Goal: Task Accomplishment & Management: Manage account settings

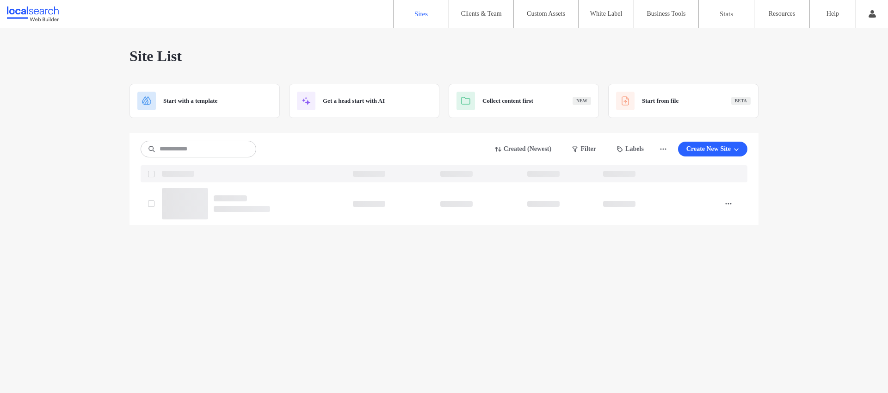
click at [213, 152] on input at bounding box center [199, 149] width 116 height 17
type input "********"
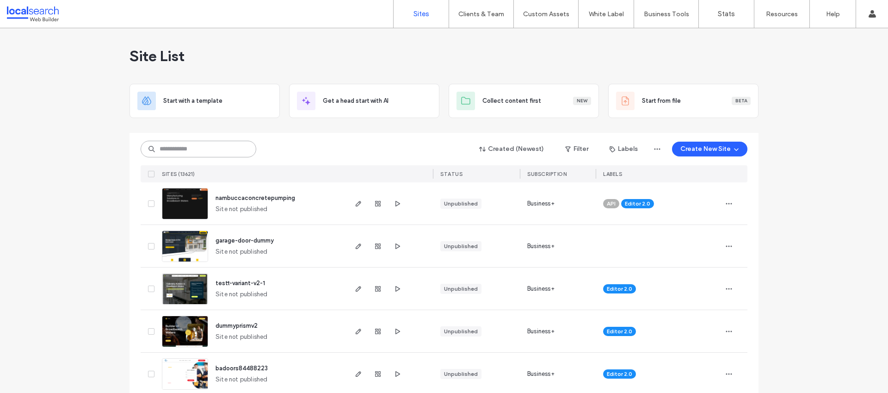
click at [176, 153] on input at bounding box center [199, 149] width 116 height 17
paste input "********"
type input "********"
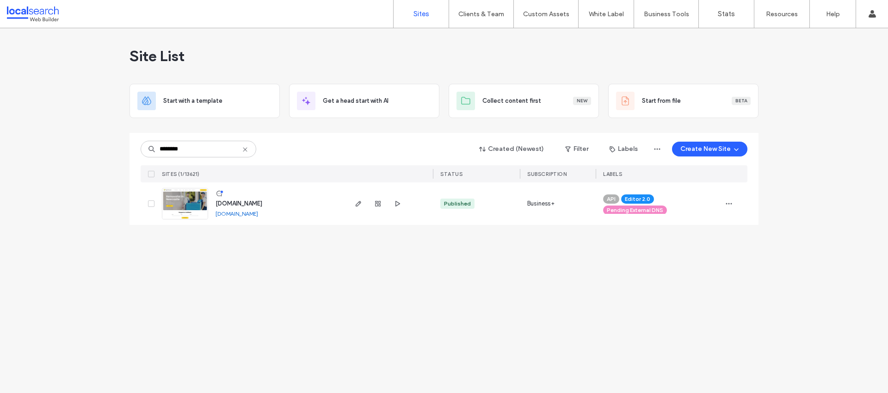
click at [247, 148] on icon at bounding box center [244, 149] width 7 height 7
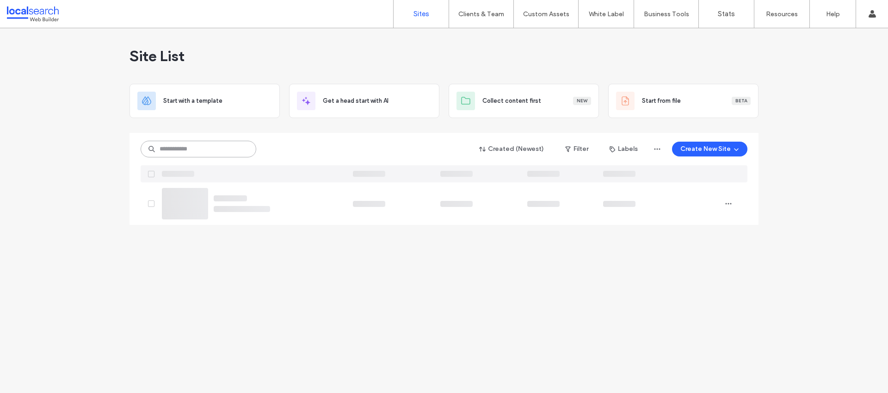
click at [216, 148] on input at bounding box center [199, 149] width 116 height 17
paste input "********"
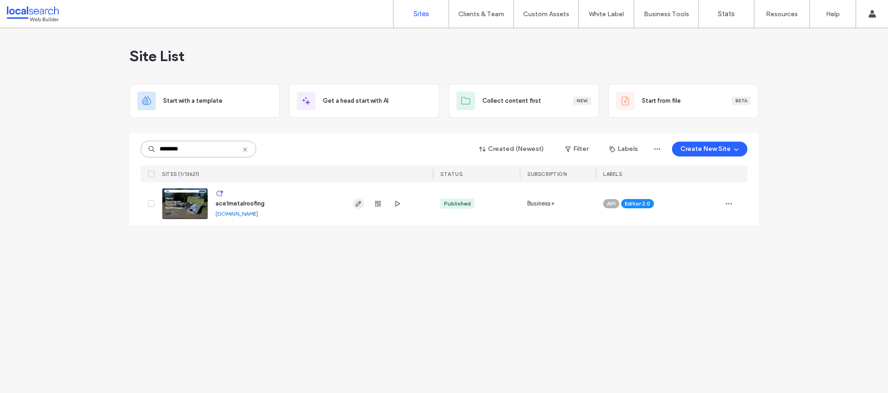
type input "********"
click at [249, 148] on input "********" at bounding box center [199, 149] width 116 height 17
click at [247, 146] on icon at bounding box center [244, 149] width 7 height 7
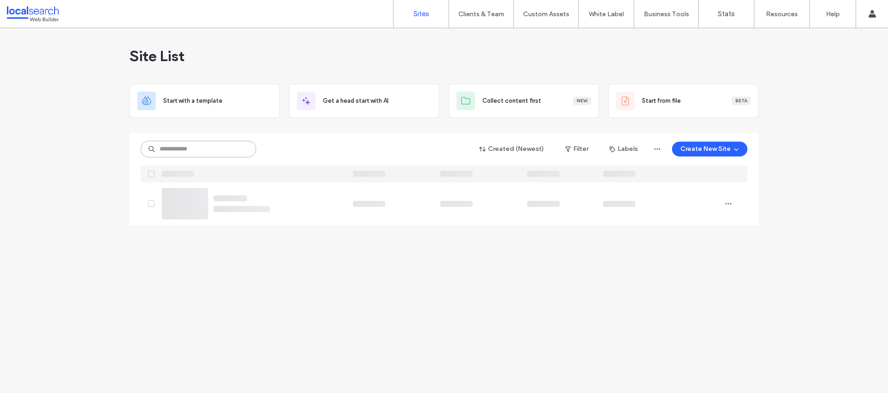
click at [231, 154] on input at bounding box center [199, 149] width 116 height 17
paste input "********"
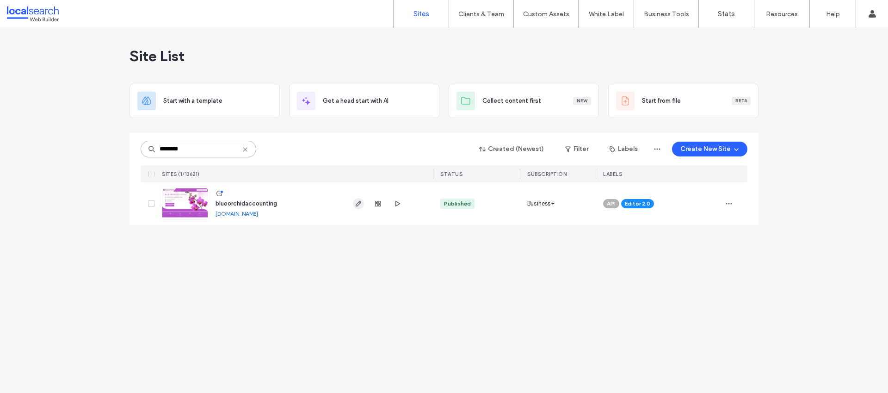
type input "********"
click at [244, 148] on icon at bounding box center [244, 149] width 7 height 7
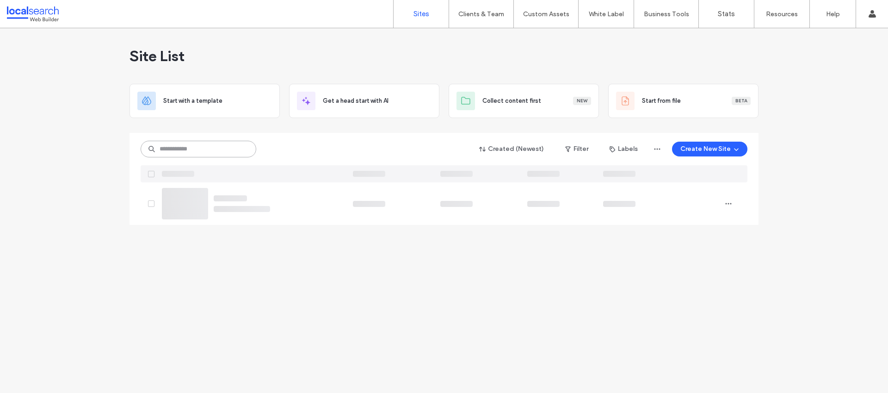
click at [177, 147] on input at bounding box center [199, 149] width 116 height 17
paste input "********"
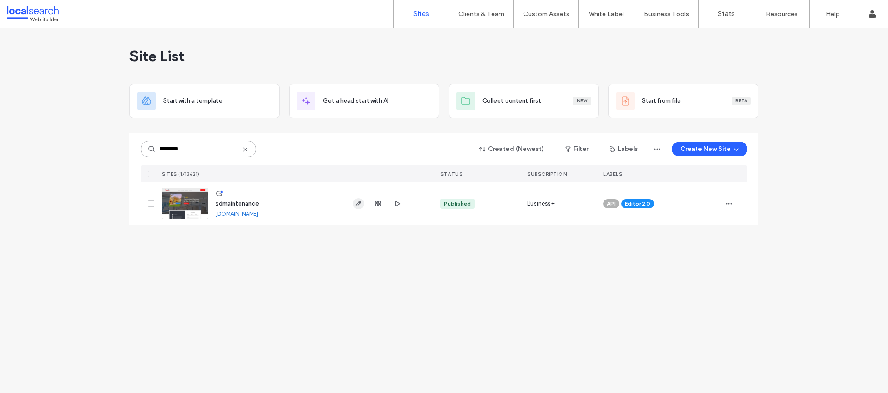
type input "********"
click at [246, 146] on icon at bounding box center [244, 149] width 7 height 7
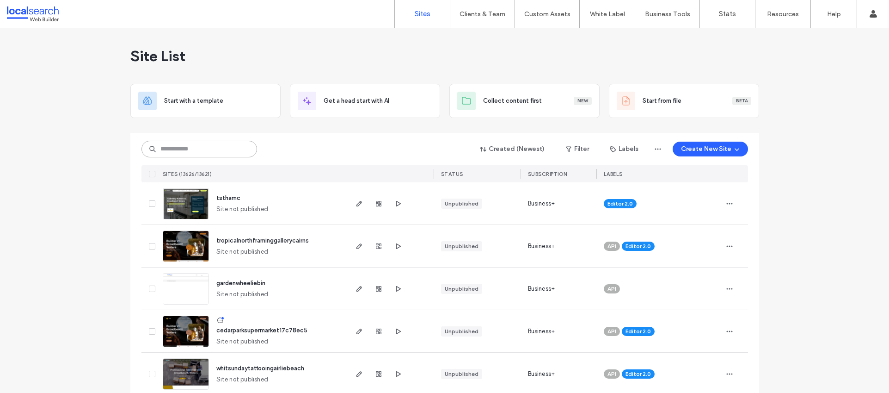
click at [192, 145] on input at bounding box center [200, 149] width 116 height 17
paste input "********"
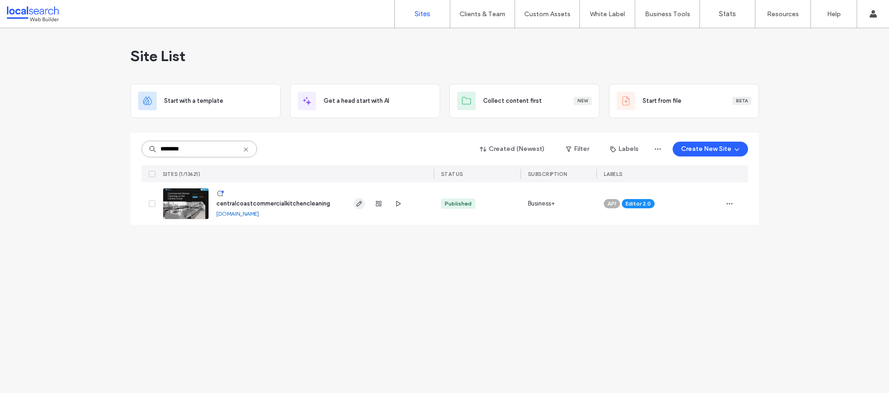
type input "********"
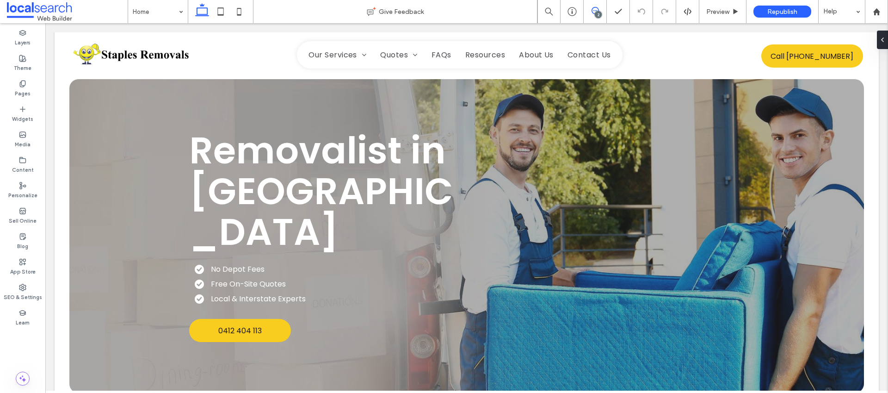
click at [593, 8] on icon at bounding box center [595, 10] width 7 height 7
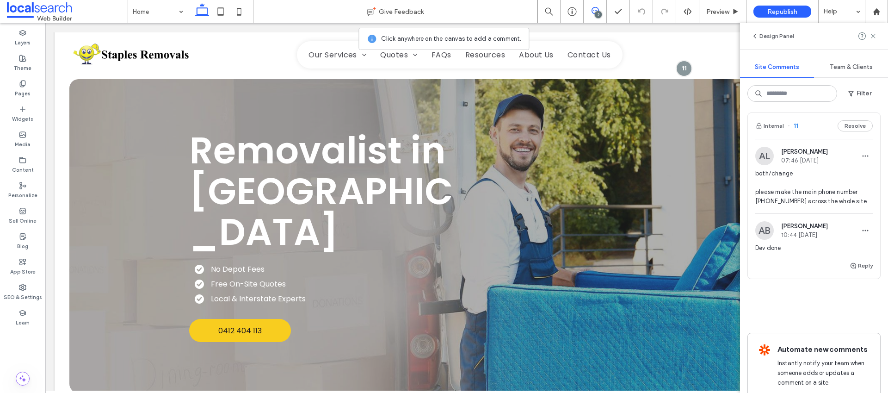
scroll to position [213, 0]
click at [31, 284] on div "SEO & Settings" at bounding box center [22, 291] width 45 height 25
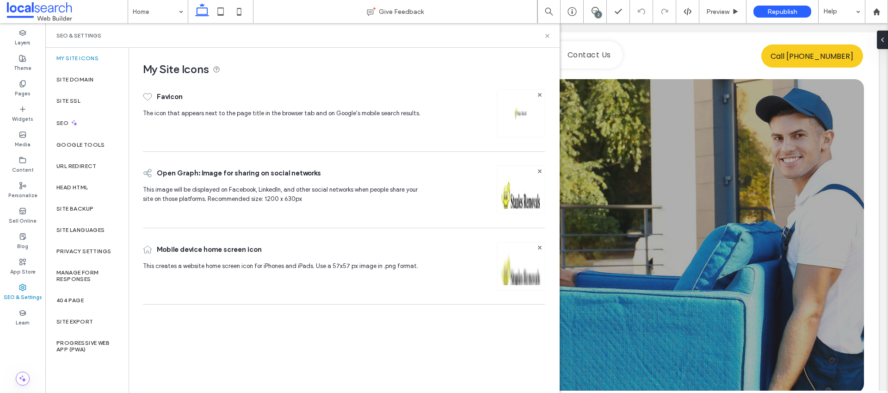
scroll to position [0, 0]
click at [27, 162] on div "Content" at bounding box center [22, 164] width 45 height 25
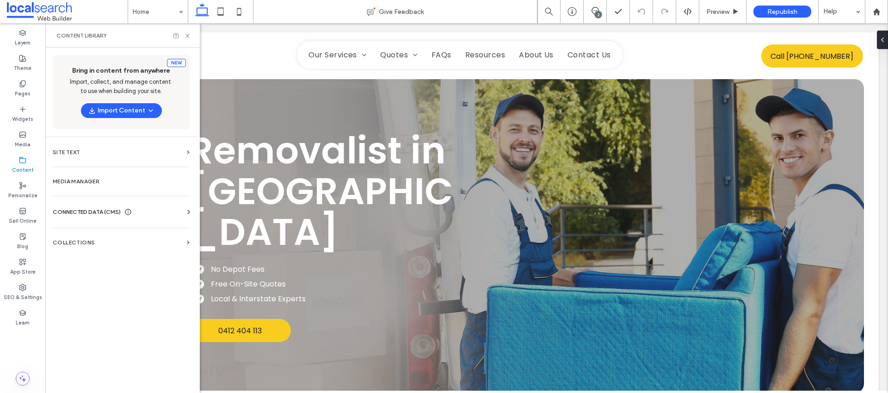
click at [78, 211] on span "CONNECTED DATA (CMS)" at bounding box center [87, 211] width 68 height 9
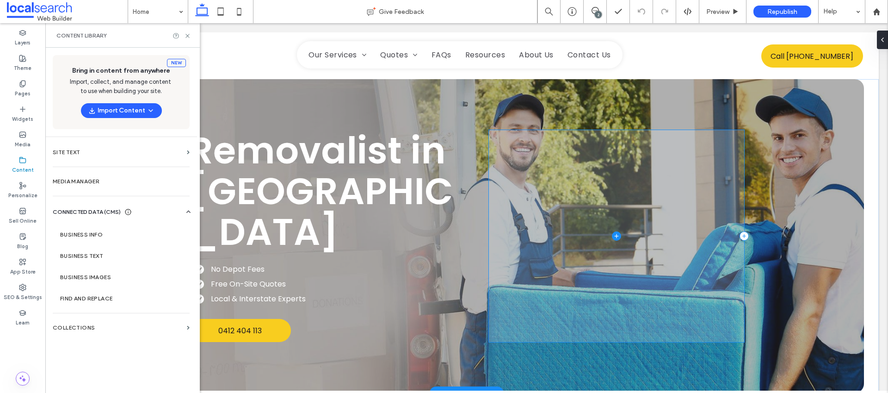
scroll to position [2, 0]
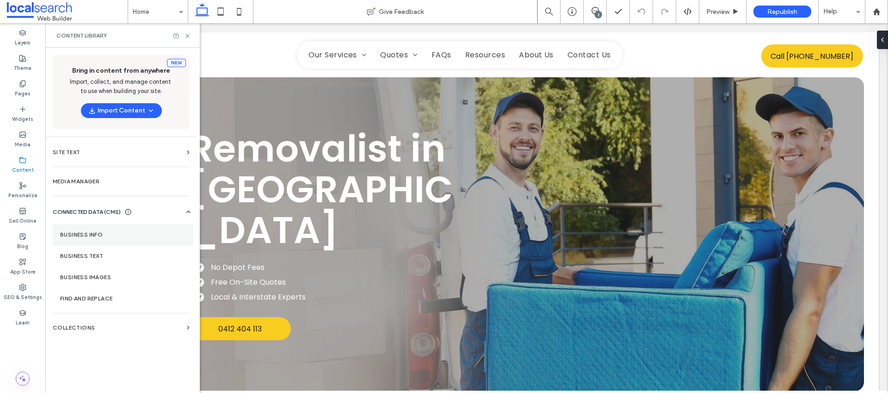
click at [97, 233] on label "Business Info" at bounding box center [123, 234] width 126 height 6
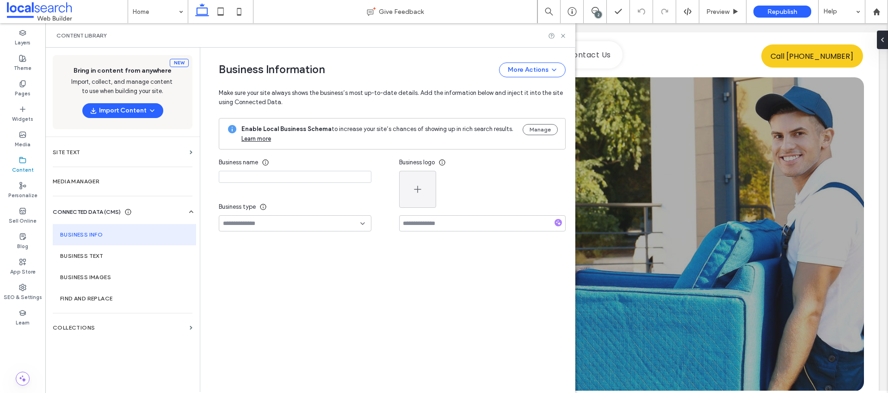
type input "**********"
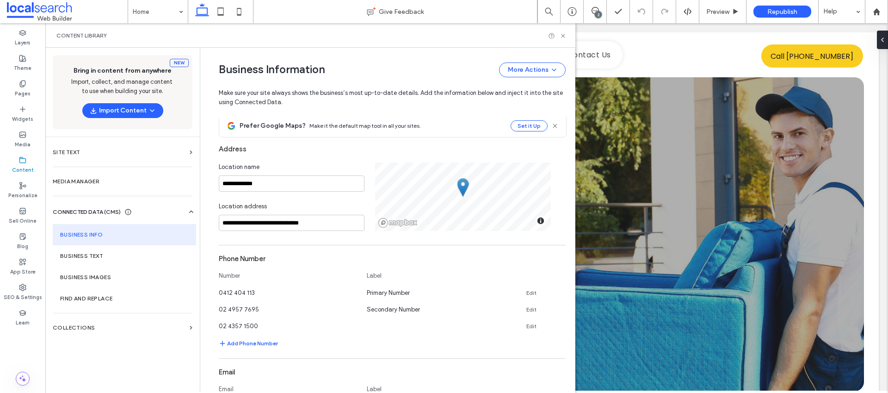
scroll to position [196, 0]
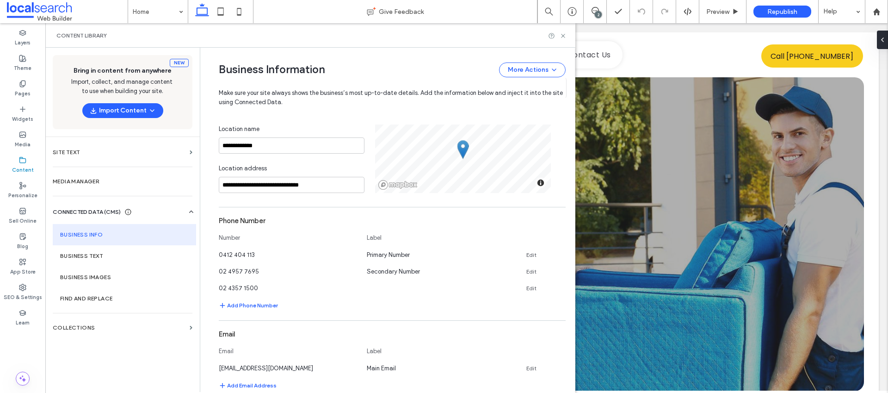
click at [596, 13] on div "2" at bounding box center [598, 14] width 7 height 7
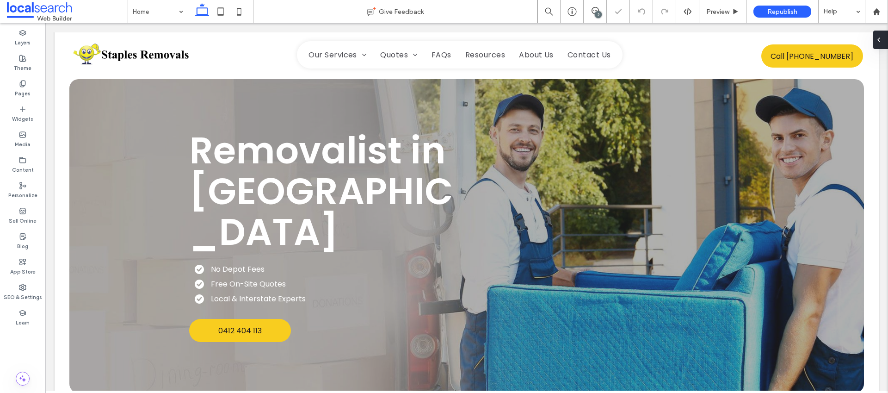
scroll to position [0, 0]
click at [593, 5] on div "2" at bounding box center [595, 11] width 23 height 23
click at [598, 16] on div "2" at bounding box center [598, 14] width 7 height 7
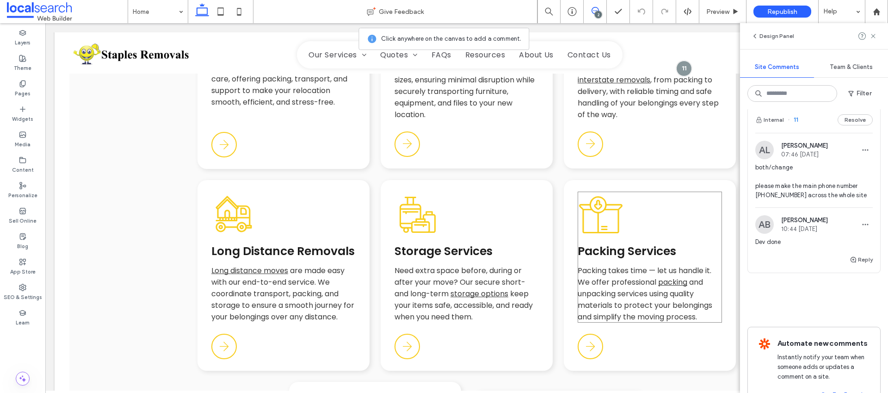
scroll to position [1039, 0]
drag, startPoint x: 756, startPoint y: 176, endPoint x: 690, endPoint y: 174, distance: 65.7
click at [786, 176] on span "both/change please make the main phone number [PHONE_NUMBER] across the whole s…" at bounding box center [813, 181] width 117 height 37
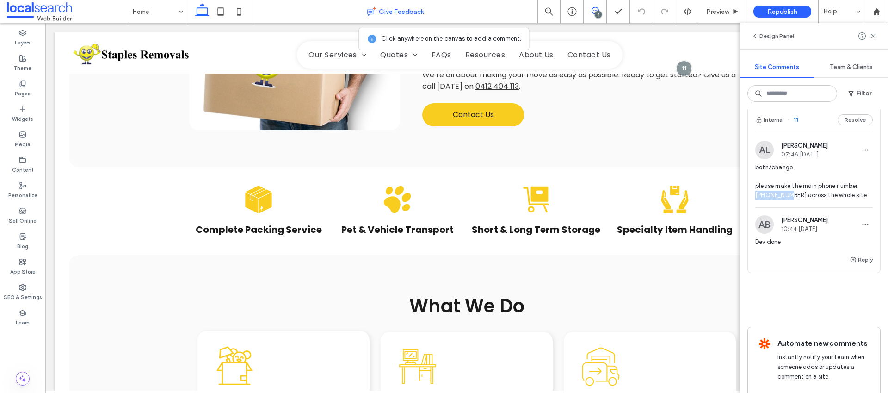
scroll to position [0, 0]
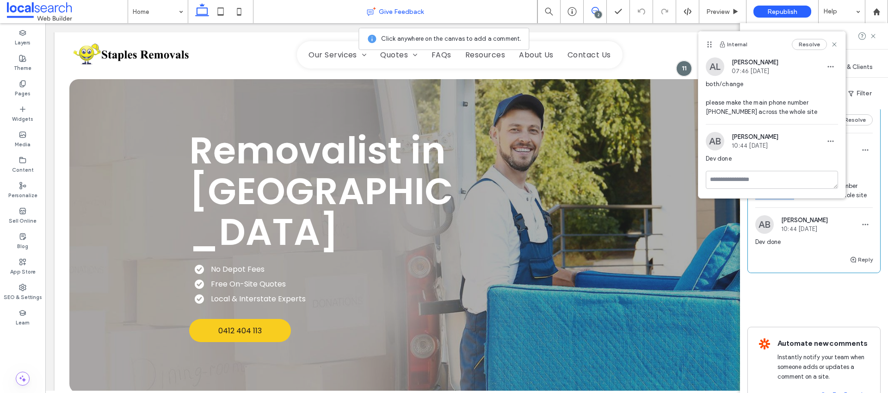
copy span "0412404113"
drag, startPoint x: 738, startPoint y: 110, endPoint x: 707, endPoint y: 110, distance: 31.0
click at [707, 110] on span "both/change please make the main phone number [PHONE_NUMBER] across the whole s…" at bounding box center [772, 98] width 132 height 37
click at [24, 294] on label "SEO & Settings" at bounding box center [23, 296] width 38 height 10
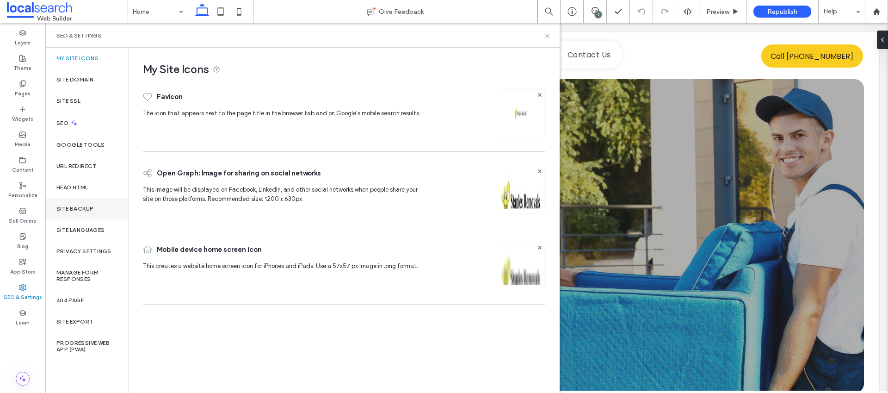
click at [65, 210] on label "Site Backup" at bounding box center [74, 208] width 37 height 6
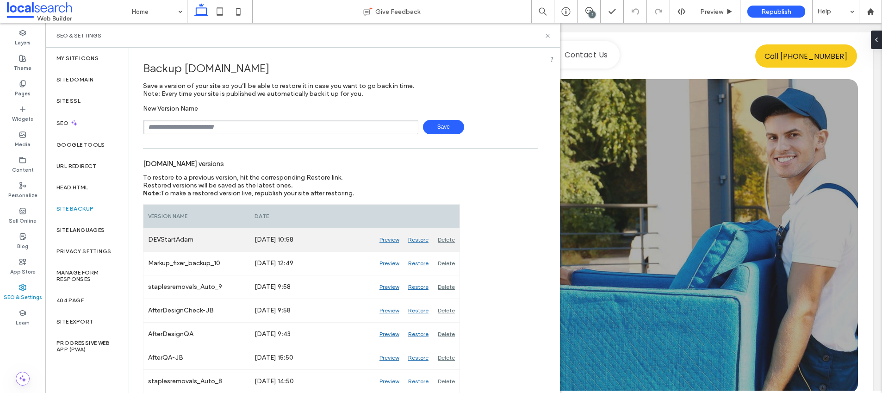
click at [390, 239] on div "Preview" at bounding box center [389, 239] width 29 height 23
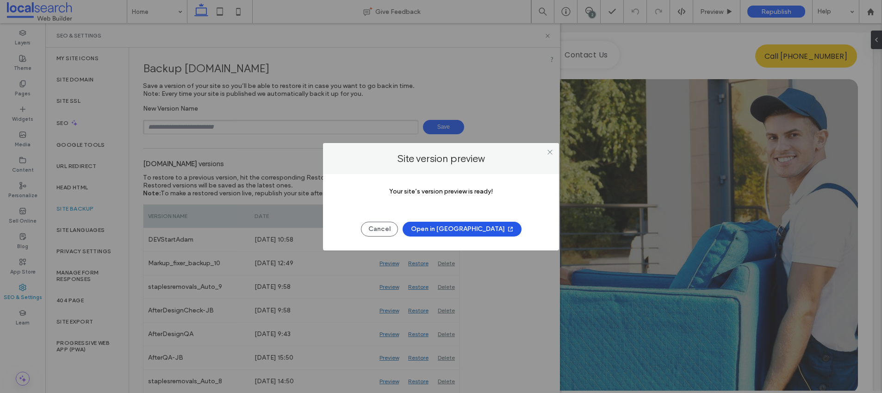
click at [441, 227] on button "Open in New Tab" at bounding box center [461, 229] width 119 height 15
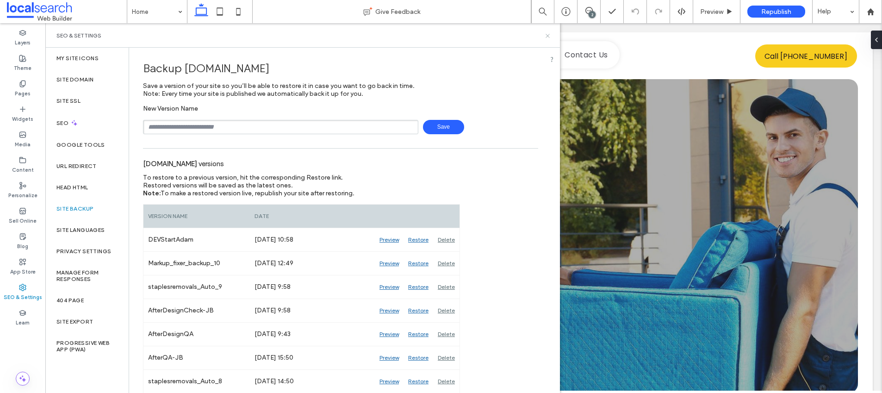
click at [547, 34] on icon at bounding box center [547, 35] width 7 height 7
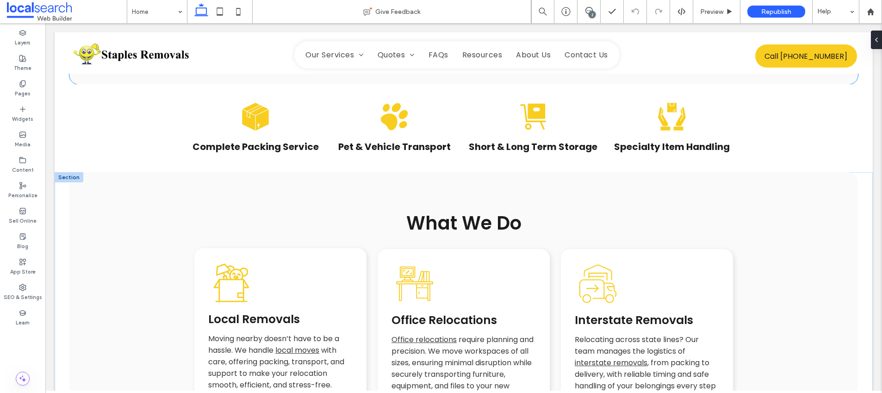
scroll to position [951, 0]
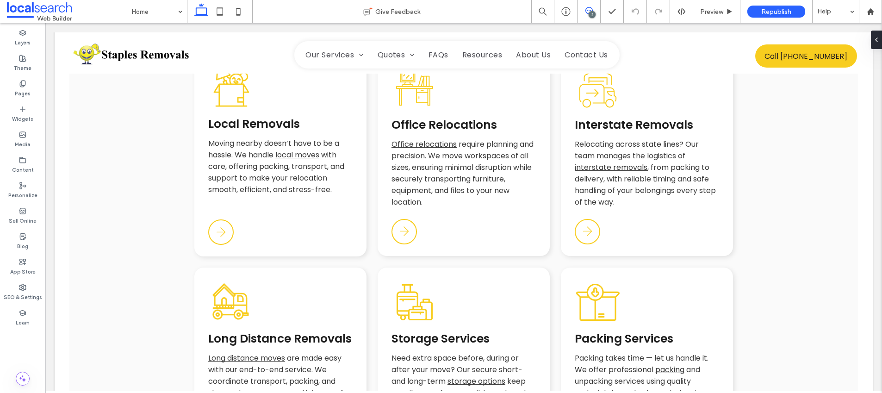
click at [590, 8] on icon at bounding box center [588, 10] width 7 height 7
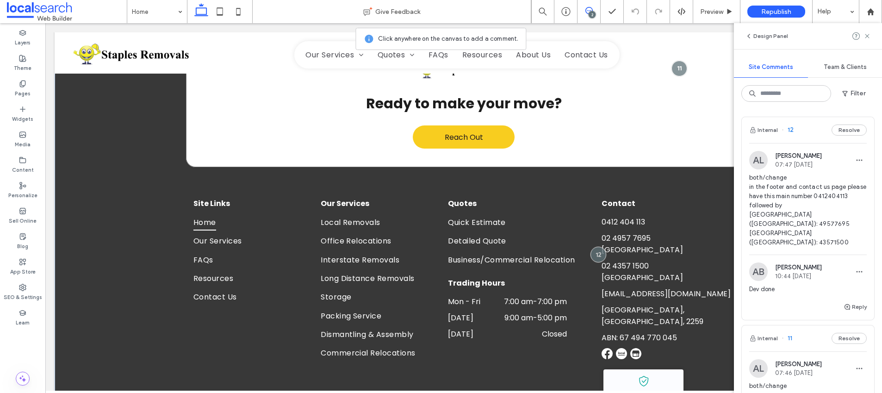
scroll to position [2527, 0]
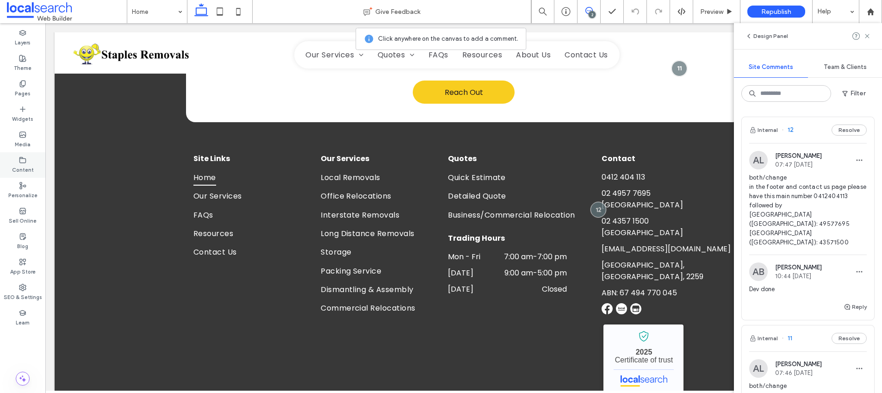
click at [27, 164] on label "Content" at bounding box center [23, 169] width 22 height 10
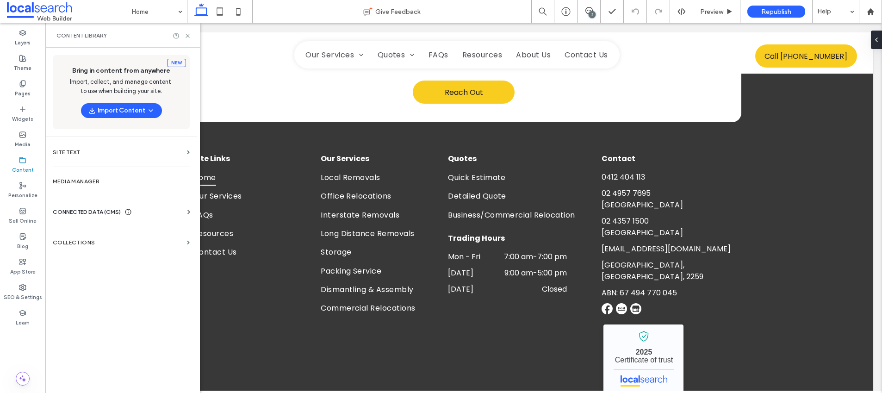
click at [78, 210] on span "CONNECTED DATA (CMS)" at bounding box center [87, 211] width 68 height 9
click at [78, 231] on label "Business Info" at bounding box center [123, 234] width 126 height 6
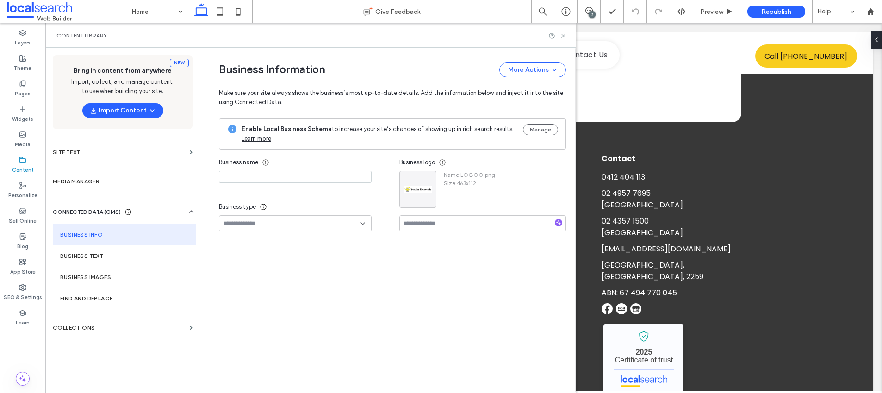
type input "**********"
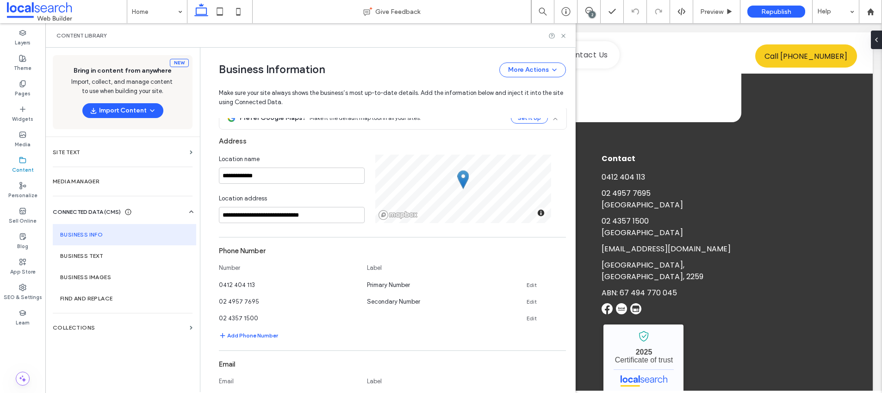
scroll to position [170, 0]
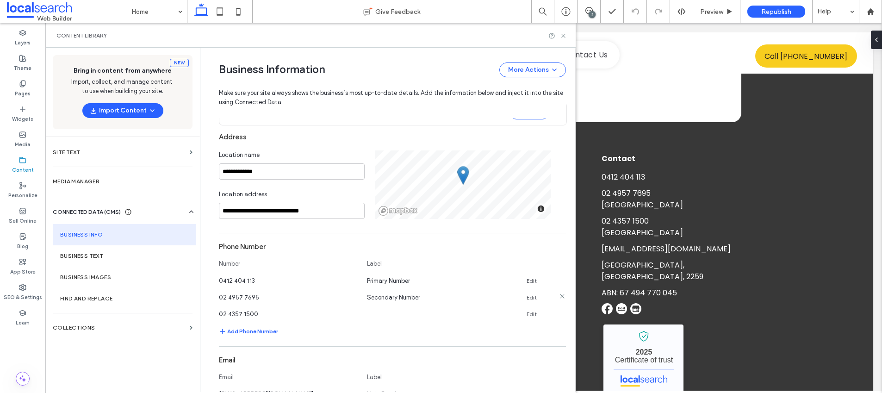
click at [527, 295] on link "Edit" at bounding box center [531, 297] width 10 height 7
click at [392, 295] on input "**********" at bounding box center [436, 296] width 139 height 16
type input "*********"
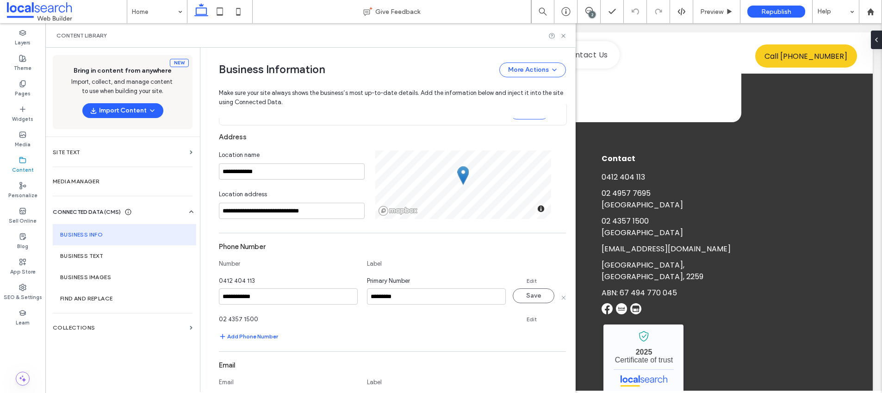
click at [395, 312] on section "**********" at bounding box center [392, 290] width 347 height 104
click at [526, 297] on button "Save" at bounding box center [533, 295] width 42 height 15
click at [526, 313] on link "Edit" at bounding box center [531, 313] width 10 height 7
click at [384, 310] on input at bounding box center [436, 313] width 139 height 16
type input "**********"
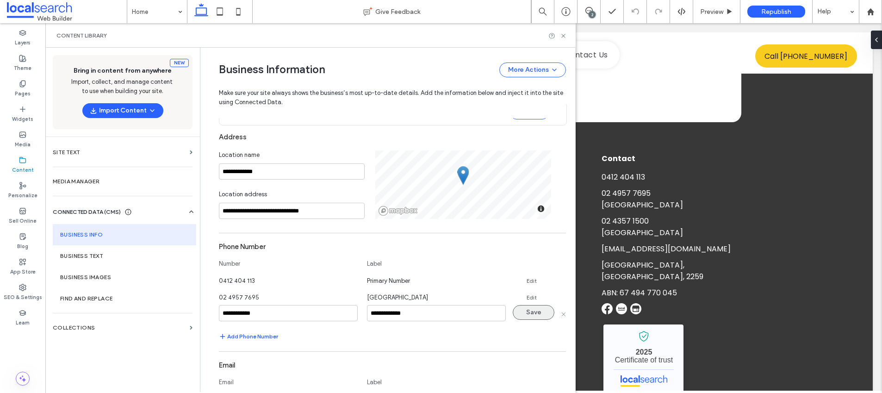
click at [528, 312] on button "Save" at bounding box center [533, 312] width 42 height 15
click at [561, 35] on icon at bounding box center [563, 35] width 7 height 7
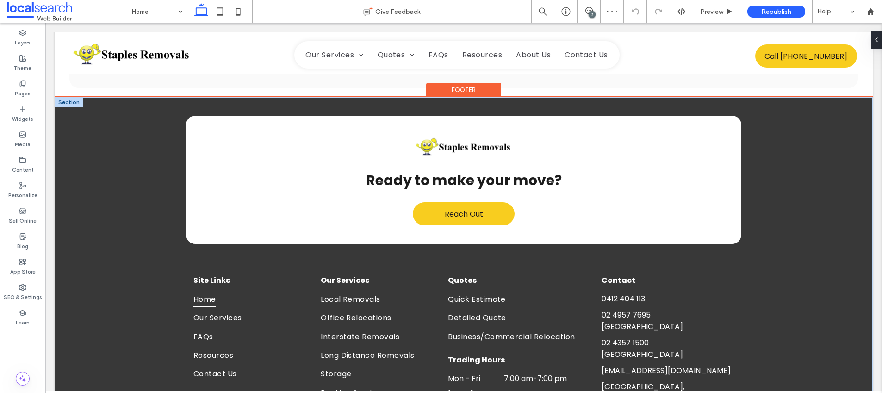
scroll to position [2532, 0]
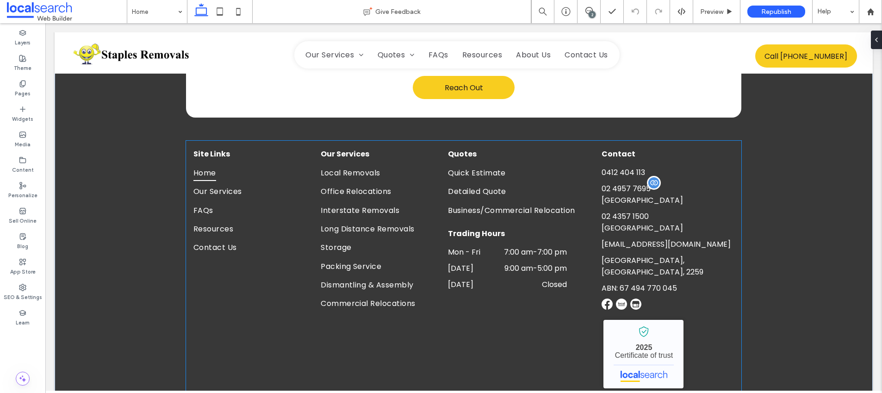
click at [625, 183] on span "02 4957 7695" at bounding box center [625, 188] width 49 height 11
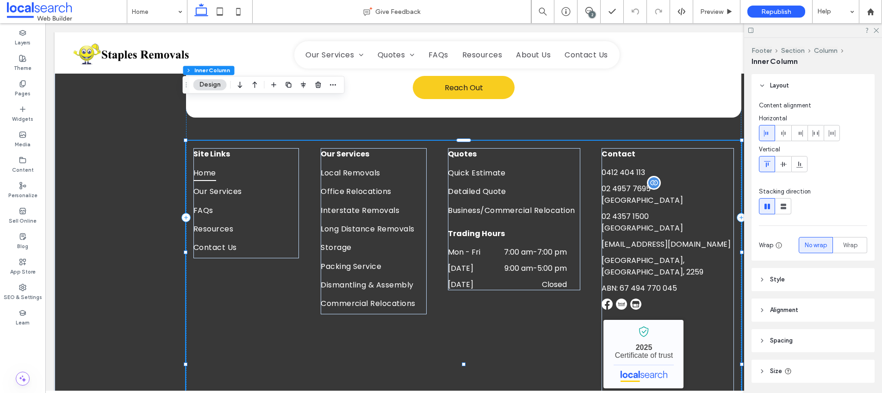
click at [625, 183] on span "02 4957 7695" at bounding box center [625, 188] width 49 height 11
click at [625, 183] on div "02 4957 7695 Newcastle" at bounding box center [667, 194] width 132 height 23
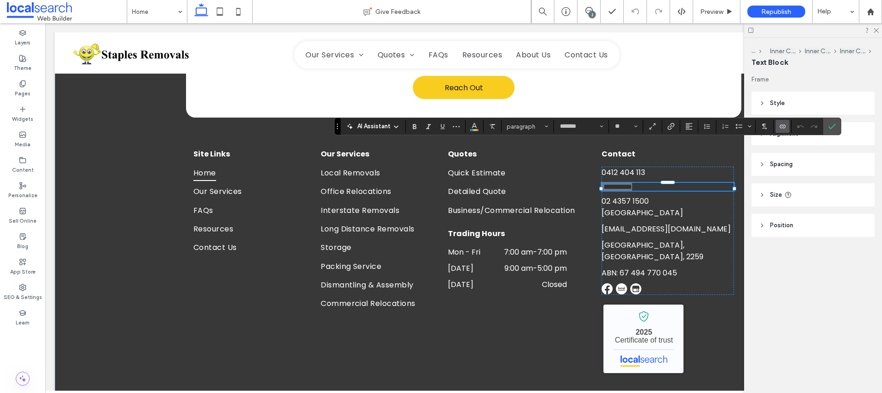
click at [780, 125] on use "Connect To Data" at bounding box center [782, 126] width 6 height 4
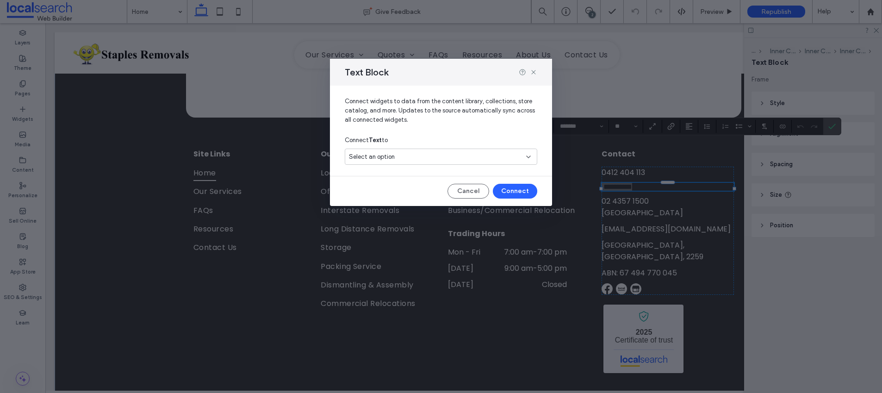
click at [395, 157] on div "Select an option" at bounding box center [435, 156] width 173 height 9
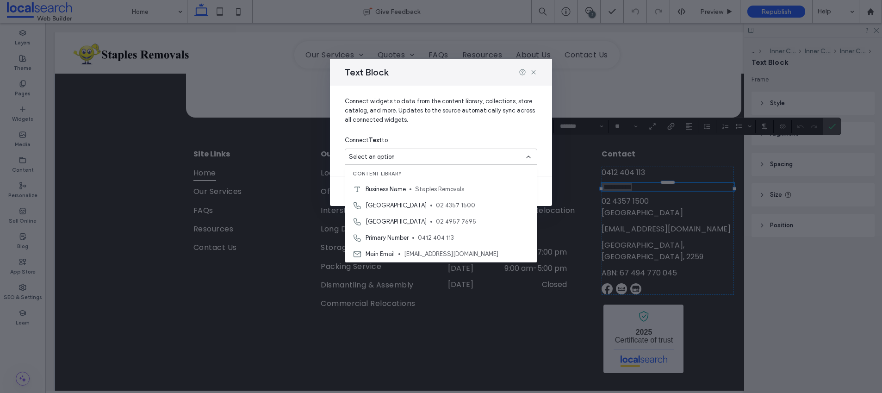
click at [614, 150] on div "Text Block Connect widgets to data from the content library, collections, store…" at bounding box center [441, 196] width 882 height 393
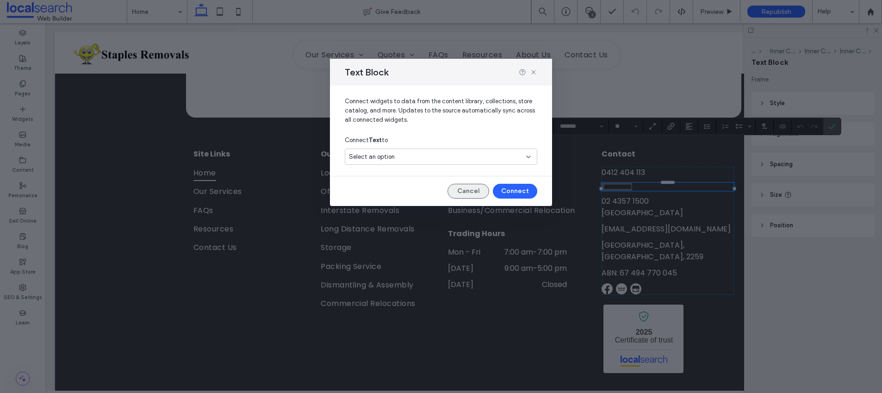
drag, startPoint x: 459, startPoint y: 190, endPoint x: 621, endPoint y: 131, distance: 172.2
click at [459, 190] on button "Cancel" at bounding box center [468, 191] width 42 height 15
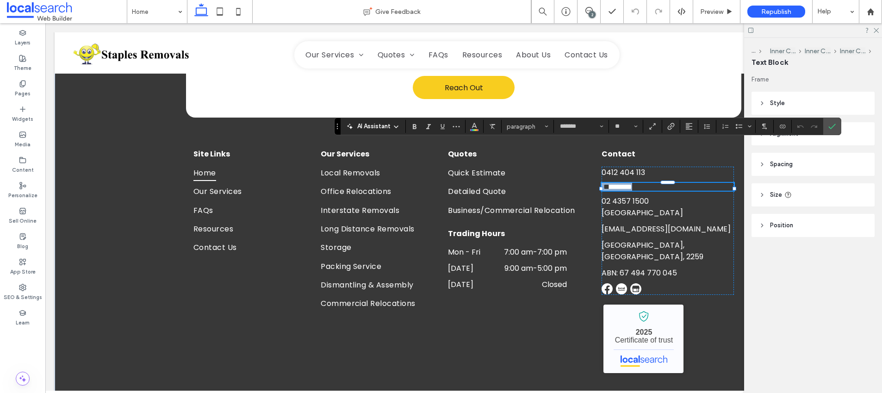
click at [618, 183] on span "*********" at bounding box center [620, 186] width 23 height 7
click at [609, 183] on span "*********" at bounding box center [620, 186] width 23 height 7
click at [599, 187] on div at bounding box center [601, 189] width 4 height 4
drag, startPoint x: 602, startPoint y: 148, endPoint x: 616, endPoint y: 154, distance: 14.7
click at [609, 183] on span "*********" at bounding box center [620, 186] width 23 height 7
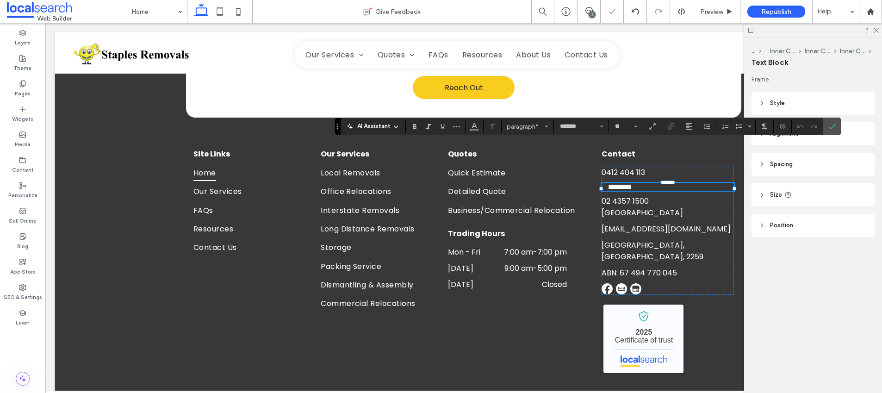
click at [649, 183] on p "*********" at bounding box center [667, 187] width 132 height 8
click at [783, 124] on use "Connect To Data" at bounding box center [782, 126] width 6 height 4
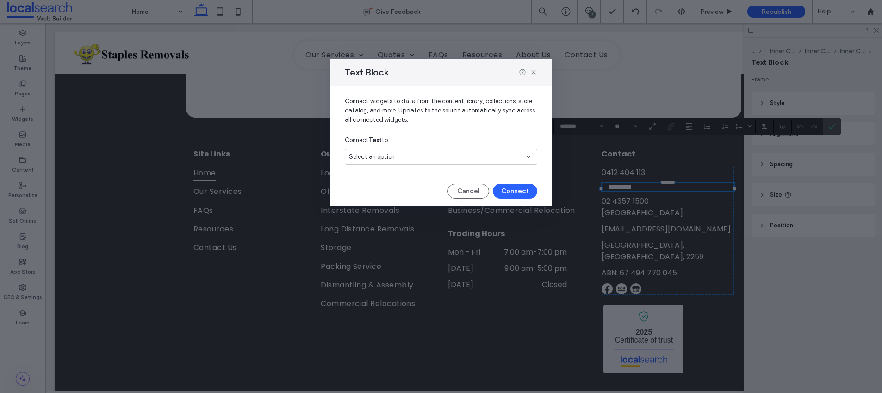
click at [377, 156] on span "Select an option" at bounding box center [372, 156] width 46 height 9
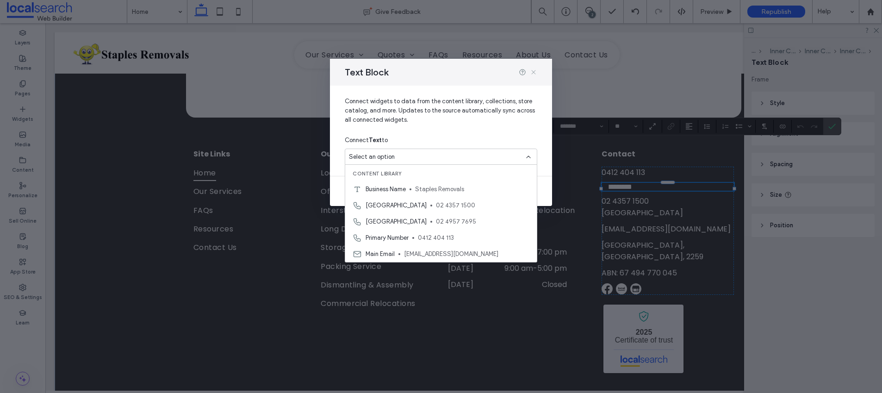
drag, startPoint x: 530, startPoint y: 71, endPoint x: 516, endPoint y: 69, distance: 14.0
click at [530, 71] on icon at bounding box center [533, 71] width 7 height 7
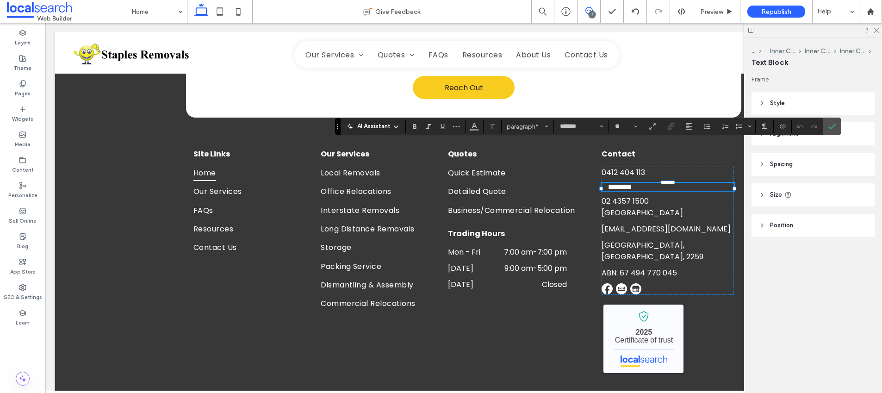
click at [586, 9] on icon at bounding box center [588, 10] width 7 height 7
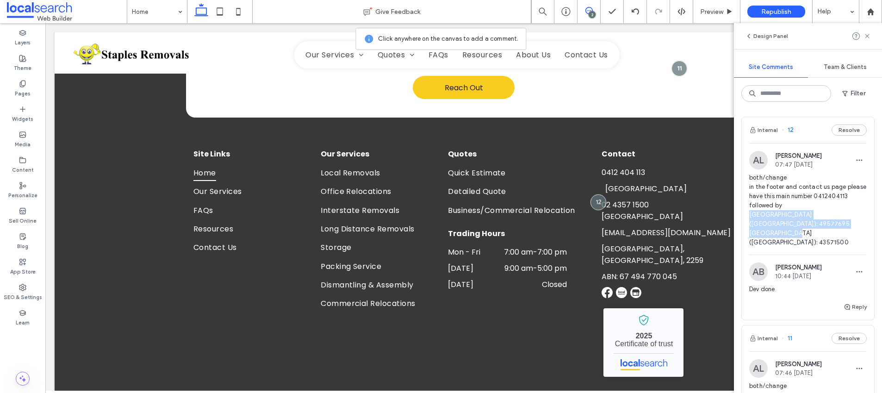
drag, startPoint x: 749, startPoint y: 215, endPoint x: 847, endPoint y: 222, distance: 98.3
click at [847, 222] on span "both/change in the footer and contact us page please have this main number 0412…" at bounding box center [807, 210] width 117 height 74
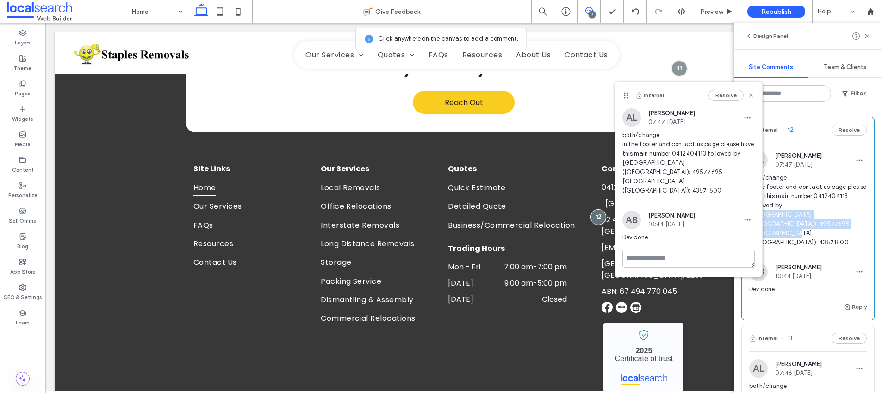
copy span "Newcastle (Adamstown): 49577695 Central Coast (Wyee): 43571500"
click at [750, 94] on icon at bounding box center [750, 95] width 7 height 7
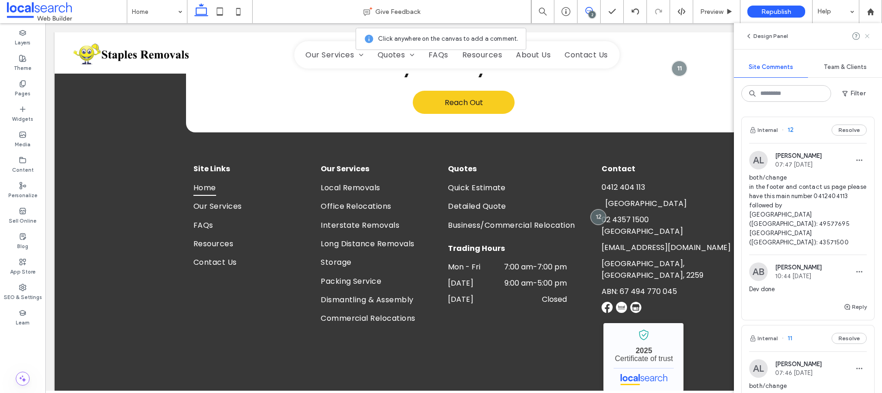
click at [867, 33] on icon at bounding box center [866, 35] width 7 height 7
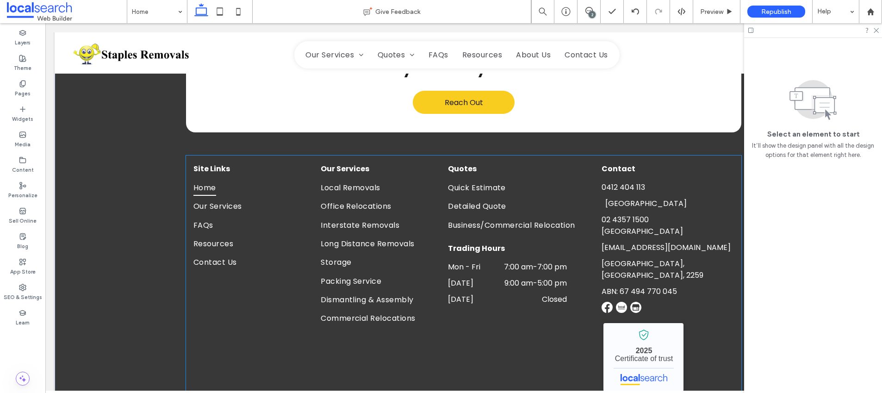
click at [615, 198] on span "Newcastle" at bounding box center [645, 203] width 81 height 11
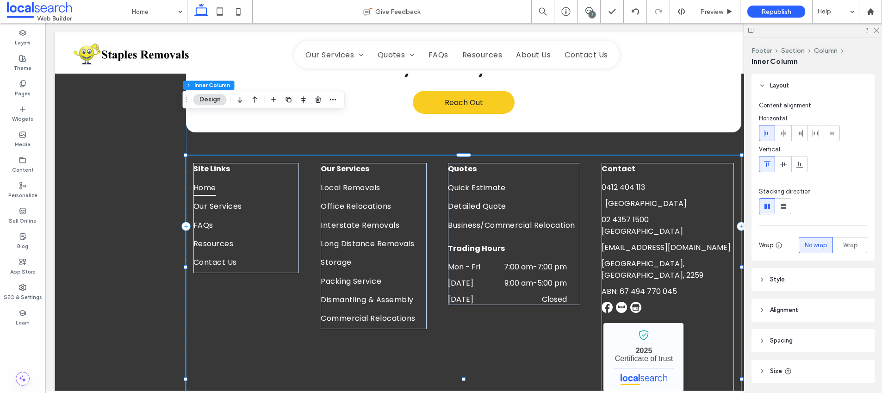
click at [615, 198] on span "Newcastle" at bounding box center [645, 203] width 81 height 11
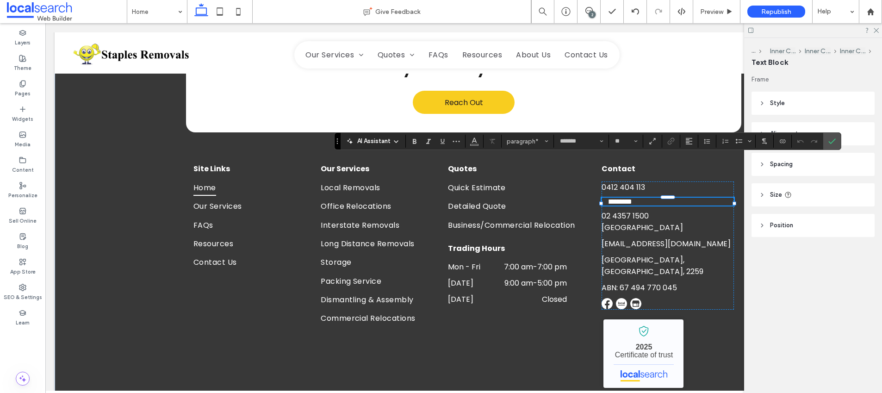
click at [609, 198] on span "*********" at bounding box center [620, 201] width 23 height 7
click at [479, 142] on button "Color" at bounding box center [474, 141] width 14 height 13
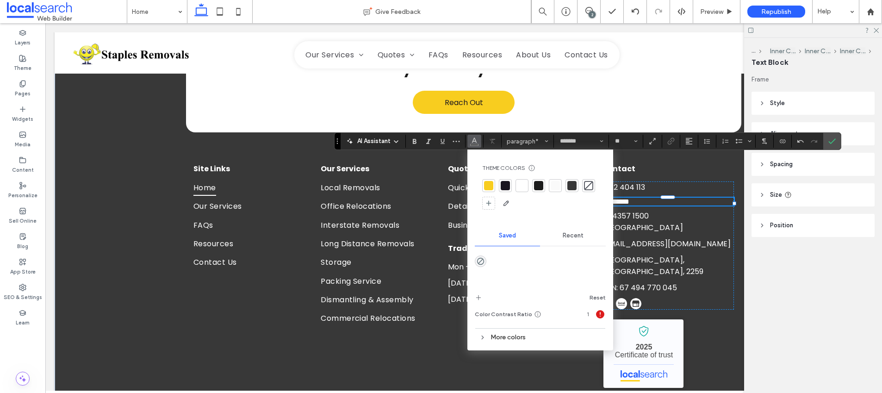
drag, startPoint x: 522, startPoint y: 183, endPoint x: 615, endPoint y: 187, distance: 92.6
click at [522, 183] on div at bounding box center [521, 185] width 9 height 9
click at [476, 142] on icon "Color" at bounding box center [473, 139] width 7 height 7
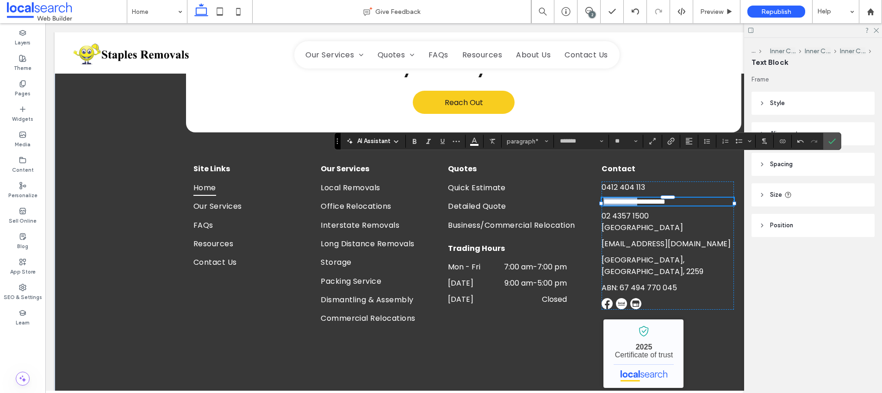
drag, startPoint x: 649, startPoint y: 163, endPoint x: 602, endPoint y: 162, distance: 47.7
click at [603, 198] on span "**********" at bounding box center [621, 201] width 37 height 7
click at [671, 137] on icon "Link" at bounding box center [670, 140] width 7 height 7
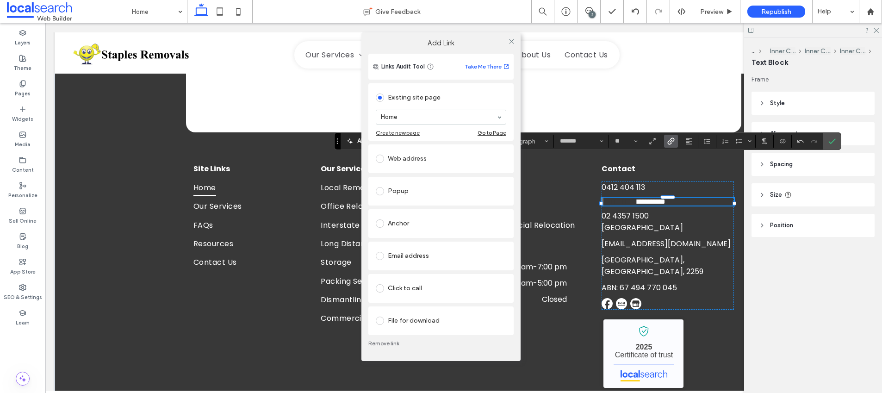
click at [380, 288] on span at bounding box center [380, 288] width 8 height 8
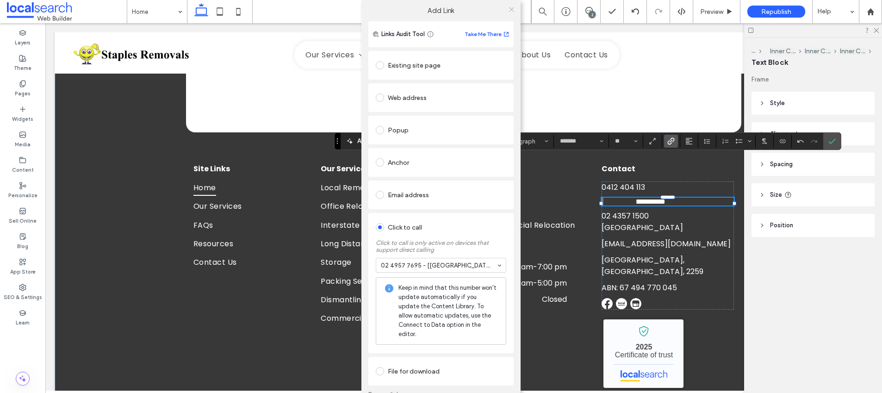
click at [508, 9] on icon at bounding box center [511, 9] width 7 height 7
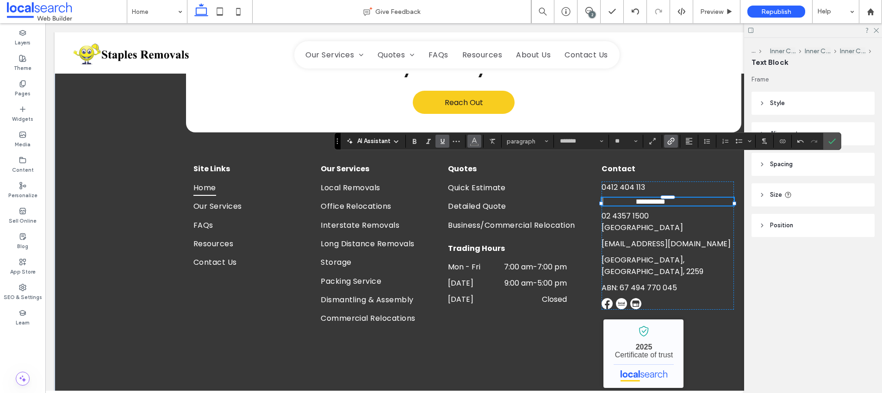
click at [475, 143] on icon "Color" at bounding box center [473, 139] width 7 height 7
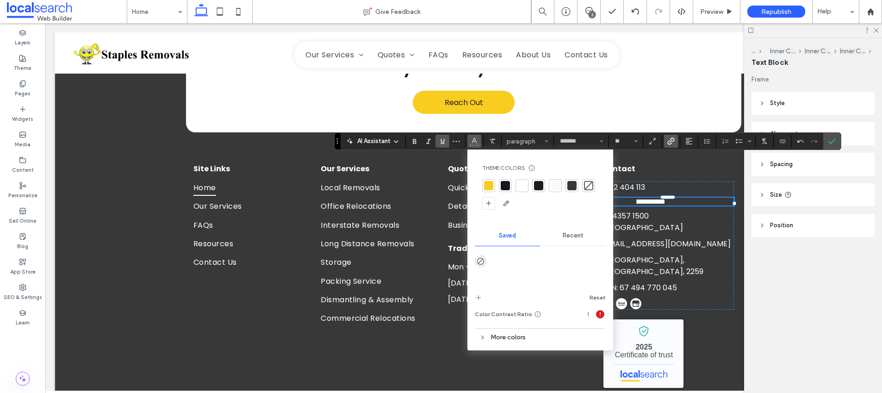
click at [518, 186] on div at bounding box center [521, 185] width 9 height 9
click at [828, 143] on icon "Confirm" at bounding box center [831, 140] width 7 height 7
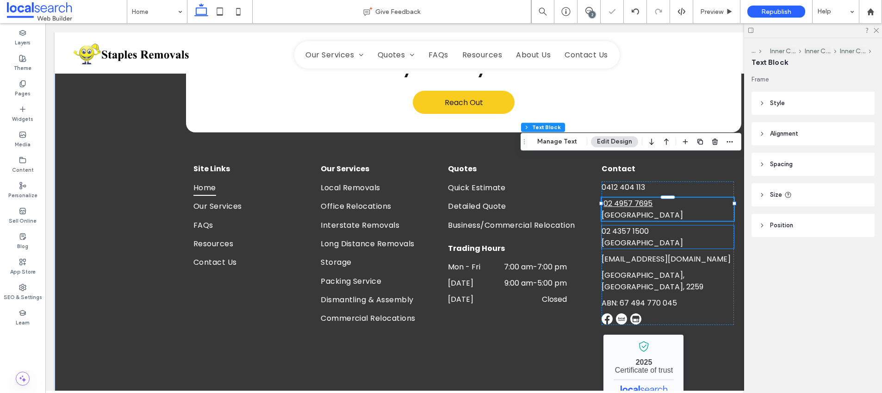
click at [626, 226] on link "02 4357 1500" at bounding box center [624, 231] width 47 height 11
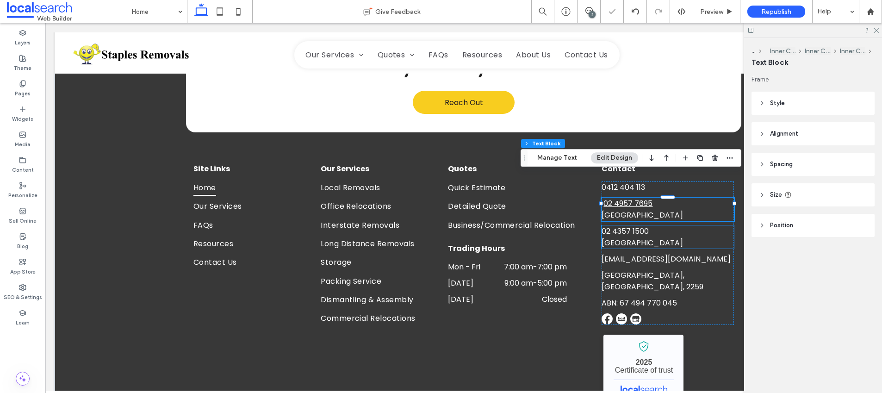
click at [626, 225] on div "02 4357 1500 Central Coast" at bounding box center [667, 236] width 132 height 23
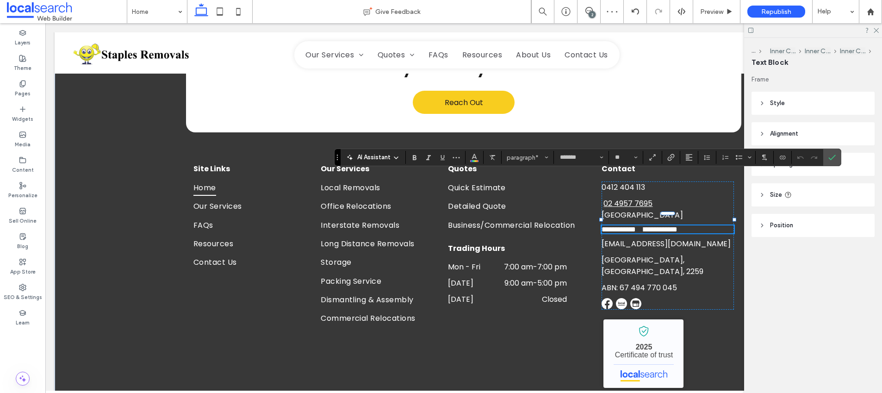
click at [635, 226] on link "**********" at bounding box center [618, 229] width 34 height 7
drag, startPoint x: 645, startPoint y: 178, endPoint x: 599, endPoint y: 177, distance: 45.3
click at [601, 225] on p "**********" at bounding box center [667, 229] width 132 height 8
click at [668, 156] on icon "Link" at bounding box center [670, 157] width 7 height 7
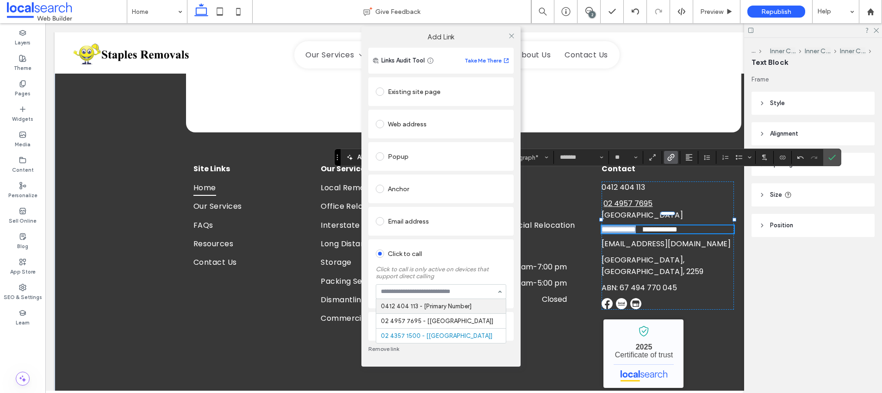
click at [500, 245] on div "Click to call Click to call is only active on devices that support direct calli…" at bounding box center [441, 274] width 130 height 60
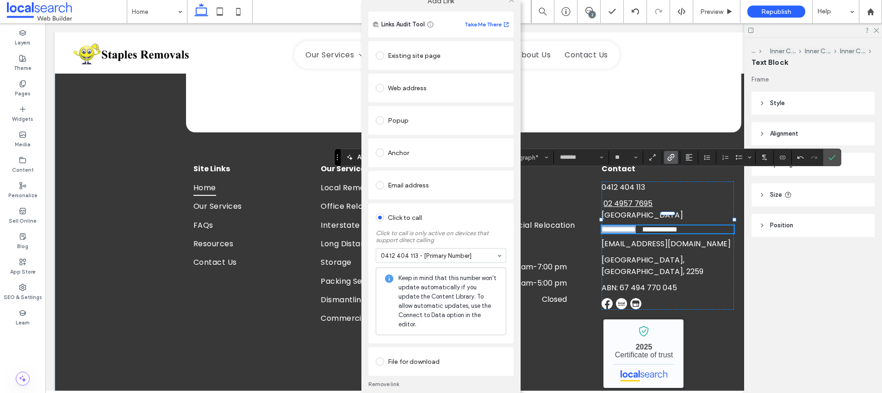
scroll to position [16, 0]
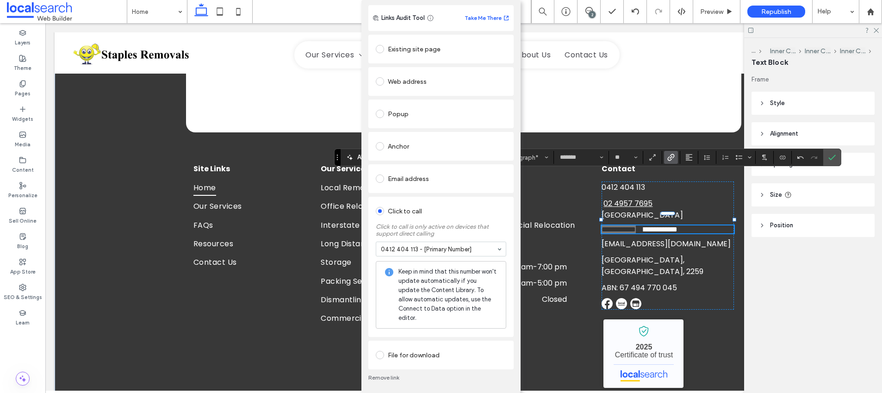
click at [375, 374] on link "Remove link" at bounding box center [440, 377] width 145 height 7
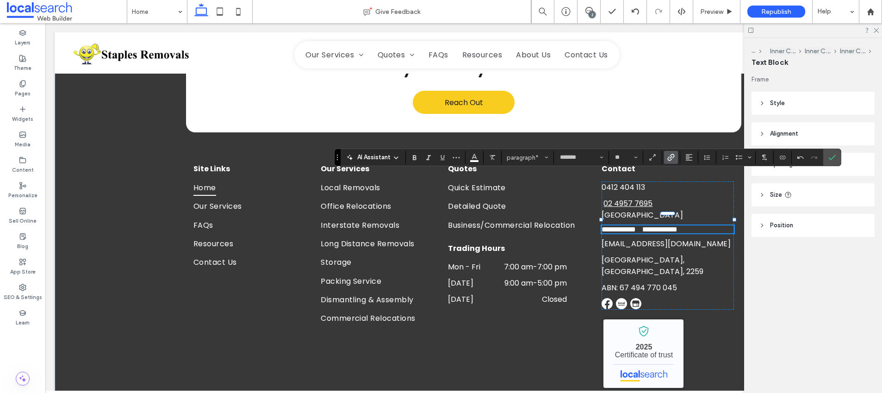
click at [673, 154] on use "Link" at bounding box center [670, 157] width 7 height 7
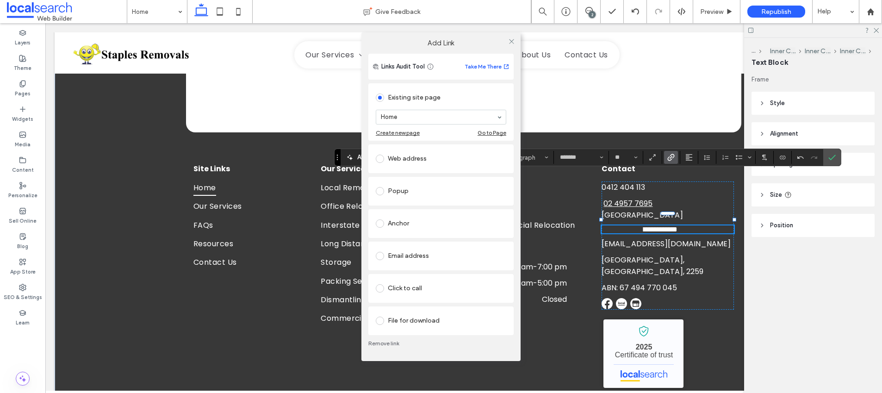
click at [379, 289] on span at bounding box center [380, 288] width 8 height 8
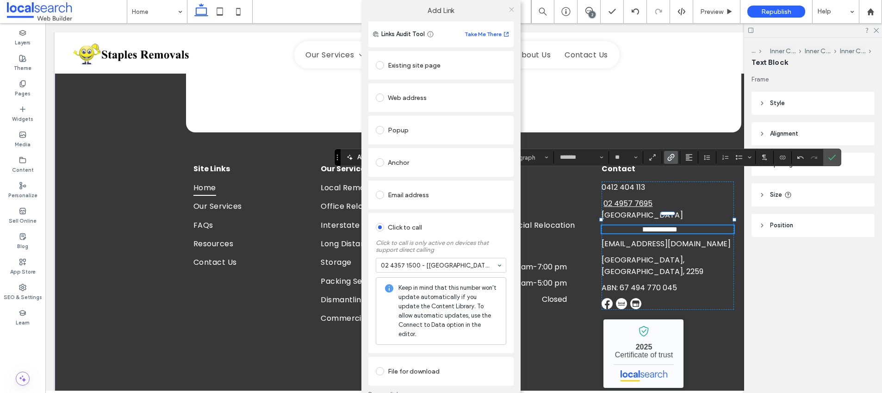
click at [509, 8] on icon at bounding box center [511, 9] width 7 height 7
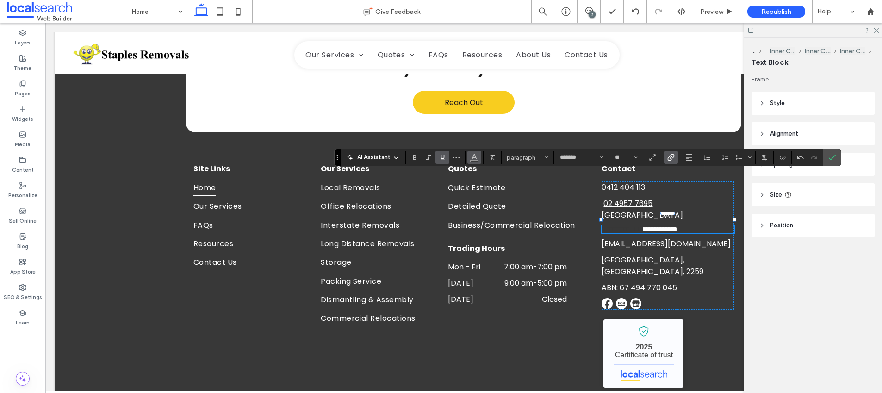
click at [468, 158] on button "Color" at bounding box center [474, 157] width 14 height 13
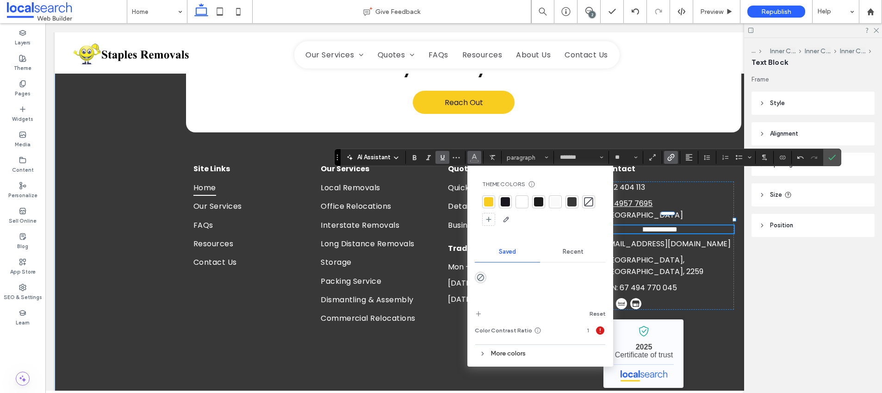
click at [522, 198] on div at bounding box center [521, 201] width 9 height 9
click at [826, 155] on label "Confirm" at bounding box center [832, 157] width 14 height 17
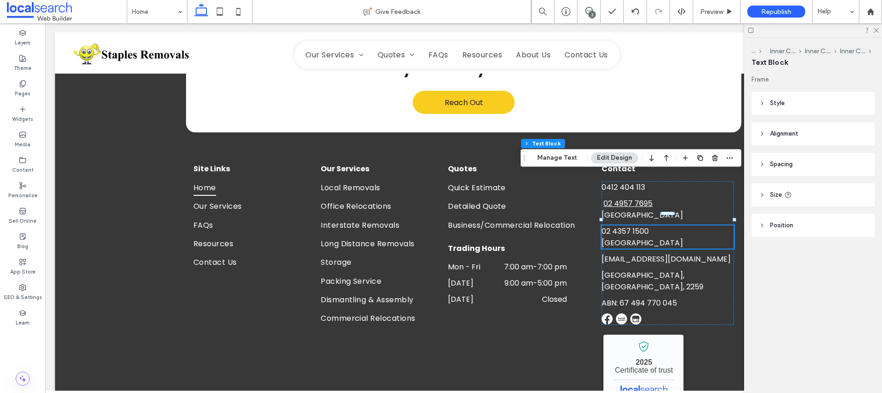
click at [616, 226] on link "02 4357 1500" at bounding box center [624, 231] width 47 height 11
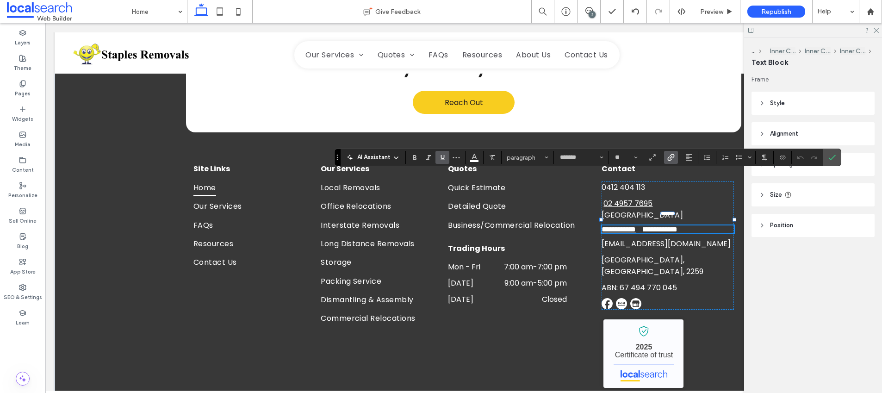
click at [616, 226] on link "**********" at bounding box center [618, 229] width 34 height 7
click at [601, 226] on link "**********" at bounding box center [618, 229] width 34 height 7
click at [831, 158] on use "Confirm" at bounding box center [831, 157] width 7 height 6
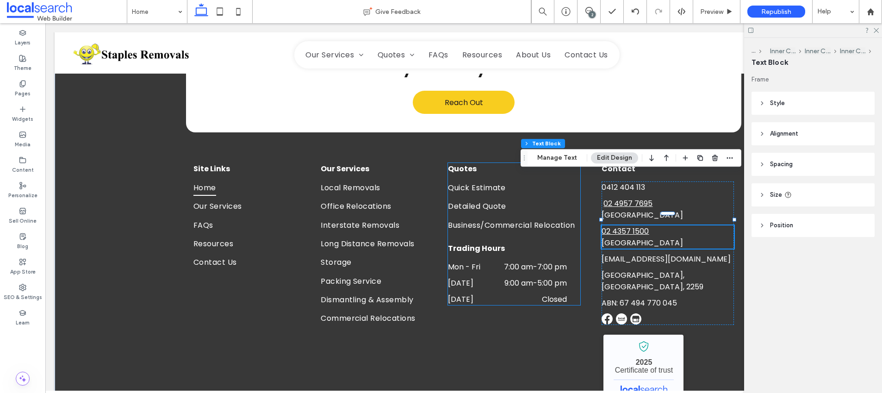
click at [568, 242] on h6 "Trading Hours" at bounding box center [514, 248] width 132 height 12
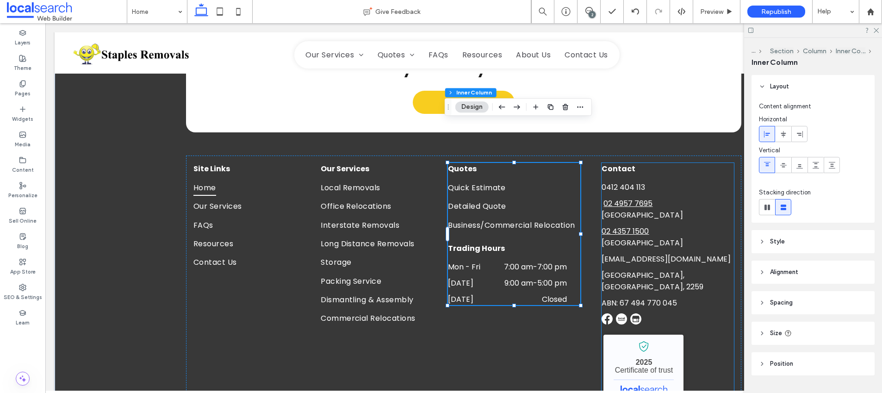
click at [658, 210] on span "Newcastle" at bounding box center [641, 215] width 81 height 11
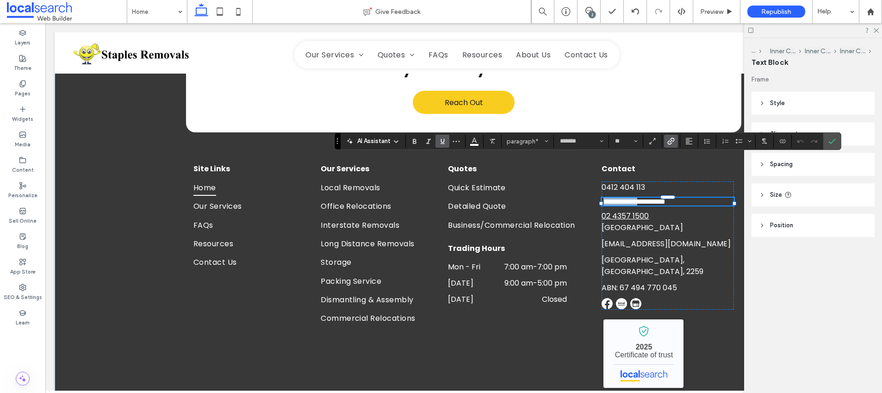
click at [605, 198] on link "**********" at bounding box center [620, 201] width 34 height 7
click at [829, 139] on icon "Confirm" at bounding box center [831, 140] width 7 height 7
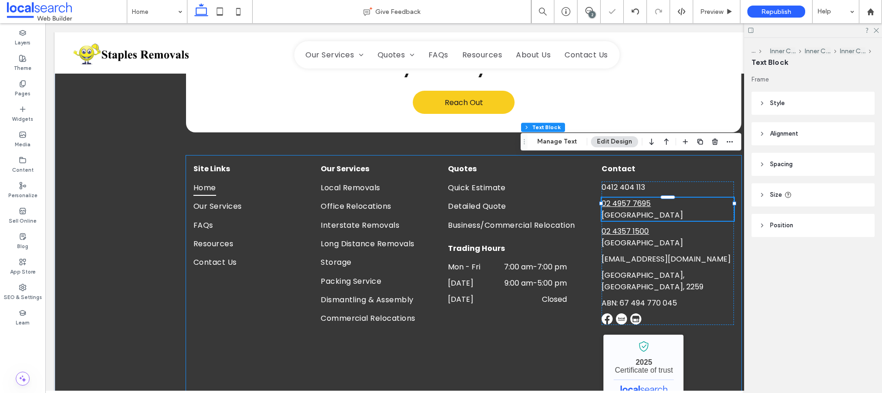
click at [400, 155] on div "Site Links Home Our Services FAQs Resources Contact Us Our Services Local Remov…" at bounding box center [463, 284] width 555 height 258
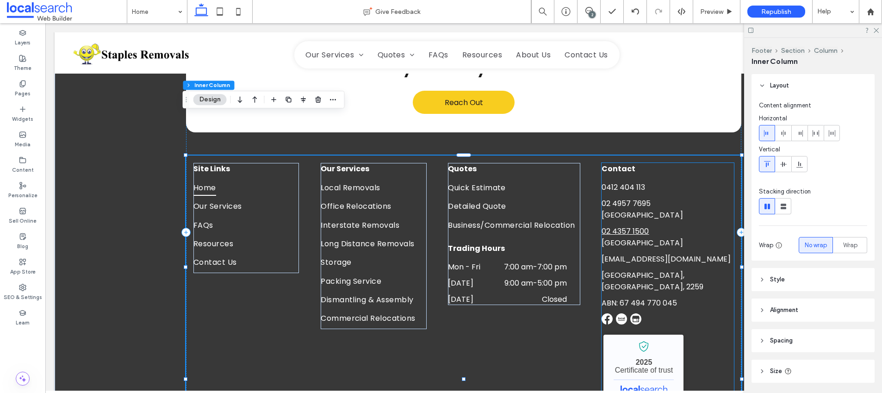
click at [629, 198] on link "02 4957 7695" at bounding box center [625, 203] width 49 height 11
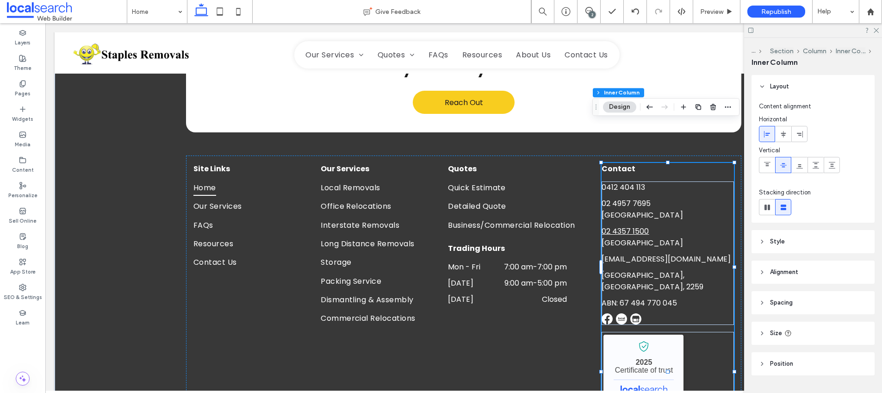
click at [629, 198] on link "02 4957 7695" at bounding box center [625, 203] width 49 height 11
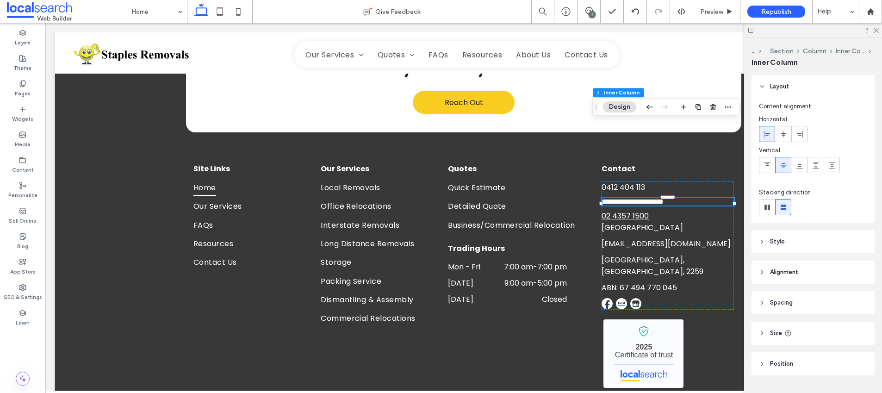
click at [629, 198] on link "**********" at bounding box center [618, 201] width 34 height 7
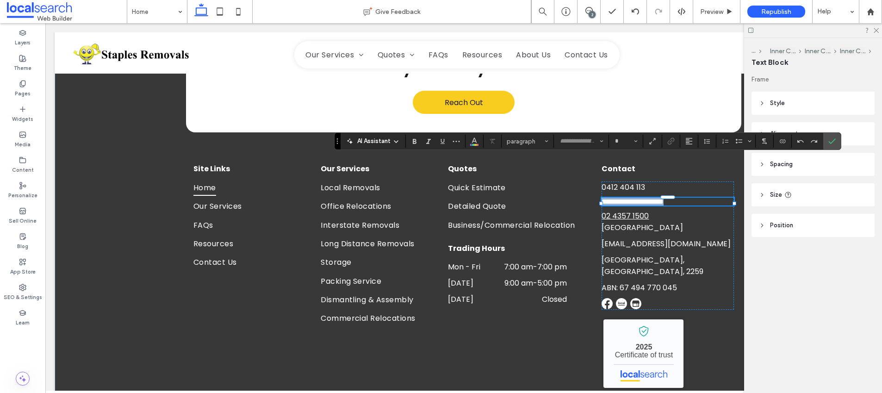
type input "*******"
type input "**"
drag, startPoint x: 647, startPoint y: 160, endPoint x: 601, endPoint y: 160, distance: 46.3
click at [601, 197] on p "**********" at bounding box center [667, 201] width 132 height 8
click at [635, 198] on link "**********" at bounding box center [618, 201] width 34 height 7
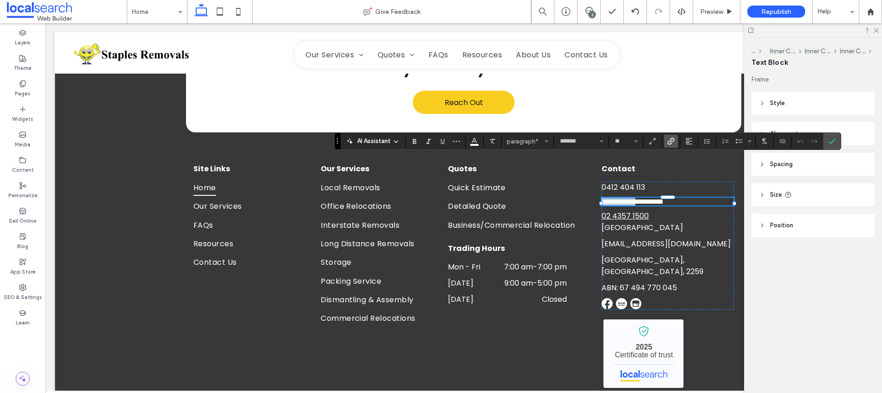
drag, startPoint x: 646, startPoint y: 161, endPoint x: 599, endPoint y: 161, distance: 46.7
click at [599, 161] on div "**********" at bounding box center [463, 224] width 555 height 477
click at [671, 140] on icon "Link" at bounding box center [670, 140] width 7 height 7
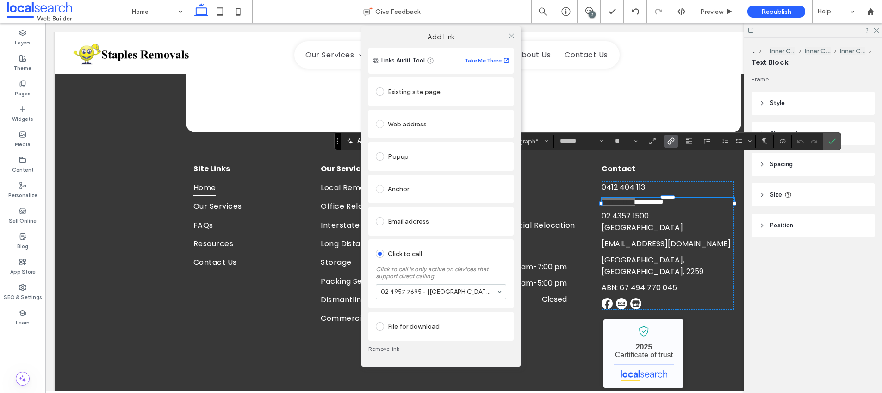
click at [380, 347] on link "Remove link" at bounding box center [440, 348] width 145 height 7
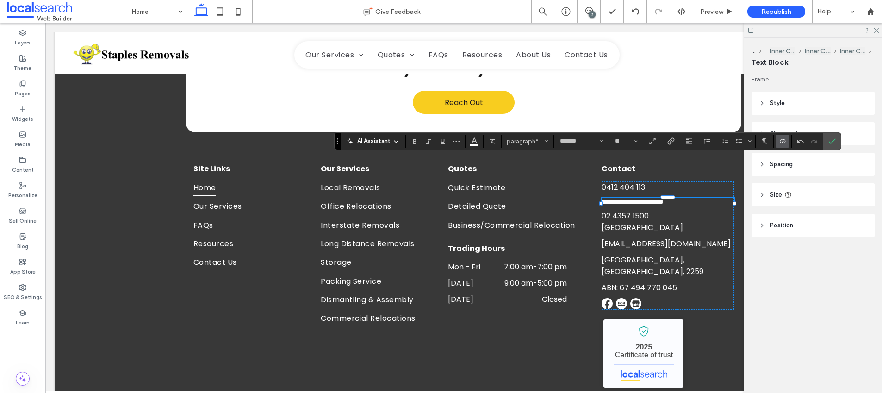
click at [781, 140] on icon "Connect To Data" at bounding box center [781, 140] width 7 height 7
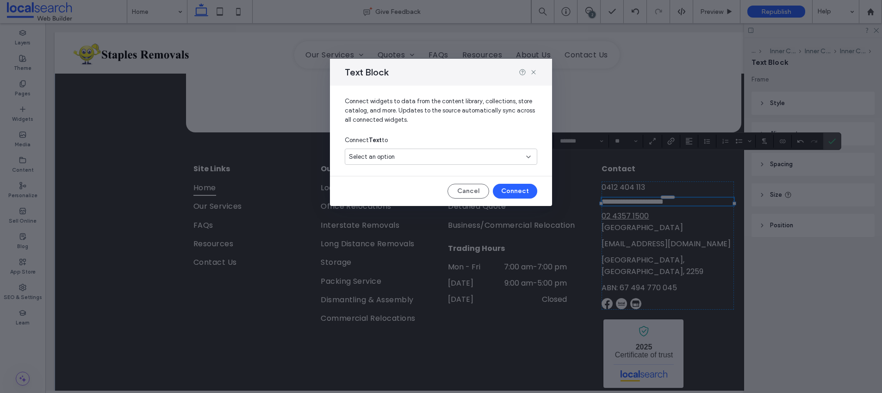
click at [390, 156] on span "Select an option" at bounding box center [372, 156] width 46 height 9
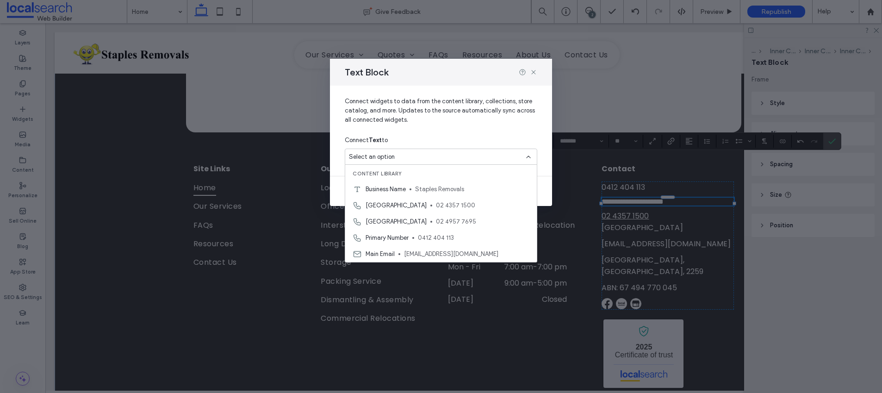
click at [468, 122] on span "Connect widgets to data from the content library, collections, store catalog, a…" at bounding box center [441, 114] width 192 height 35
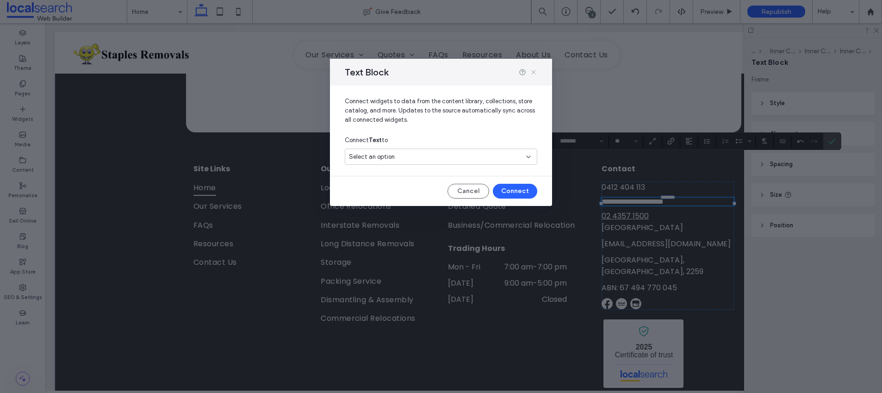
drag, startPoint x: 531, startPoint y: 70, endPoint x: 697, endPoint y: 101, distance: 168.0
click at [531, 70] on use at bounding box center [533, 72] width 4 height 4
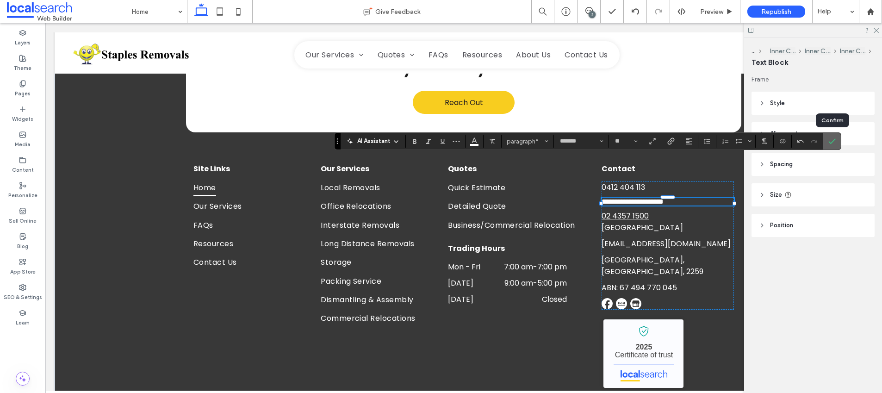
click at [828, 143] on icon "Confirm" at bounding box center [831, 140] width 7 height 7
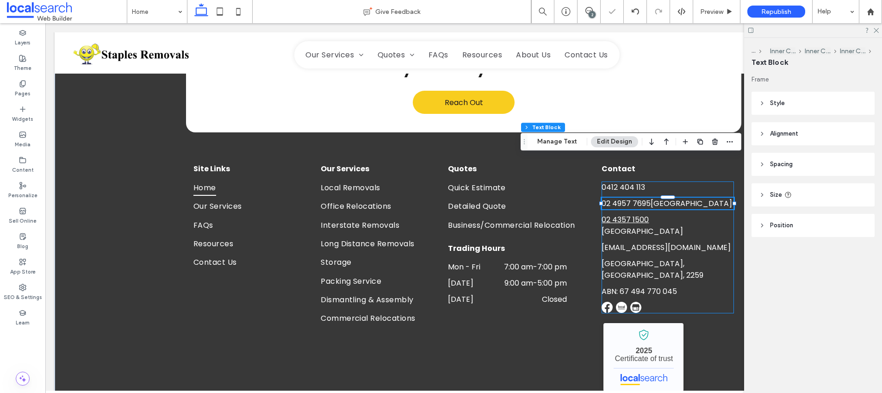
click at [675, 203] on div "0412 404 113 02 4957 7695 Newcastle 02 4357 1500 Central Coast info@staplesremo…" at bounding box center [667, 247] width 132 height 132
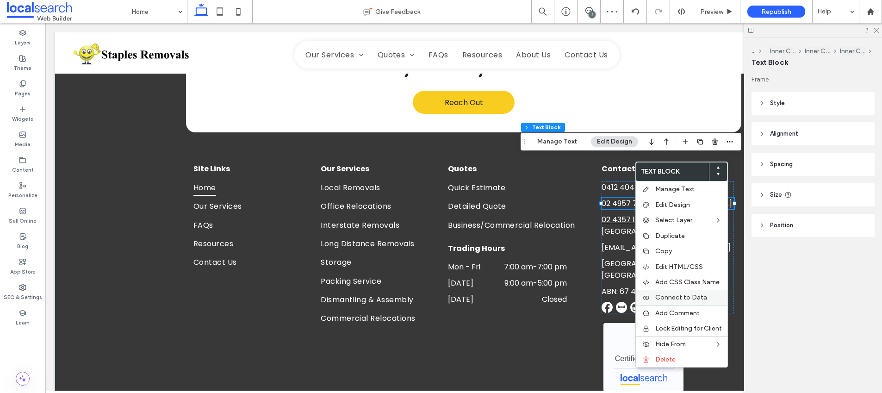
click at [687, 298] on span "Connect to Data" at bounding box center [681, 297] width 52 height 8
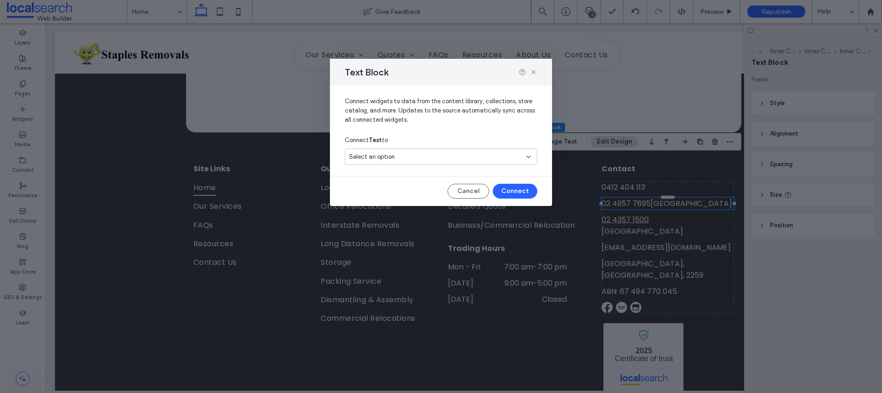
click at [393, 153] on span "Select an option" at bounding box center [372, 156] width 46 height 9
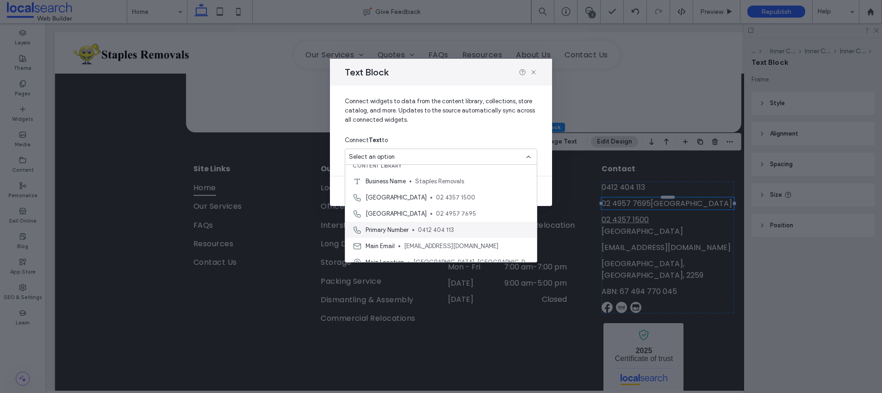
scroll to position [0, 0]
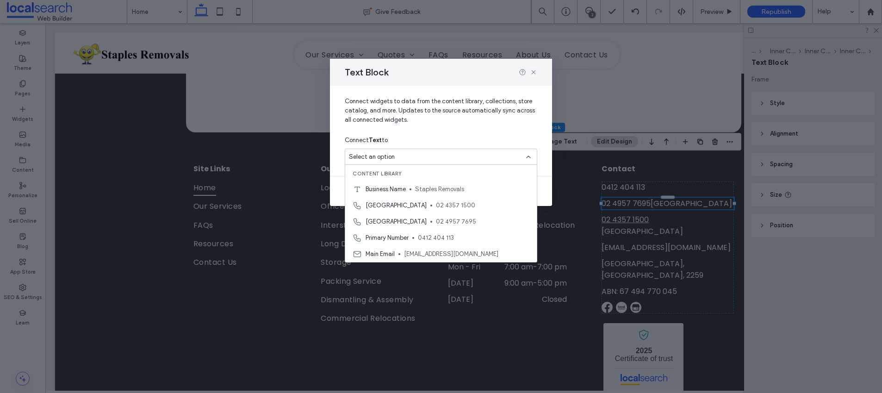
click at [474, 122] on span "Connect widgets to data from the content library, collections, store catalog, a…" at bounding box center [441, 114] width 192 height 35
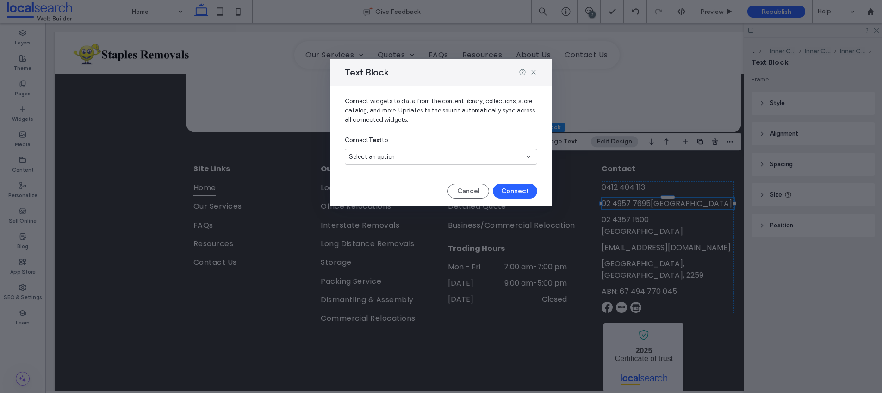
click at [397, 158] on div "Select an option" at bounding box center [435, 156] width 173 height 9
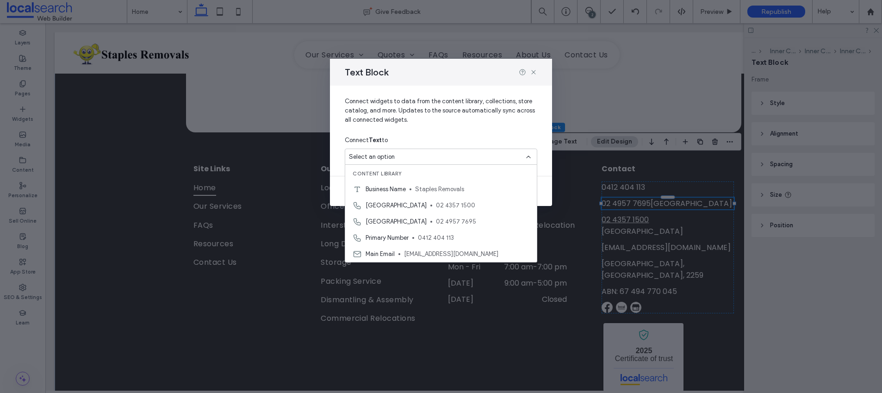
click at [436, 219] on span "02 4957 7695" at bounding box center [482, 221] width 93 height 9
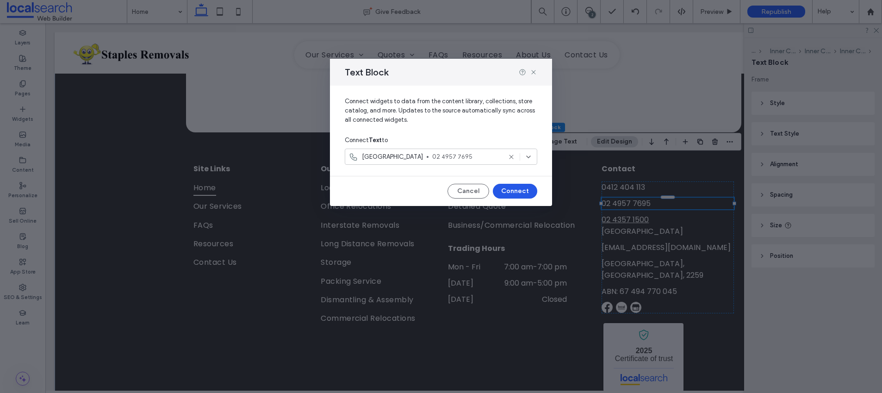
click at [510, 192] on button "Connect" at bounding box center [515, 191] width 44 height 15
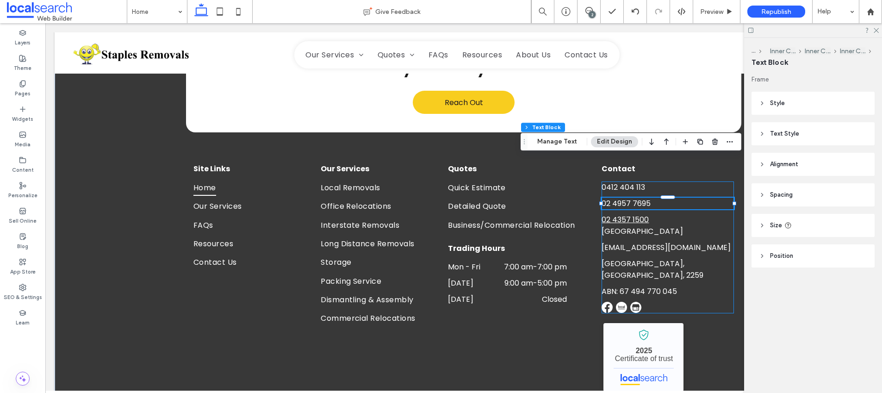
click at [618, 188] on div "0412 404 113 02 4957 7695 02 4357 1500 Central Coast info@staplesremovals.com.a…" at bounding box center [667, 247] width 132 height 132
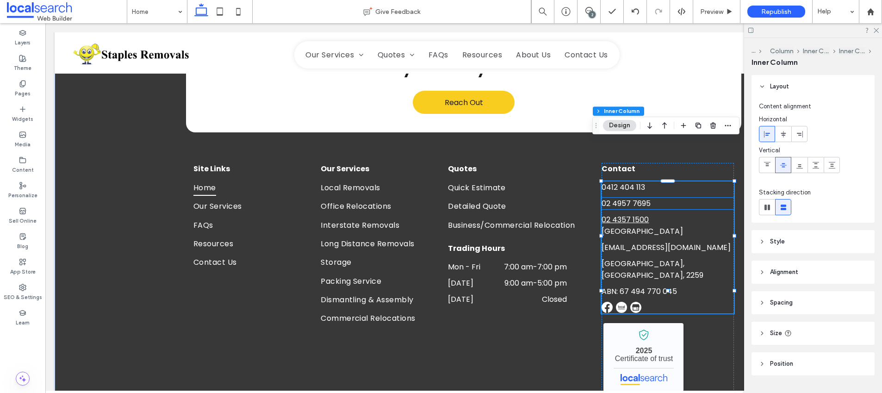
click at [629, 197] on div "02 4957 7695" at bounding box center [667, 203] width 132 height 12
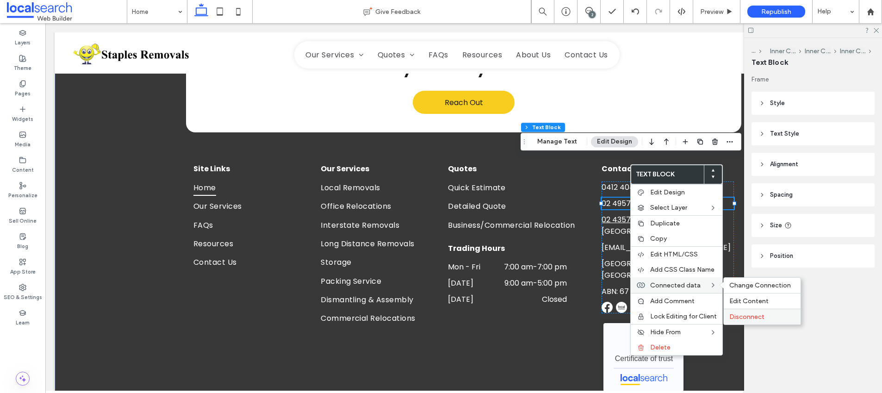
click at [743, 315] on span "Disconnect" at bounding box center [746, 317] width 35 height 8
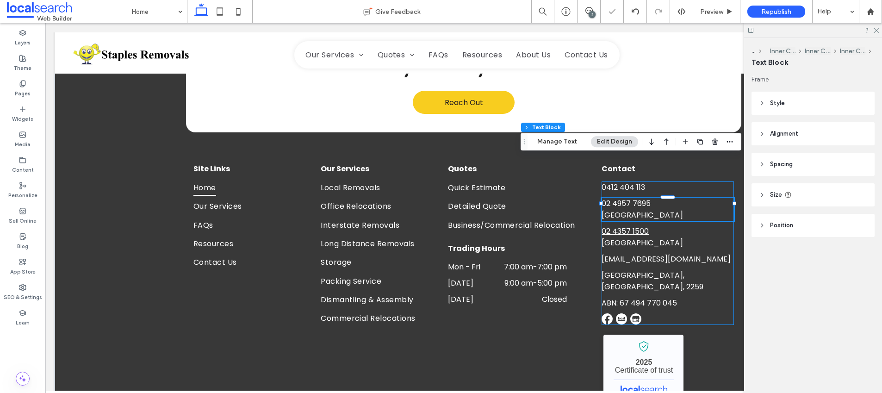
click at [700, 187] on div "0412 404 113 02 4957 7695 Newcastle 02 4357 1500 Central Coast info@staplesremo…" at bounding box center [667, 252] width 132 height 143
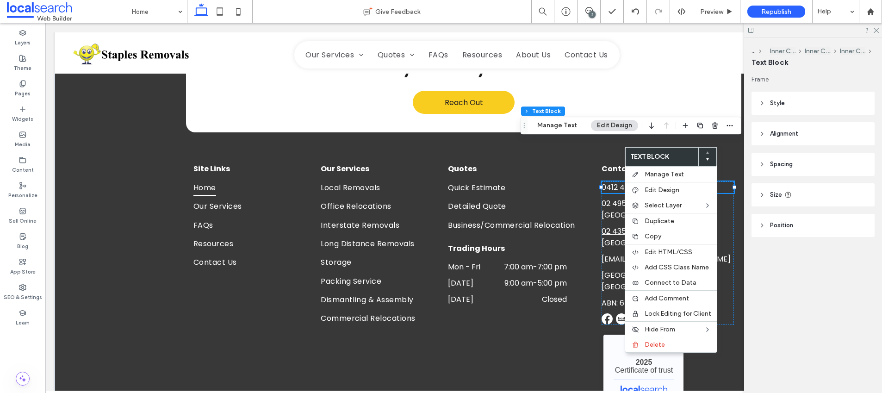
click at [604, 182] on span "0412 404 113" at bounding box center [622, 187] width 43 height 11
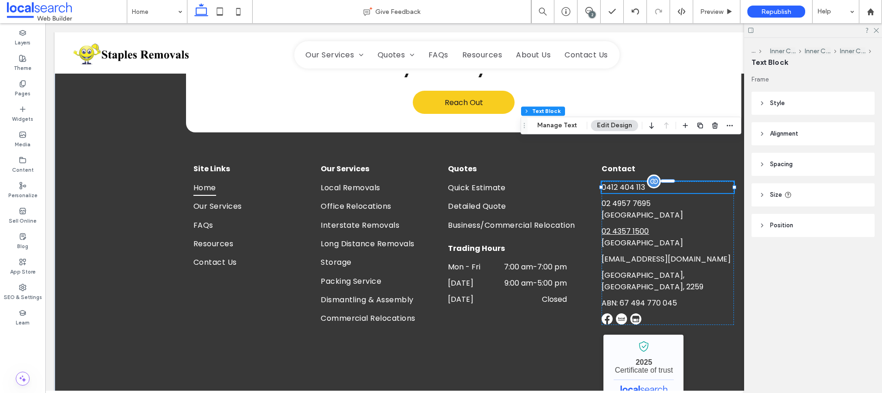
click at [604, 182] on span "0412 404 113" at bounding box center [622, 187] width 43 height 11
type input "*******"
type input "**"
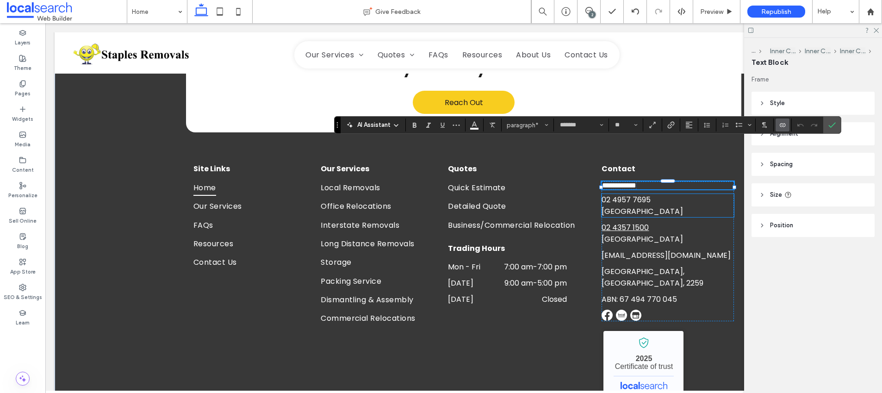
click at [680, 206] on span "Newcastle" at bounding box center [641, 211] width 81 height 11
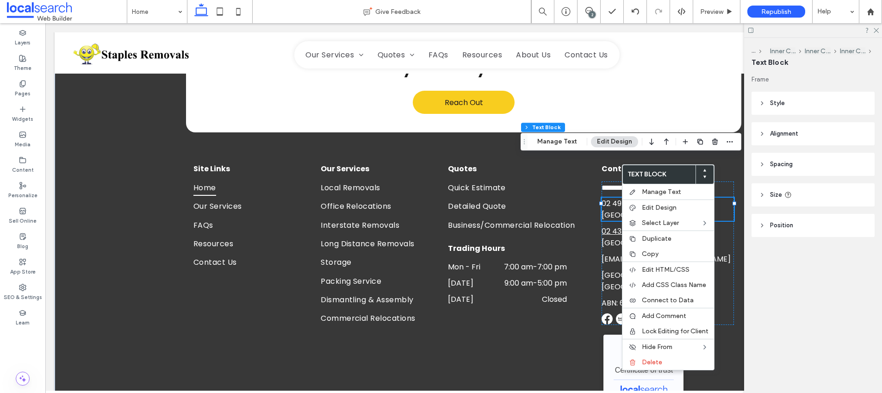
click at [617, 198] on span "02 4957 7695" at bounding box center [625, 203] width 49 height 11
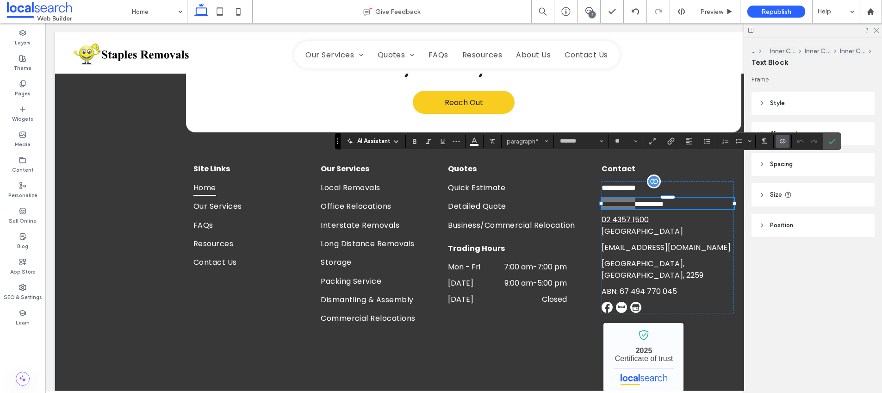
click at [779, 141] on use "Connect To Data" at bounding box center [782, 141] width 6 height 4
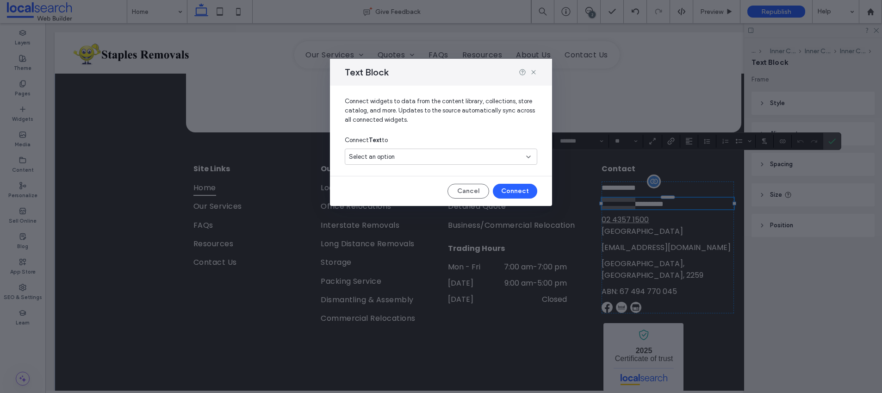
click at [452, 151] on div "Select an option" at bounding box center [441, 156] width 192 height 16
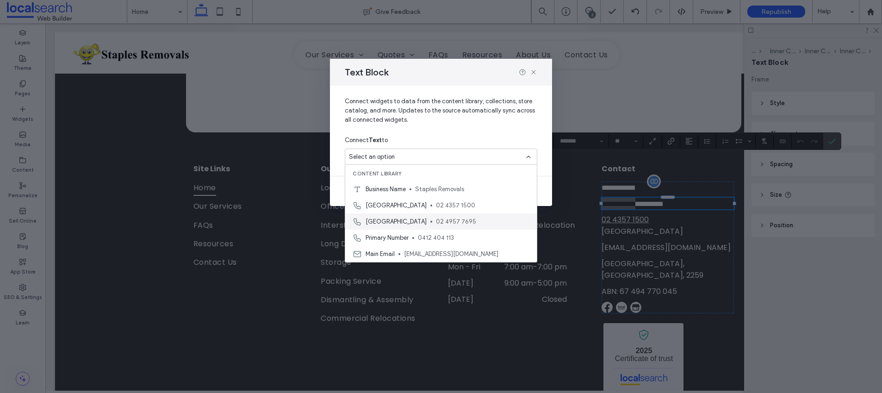
click at [436, 223] on span "02 4957 7695" at bounding box center [482, 221] width 93 height 9
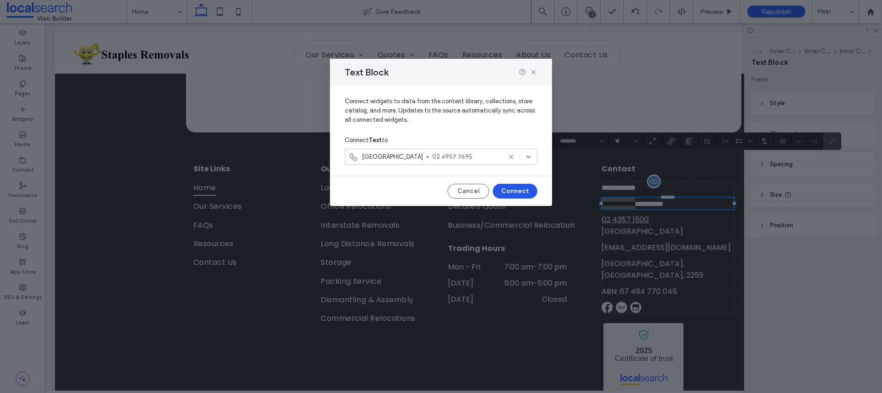
click at [510, 192] on button "Connect" at bounding box center [515, 191] width 44 height 15
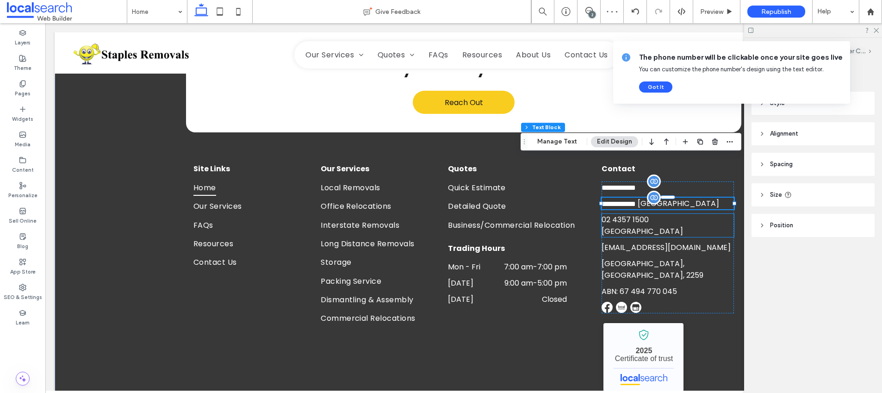
click at [625, 214] on link "02 4357 1500" at bounding box center [624, 219] width 47 height 11
click at [625, 214] on div "02 4357 1500 Central Coast" at bounding box center [667, 225] width 132 height 23
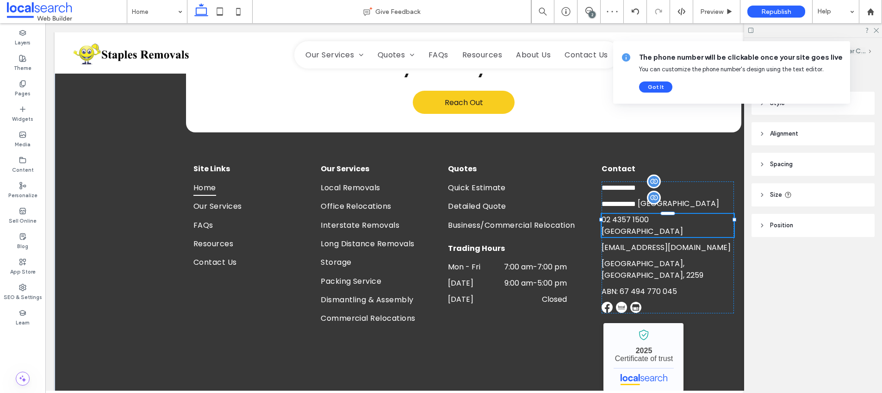
type input "*******"
type input "**"
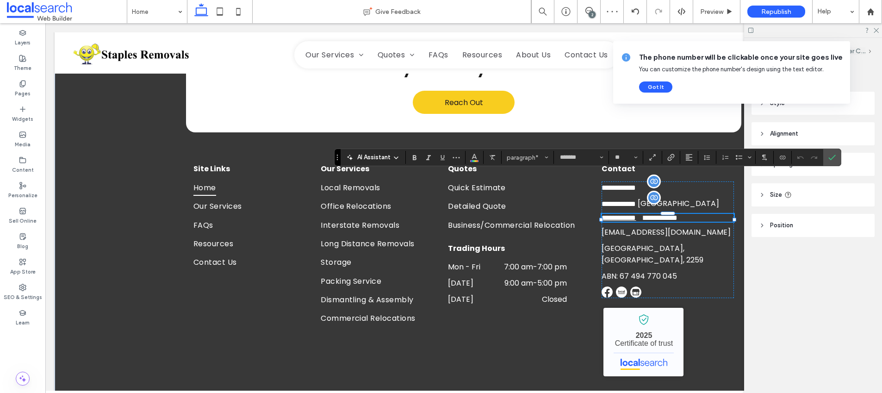
click at [643, 214] on span at bounding box center [639, 217] width 8 height 7
drag, startPoint x: 645, startPoint y: 178, endPoint x: 602, endPoint y: 176, distance: 42.6
click at [602, 214] on p "**********" at bounding box center [667, 218] width 132 height 8
click at [670, 158] on icon "Link" at bounding box center [670, 157] width 7 height 7
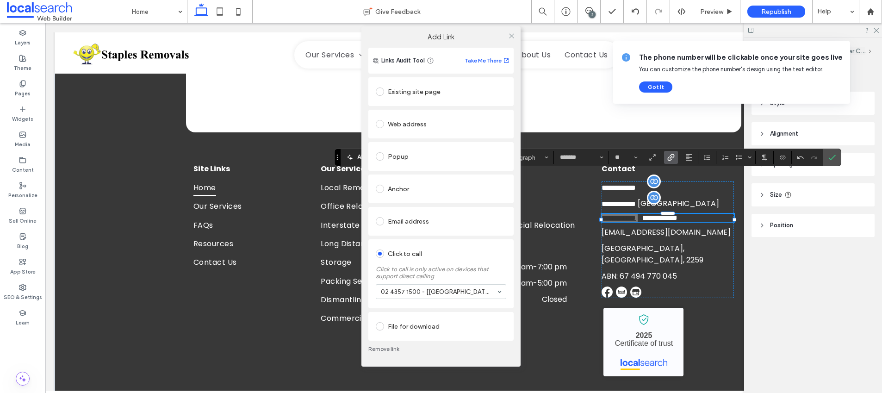
click at [384, 347] on link "Remove link" at bounding box center [440, 348] width 145 height 7
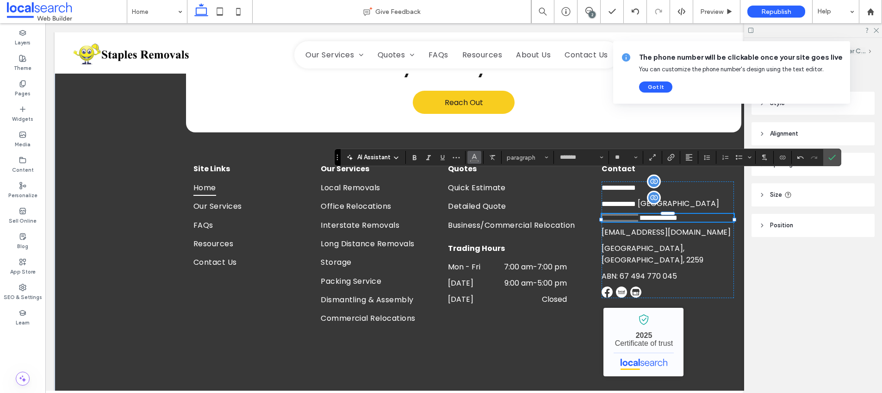
click at [474, 155] on use "Color" at bounding box center [473, 156] width 5 height 5
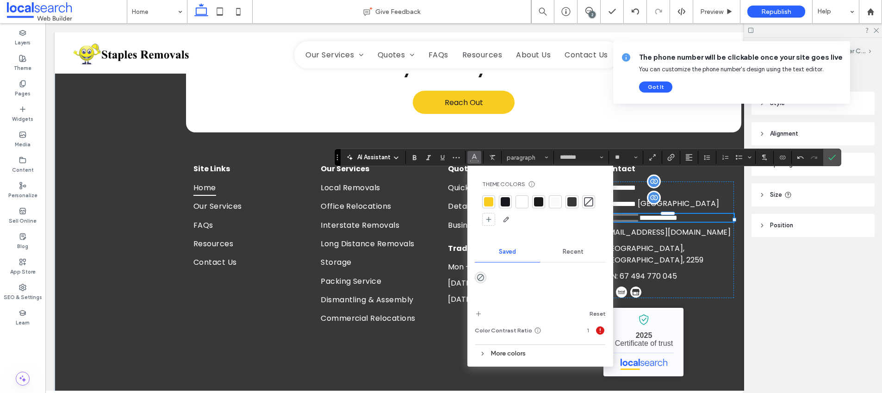
click at [522, 199] on div at bounding box center [521, 201] width 9 height 9
click at [829, 157] on icon "Confirm" at bounding box center [831, 157] width 7 height 7
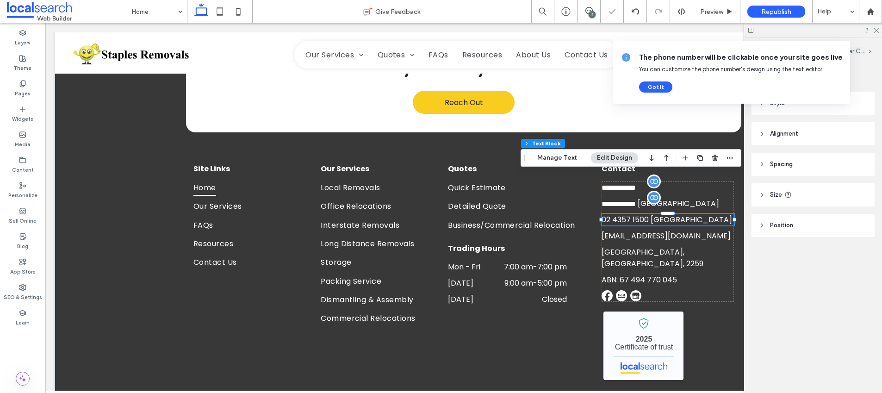
click at [643, 214] on span "02 4357 1500" at bounding box center [624, 219] width 47 height 11
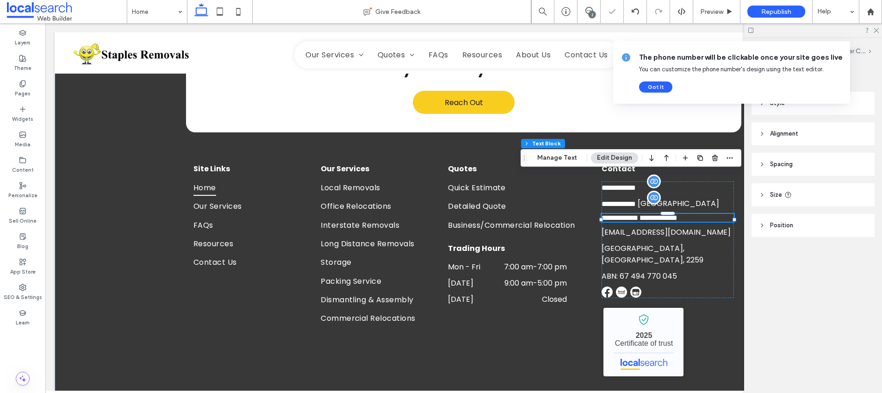
click at [638, 214] on span "**********" at bounding box center [619, 217] width 37 height 7
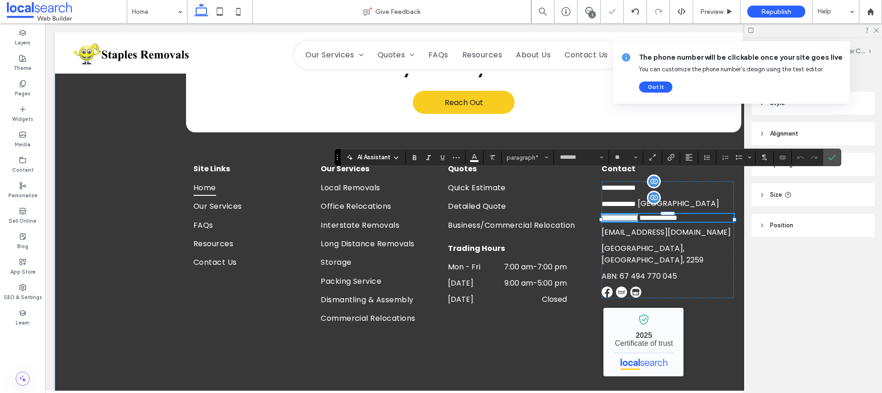
drag, startPoint x: 643, startPoint y: 178, endPoint x: 631, endPoint y: 178, distance: 12.0
click at [638, 214] on span "**********" at bounding box center [619, 217] width 37 height 7
drag, startPoint x: 644, startPoint y: 177, endPoint x: 599, endPoint y: 176, distance: 44.9
click at [601, 214] on span "**********" at bounding box center [619, 217] width 37 height 7
click at [780, 158] on icon "Connect To Data" at bounding box center [781, 157] width 7 height 7
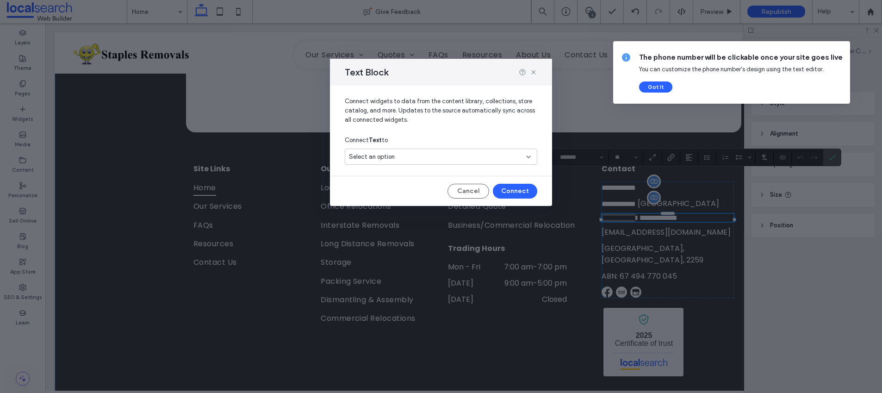
click at [447, 152] on div "Select an option" at bounding box center [435, 156] width 173 height 9
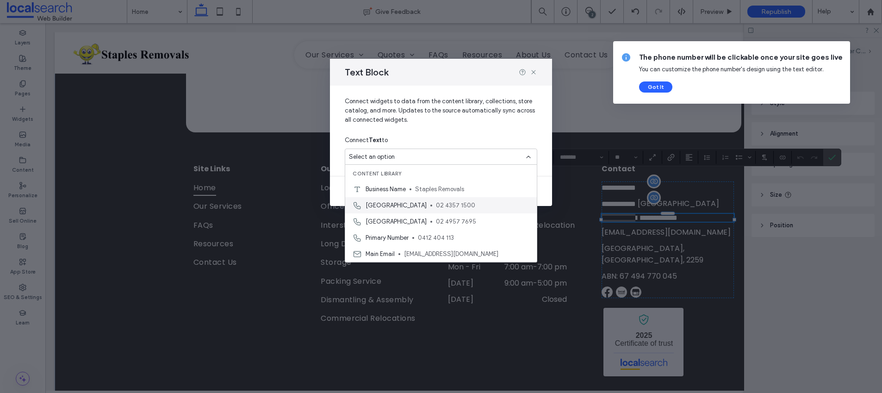
click at [394, 198] on div "Central Coast 02 4357 1500" at bounding box center [440, 205] width 191 height 16
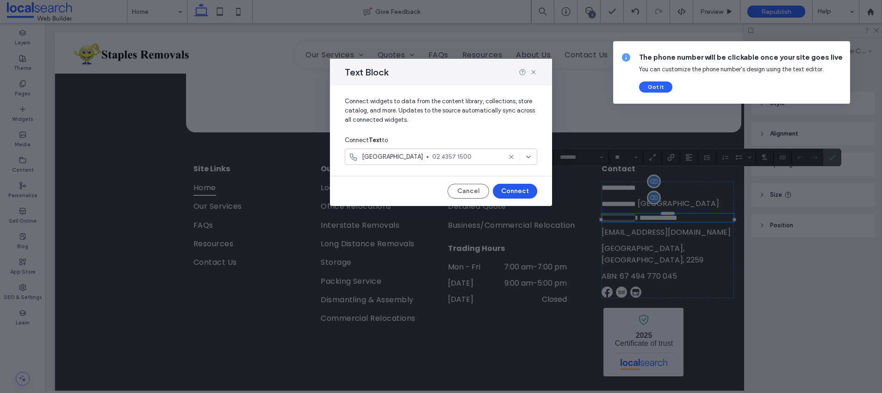
click at [518, 185] on button "Connect" at bounding box center [515, 191] width 44 height 15
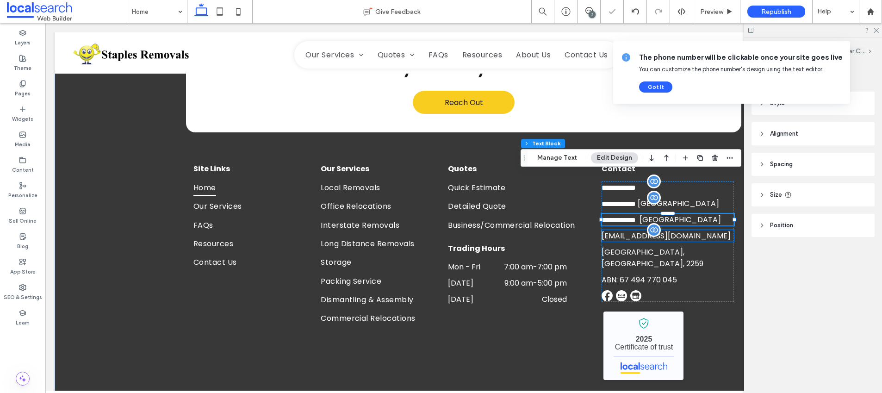
click at [622, 230] on span "info@staplesremovals.com.au" at bounding box center [665, 235] width 129 height 11
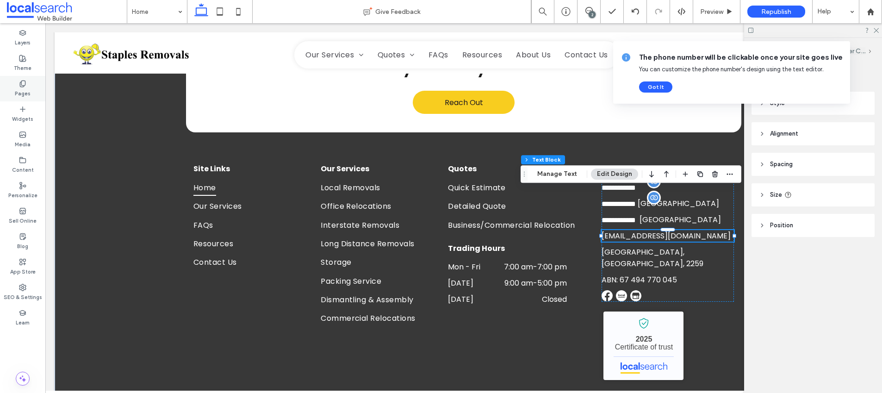
click at [21, 80] on icon at bounding box center [22, 83] width 7 height 7
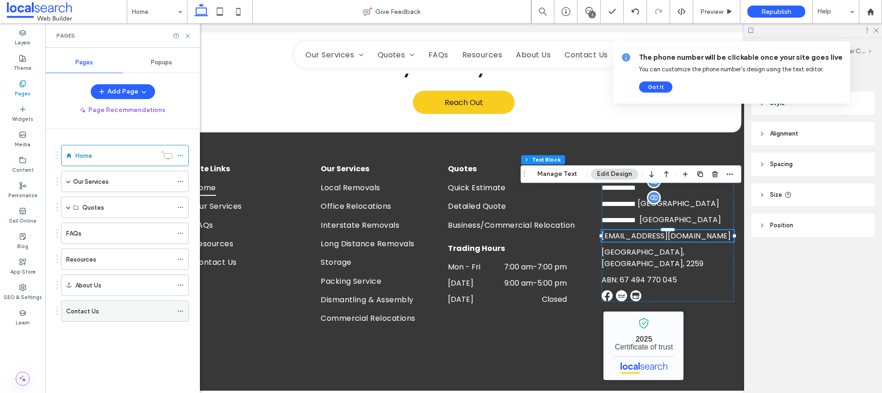
click at [82, 308] on label "Contact Us" at bounding box center [82, 311] width 33 height 16
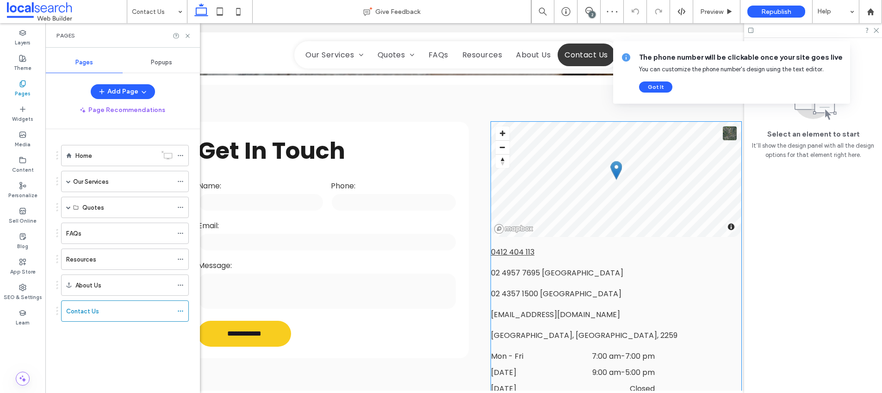
scroll to position [231, 0]
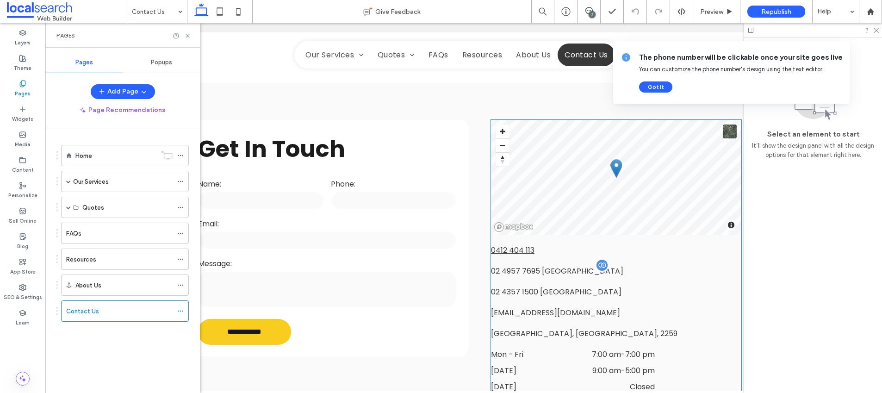
click at [509, 269] on span "02 4957 7695" at bounding box center [515, 270] width 49 height 11
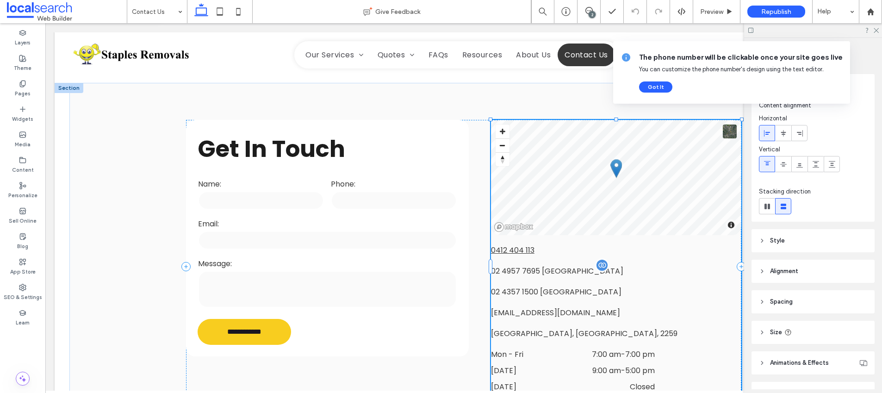
click at [509, 269] on span "02 4957 7695" at bounding box center [515, 270] width 49 height 11
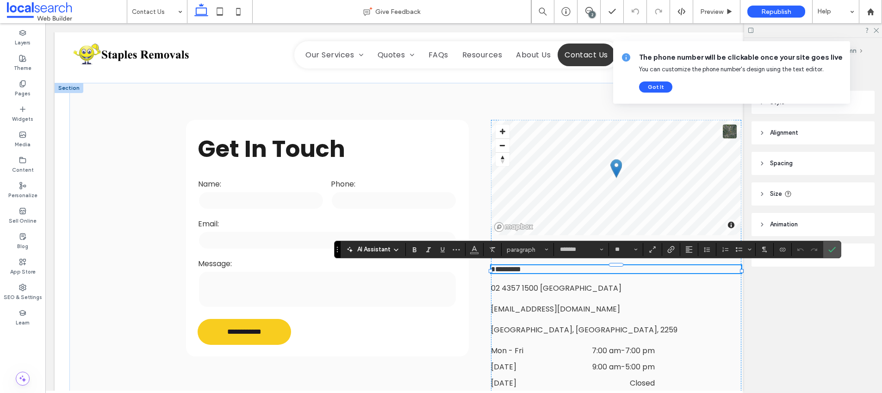
click at [497, 270] on span "*********" at bounding box center [506, 268] width 30 height 7
drag, startPoint x: 535, startPoint y: 269, endPoint x: 503, endPoint y: 269, distance: 32.4
click at [503, 269] on span "**********" at bounding box center [522, 268] width 62 height 7
click at [552, 270] on span "**********" at bounding box center [522, 268] width 62 height 7
click at [828, 248] on icon "Confirm" at bounding box center [831, 249] width 7 height 7
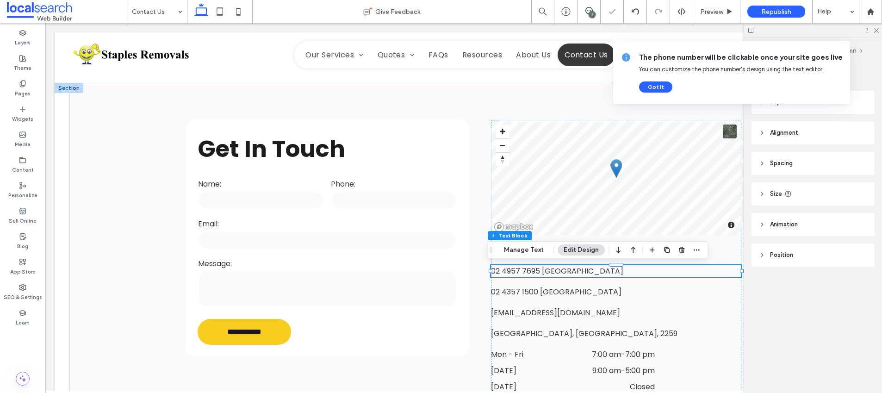
click at [554, 269] on span "02 4957 7695 Newcastle" at bounding box center [557, 270] width 132 height 11
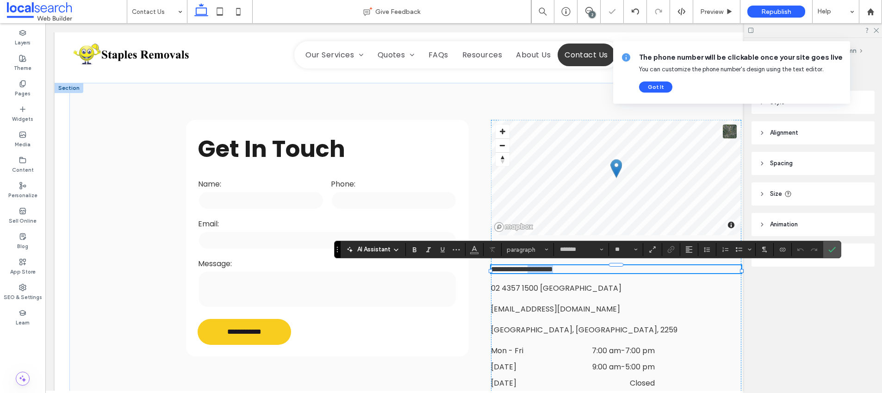
click at [553, 269] on span "**********" at bounding box center [522, 268] width 62 height 7
click at [528, 271] on span "**********" at bounding box center [522, 268] width 62 height 7
click at [533, 270] on span "**********" at bounding box center [522, 268] width 62 height 7
drag, startPoint x: 537, startPoint y: 270, endPoint x: 488, endPoint y: 270, distance: 49.0
click at [488, 270] on div "**********" at bounding box center [463, 265] width 555 height 364
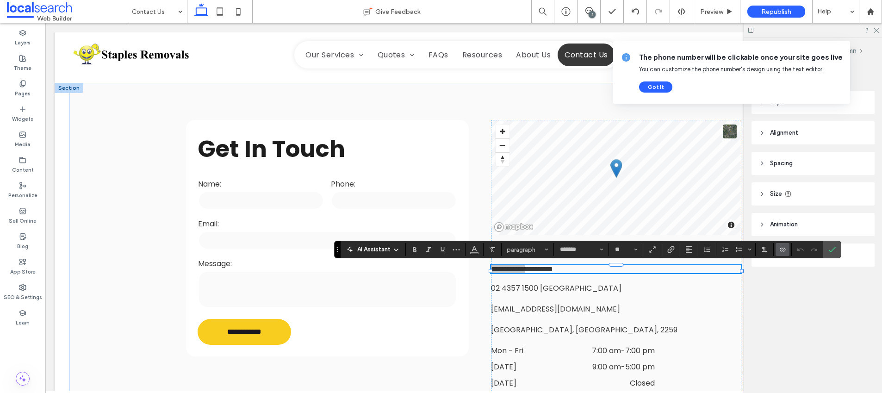
click at [782, 247] on icon "Connect To Data" at bounding box center [781, 249] width 7 height 7
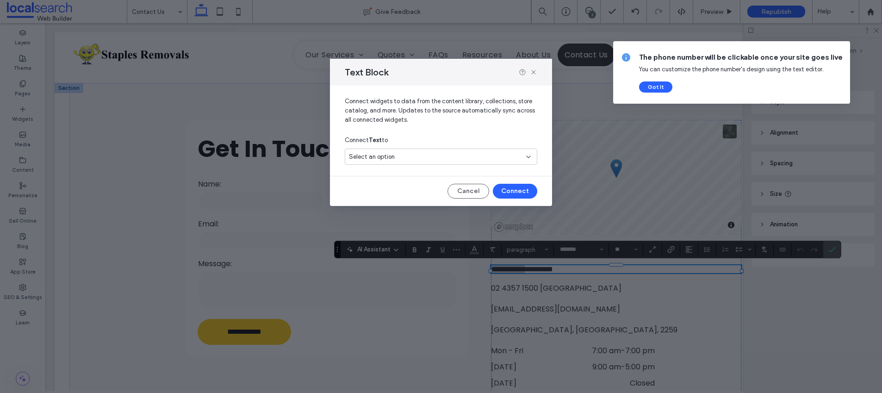
click at [377, 154] on span "Select an option" at bounding box center [372, 156] width 46 height 9
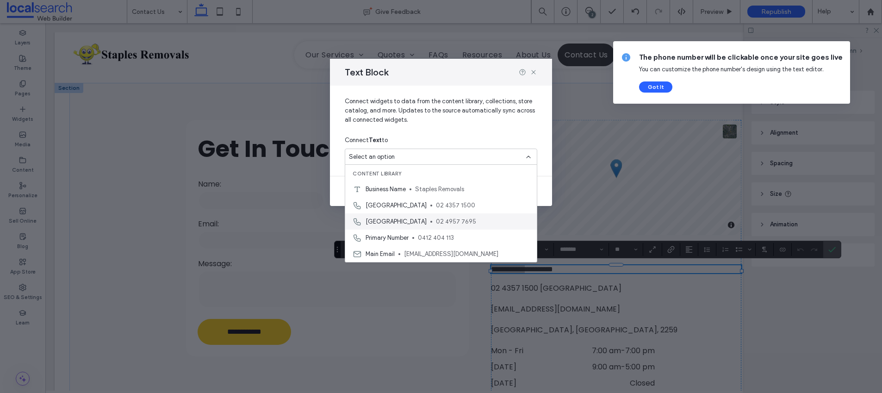
click at [436, 222] on span "02 4957 7695" at bounding box center [482, 221] width 93 height 9
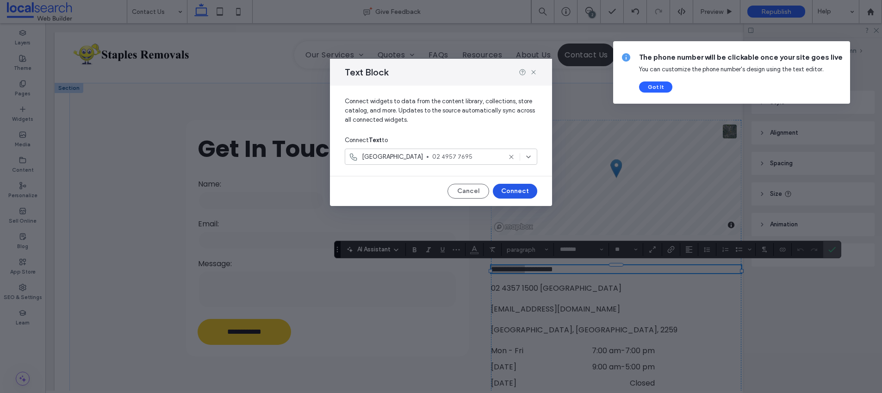
click at [517, 190] on button "Connect" at bounding box center [515, 191] width 44 height 15
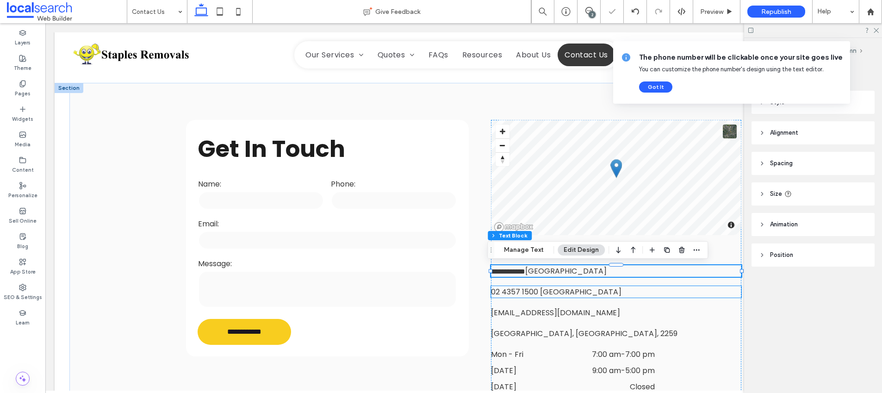
click at [526, 290] on link "02 4357 1500" at bounding box center [514, 291] width 47 height 11
click at [526, 290] on div "02 4357 1500 Central Coast" at bounding box center [616, 292] width 250 height 12
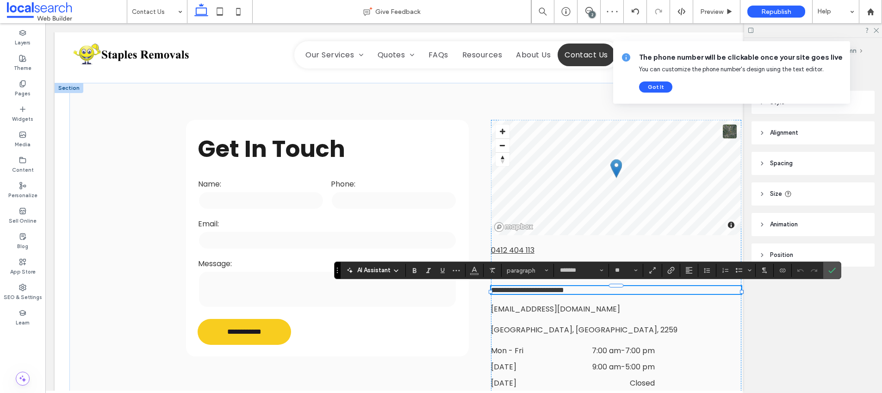
click at [524, 290] on link "**********" at bounding box center [508, 289] width 34 height 7
drag, startPoint x: 535, startPoint y: 289, endPoint x: 488, endPoint y: 289, distance: 46.3
click at [491, 289] on p "**********" at bounding box center [616, 290] width 250 height 8
click at [667, 268] on icon "Link" at bounding box center [670, 269] width 7 height 7
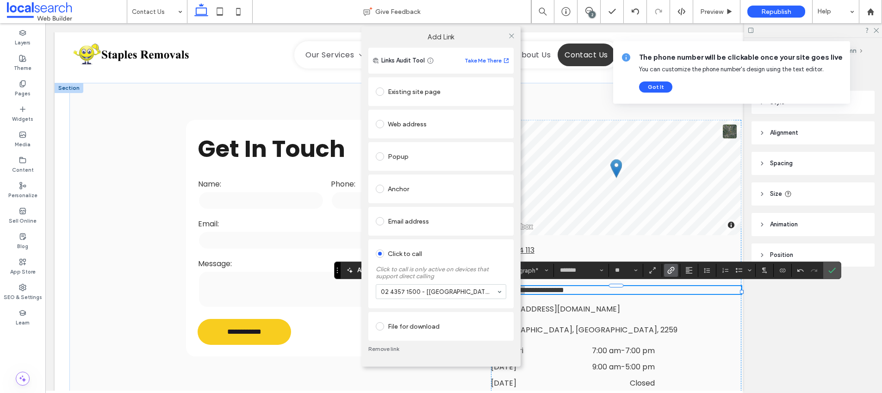
click at [384, 346] on link "Remove link" at bounding box center [440, 348] width 145 height 7
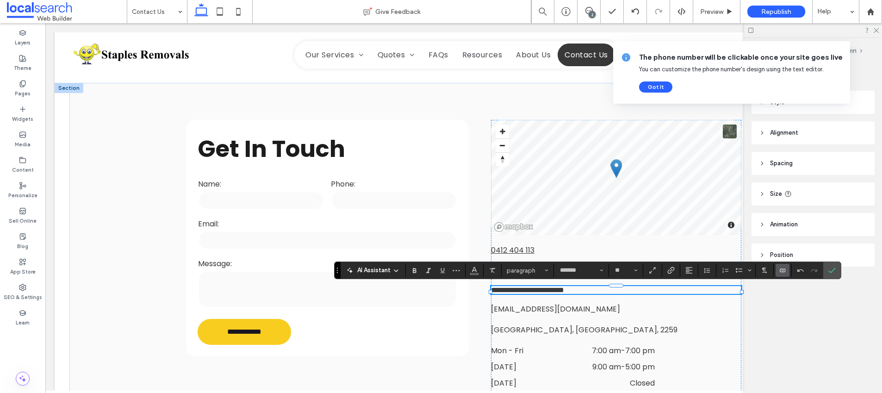
click at [780, 270] on icon "Connect To Data" at bounding box center [781, 269] width 7 height 7
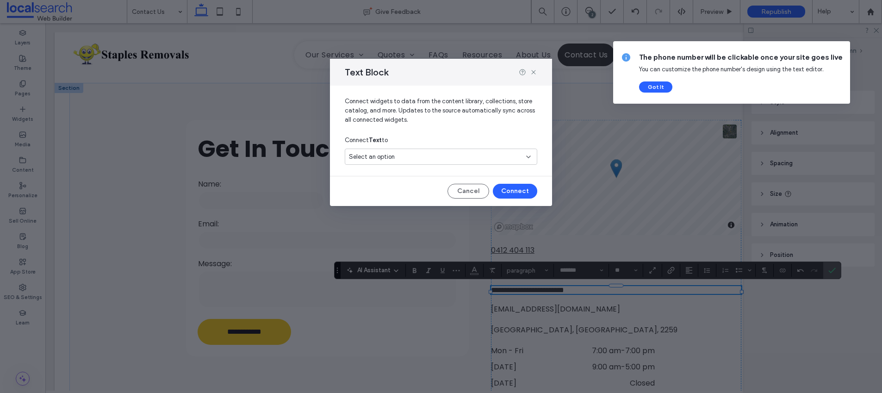
click at [403, 157] on div "Select an option" at bounding box center [435, 156] width 173 height 9
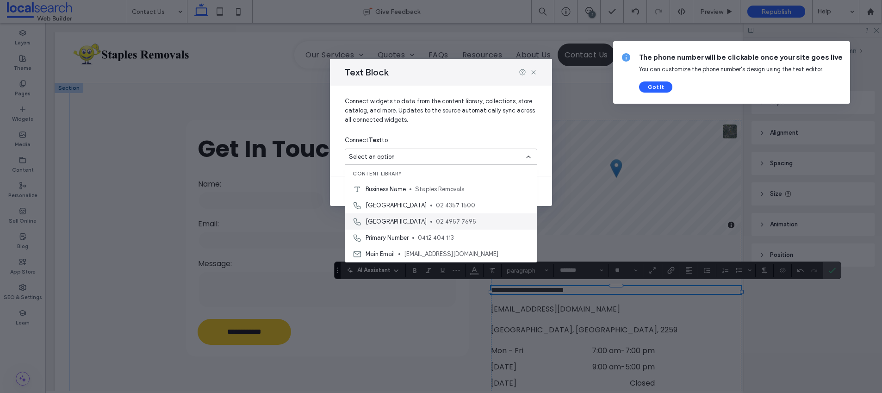
click at [376, 221] on span "Newcastle" at bounding box center [395, 221] width 61 height 9
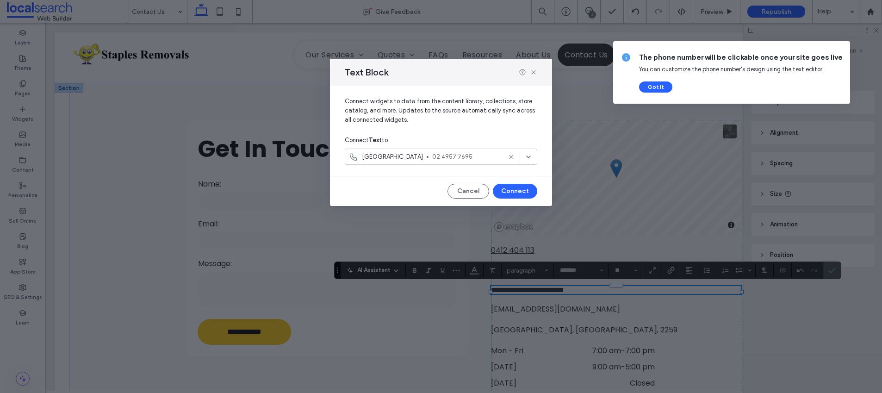
click at [401, 148] on div "Connect Text to" at bounding box center [441, 140] width 192 height 17
click at [398, 154] on div "Newcastle 02 4957 7695" at bounding box center [425, 156] width 152 height 9
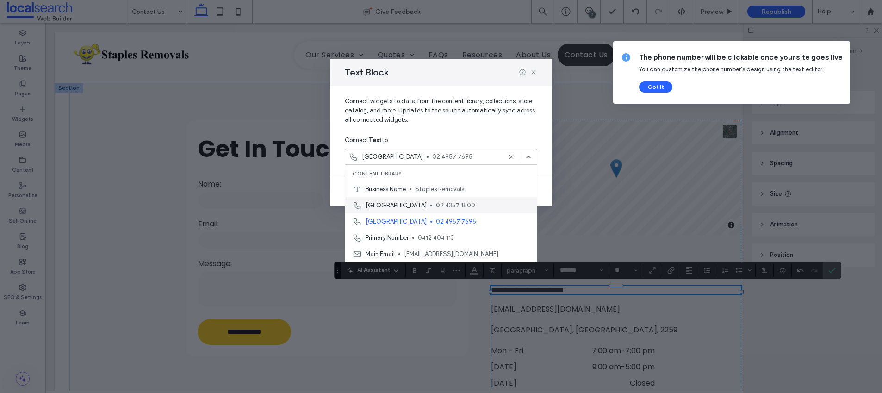
click at [391, 201] on span "Central Coast" at bounding box center [395, 205] width 61 height 9
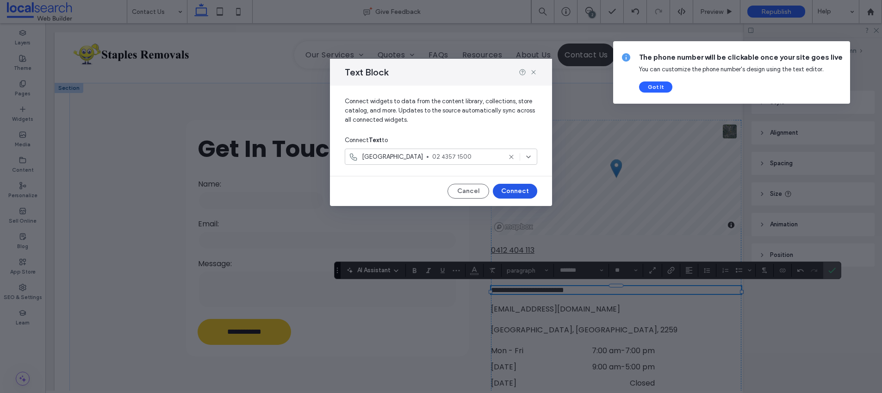
click at [521, 190] on button "Connect" at bounding box center [515, 191] width 44 height 15
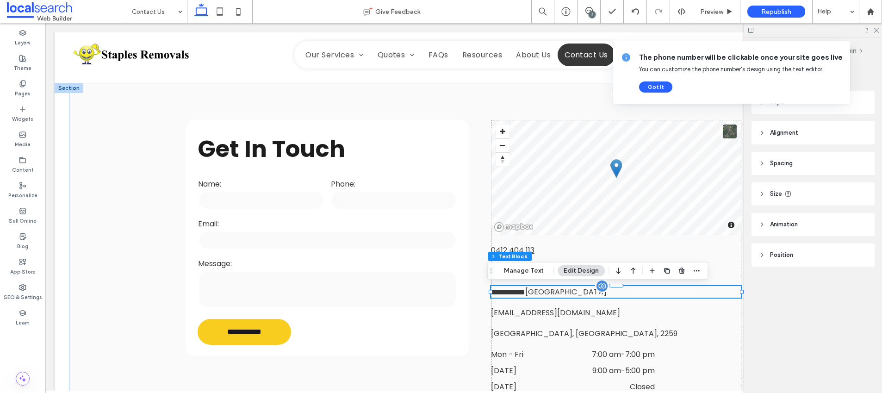
click at [586, 292] on span "**********" at bounding box center [549, 291] width 116 height 11
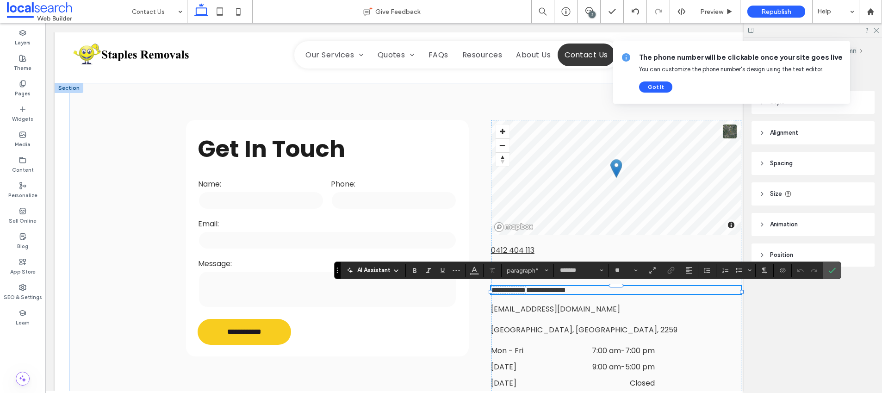
click at [566, 290] on span "**********" at bounding box center [528, 290] width 75 height 8
click at [833, 266] on icon "Confirm" at bounding box center [831, 269] width 7 height 7
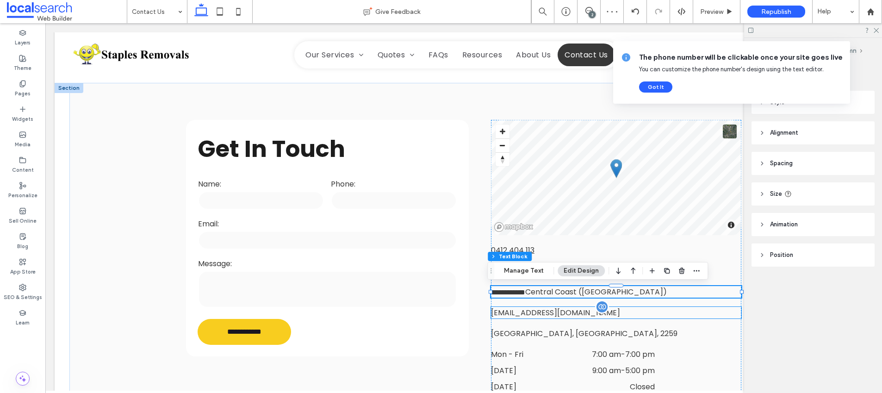
click at [569, 310] on span "info@staplesremovals.com.au" at bounding box center [555, 312] width 129 height 11
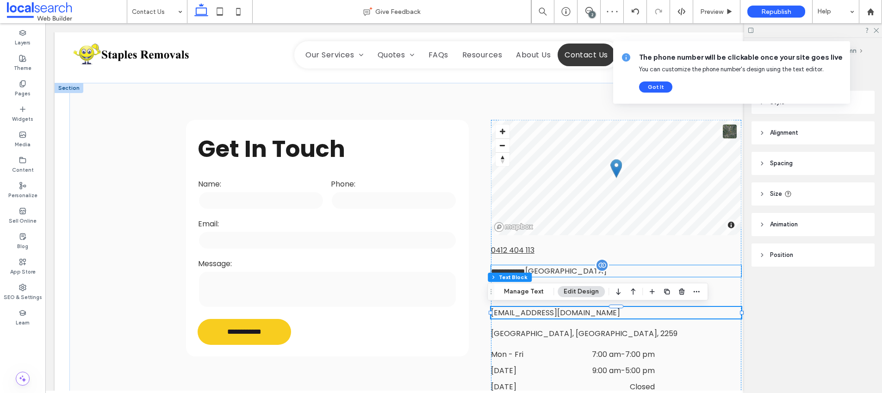
click at [558, 270] on span "**********" at bounding box center [549, 270] width 116 height 11
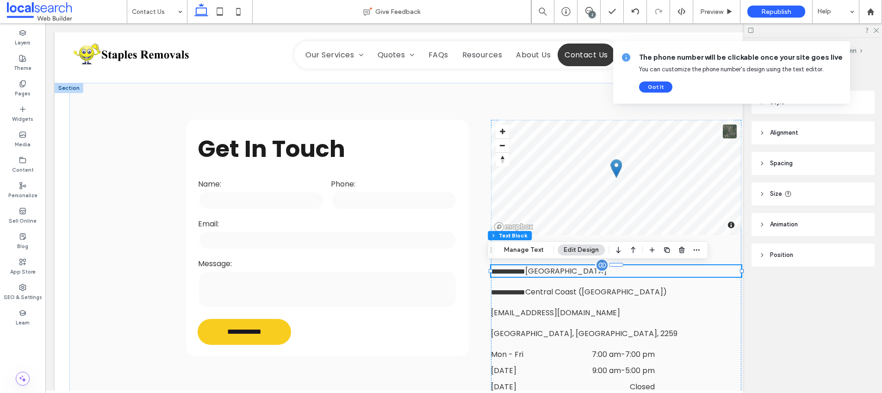
click at [558, 270] on div "**********" at bounding box center [616, 271] width 250 height 12
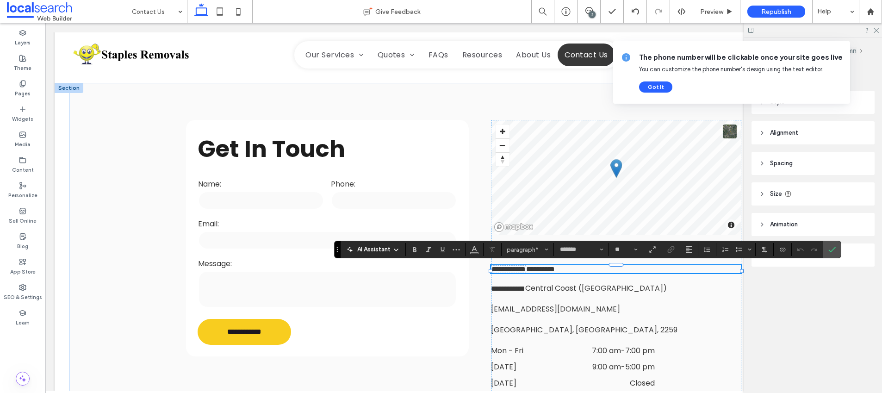
click at [578, 269] on p "**********" at bounding box center [616, 269] width 250 height 8
click at [835, 247] on label "Confirm" at bounding box center [832, 249] width 14 height 17
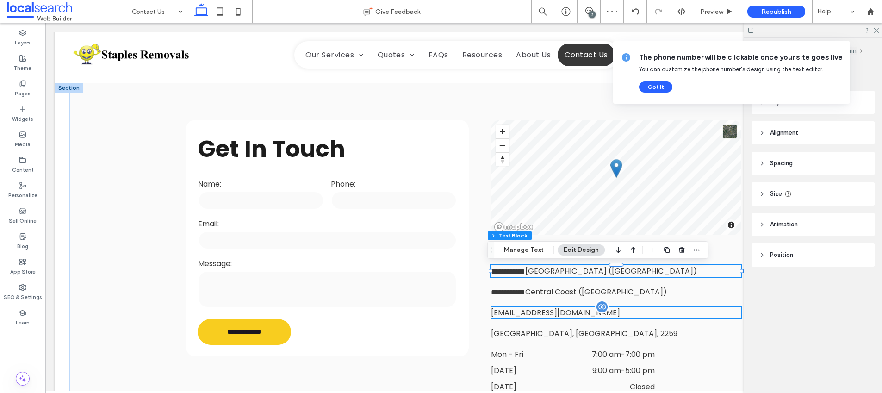
click at [536, 316] on span "info@staplesremovals.com.au" at bounding box center [555, 312] width 129 height 11
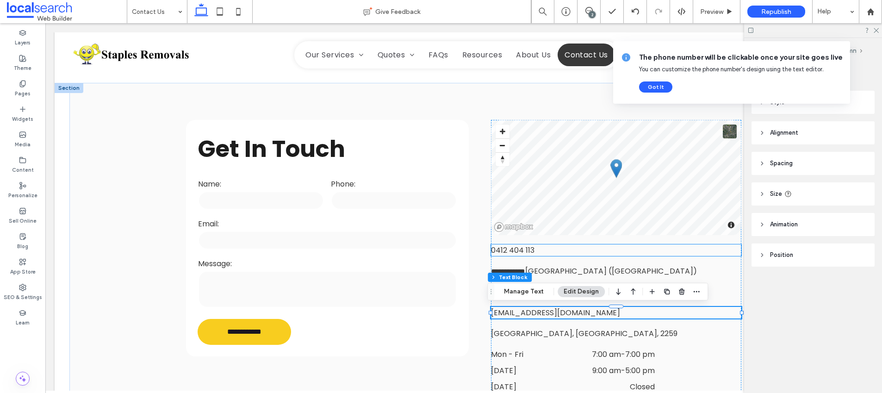
click at [518, 249] on link "0412 404 113" at bounding box center [512, 250] width 43 height 11
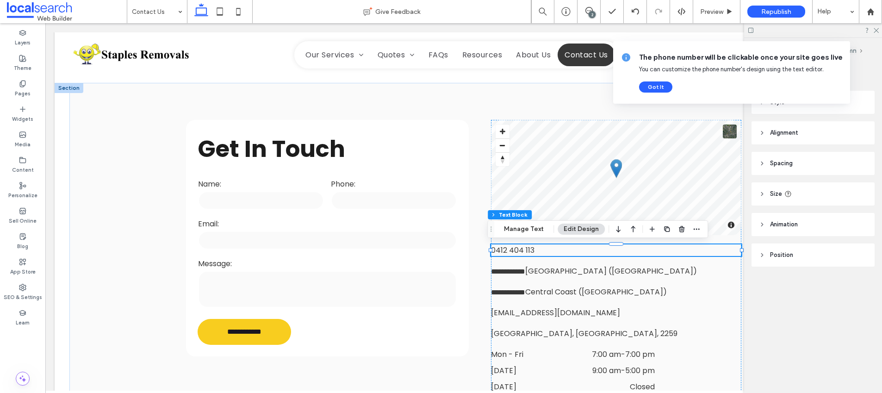
click at [518, 249] on div "0412 404 113" at bounding box center [616, 250] width 250 height 12
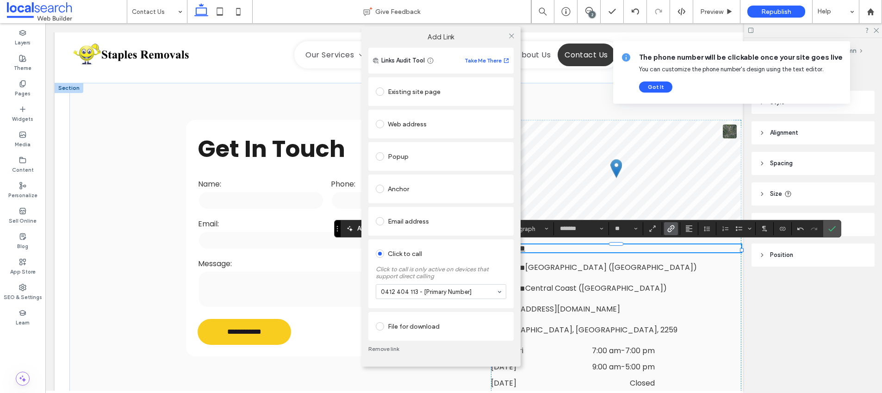
click at [385, 346] on link "Remove link" at bounding box center [440, 348] width 145 height 7
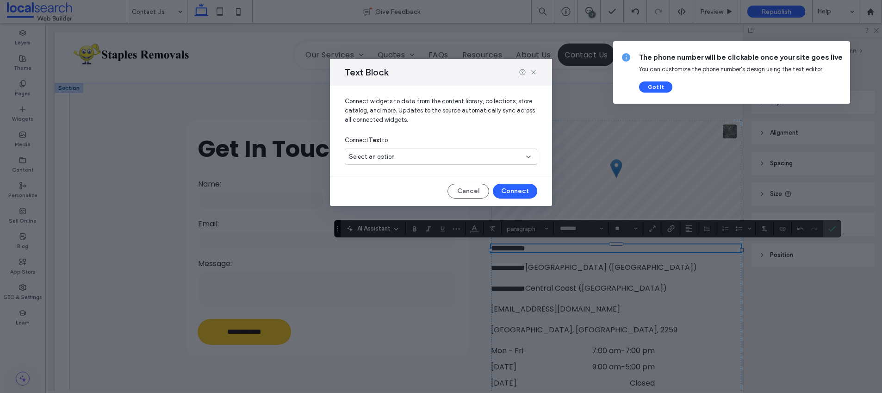
click at [388, 160] on span "Select an option" at bounding box center [372, 156] width 46 height 9
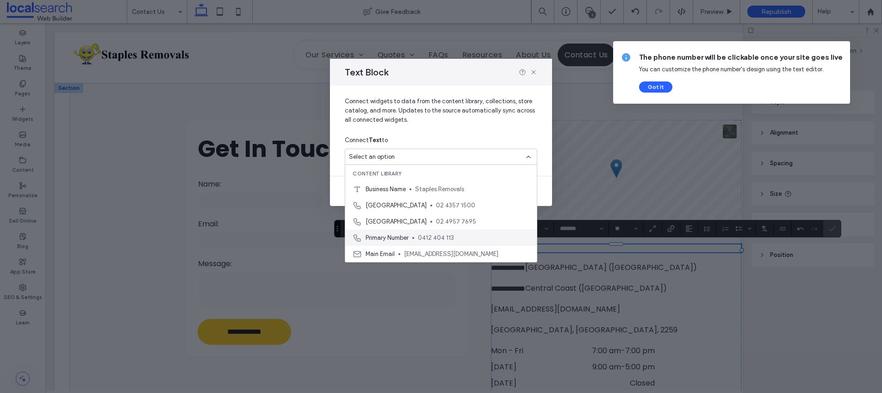
click at [450, 232] on div "Primary Number 0412 404 113" at bounding box center [440, 237] width 191 height 16
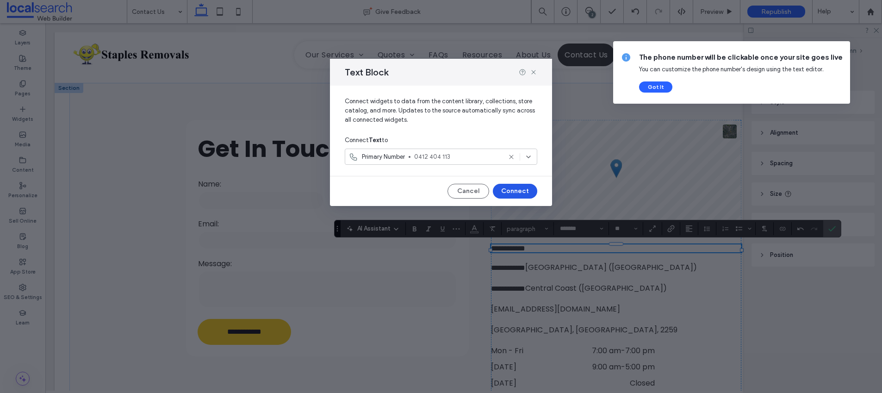
click at [516, 191] on button "Connect" at bounding box center [515, 191] width 44 height 15
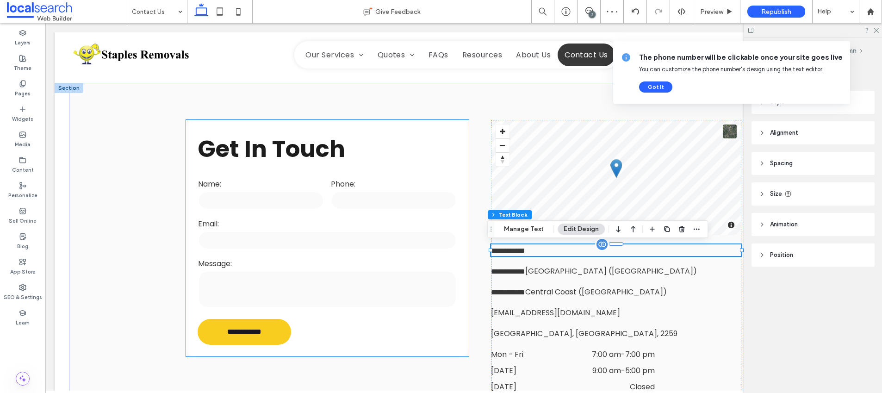
click at [381, 272] on textarea at bounding box center [327, 289] width 259 height 37
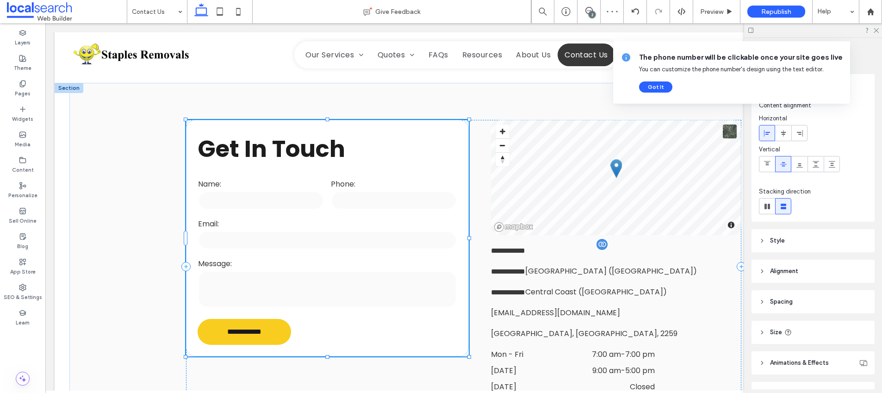
type input "**"
click at [523, 268] on span "**********" at bounding box center [508, 271] width 34 height 7
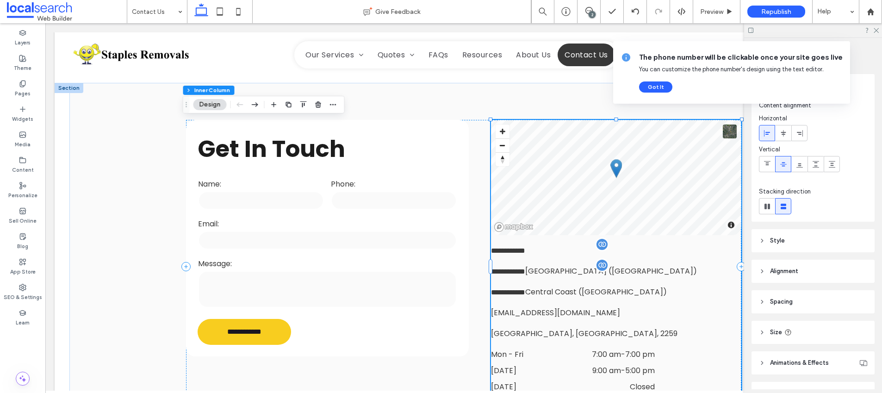
click at [523, 268] on span "**********" at bounding box center [508, 271] width 34 height 7
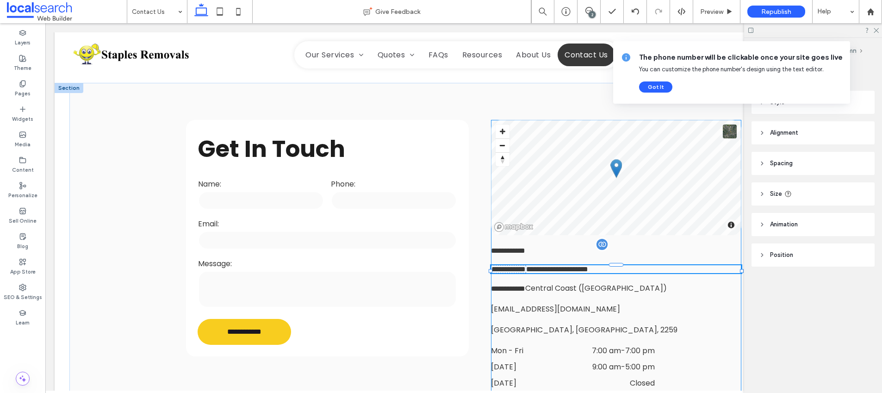
type input "*******"
type input "**"
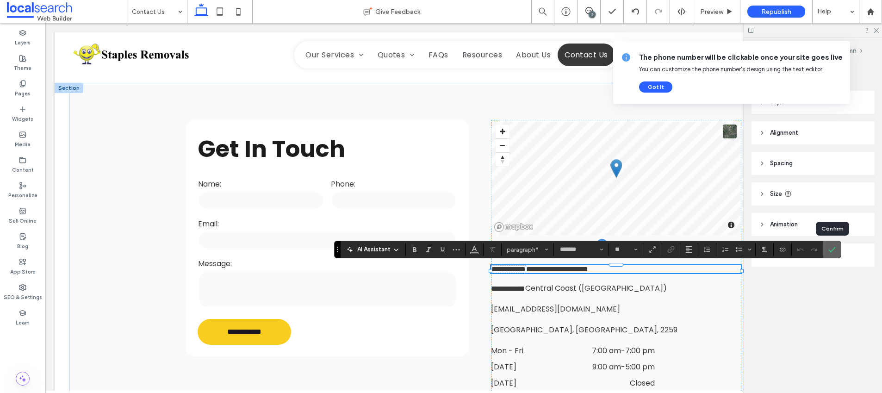
click at [831, 250] on icon "Confirm" at bounding box center [831, 249] width 7 height 7
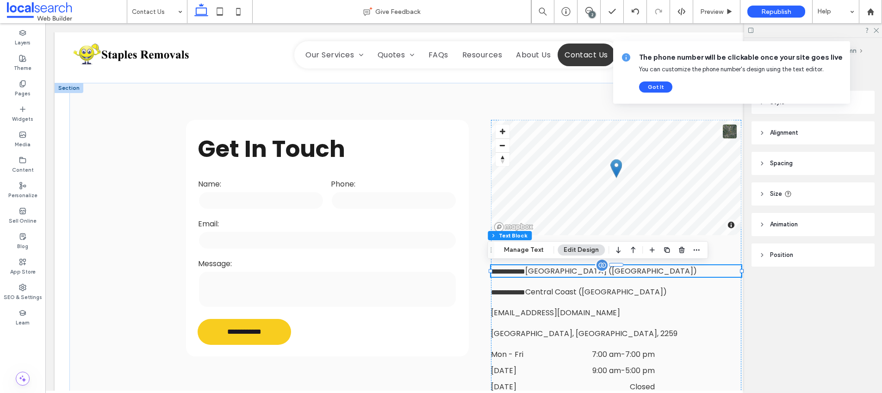
click at [525, 269] on span "**********" at bounding box center [508, 271] width 34 height 7
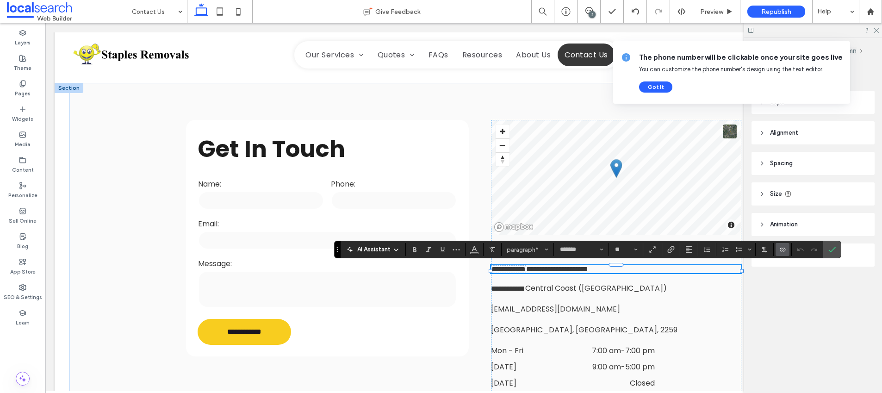
click at [525, 269] on span "**********" at bounding box center [508, 268] width 34 height 7
click at [786, 246] on label "Connect To Data" at bounding box center [782, 249] width 14 height 13
click at [784, 230] on span "Disconnect" at bounding box center [798, 226] width 31 height 9
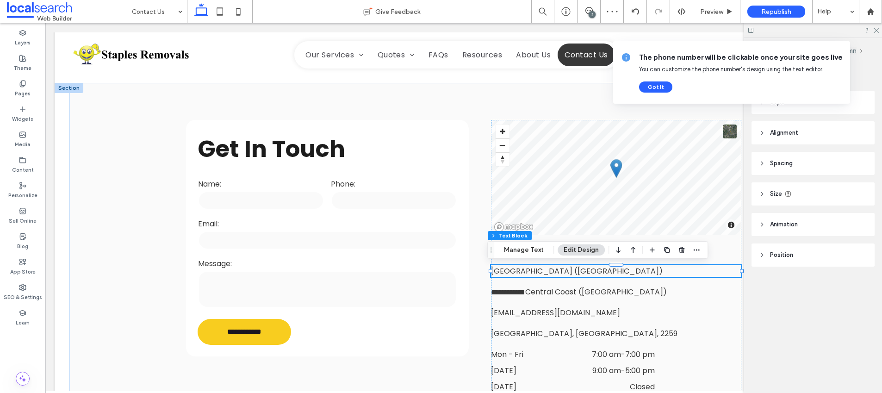
click at [491, 270] on span "Newcastle (Adamstown)" at bounding box center [577, 270] width 172 height 11
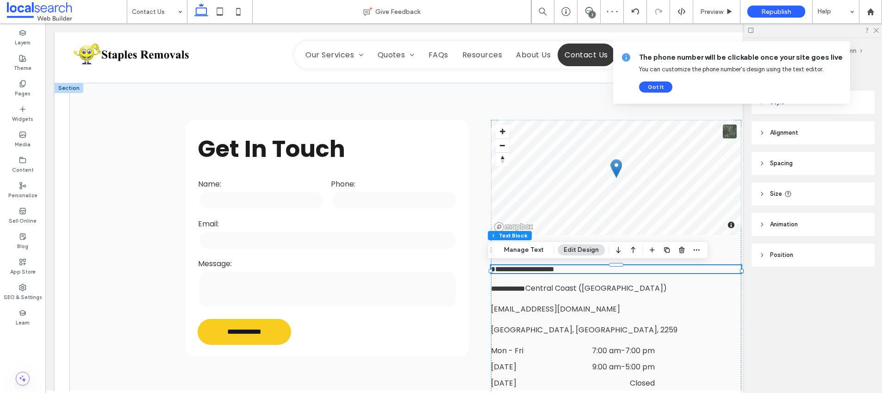
click at [491, 270] on span "**********" at bounding box center [522, 268] width 63 height 7
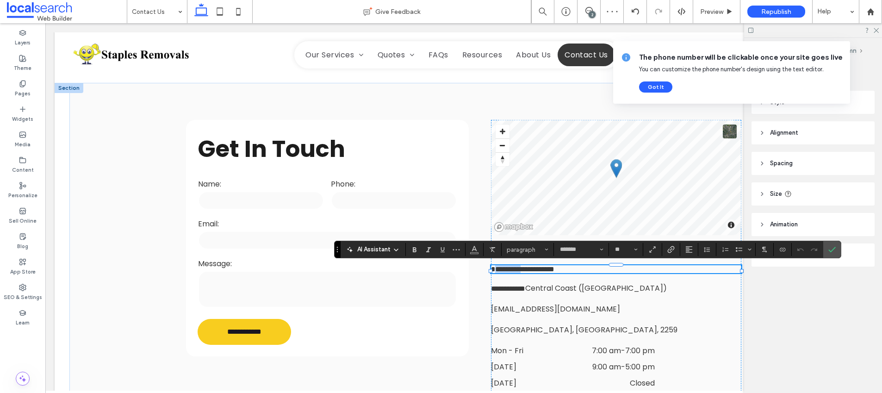
click at [491, 271] on span "**********" at bounding box center [522, 268] width 63 height 7
click at [535, 272] on span "**********" at bounding box center [540, 268] width 99 height 7
click at [778, 248] on icon "Connect To Data" at bounding box center [781, 249] width 7 height 7
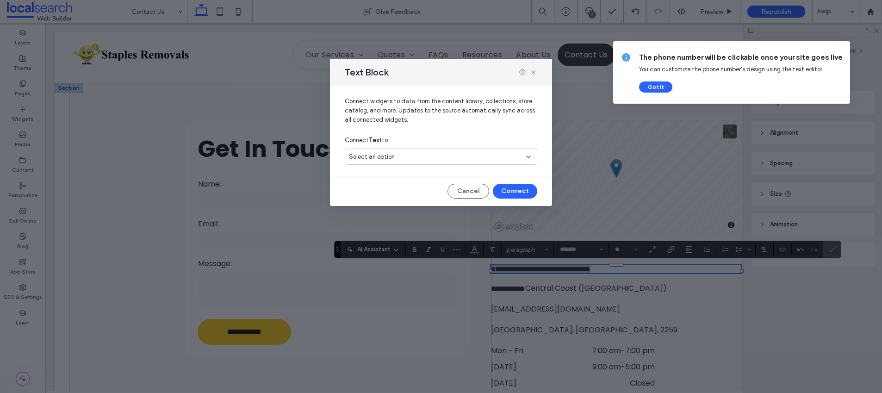
click at [411, 153] on div "Select an option" at bounding box center [435, 156] width 173 height 9
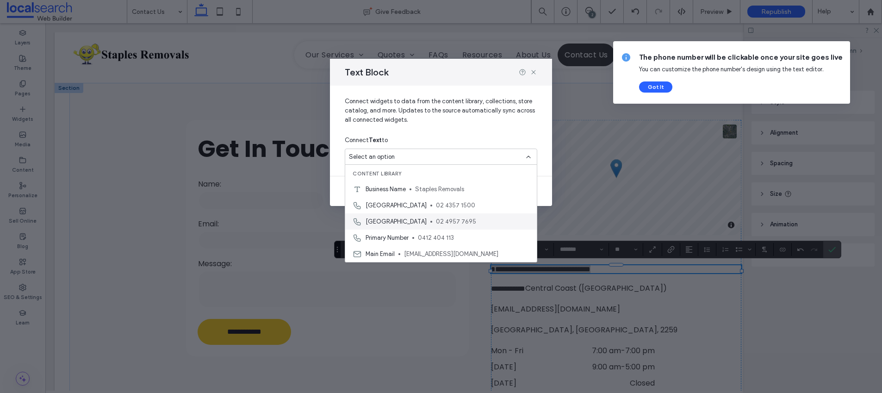
click at [436, 218] on span "02 4957 7695" at bounding box center [482, 221] width 93 height 9
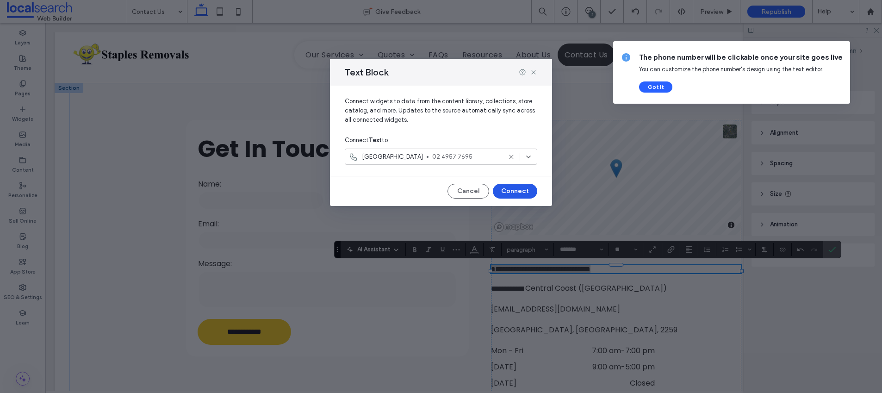
click at [507, 191] on button "Connect" at bounding box center [515, 191] width 44 height 15
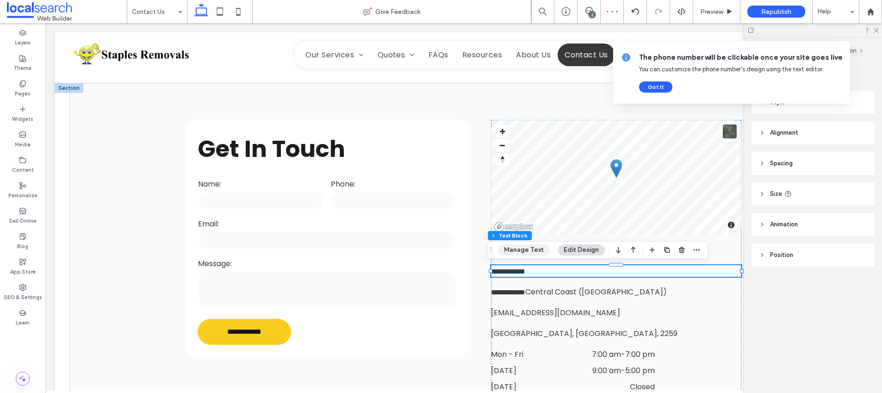
click at [515, 252] on button "Manage Text" at bounding box center [524, 249] width 52 height 11
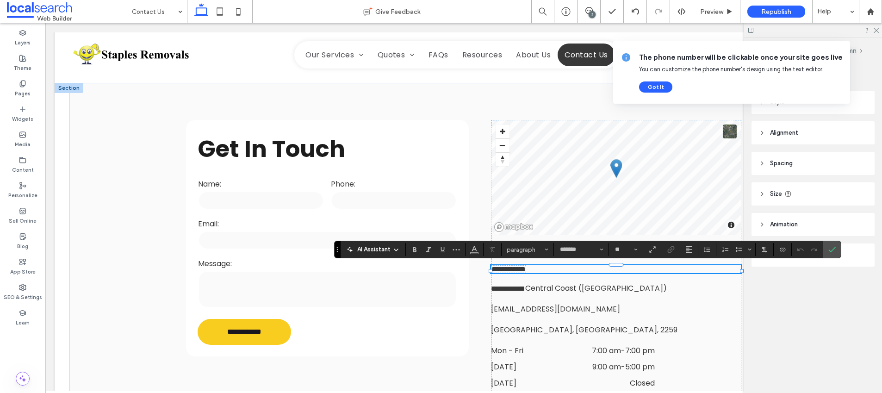
click at [546, 270] on p "**********" at bounding box center [616, 269] width 250 height 8
click at [546, 271] on p "**********" at bounding box center [616, 269] width 250 height 8
click at [831, 246] on icon "Confirm" at bounding box center [831, 249] width 7 height 7
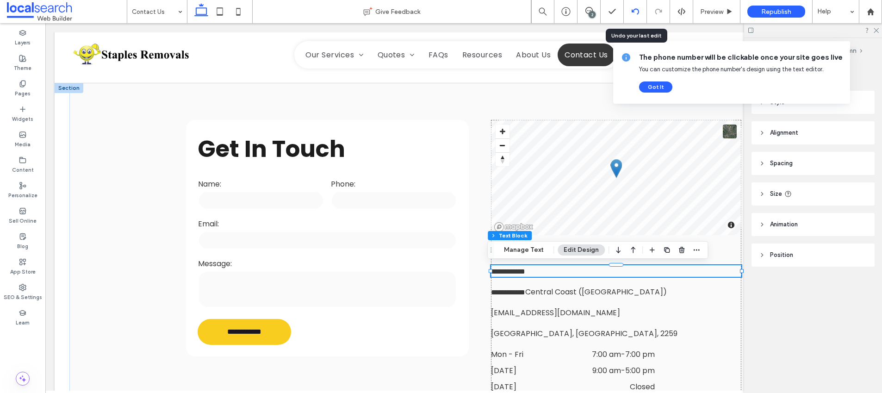
click at [635, 12] on icon at bounding box center [634, 11] width 7 height 7
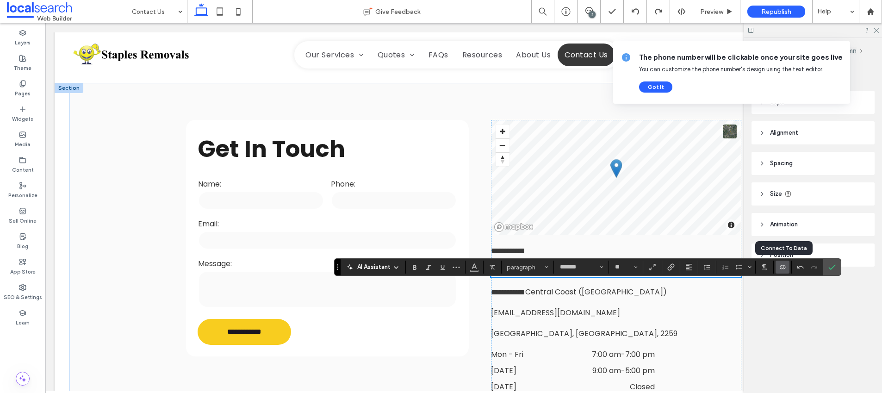
click at [783, 265] on use "Connect To Data" at bounding box center [782, 267] width 6 height 4
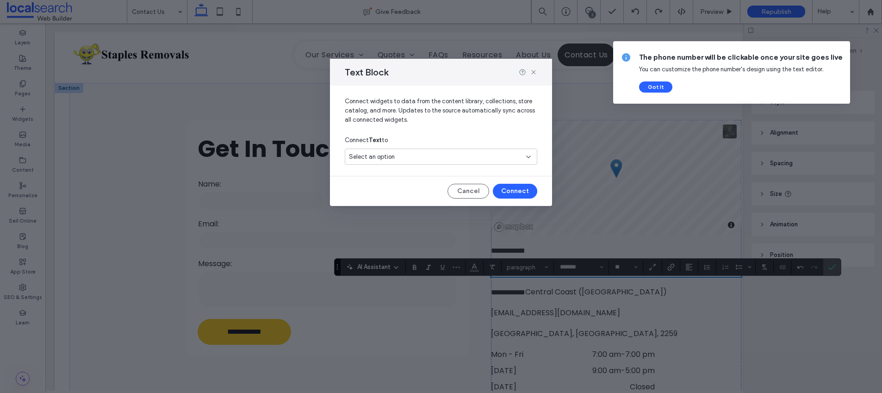
click at [388, 156] on span "Select an option" at bounding box center [372, 156] width 46 height 9
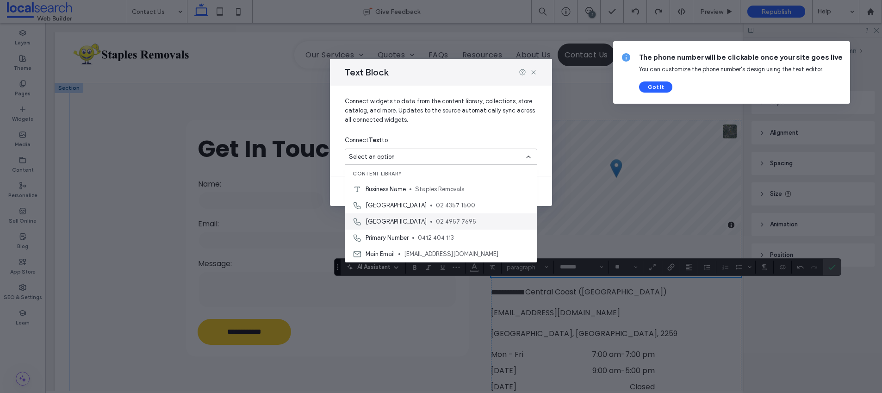
click at [436, 217] on span "02 4957 7695" at bounding box center [482, 221] width 93 height 9
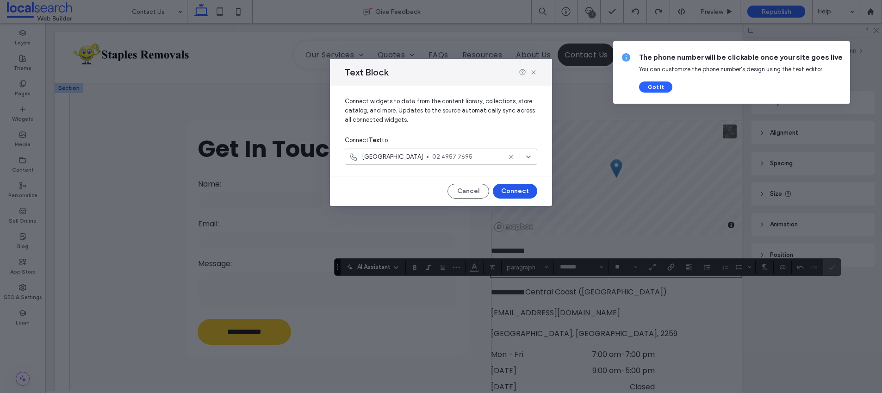
click at [514, 186] on button "Connect" at bounding box center [515, 191] width 44 height 15
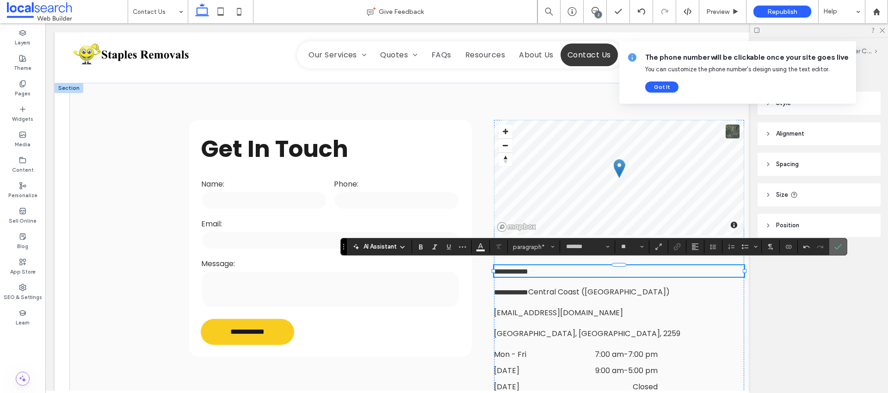
click at [837, 246] on icon "Confirm" at bounding box center [837, 246] width 7 height 7
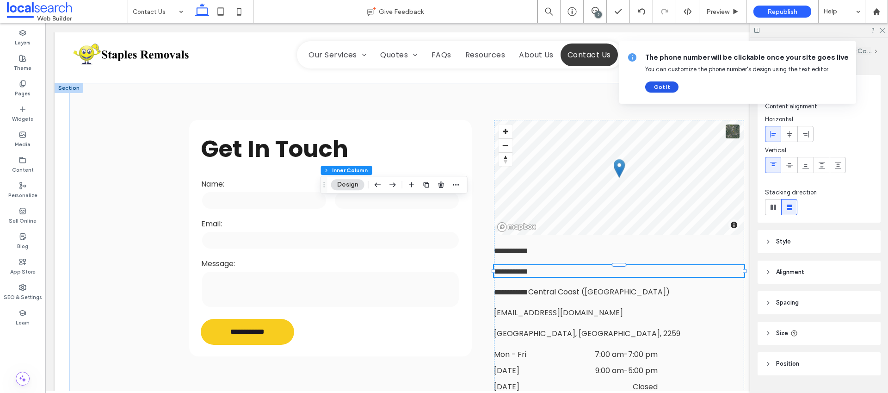
click at [654, 91] on button "Got It" at bounding box center [661, 86] width 33 height 11
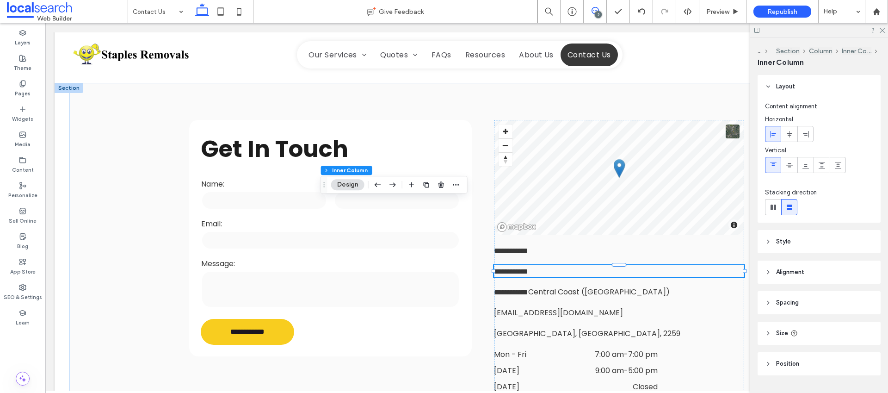
click at [597, 10] on icon at bounding box center [595, 10] width 7 height 7
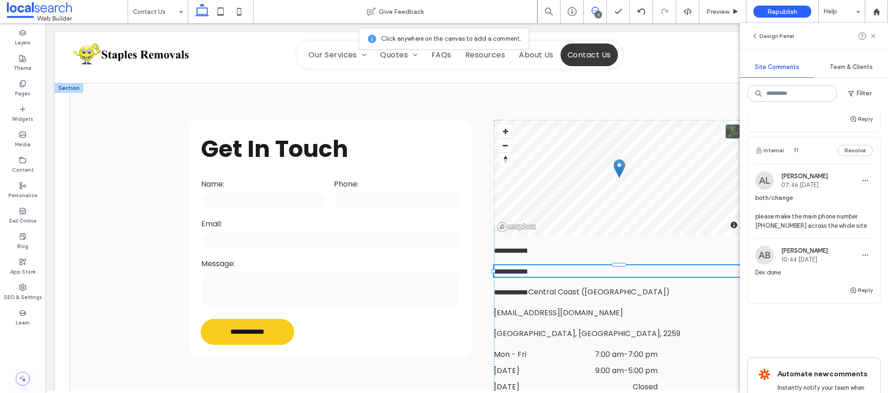
scroll to position [236, 0]
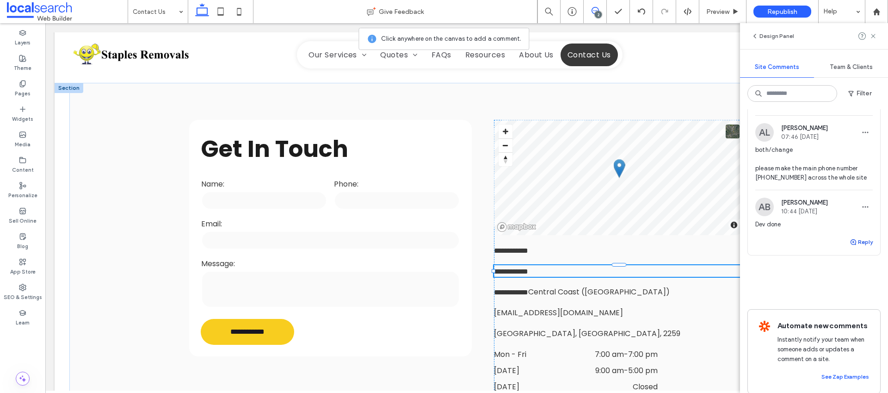
click at [850, 238] on icon "button" at bounding box center [853, 241] width 7 height 7
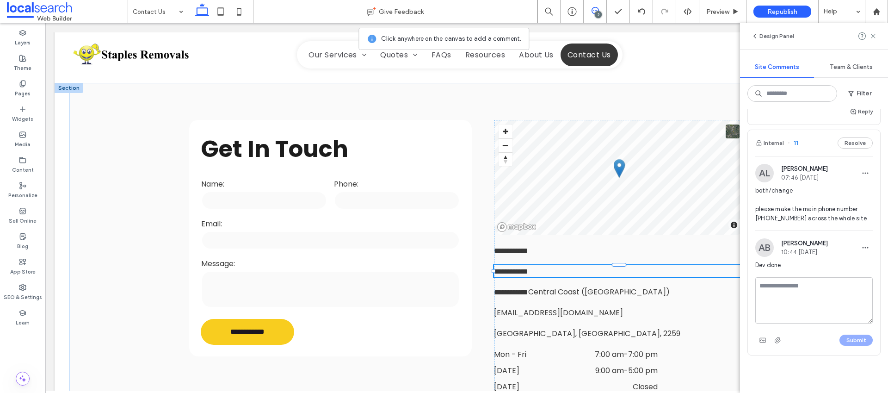
scroll to position [156, 0]
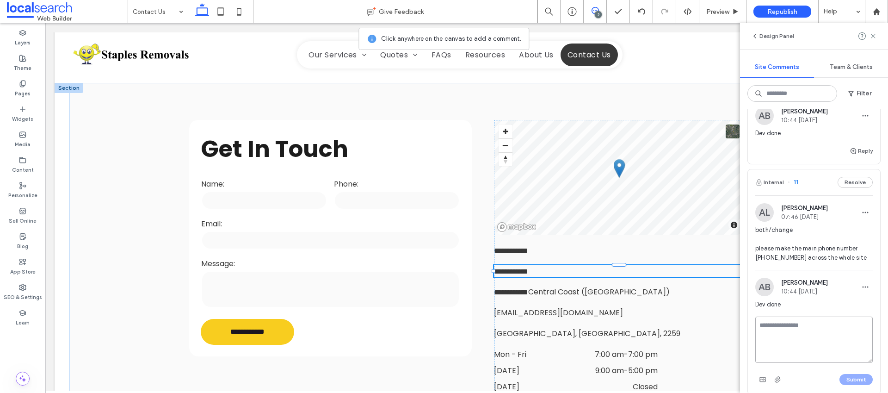
click at [821, 316] on textarea at bounding box center [813, 339] width 117 height 46
type textarea "*"
type textarea "**********"
click at [854, 374] on button "Submit" at bounding box center [855, 379] width 33 height 11
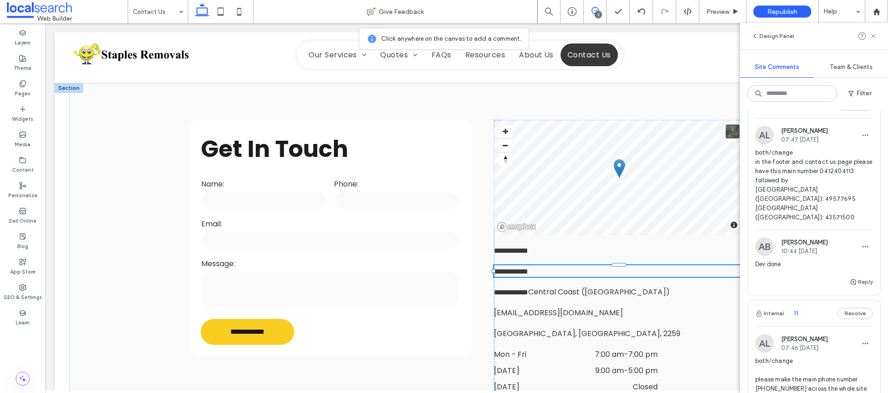
scroll to position [15, 0]
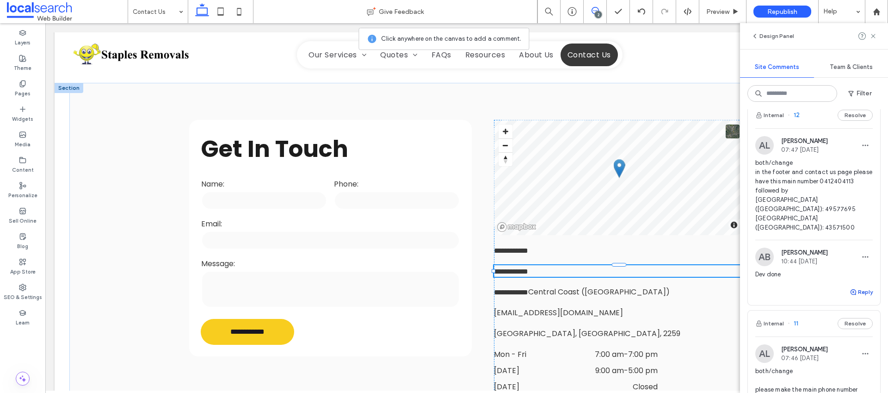
click at [851, 289] on use "button" at bounding box center [854, 292] width 6 height 6
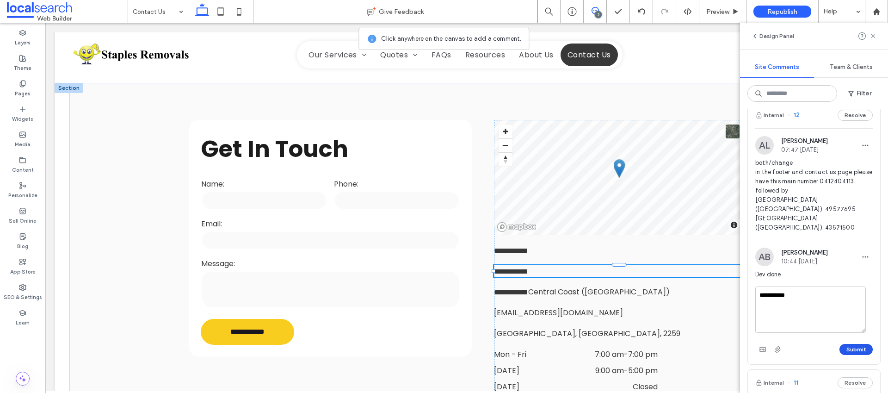
type textarea "**********"
click at [852, 344] on button "Submit" at bounding box center [855, 349] width 33 height 11
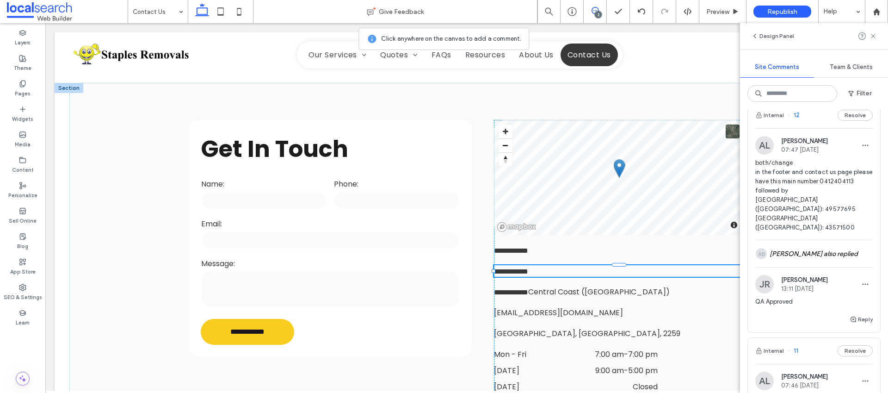
scroll to position [13, 0]
click at [22, 294] on label "SEO & Settings" at bounding box center [23, 296] width 38 height 10
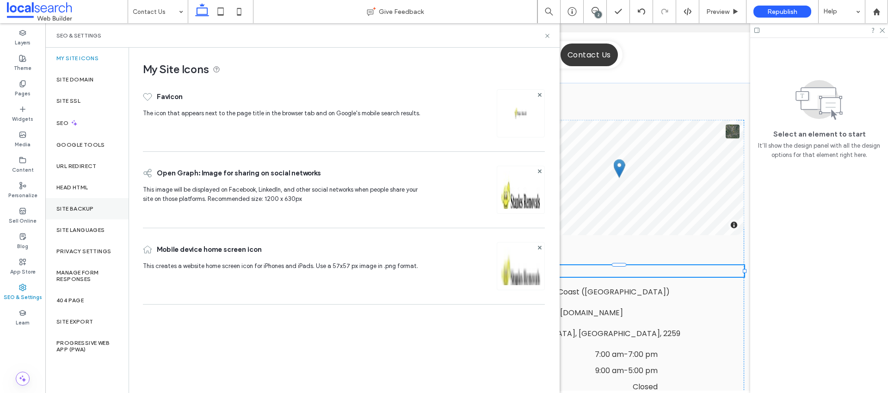
click at [77, 206] on label "Site Backup" at bounding box center [74, 208] width 37 height 6
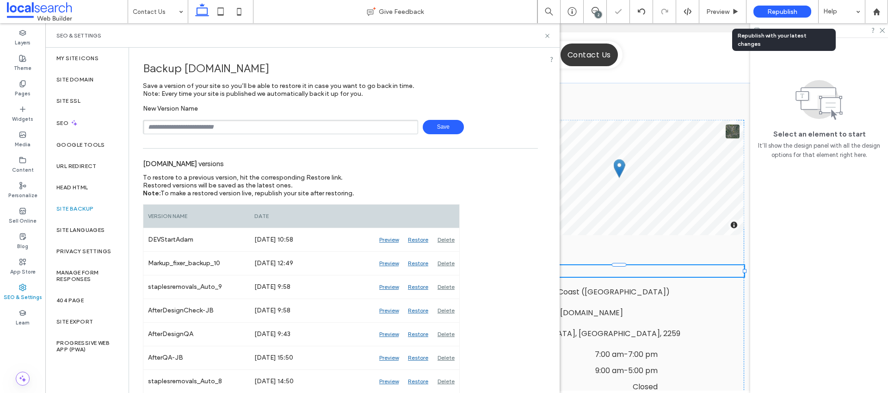
click at [776, 13] on span "Republish" at bounding box center [782, 12] width 30 height 8
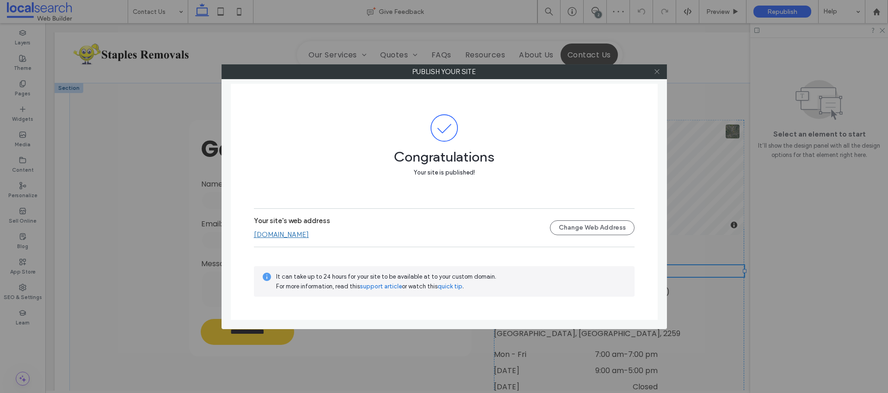
click at [657, 70] on icon at bounding box center [657, 71] width 7 height 7
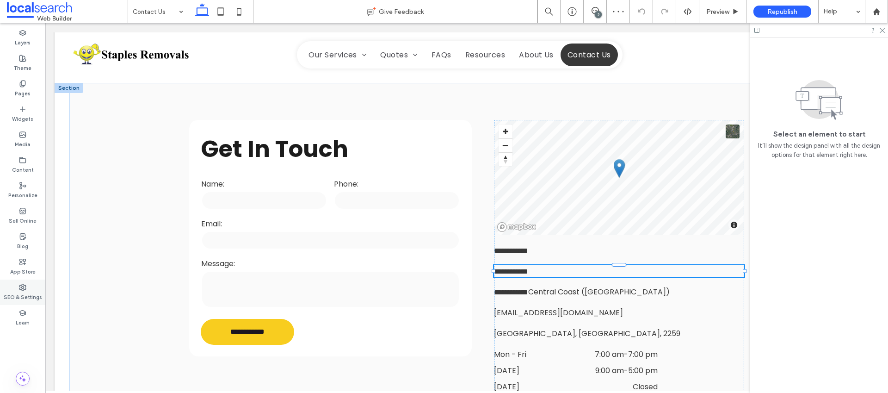
click at [18, 290] on div "SEO & Settings" at bounding box center [22, 291] width 45 height 25
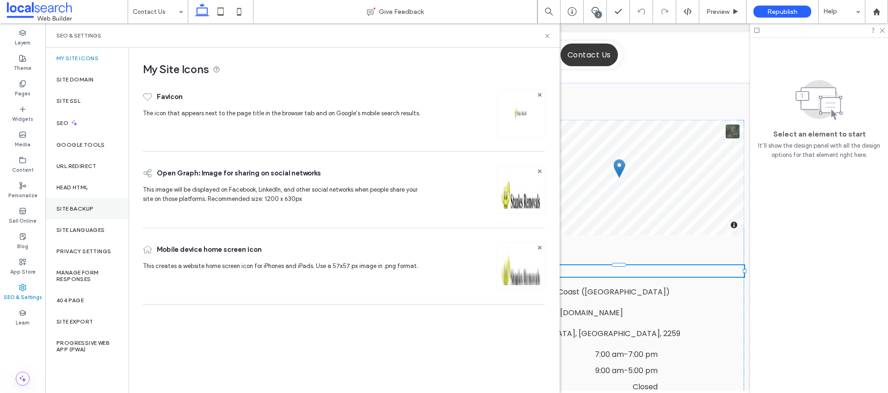
click at [76, 208] on label "Site Backup" at bounding box center [74, 208] width 37 height 6
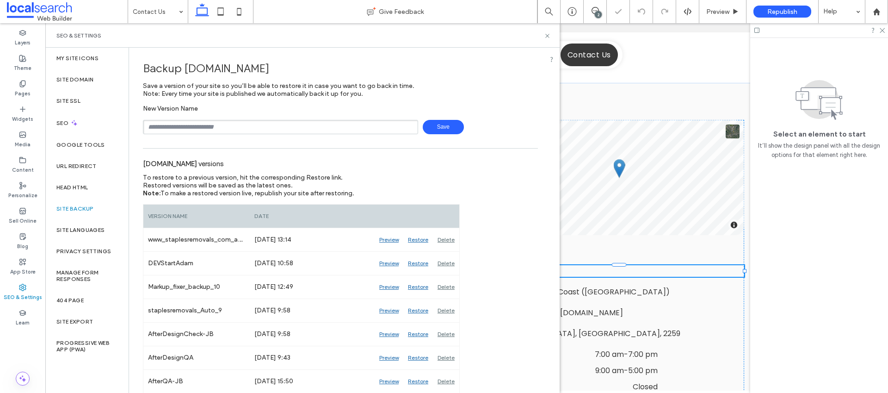
click at [173, 128] on input "text" at bounding box center [280, 127] width 275 height 14
type input "**********"
click at [428, 127] on span "Save" at bounding box center [443, 127] width 41 height 14
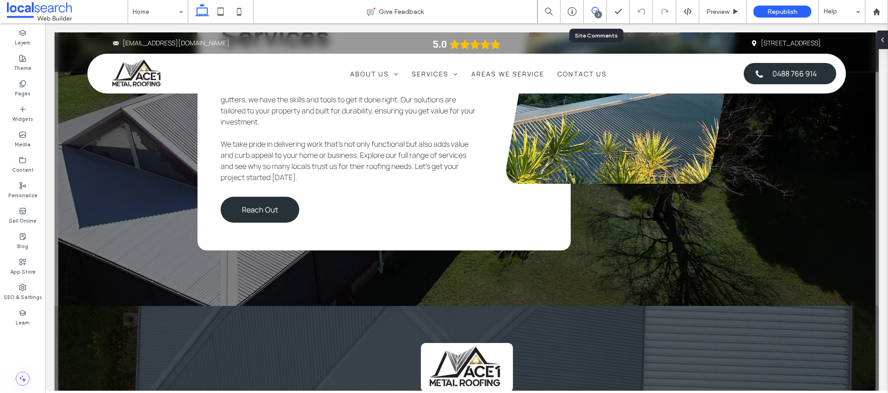
click at [599, 9] on span at bounding box center [595, 10] width 23 height 7
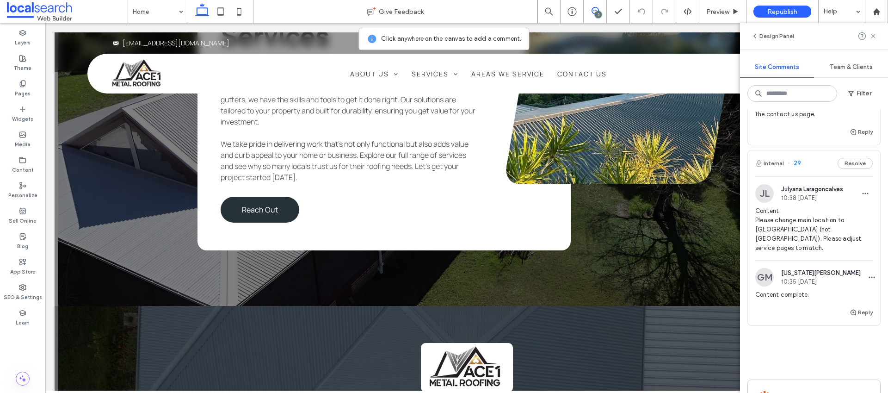
scroll to position [403, 0]
click at [802, 228] on span "Content Please change main location to [GEOGRAPHIC_DATA] (not [GEOGRAPHIC_DATA]…" at bounding box center [813, 231] width 117 height 46
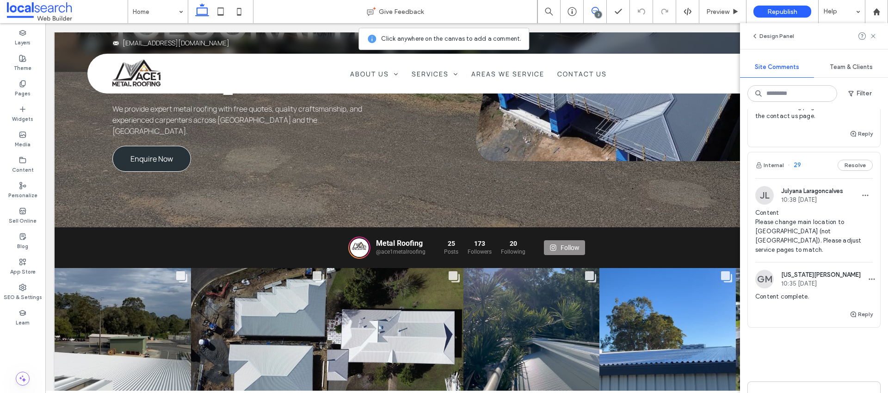
scroll to position [0, 0]
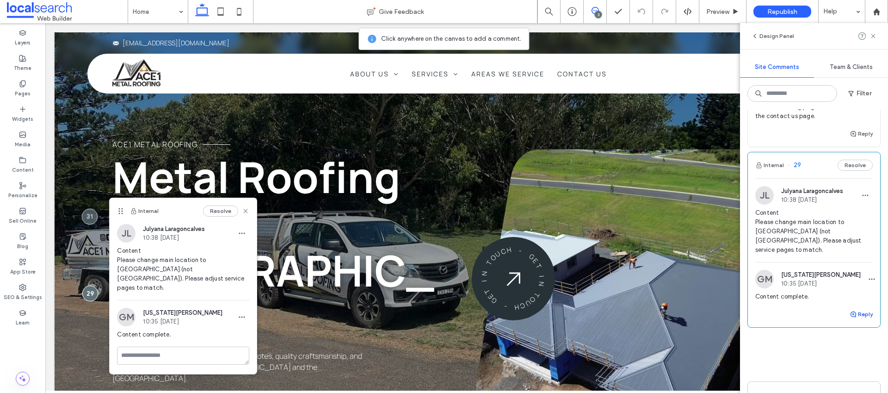
click at [851, 311] on use "button" at bounding box center [854, 314] width 6 height 6
type textarea "**********"
click at [855, 366] on button "Submit" at bounding box center [855, 371] width 33 height 11
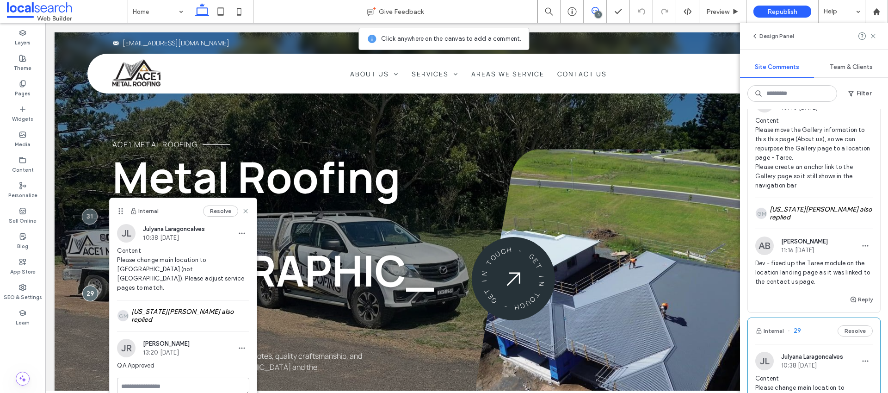
scroll to position [199, 0]
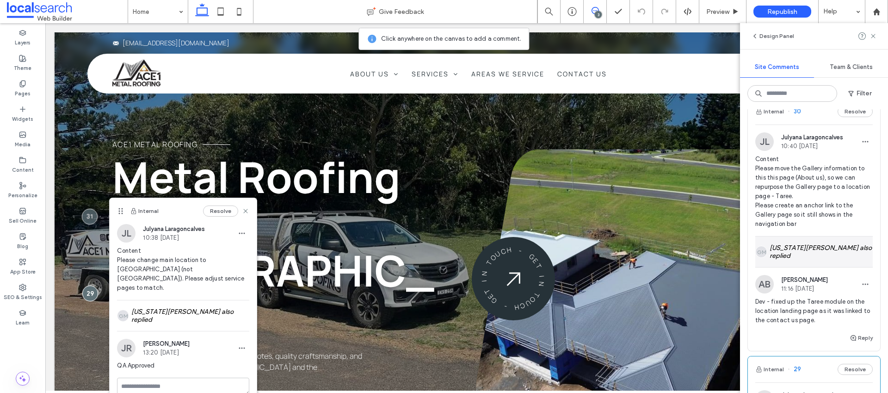
click at [817, 257] on div "GM [US_STATE][PERSON_NAME] also replied" at bounding box center [813, 251] width 117 height 31
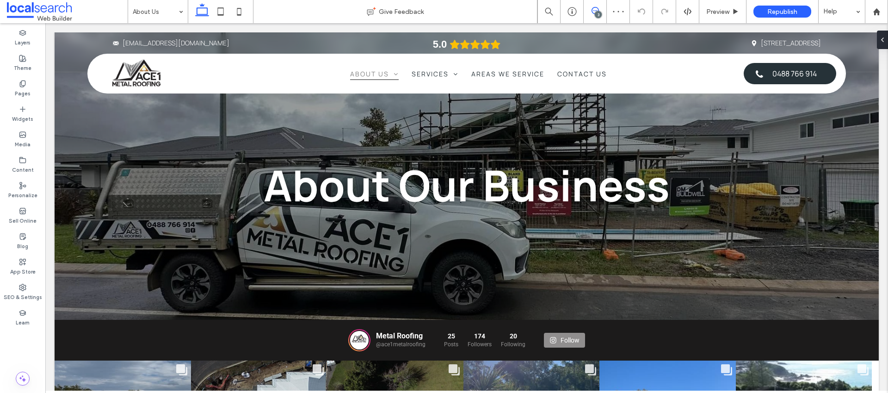
click at [601, 8] on span at bounding box center [595, 10] width 23 height 7
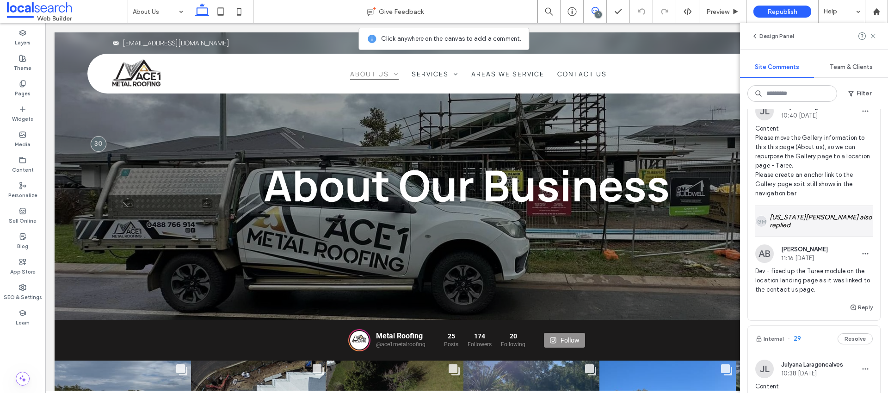
scroll to position [229, 0]
click at [804, 228] on div "GM [US_STATE][PERSON_NAME] also replied" at bounding box center [813, 221] width 117 height 31
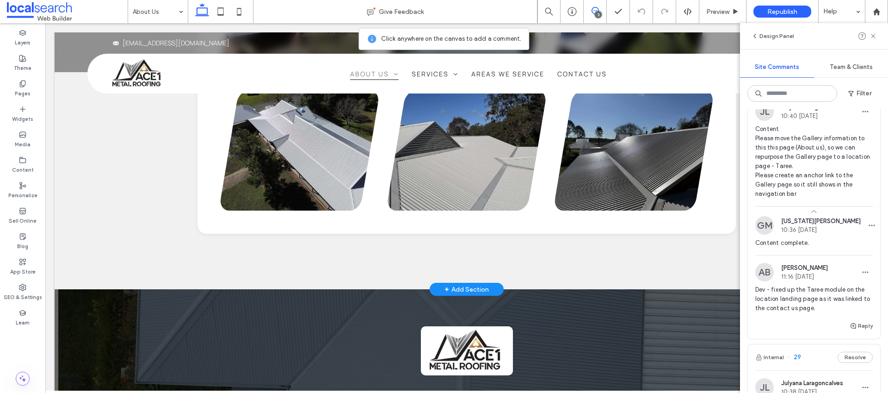
scroll to position [1496, 0]
click at [24, 83] on icon at bounding box center [22, 83] width 7 height 7
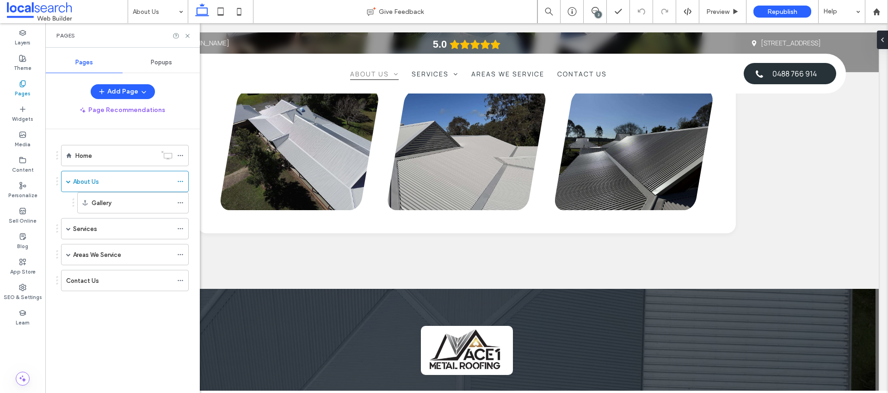
scroll to position [0, 0]
click at [67, 253] on span at bounding box center [68, 254] width 5 height 5
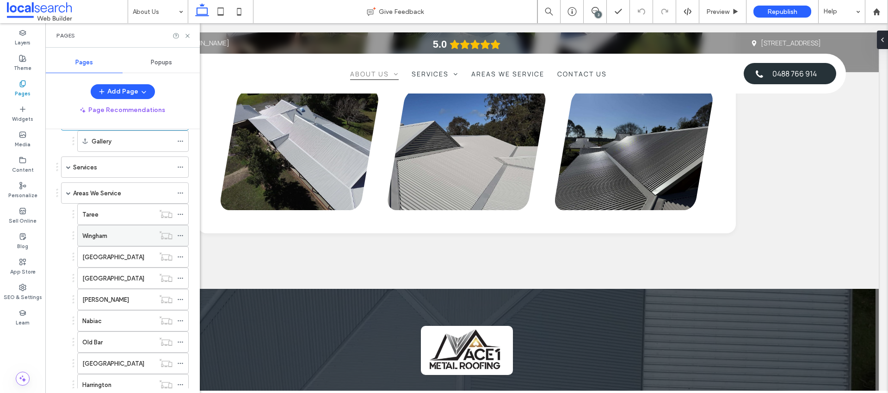
scroll to position [65, 0]
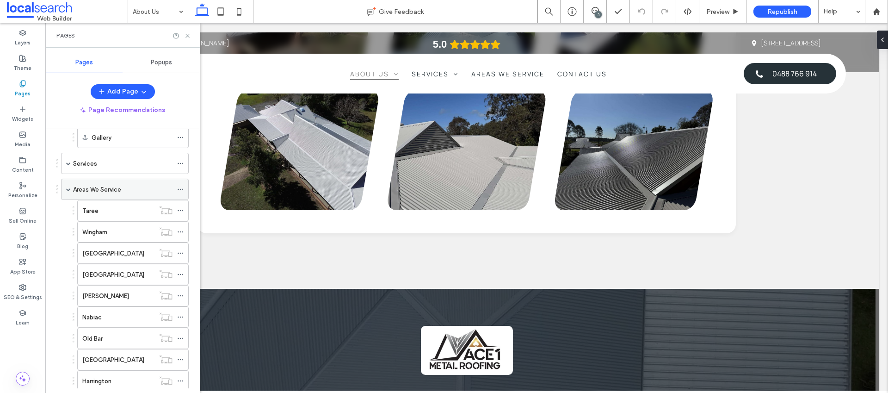
click at [111, 188] on label "Areas We Service" at bounding box center [97, 189] width 48 height 16
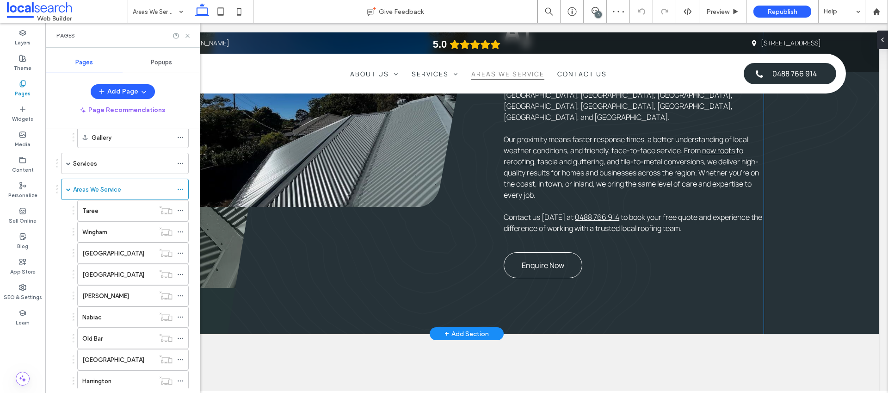
scroll to position [925, 0]
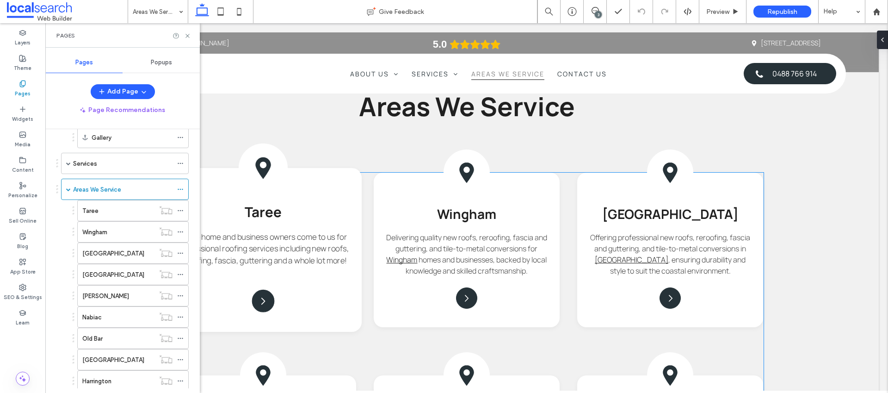
click at [262, 156] on icon at bounding box center [263, 168] width 25 height 25
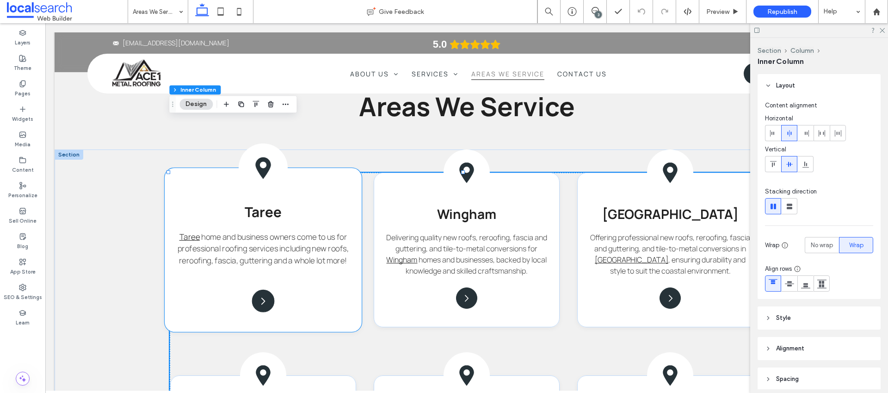
click at [261, 157] on icon at bounding box center [262, 168] width 15 height 22
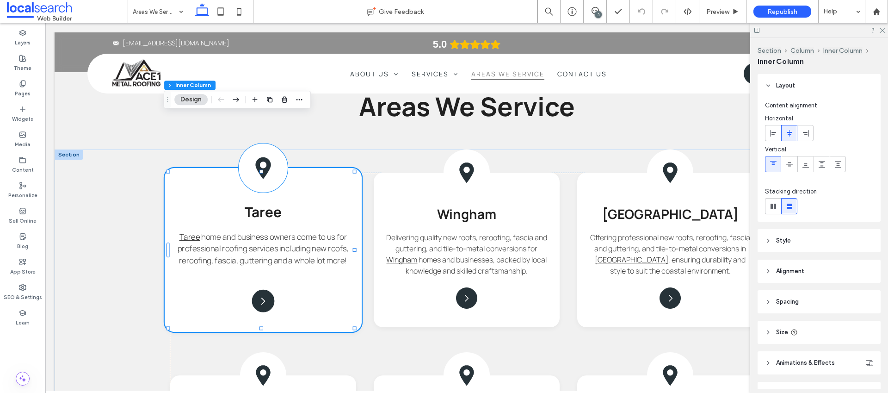
click at [262, 157] on icon at bounding box center [262, 168] width 15 height 22
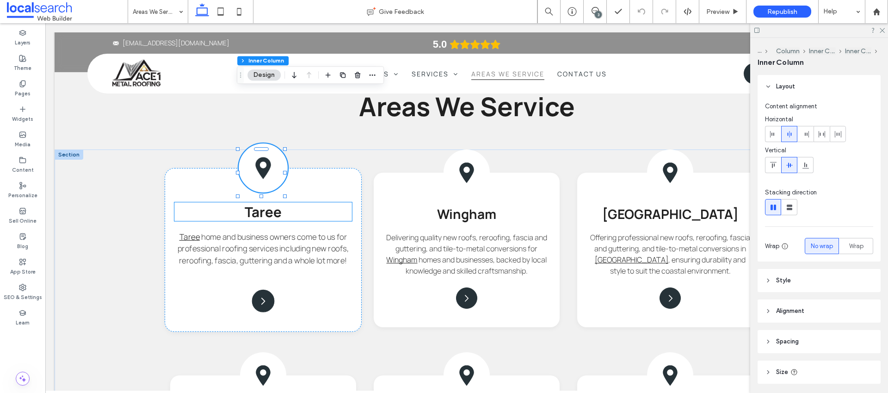
click at [328, 203] on h3 "Taree" at bounding box center [262, 212] width 177 height 19
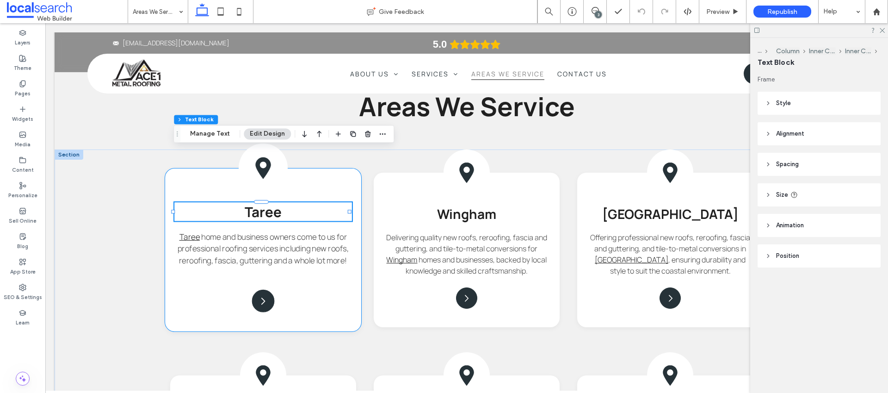
click at [353, 268] on div "Taree Taree home and business owners come to us for professional roofing servic…" at bounding box center [263, 250] width 197 height 164
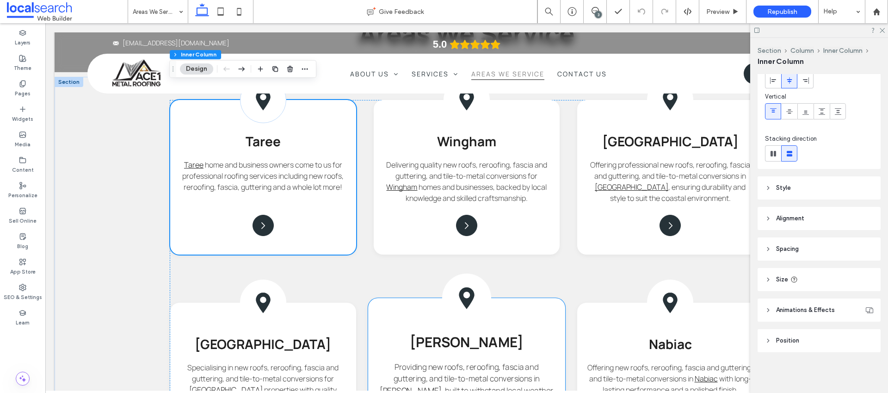
scroll to position [1088, 0]
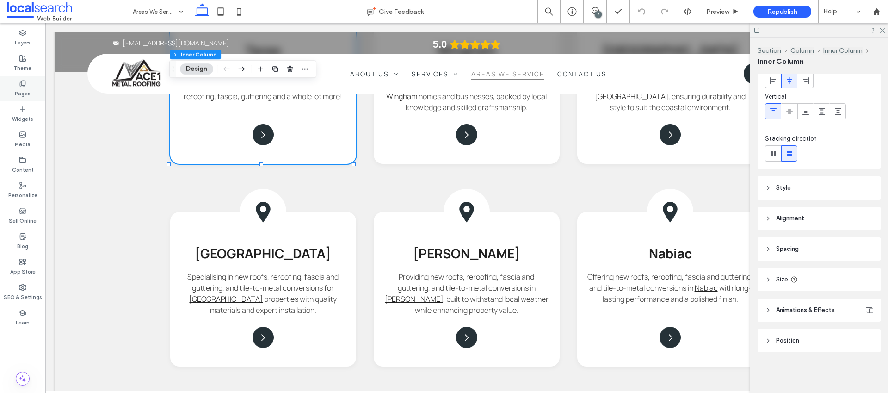
click at [25, 87] on icon at bounding box center [22, 83] width 7 height 7
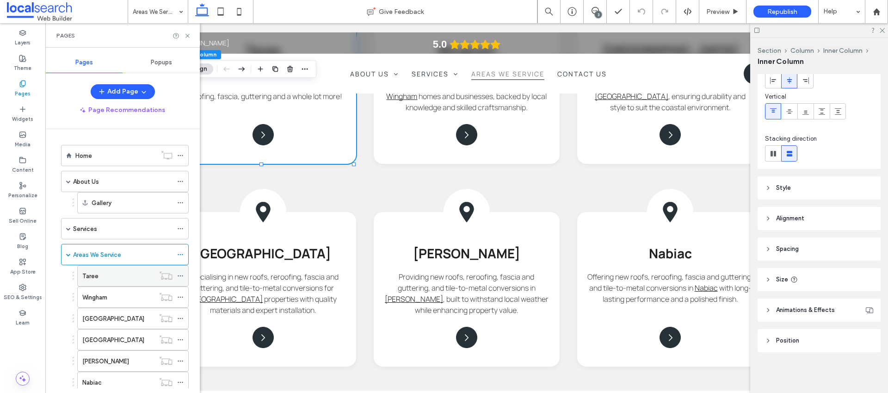
click at [107, 273] on div "Taree" at bounding box center [118, 276] width 72 height 10
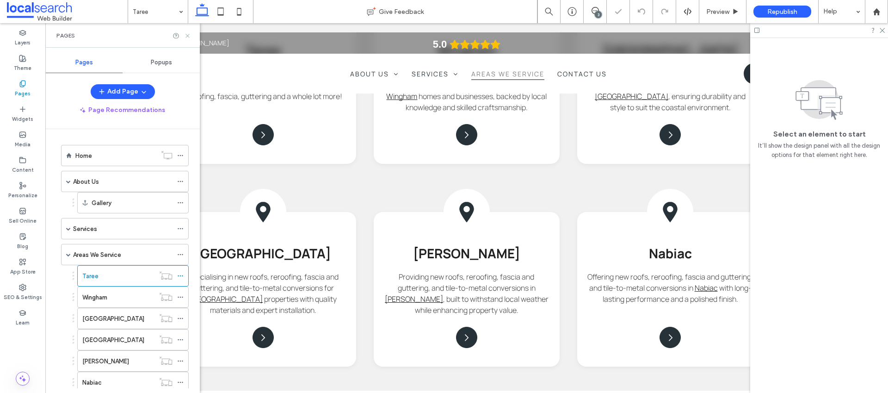
click at [187, 33] on icon at bounding box center [187, 35] width 7 height 7
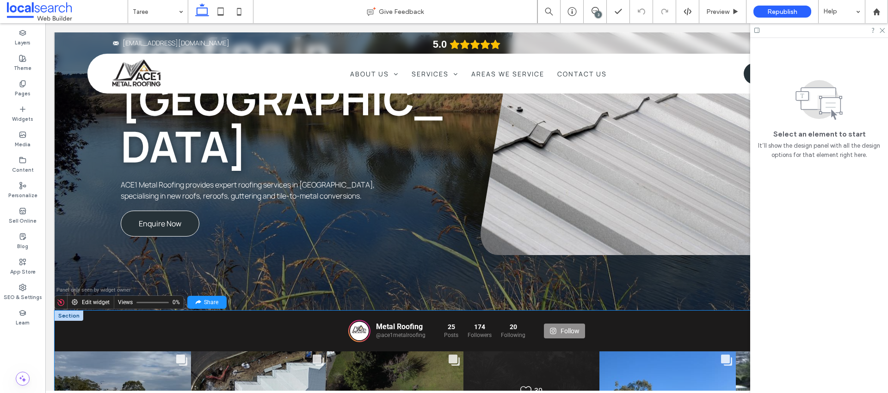
scroll to position [78, 0]
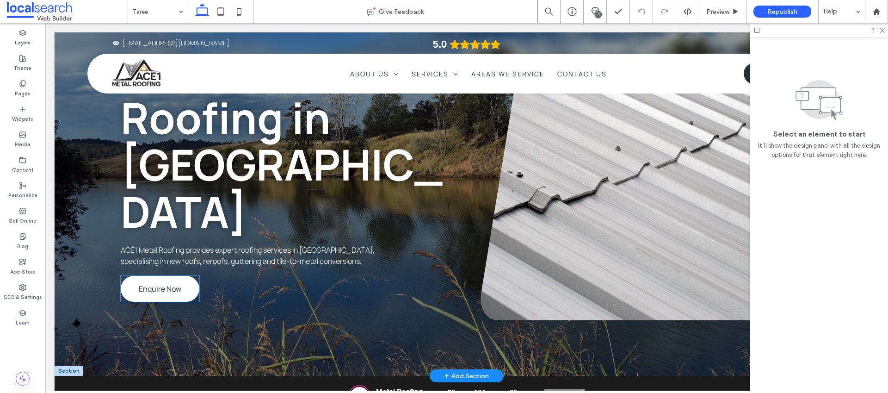
click at [161, 284] on span "Enquire Now" at bounding box center [160, 289] width 43 height 10
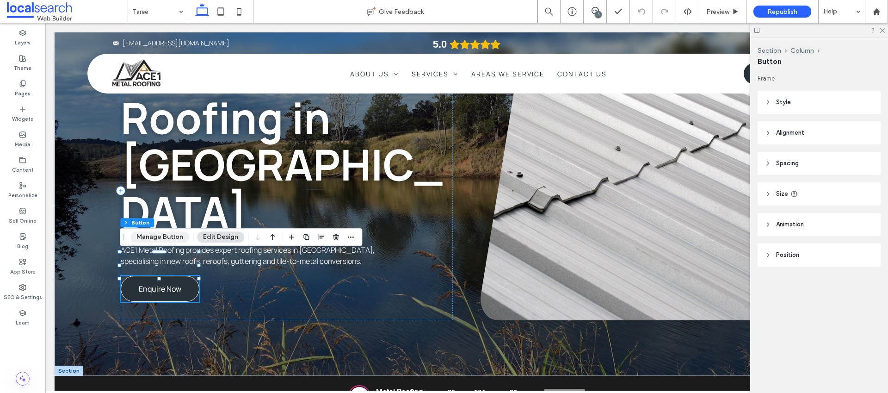
click at [175, 235] on button "Manage Button" at bounding box center [159, 236] width 59 height 11
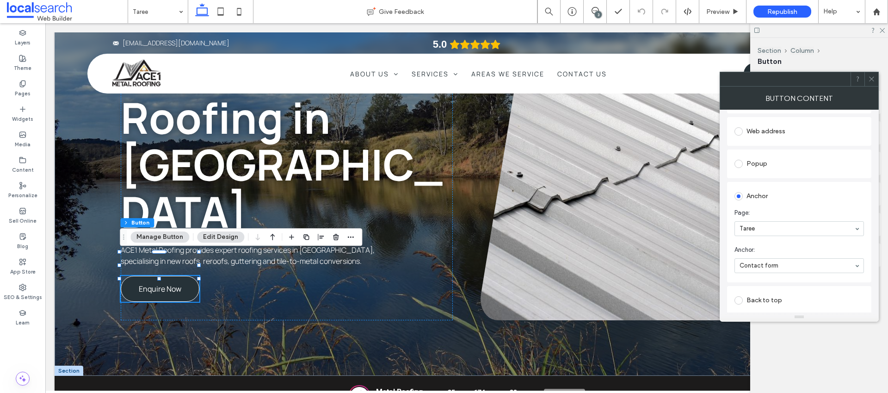
scroll to position [141, 0]
click at [872, 77] on icon at bounding box center [871, 78] width 7 height 7
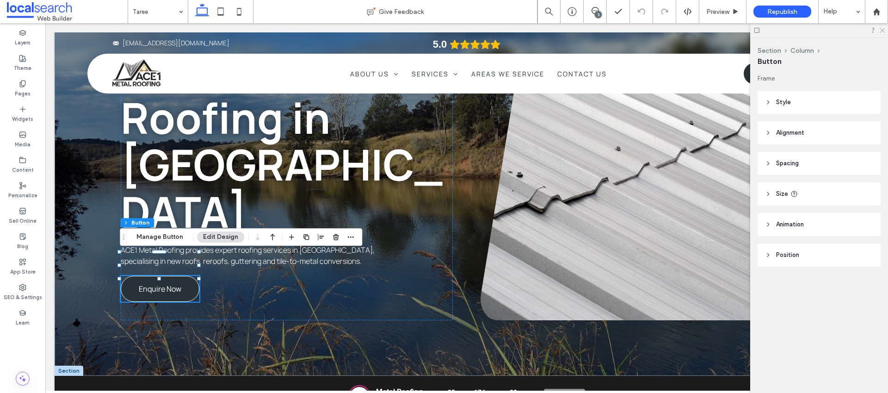
drag, startPoint x: 882, startPoint y: 30, endPoint x: 835, endPoint y: 36, distance: 48.0
click at [882, 30] on icon at bounding box center [882, 30] width 6 height 6
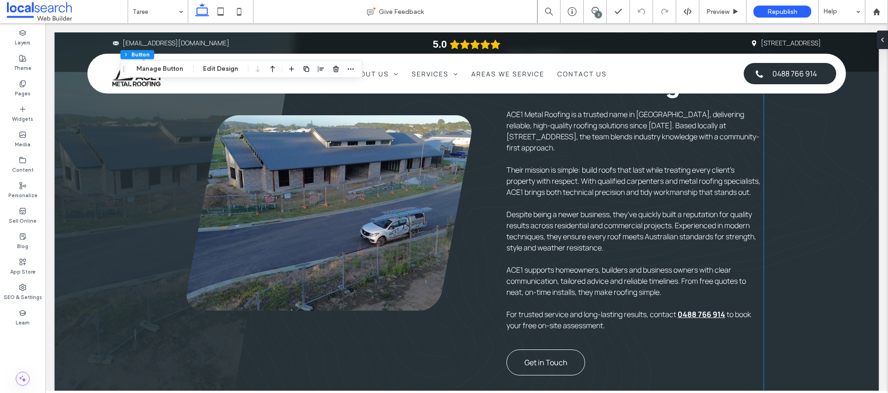
scroll to position [636, 0]
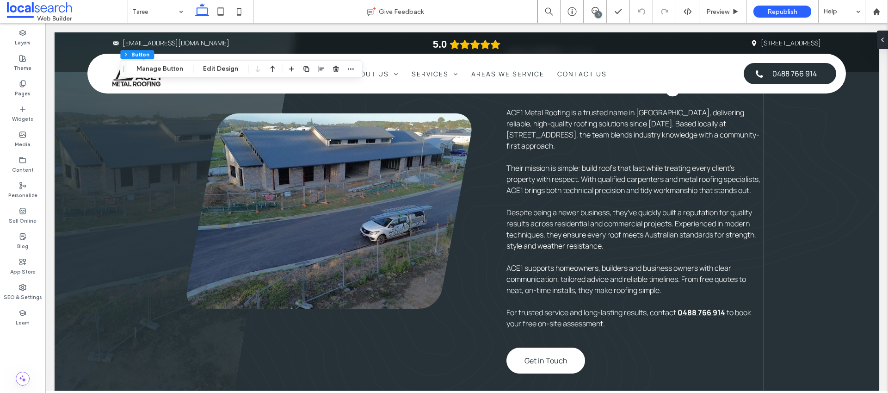
click at [543, 357] on span "Get in Touch" at bounding box center [545, 360] width 43 height 10
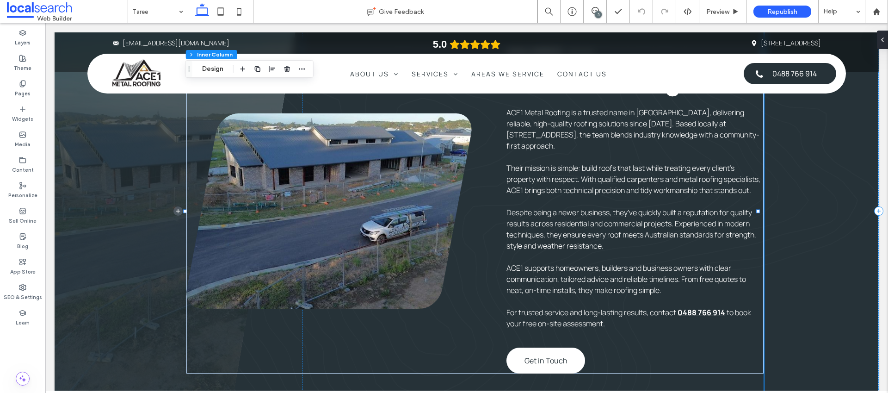
click at [549, 359] on span "Get in Touch" at bounding box center [545, 360] width 43 height 10
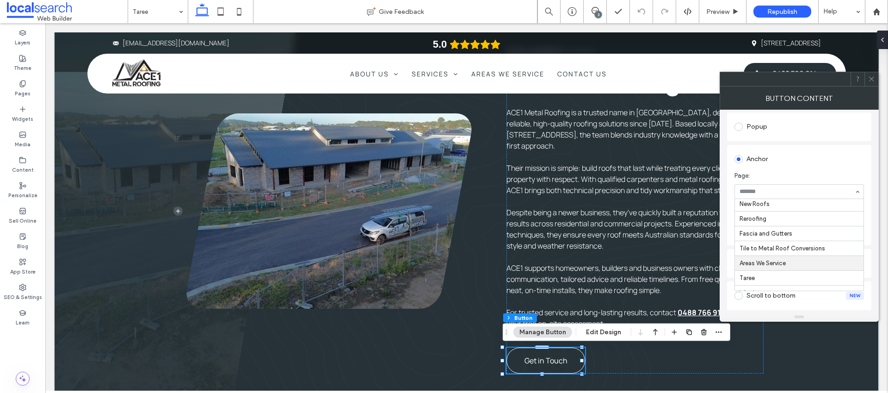
scroll to position [94, 0]
click at [873, 77] on use at bounding box center [871, 79] width 5 height 5
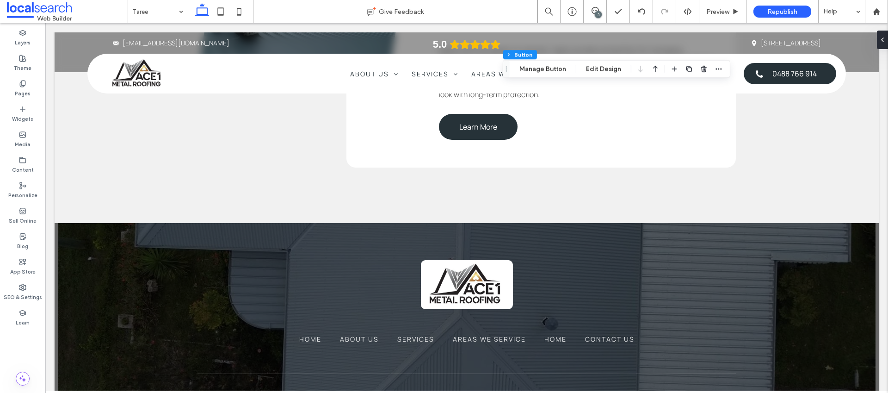
scroll to position [2585, 0]
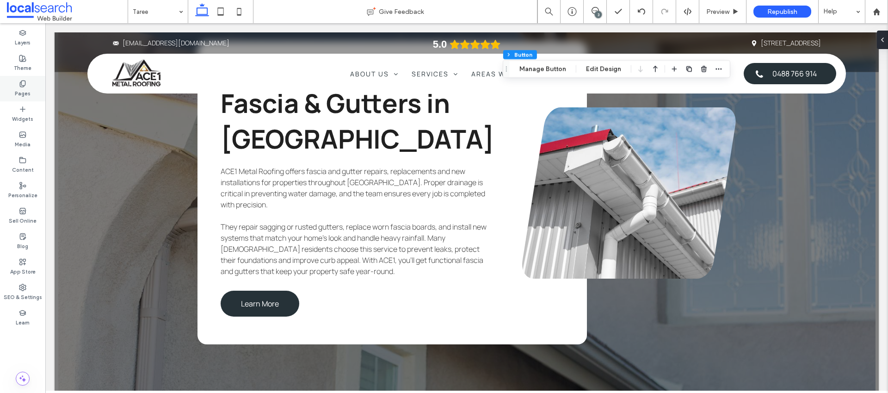
click at [26, 85] on div "Pages" at bounding box center [22, 88] width 45 height 25
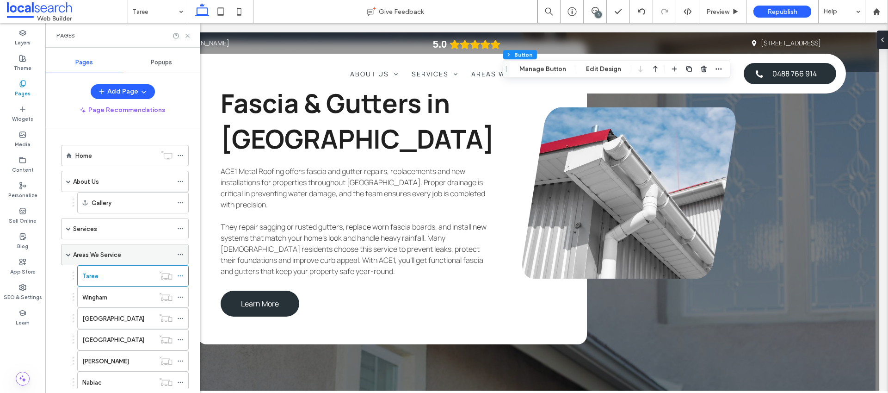
click at [91, 255] on label "Areas We Service" at bounding box center [97, 255] width 48 height 16
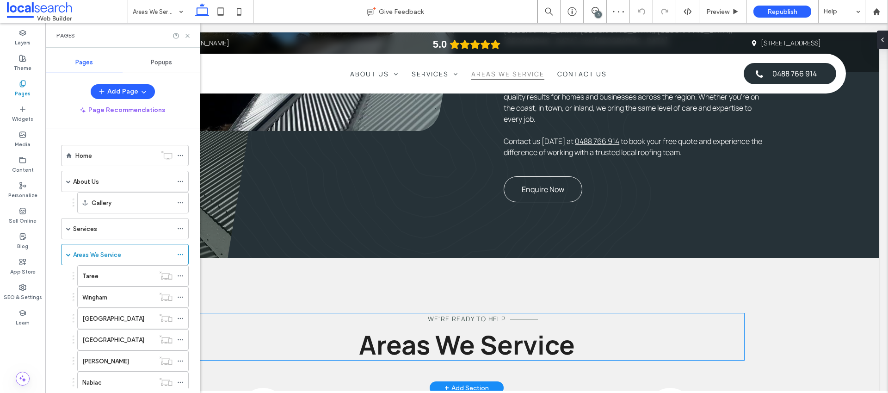
scroll to position [1007, 0]
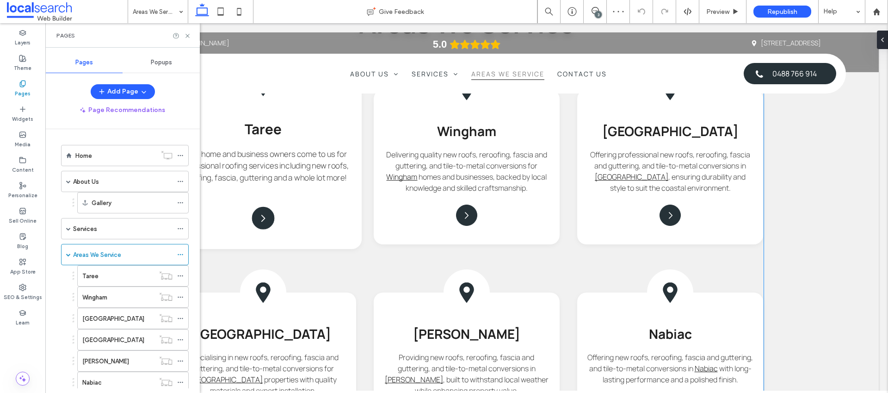
click at [312, 167] on div "Taree Taree home and business owners come to us for professional roofing servic…" at bounding box center [263, 167] width 197 height 164
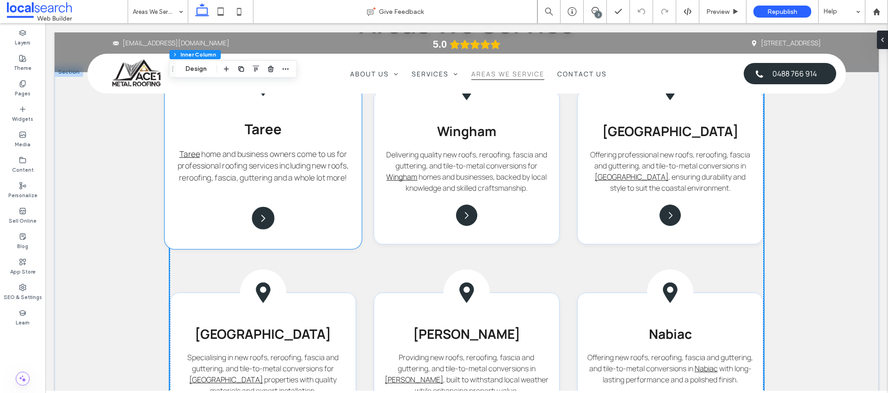
click at [309, 189] on div "Taree Taree home and business owners come to us for professional roofing servic…" at bounding box center [263, 167] width 197 height 164
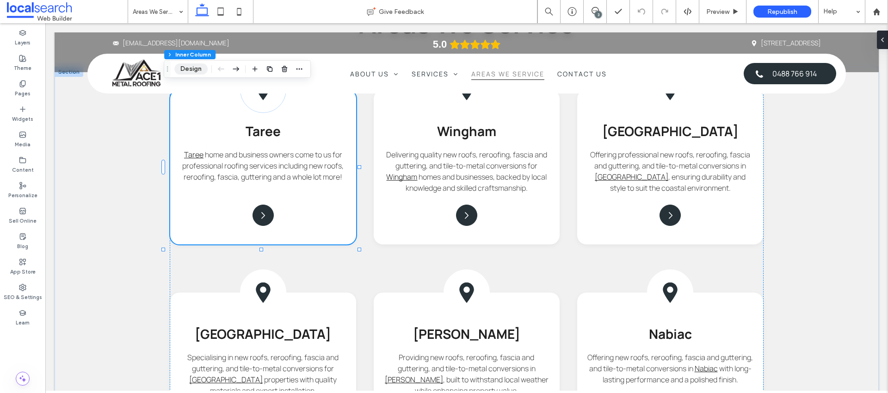
click at [202, 68] on button "Design" at bounding box center [190, 68] width 33 height 11
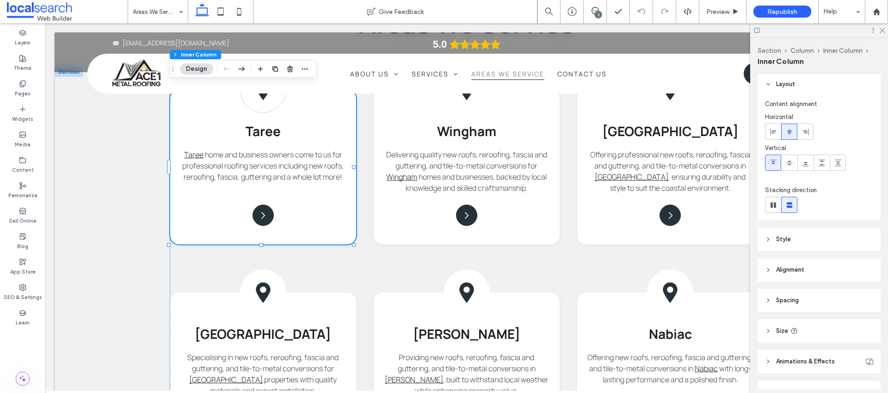
scroll to position [0, 0]
click at [775, 233] on header "Style" at bounding box center [819, 240] width 123 height 23
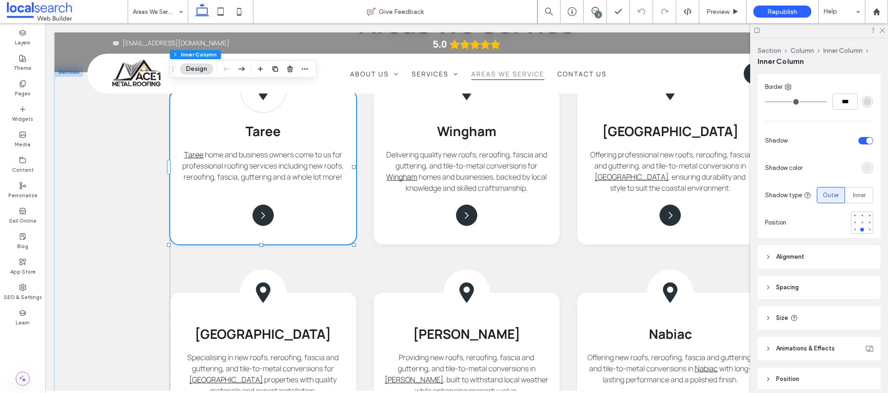
scroll to position [331, 0]
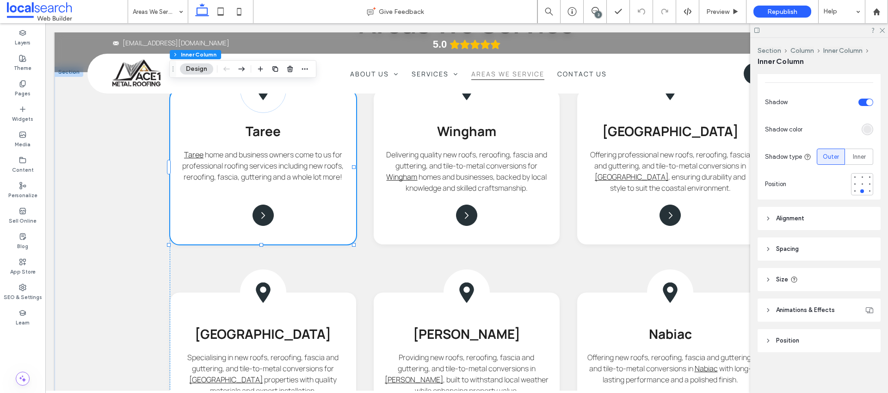
click at [774, 251] on header "Spacing" at bounding box center [819, 248] width 123 height 23
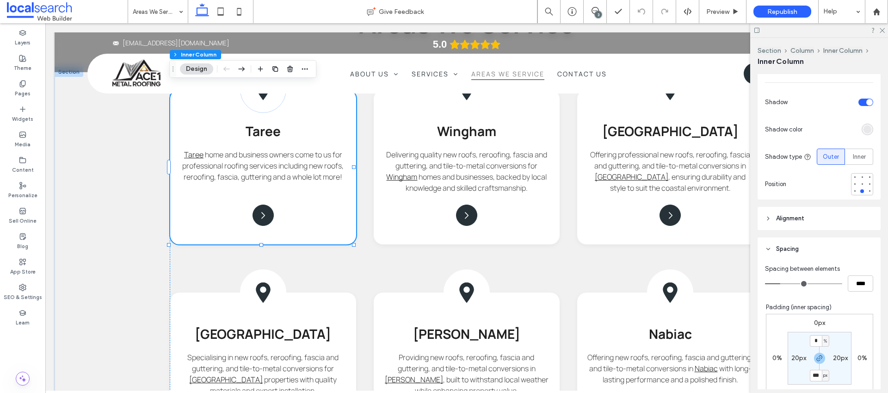
click at [781, 217] on span "Alignment" at bounding box center [790, 218] width 28 height 9
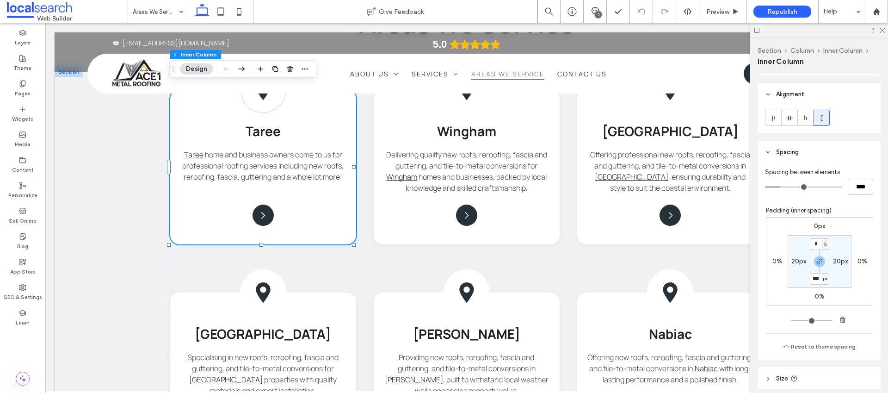
scroll to position [554, 0]
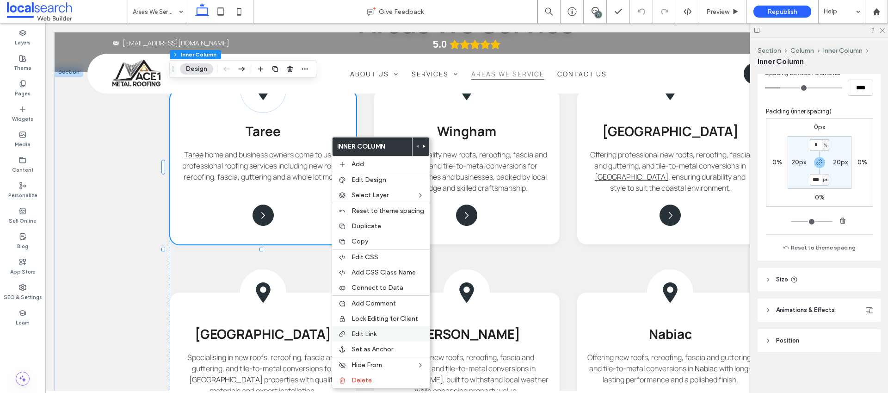
click at [378, 326] on div "Edit Link" at bounding box center [381, 333] width 98 height 15
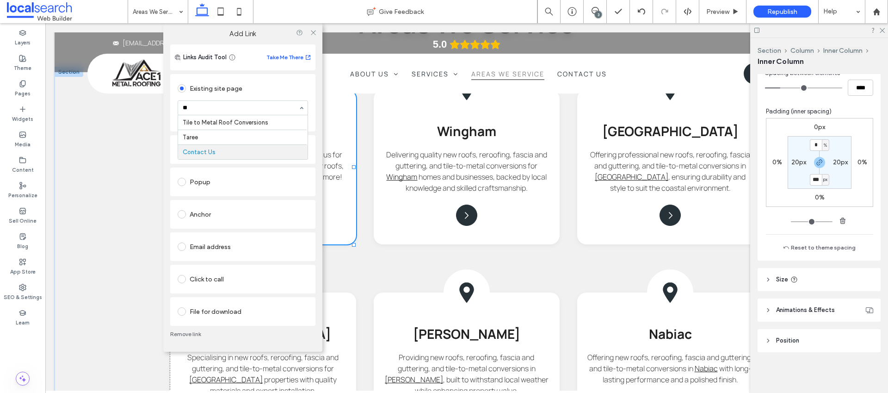
scroll to position [0, 0]
type input "*****"
click at [314, 30] on icon at bounding box center [313, 32] width 7 height 7
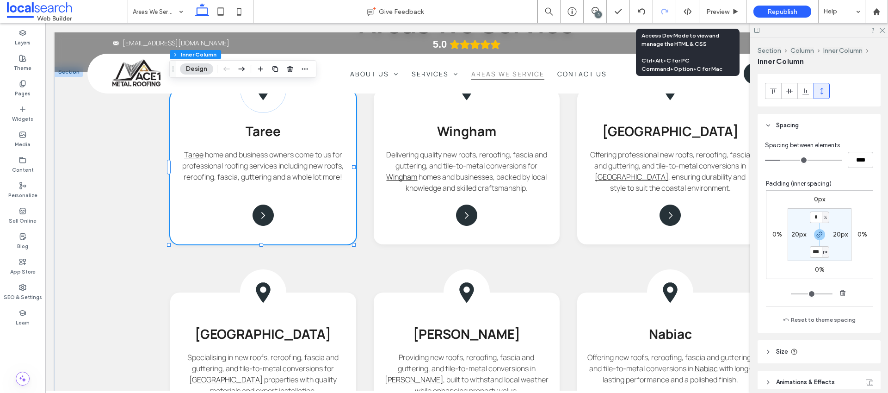
scroll to position [404, 0]
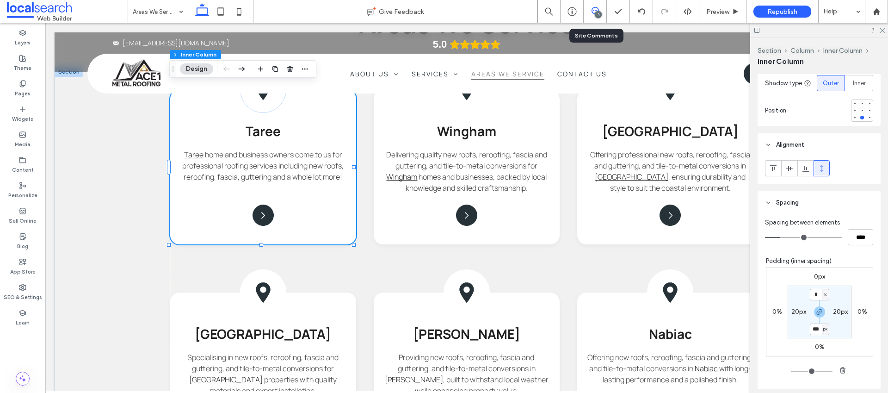
click at [598, 10] on span at bounding box center [595, 10] width 23 height 7
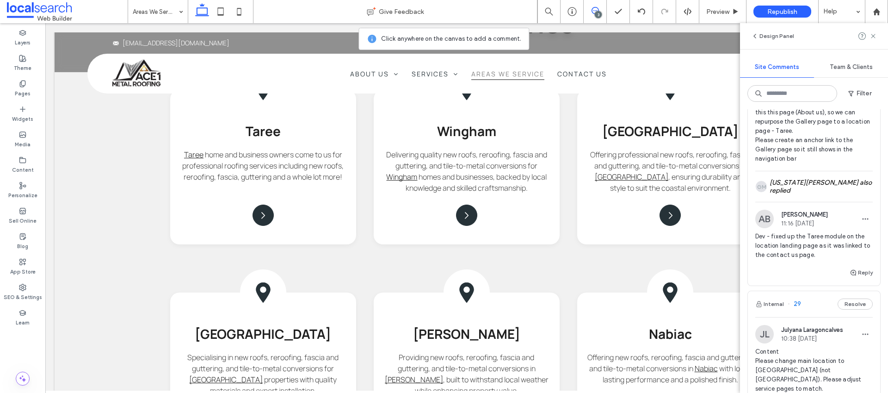
scroll to position [299, 0]
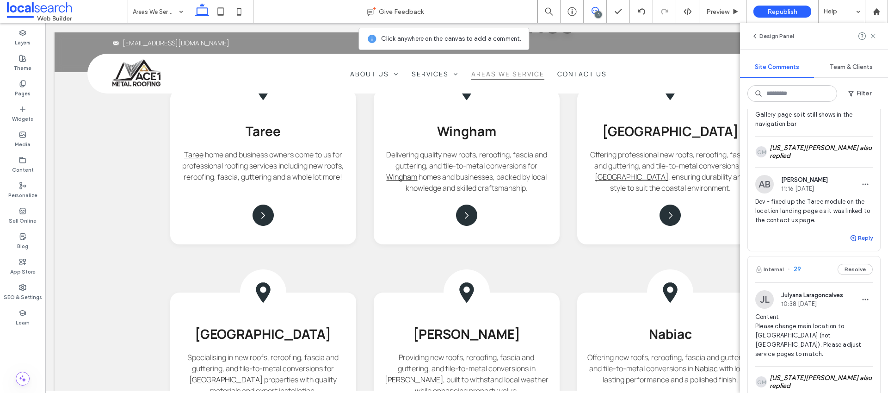
click at [851, 242] on button "Reply" at bounding box center [861, 237] width 23 height 11
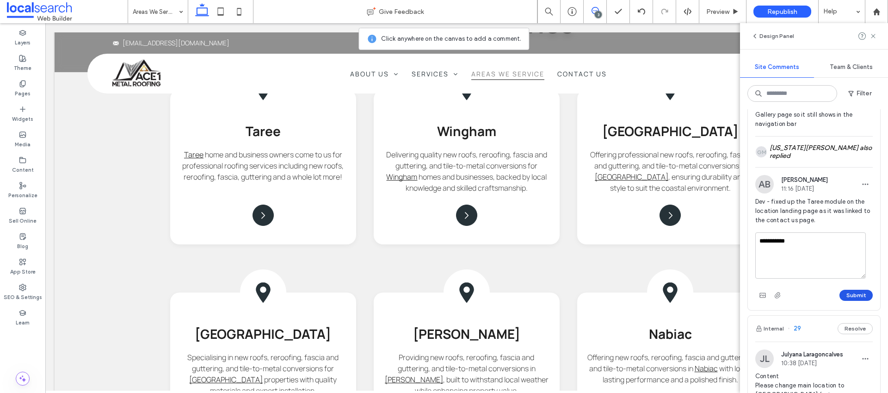
type textarea "**********"
click at [844, 299] on button "Submit" at bounding box center [855, 295] width 33 height 11
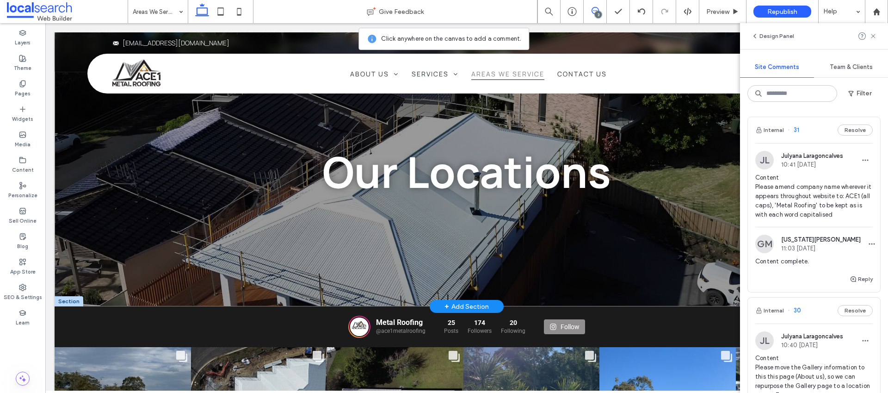
scroll to position [0, 0]
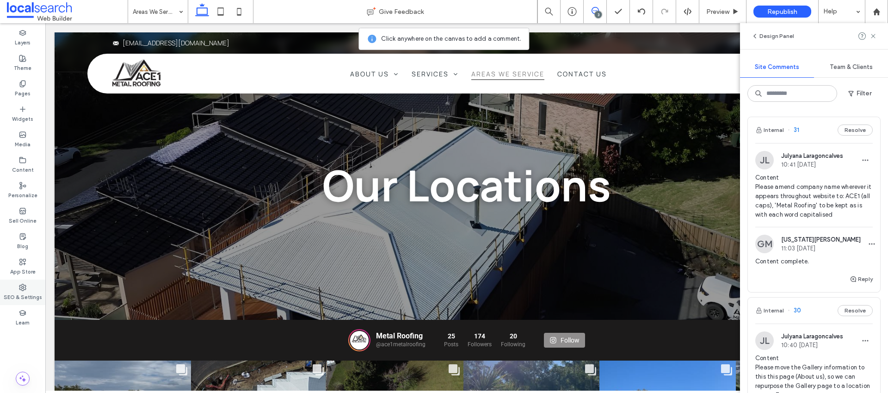
click at [20, 291] on label "SEO & Settings" at bounding box center [23, 296] width 38 height 10
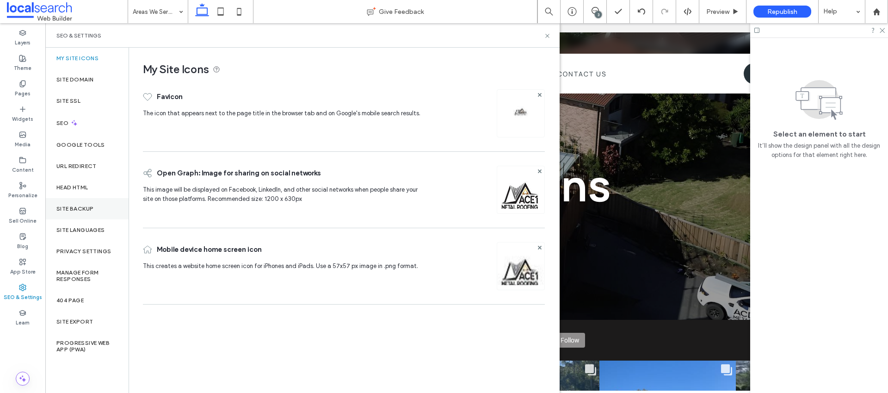
click at [71, 215] on div "Site Backup" at bounding box center [86, 208] width 83 height 21
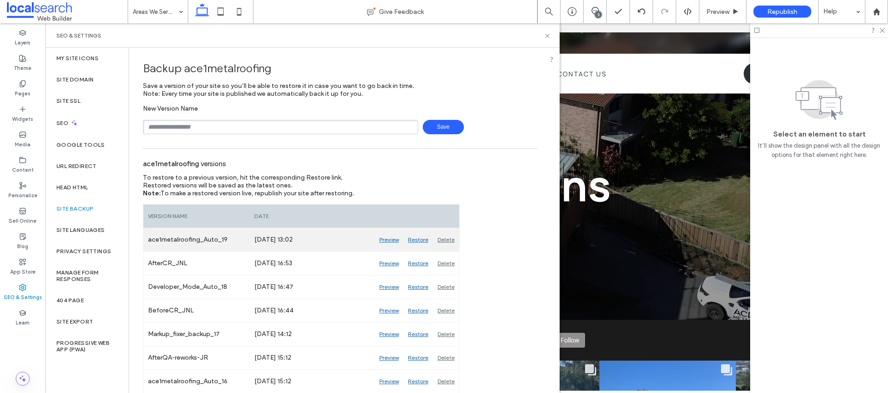
click at [389, 239] on div "Preview" at bounding box center [389, 239] width 29 height 23
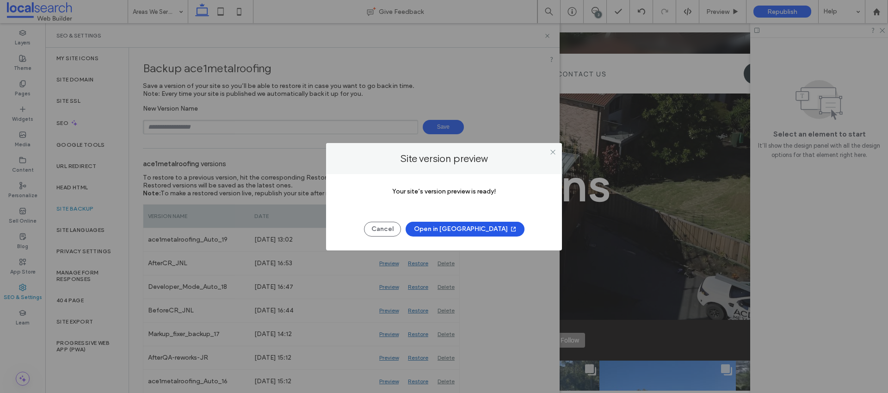
click at [460, 230] on button "Open in New Tab" at bounding box center [465, 229] width 119 height 15
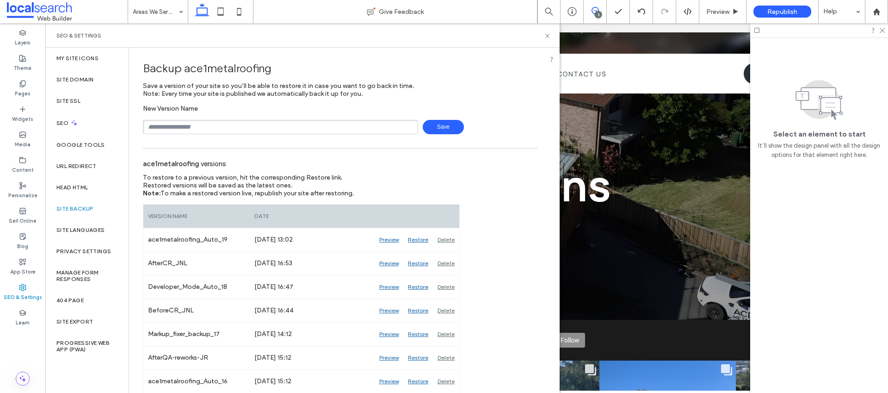
click at [603, 12] on span at bounding box center [595, 10] width 23 height 7
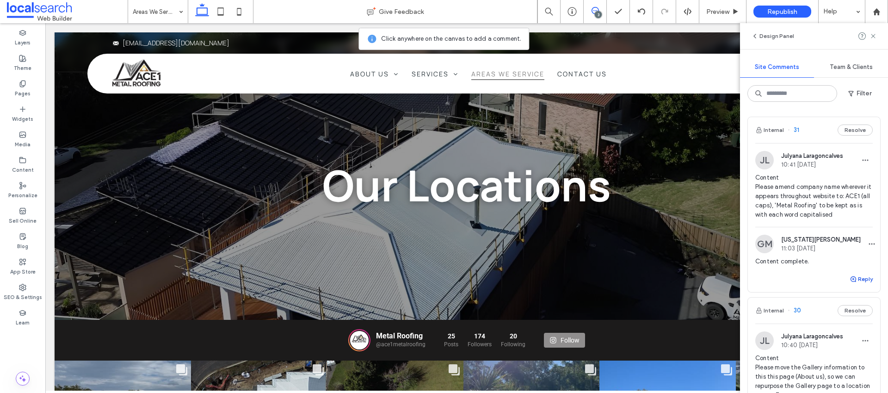
click at [854, 284] on button "Reply" at bounding box center [861, 278] width 23 height 11
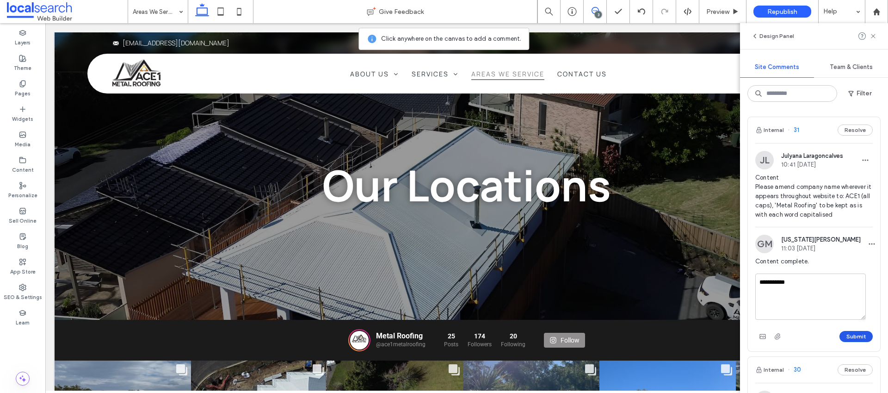
type textarea "**********"
click at [856, 342] on button "Submit" at bounding box center [855, 336] width 33 height 11
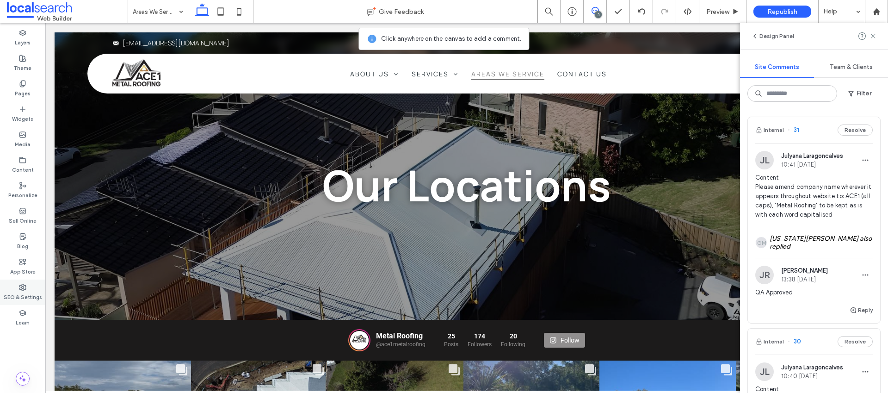
click at [24, 292] on label "SEO & Settings" at bounding box center [23, 296] width 38 height 10
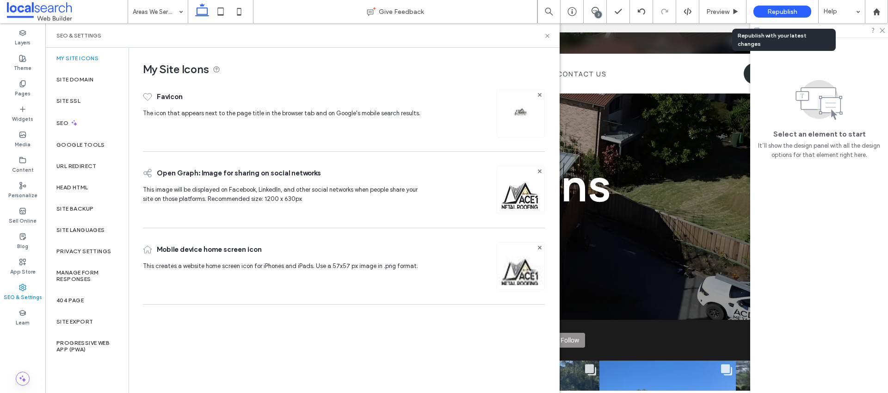
click at [770, 8] on span "Republish" at bounding box center [782, 12] width 30 height 8
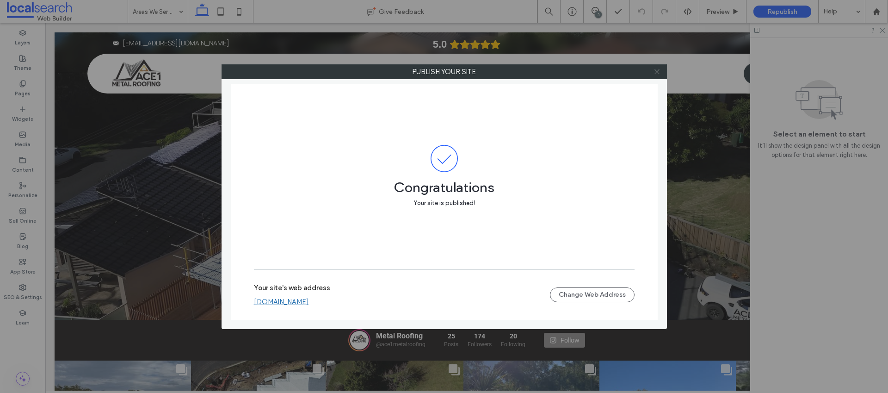
click at [659, 69] on icon at bounding box center [657, 71] width 7 height 7
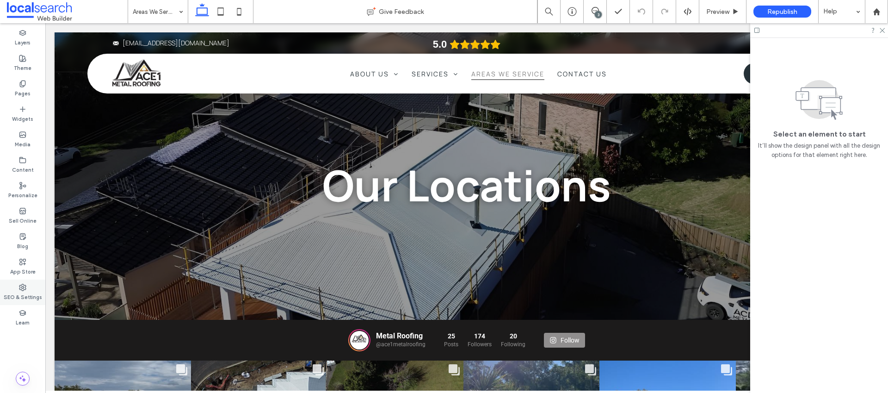
click at [27, 292] on label "SEO & Settings" at bounding box center [23, 296] width 38 height 10
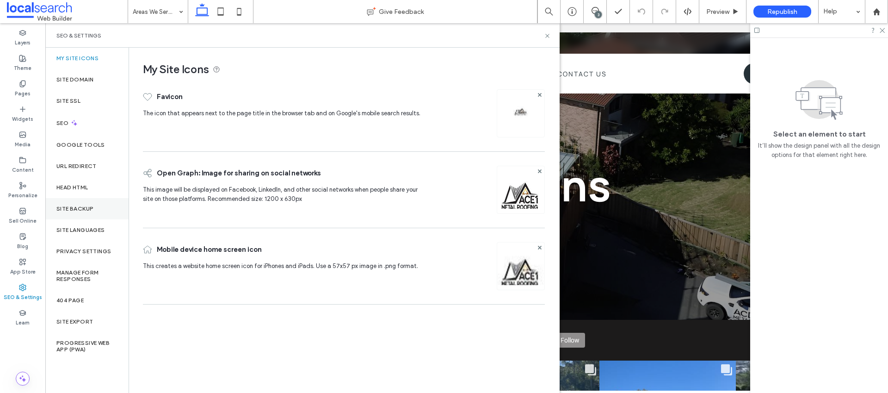
click at [94, 213] on div "Site Backup" at bounding box center [86, 208] width 83 height 21
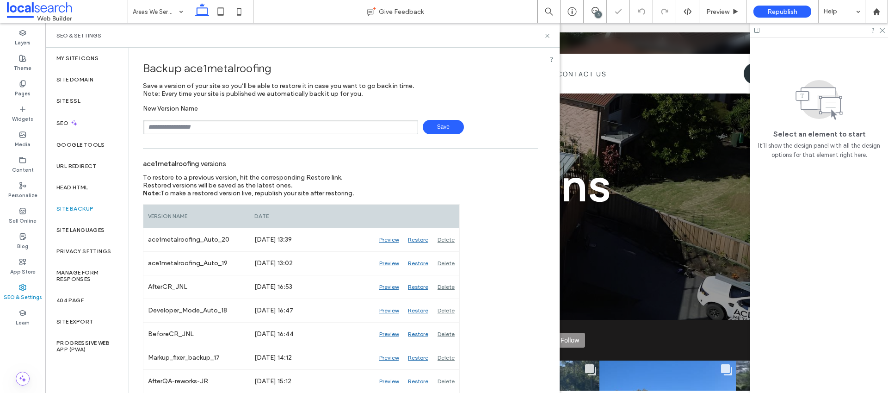
click at [200, 131] on input "text" at bounding box center [280, 127] width 275 height 14
click at [437, 130] on span "Save" at bounding box center [443, 127] width 41 height 14
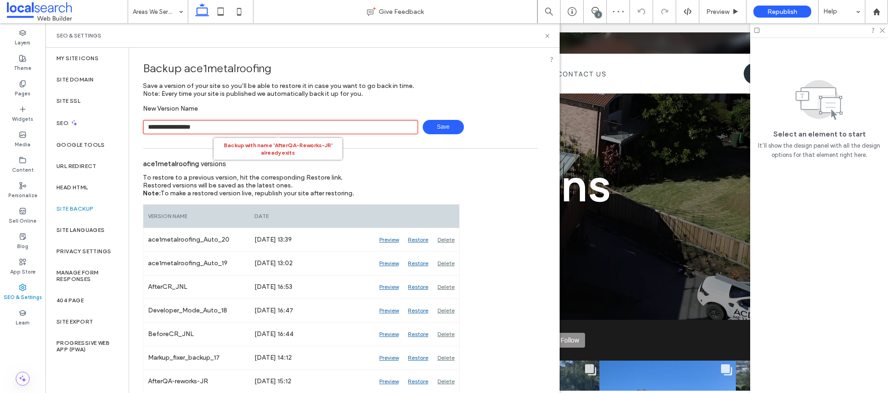
click at [203, 126] on input "**********" at bounding box center [280, 127] width 275 height 14
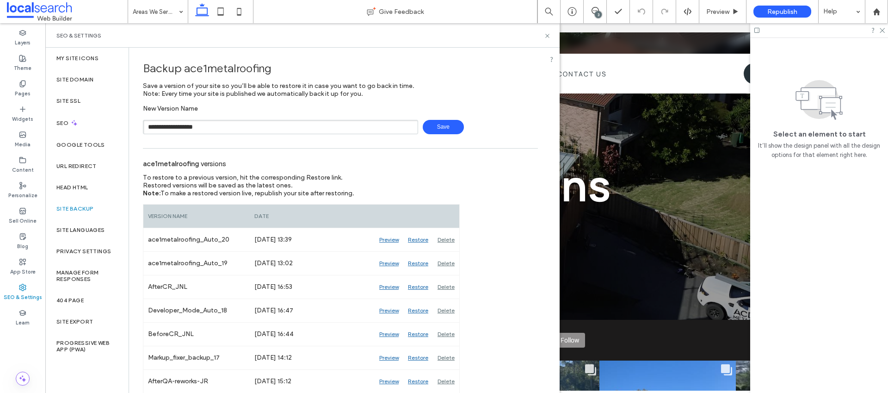
type input "**********"
drag, startPoint x: 426, startPoint y: 118, endPoint x: 438, endPoint y: 123, distance: 12.0
click at [432, 120] on div "**********" at bounding box center [340, 120] width 395 height 30
click at [438, 128] on span "Save" at bounding box center [443, 127] width 41 height 14
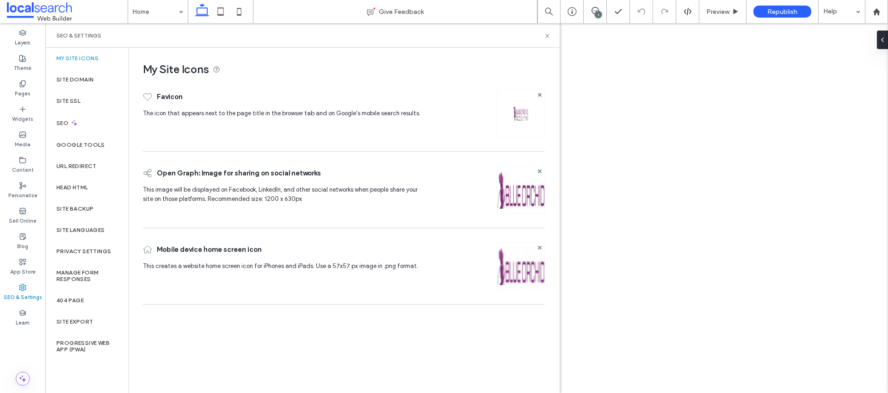
click at [87, 209] on label "Site Backup" at bounding box center [74, 208] width 37 height 6
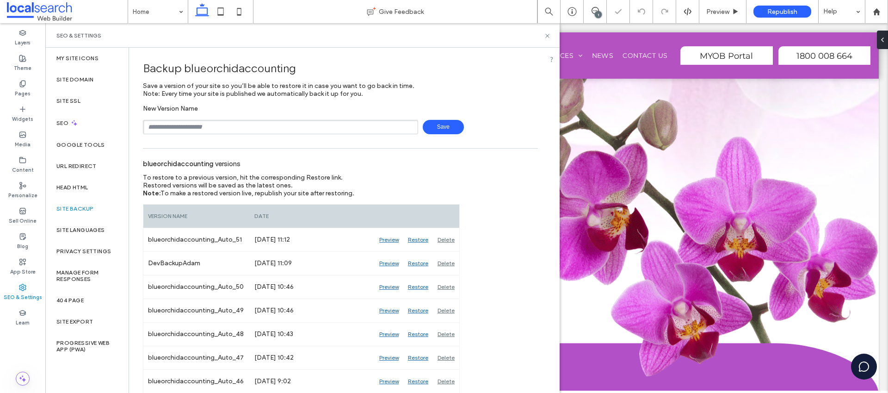
click at [191, 130] on input "text" at bounding box center [280, 127] width 275 height 14
type input "**********"
click at [439, 129] on span "Save" at bounding box center [443, 127] width 41 height 14
click at [592, 10] on use at bounding box center [595, 10] width 7 height 7
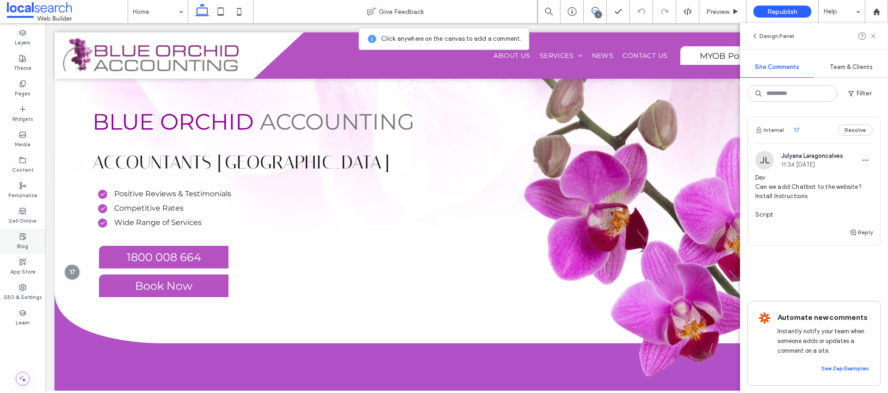
drag, startPoint x: 29, startPoint y: 255, endPoint x: 25, endPoint y: 252, distance: 5.6
click at [27, 254] on div "App Store" at bounding box center [22, 266] width 45 height 25
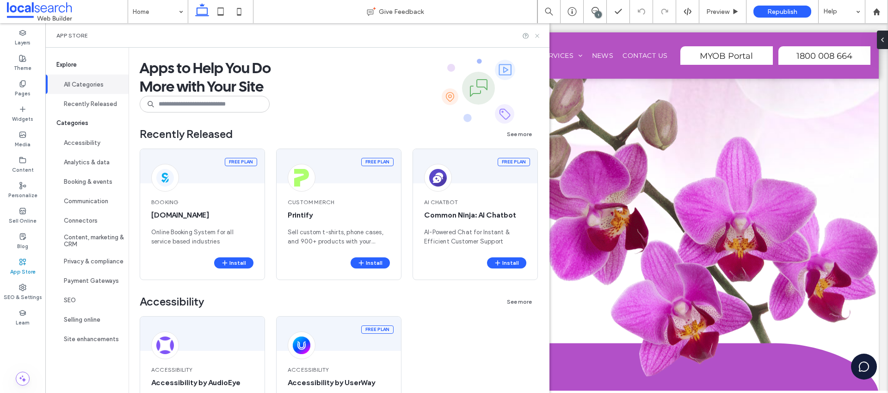
click at [541, 32] on icon at bounding box center [537, 35] width 7 height 7
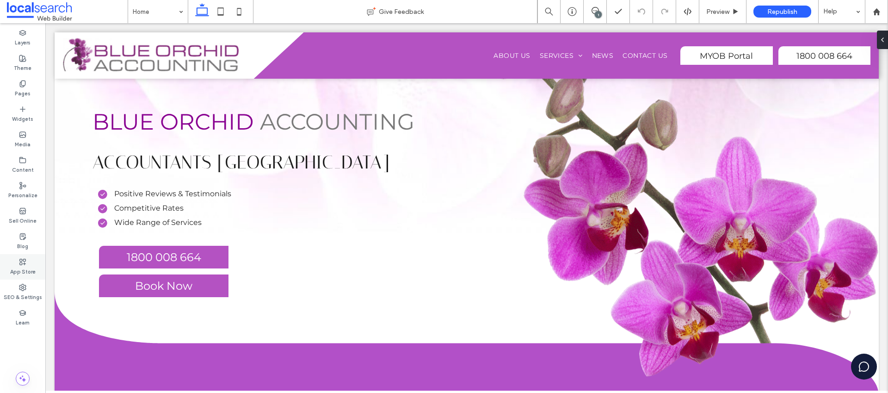
click at [22, 260] on use at bounding box center [23, 262] width 6 height 6
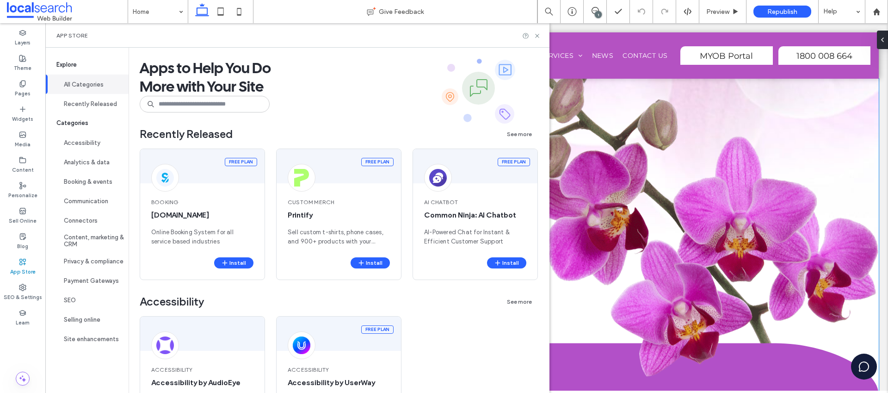
click at [800, 339] on icon "Curve Icon" at bounding box center [467, 342] width 824 height 103
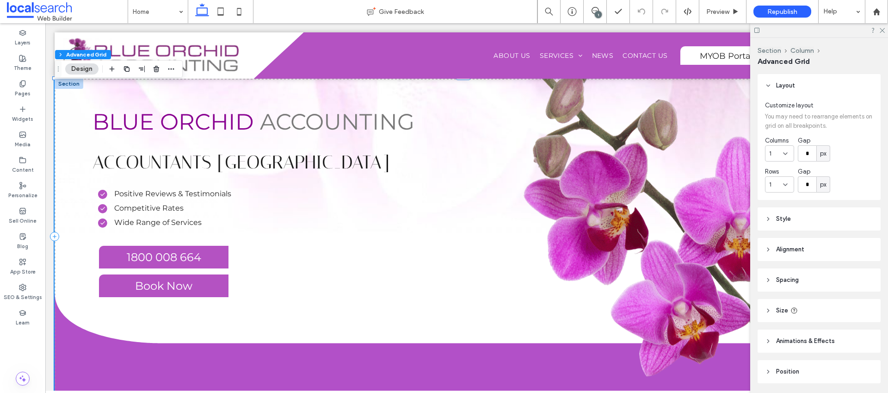
click at [882, 28] on icon at bounding box center [882, 30] width 6 height 6
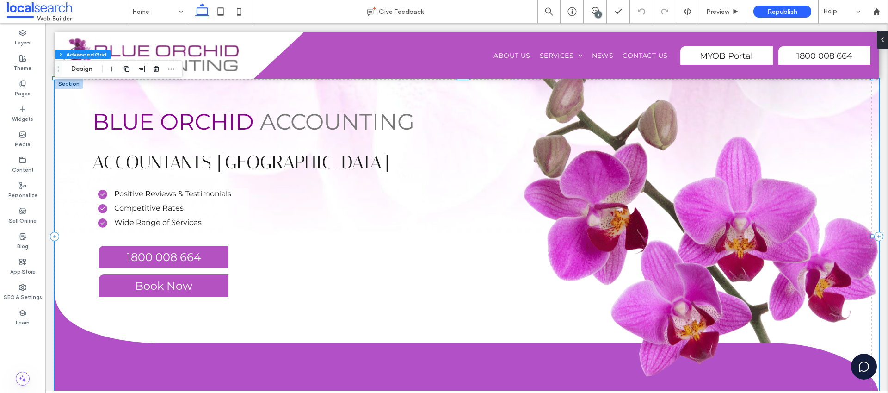
click at [859, 364] on icon "button" at bounding box center [863, 366] width 11 height 11
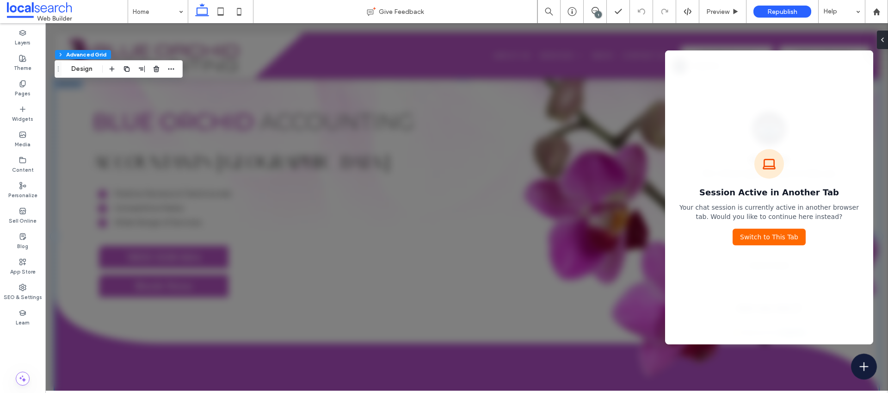
click at [542, 181] on div at bounding box center [466, 206] width 843 height 367
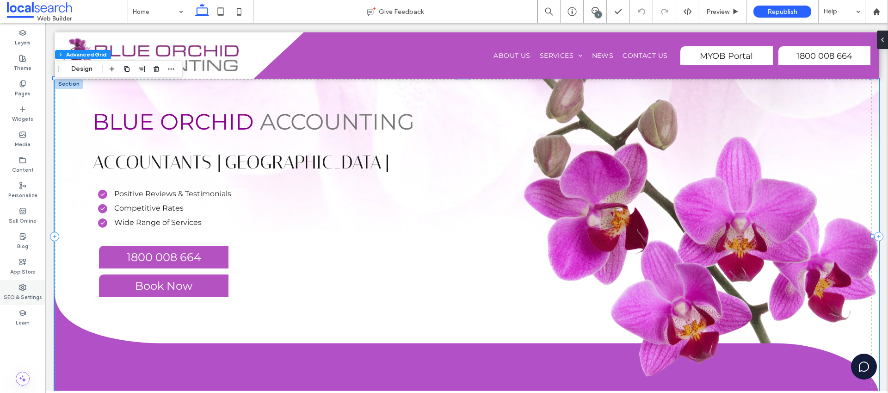
click at [17, 293] on label "SEO & Settings" at bounding box center [23, 296] width 38 height 10
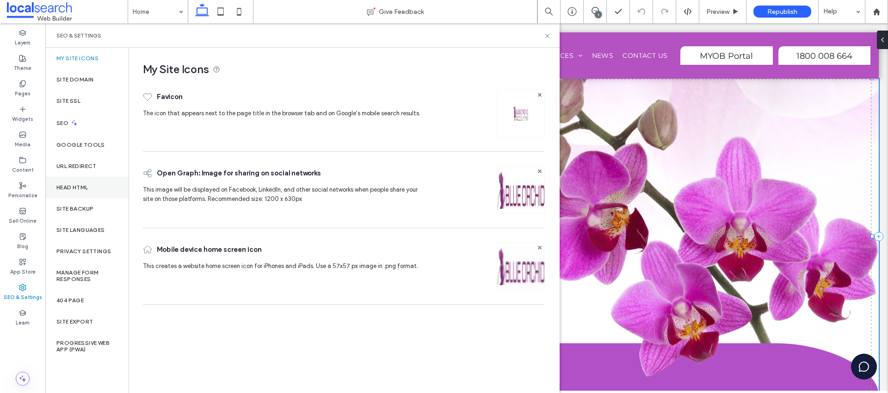
click at [90, 180] on div "Head HTML" at bounding box center [86, 187] width 83 height 21
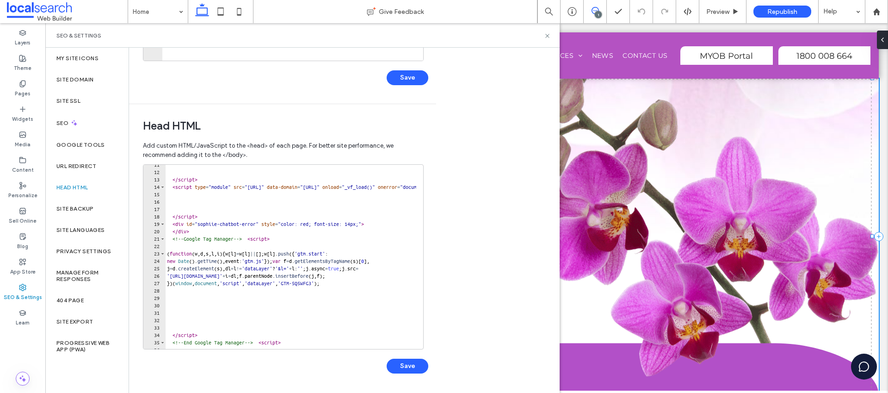
click at [592, 7] on icon at bounding box center [595, 10] width 7 height 7
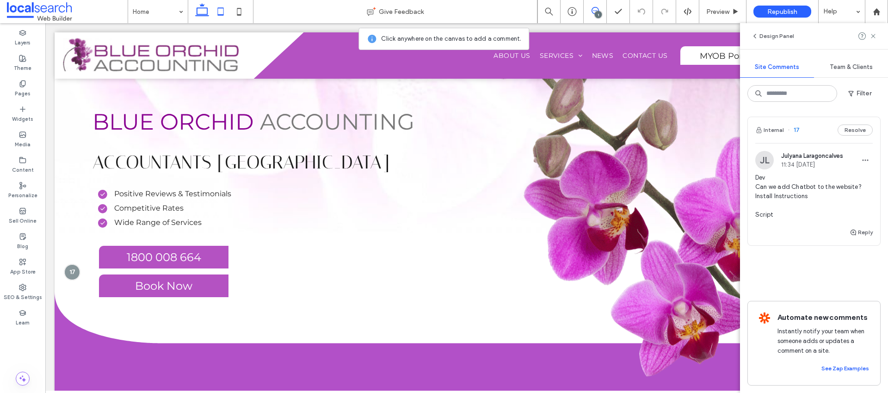
click at [217, 12] on icon at bounding box center [220, 11] width 19 height 19
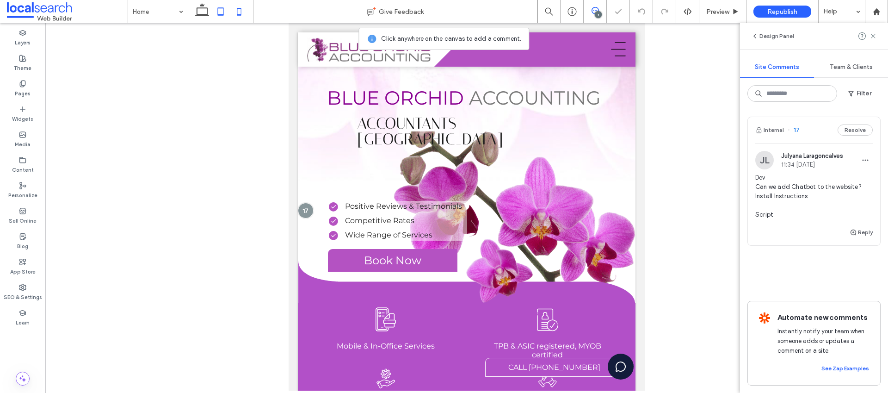
click at [238, 12] on icon at bounding box center [239, 11] width 19 height 19
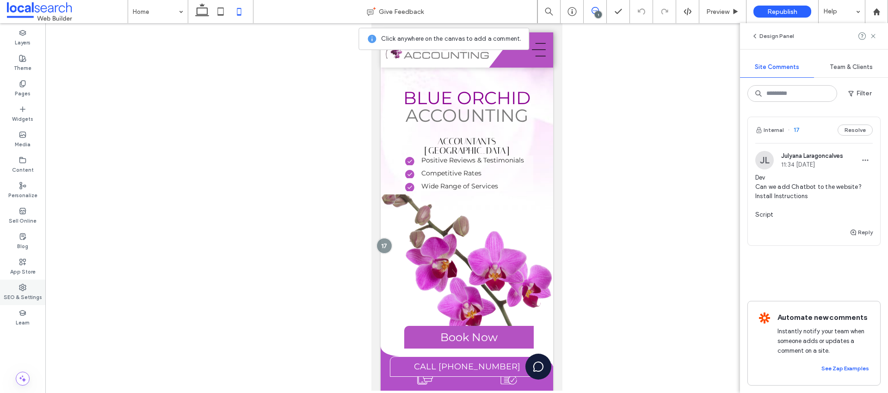
click at [9, 287] on div "SEO & Settings" at bounding box center [22, 291] width 45 height 25
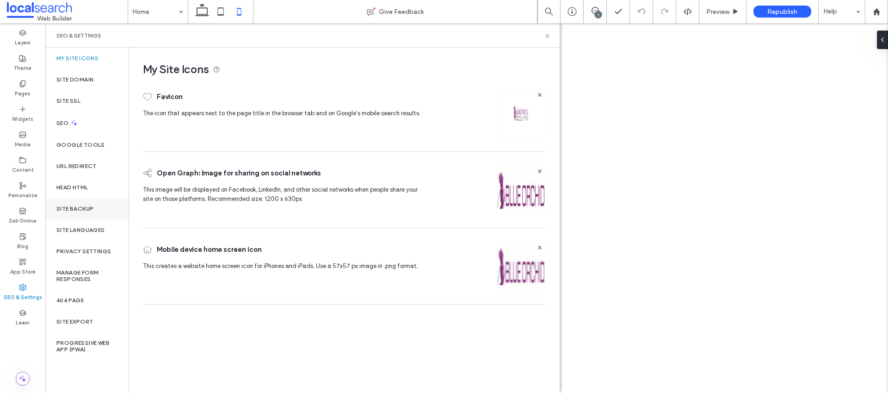
click at [62, 198] on div "Site Backup" at bounding box center [86, 208] width 83 height 21
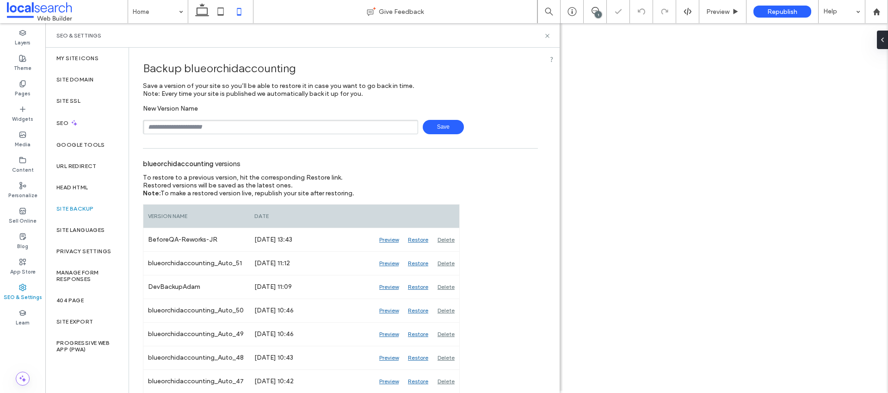
click at [196, 125] on input "text" at bounding box center [280, 127] width 275 height 14
type input "**********"
click at [440, 124] on span "Save" at bounding box center [443, 127] width 41 height 14
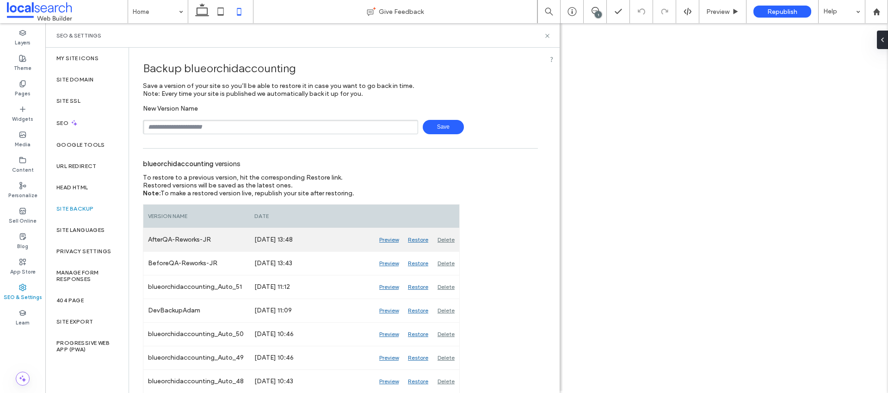
click at [445, 236] on div "Delete" at bounding box center [446, 239] width 26 height 23
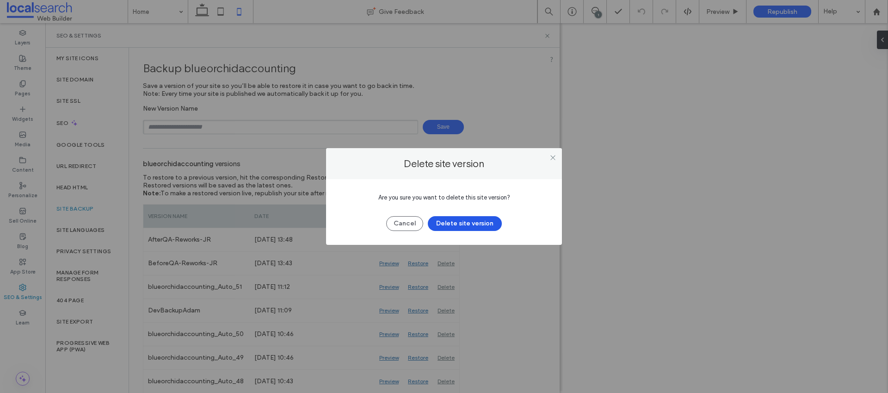
click at [494, 219] on button "Delete site version" at bounding box center [465, 223] width 74 height 15
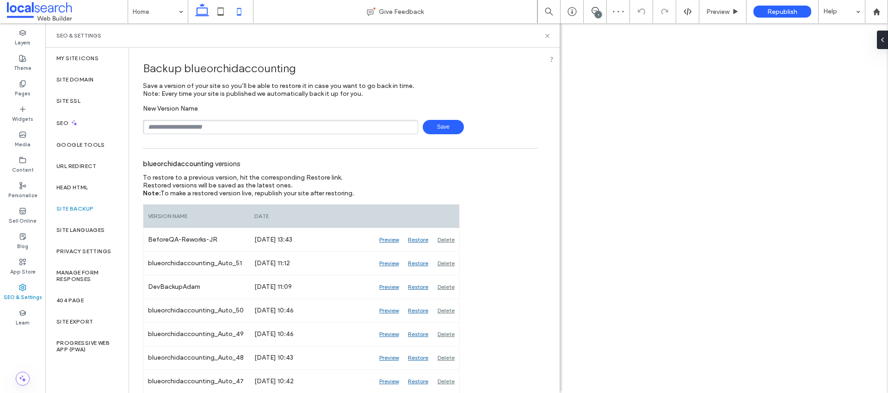
click at [202, 0] on span at bounding box center [202, 11] width 19 height 23
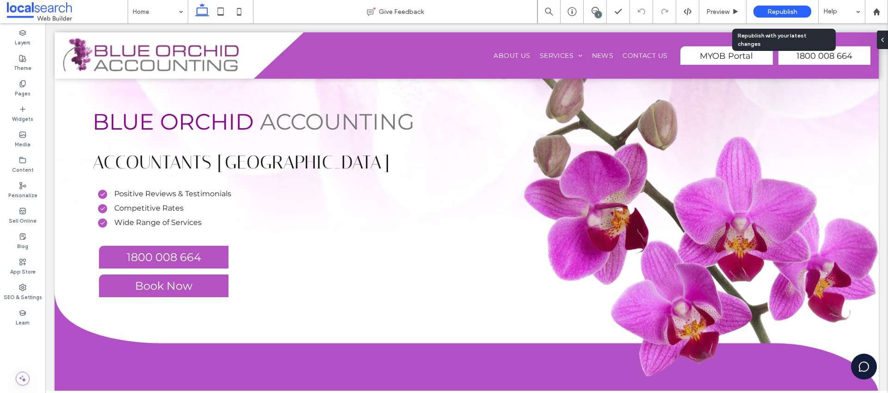
click at [783, 9] on span "Republish" at bounding box center [782, 12] width 30 height 8
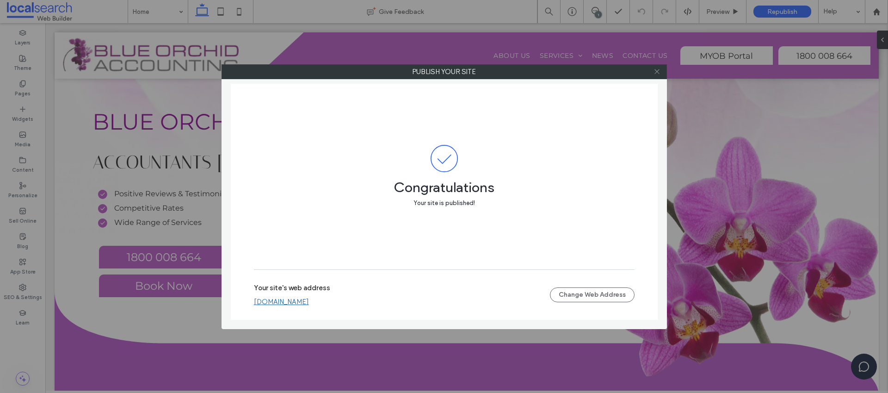
click at [657, 72] on icon at bounding box center [657, 71] width 7 height 7
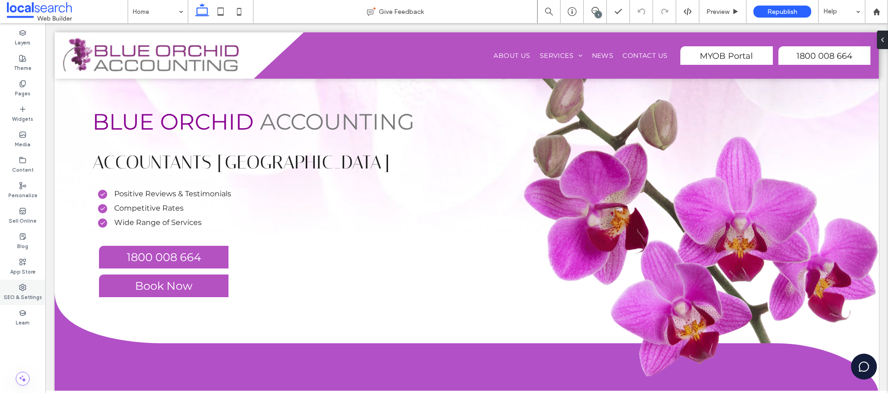
click at [26, 285] on icon at bounding box center [22, 287] width 7 height 7
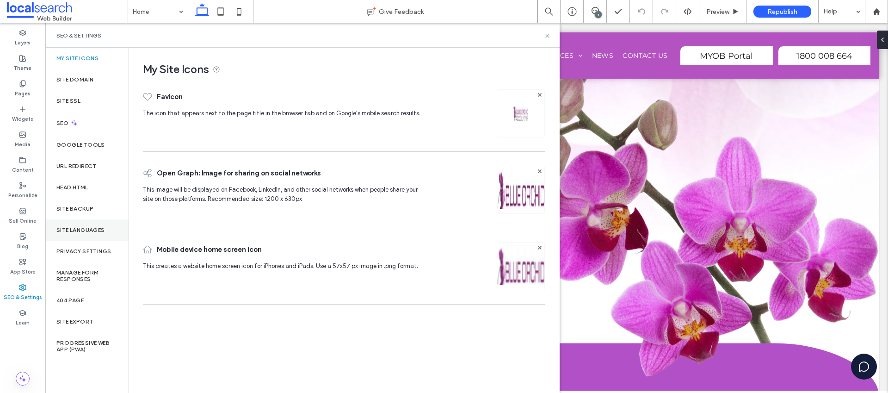
click at [90, 219] on div "Site Languages" at bounding box center [86, 229] width 83 height 21
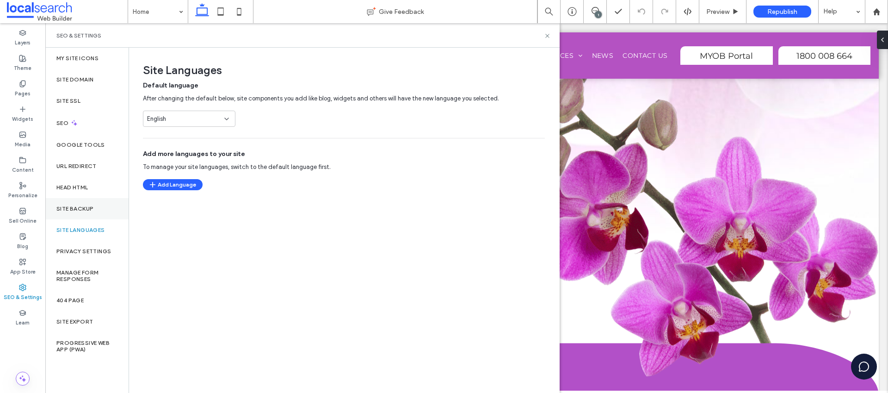
click at [89, 208] on label "Site Backup" at bounding box center [74, 208] width 37 height 6
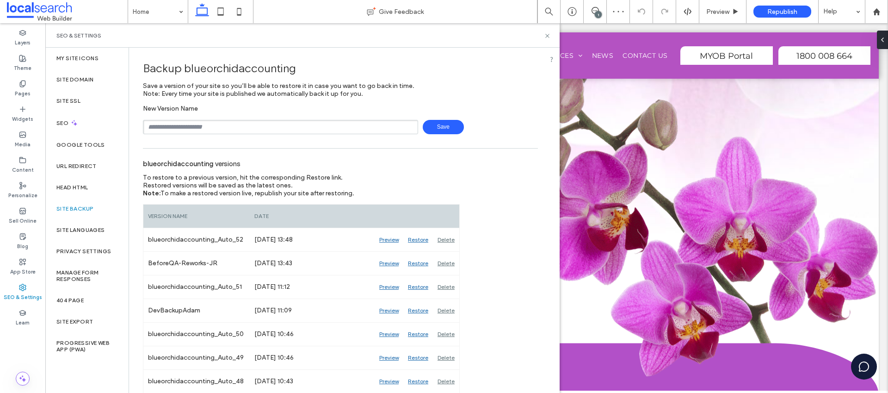
click at [328, 120] on input "text" at bounding box center [280, 127] width 275 height 14
type input "**********"
click at [424, 123] on span "Save" at bounding box center [443, 127] width 41 height 14
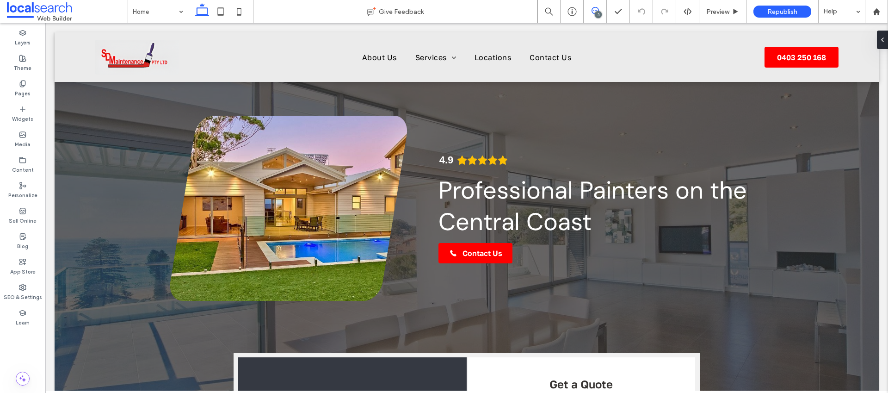
click at [598, 8] on icon at bounding box center [595, 10] width 7 height 7
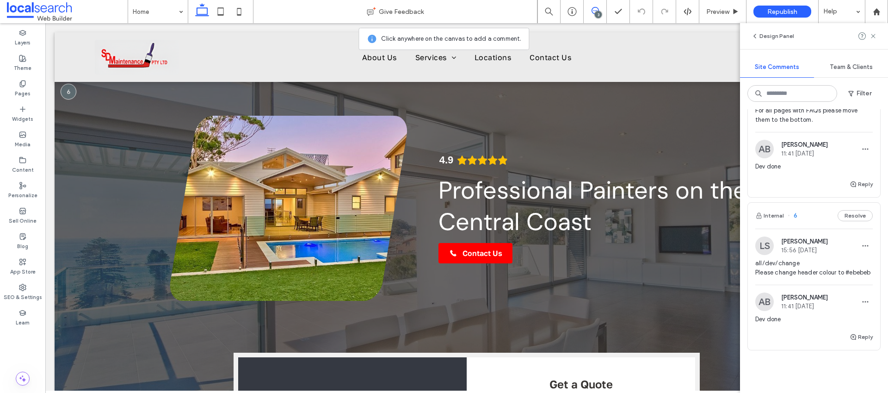
scroll to position [269, 0]
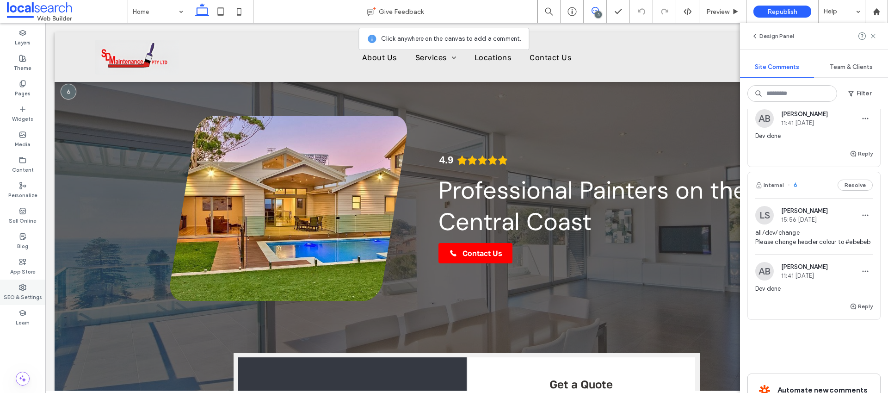
click at [23, 292] on label "SEO & Settings" at bounding box center [23, 296] width 38 height 10
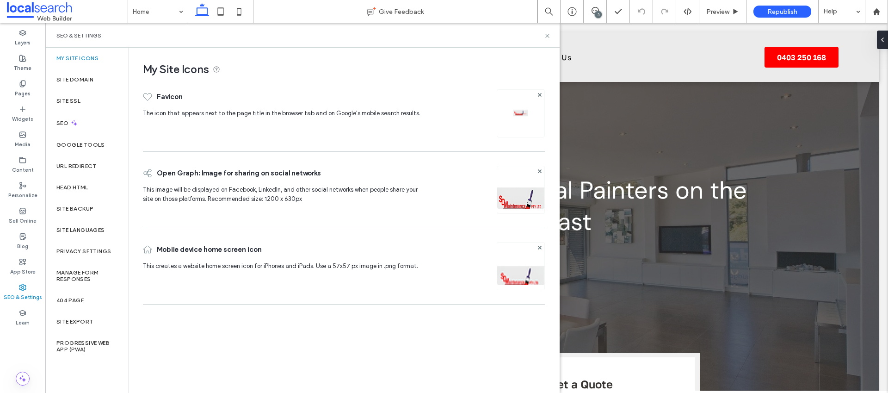
scroll to position [0, 0]
click at [78, 199] on div "Site Backup" at bounding box center [86, 208] width 83 height 21
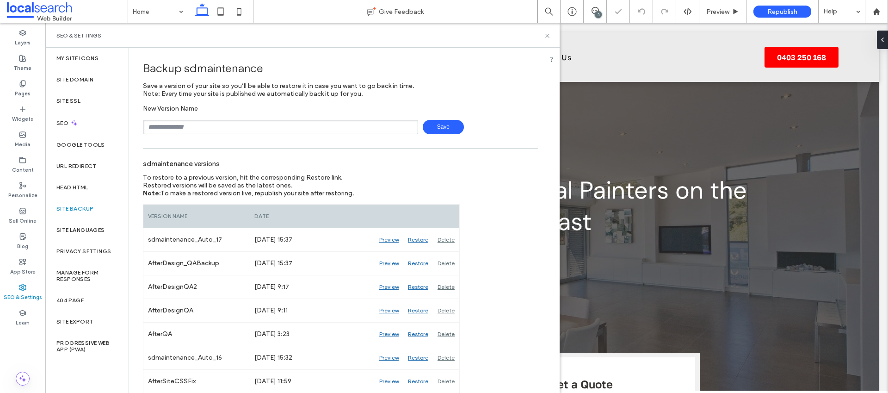
click at [166, 132] on input "text" at bounding box center [280, 127] width 275 height 14
type input "**********"
click at [439, 123] on span "Save" at bounding box center [443, 127] width 41 height 14
drag, startPoint x: 546, startPoint y: 34, endPoint x: 506, endPoint y: 21, distance: 41.8
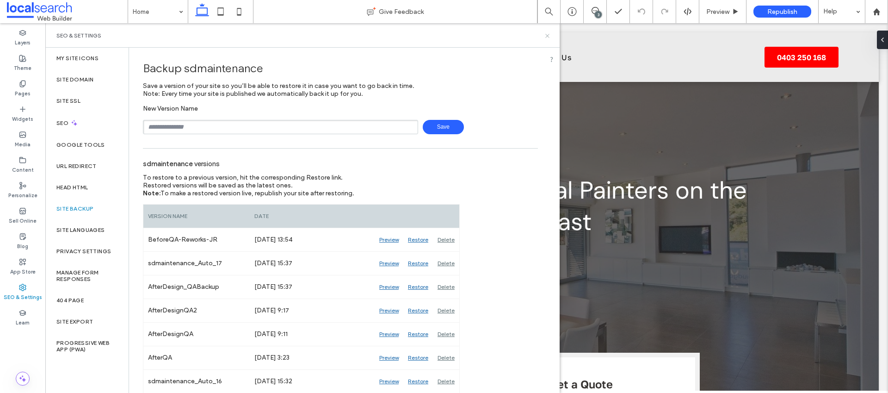
click at [546, 34] on icon at bounding box center [547, 35] width 7 height 7
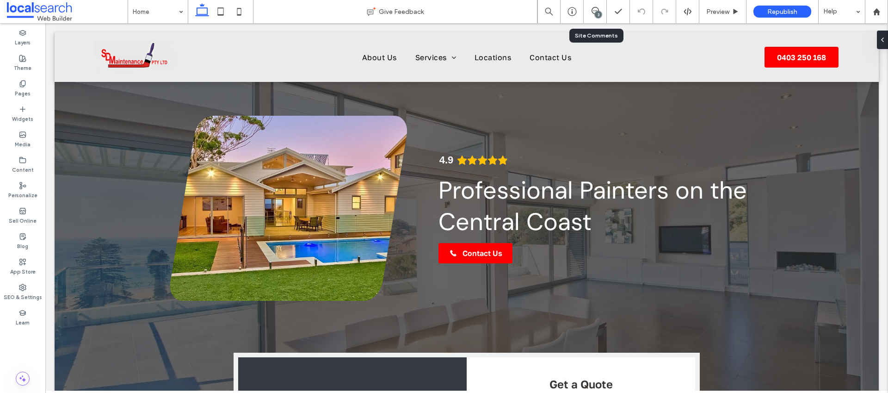
click at [594, 19] on div "3" at bounding box center [595, 11] width 23 height 23
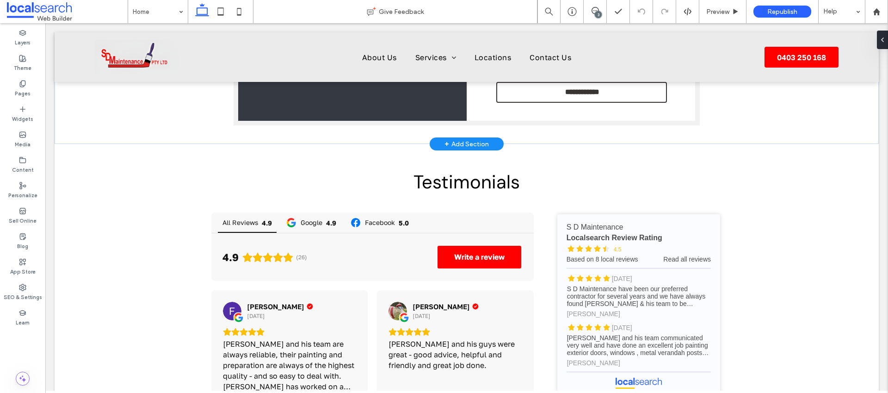
scroll to position [301, 0]
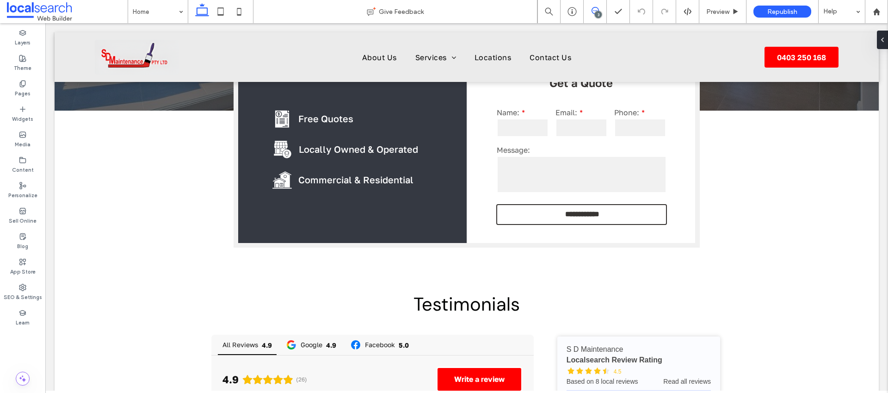
click at [592, 7] on icon at bounding box center [595, 10] width 7 height 7
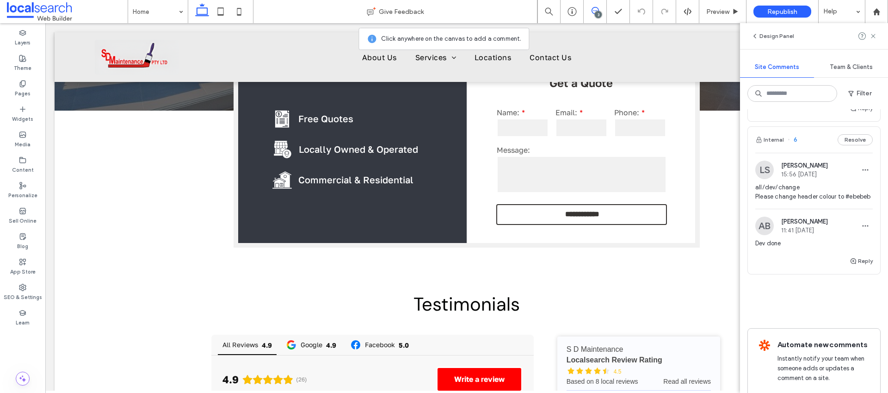
scroll to position [298, 0]
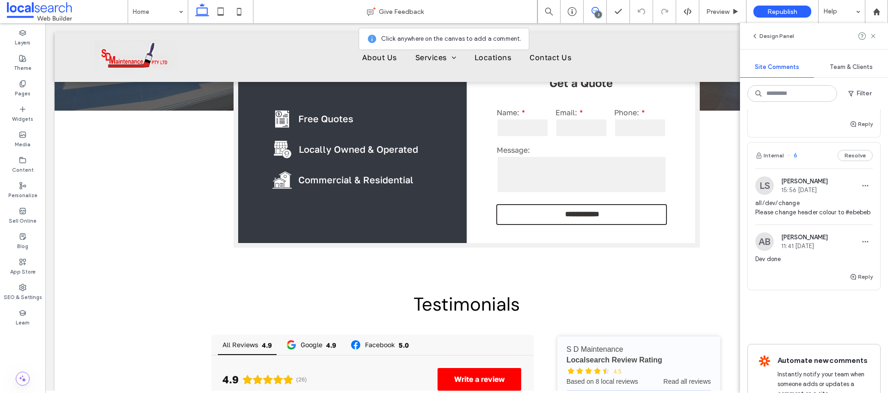
click at [805, 172] on div "LS [PERSON_NAME] 15:56 [DATE] all/dev/change Please change header colour to #eb…" at bounding box center [814, 219] width 132 height 103
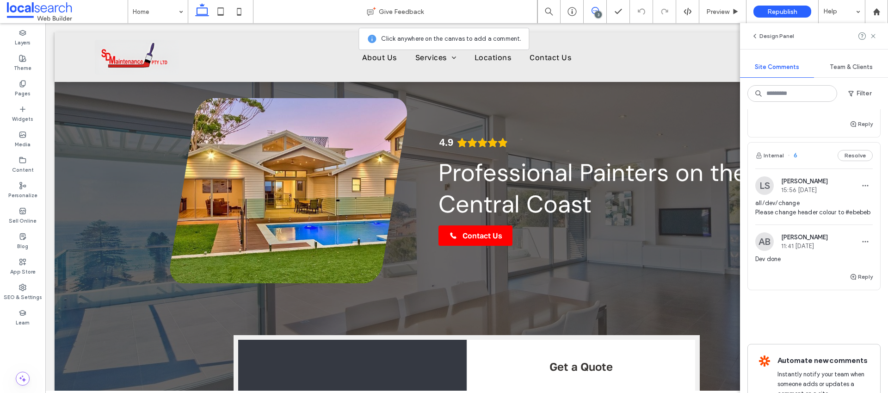
scroll to position [0, 0]
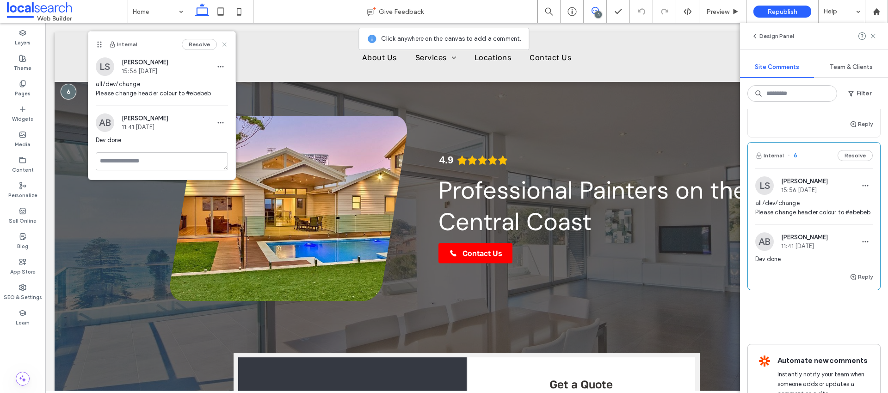
click at [227, 44] on icon at bounding box center [224, 44] width 7 height 7
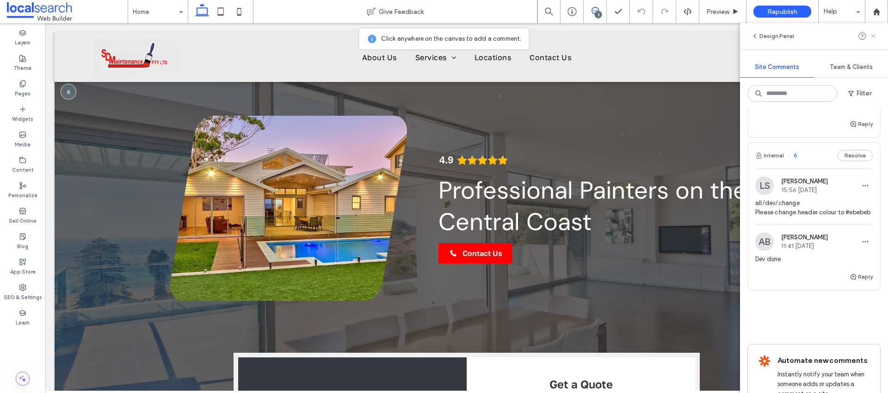
click at [874, 33] on icon at bounding box center [873, 35] width 7 height 7
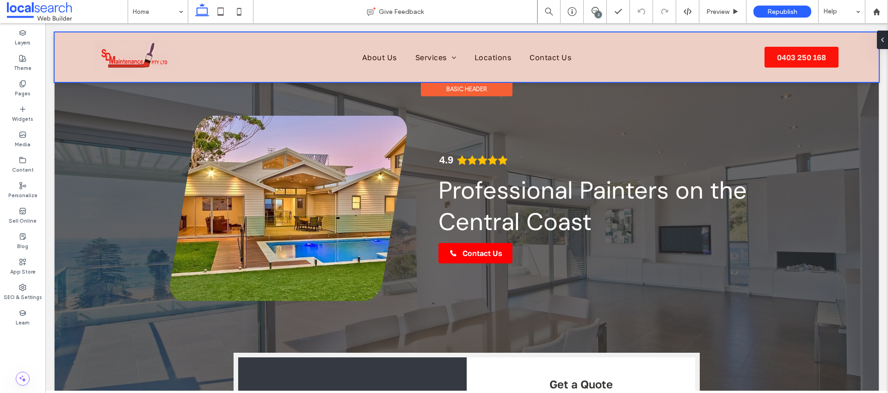
click at [273, 49] on div at bounding box center [467, 56] width 824 height 49
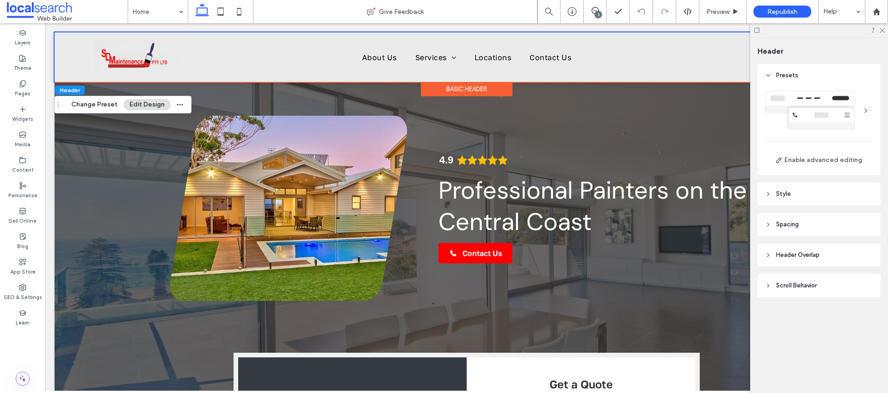
click at [471, 86] on div "Basic Header" at bounding box center [467, 89] width 92 height 14
click at [70, 38] on div at bounding box center [69, 42] width 29 height 10
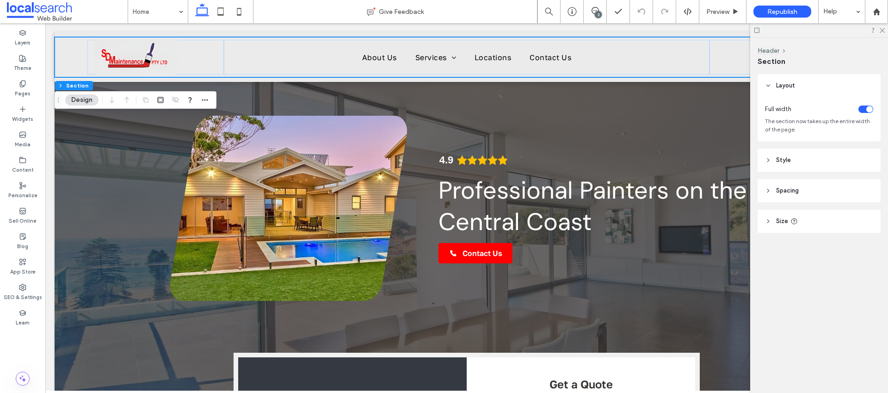
click at [773, 156] on header "Style" at bounding box center [819, 159] width 123 height 23
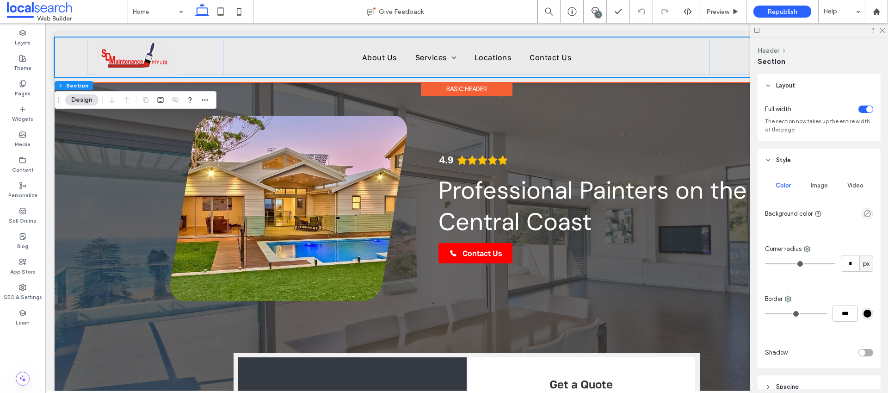
click at [413, 81] on div "Home About Us Services Residential Painting Commercial Painting Body Corporate …" at bounding box center [467, 56] width 824 height 49
click at [447, 85] on div "Basic Header" at bounding box center [467, 89] width 92 height 14
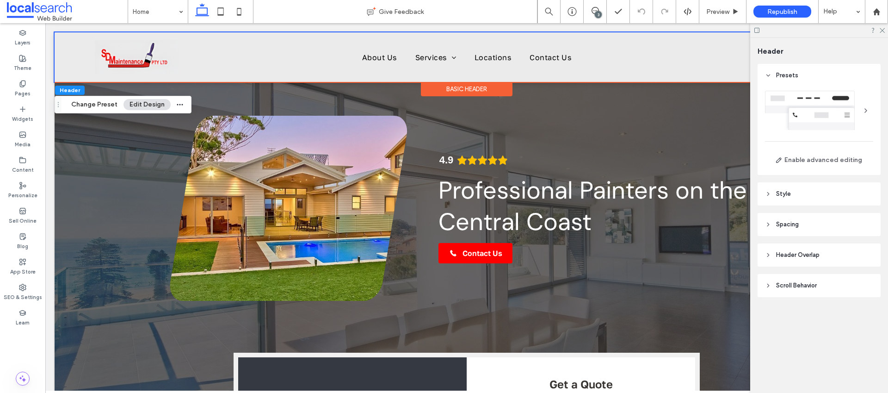
click at [769, 192] on icon at bounding box center [768, 194] width 6 height 6
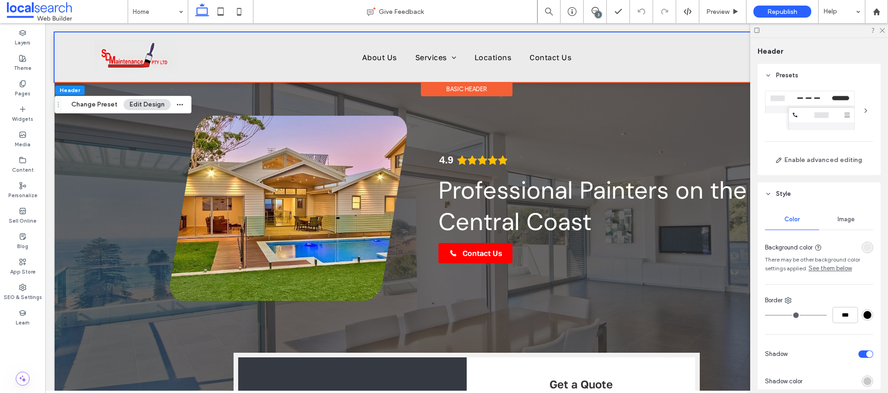
click at [864, 246] on div "rgba(235, 235, 235, 1)" at bounding box center [868, 247] width 8 height 8
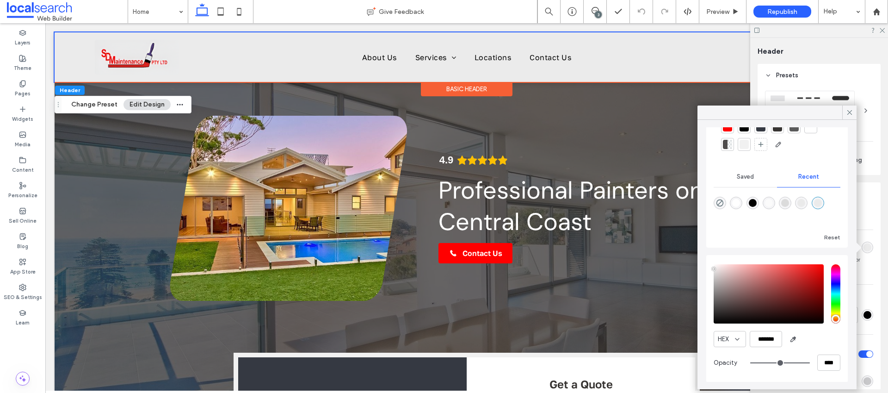
scroll to position [44, 0]
click at [848, 113] on icon at bounding box center [849, 112] width 8 height 8
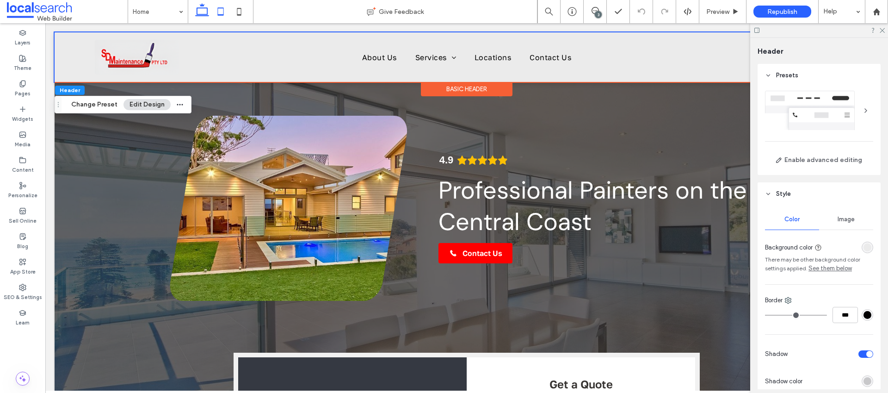
click at [221, 12] on icon at bounding box center [220, 11] width 19 height 19
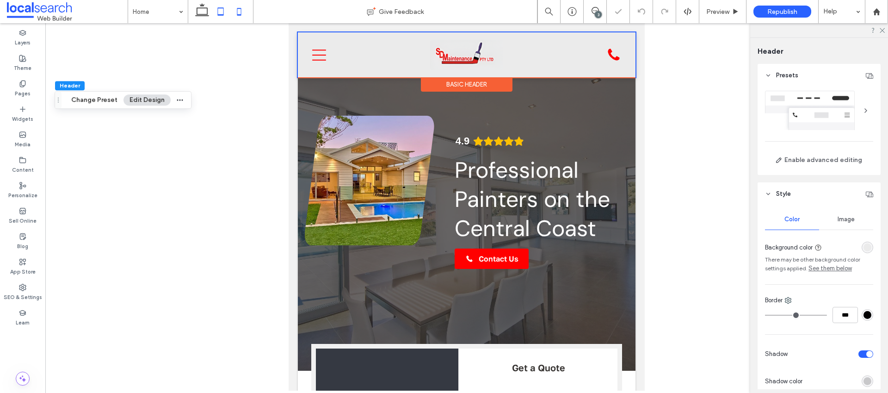
click at [237, 14] on use at bounding box center [239, 11] width 4 height 7
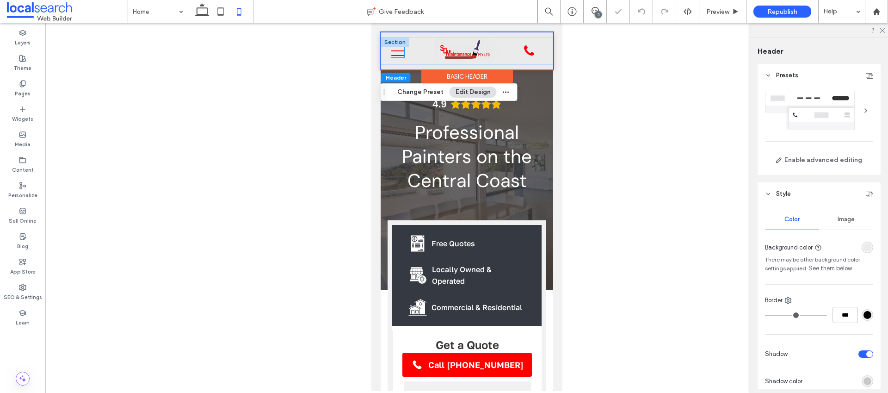
click at [394, 49] on icon "Menu Icon" at bounding box center [397, 50] width 13 height 13
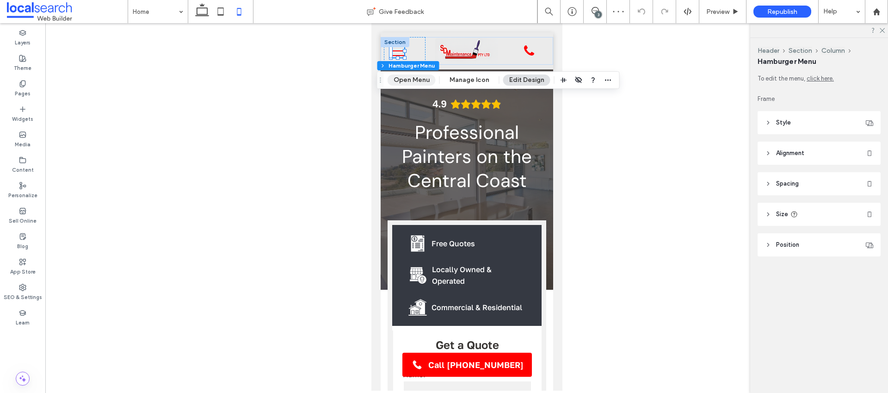
drag, startPoint x: 406, startPoint y: 78, endPoint x: 68, endPoint y: 147, distance: 344.1
click at [406, 78] on button "Open Menu" at bounding box center [412, 79] width 48 height 11
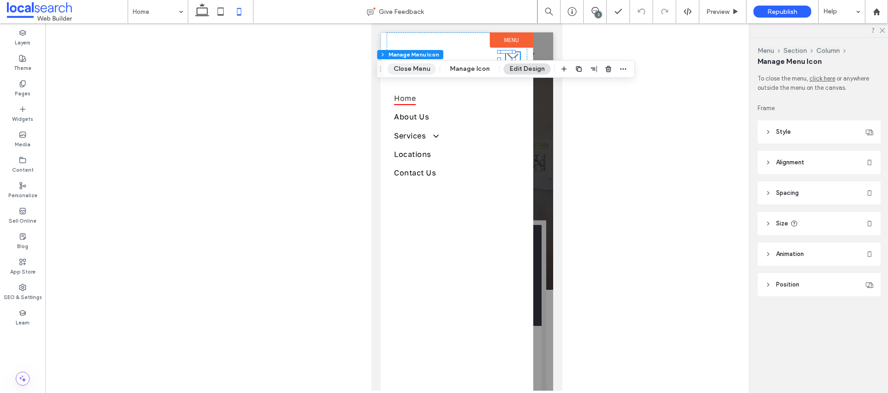
click at [413, 64] on button "Close Menu" at bounding box center [412, 68] width 49 height 11
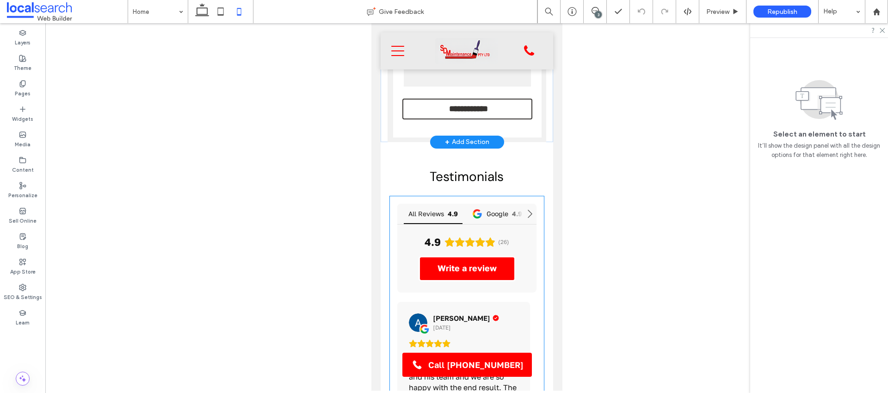
scroll to position [0, 0]
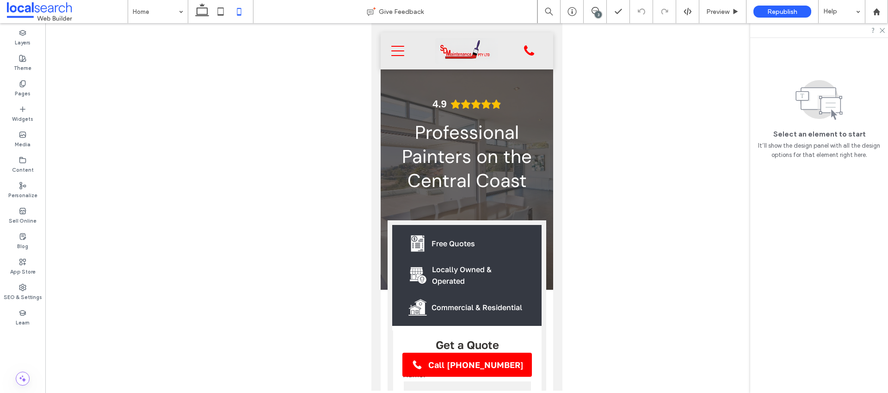
click at [217, 9] on icon at bounding box center [220, 11] width 19 height 19
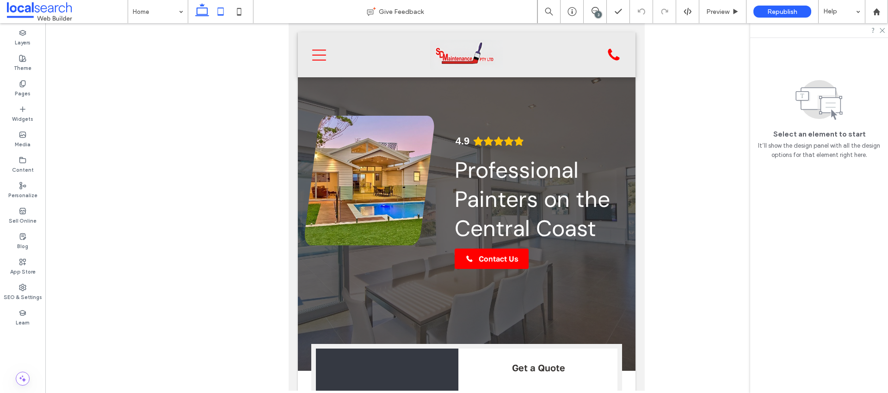
click at [204, 11] on icon at bounding box center [202, 11] width 19 height 19
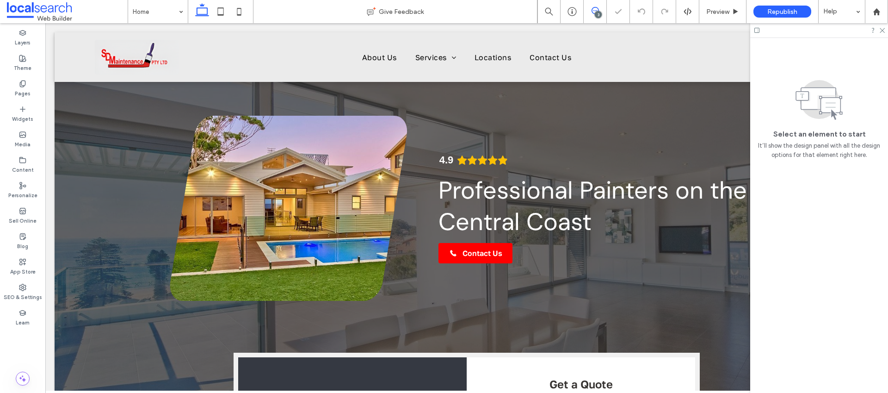
click at [595, 8] on icon at bounding box center [595, 10] width 7 height 7
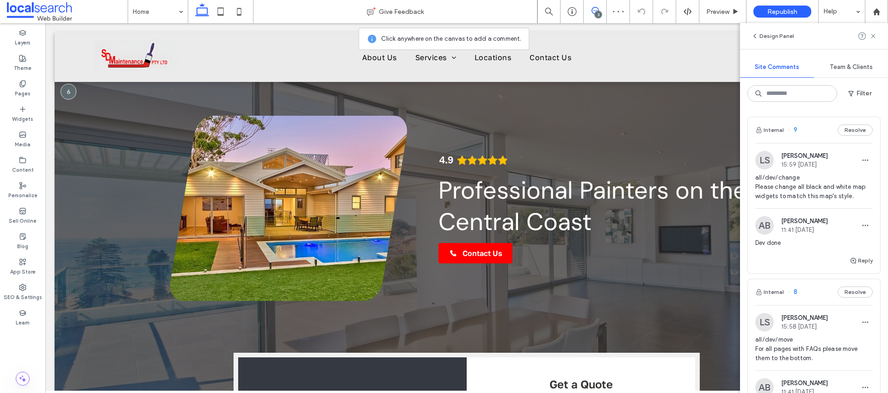
scroll to position [361, 0]
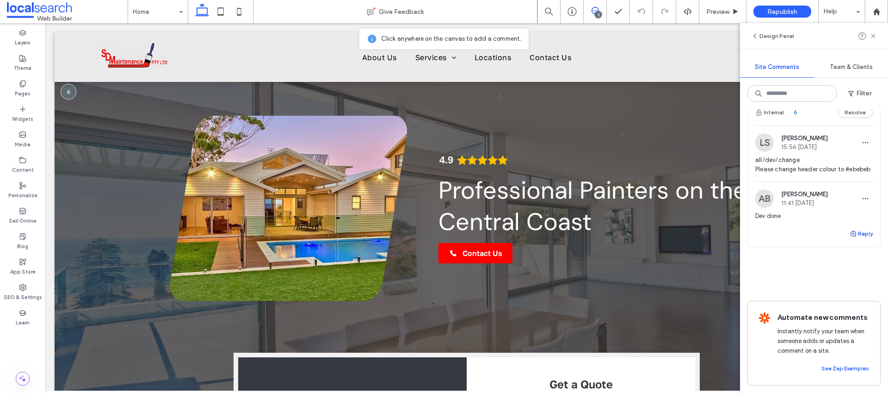
click at [851, 228] on button "Reply" at bounding box center [861, 233] width 23 height 11
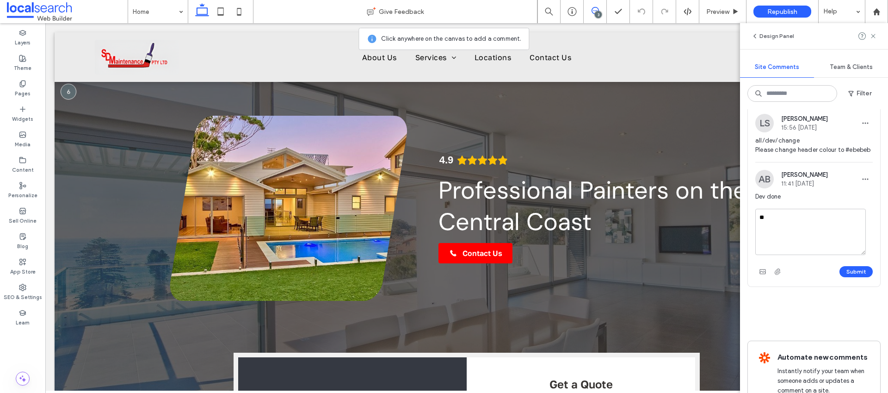
type textarea "*"
type textarea "**********"
click at [851, 276] on button "Submit" at bounding box center [855, 271] width 33 height 11
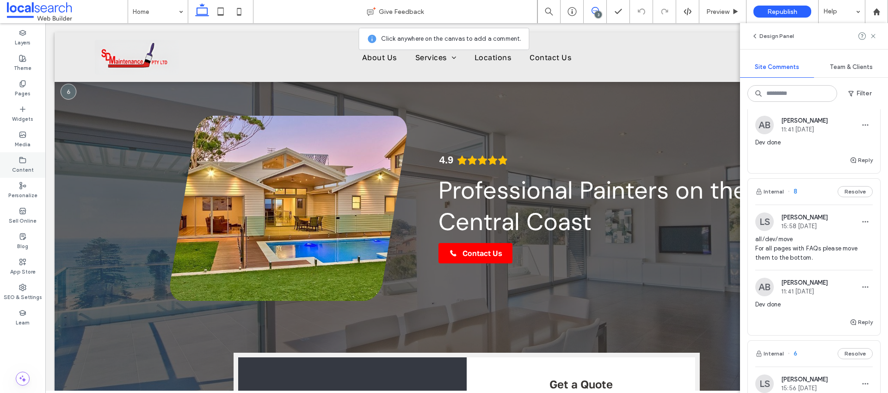
scroll to position [88, 0]
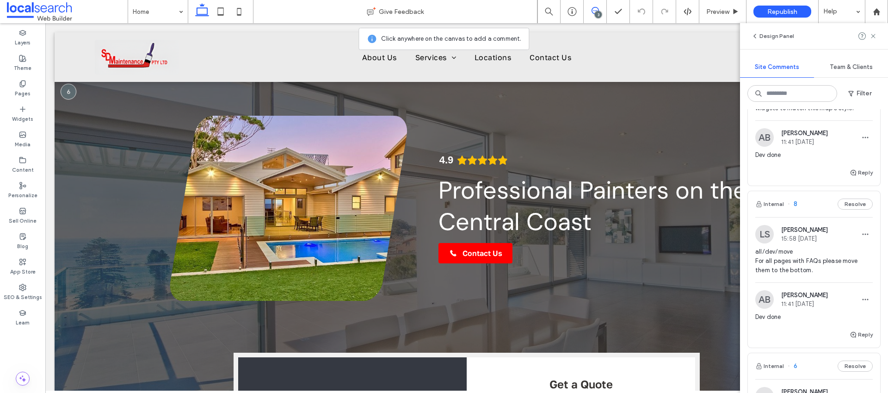
click at [802, 194] on div "Internal 8 Resolve" at bounding box center [814, 204] width 132 height 26
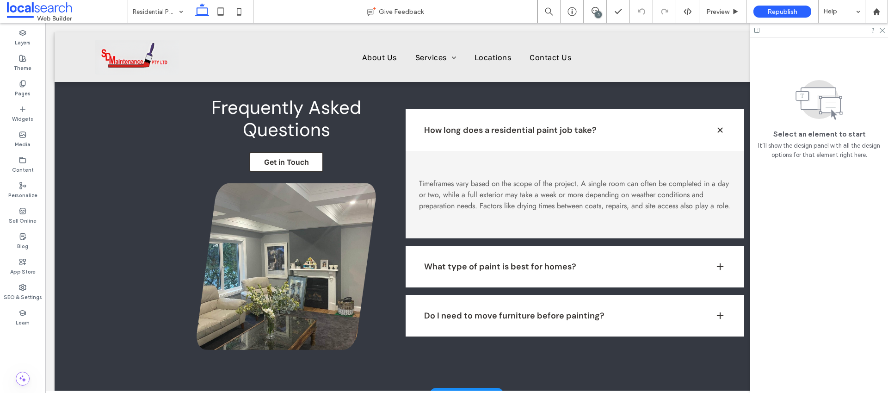
scroll to position [1012, 0]
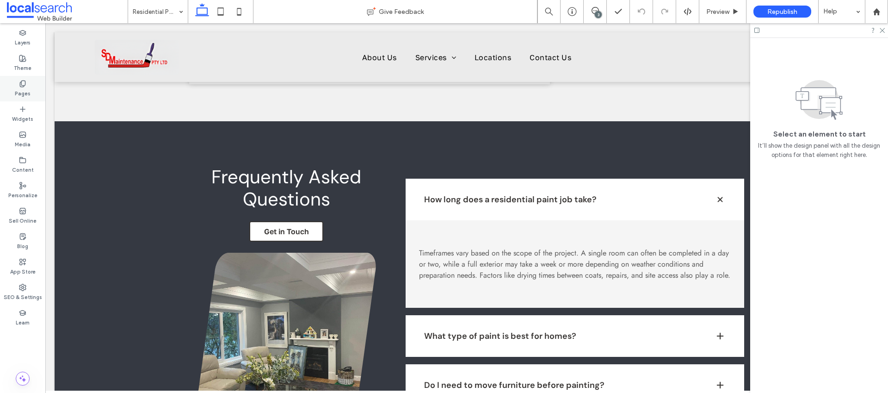
click at [35, 88] on div "Pages" at bounding box center [22, 88] width 45 height 25
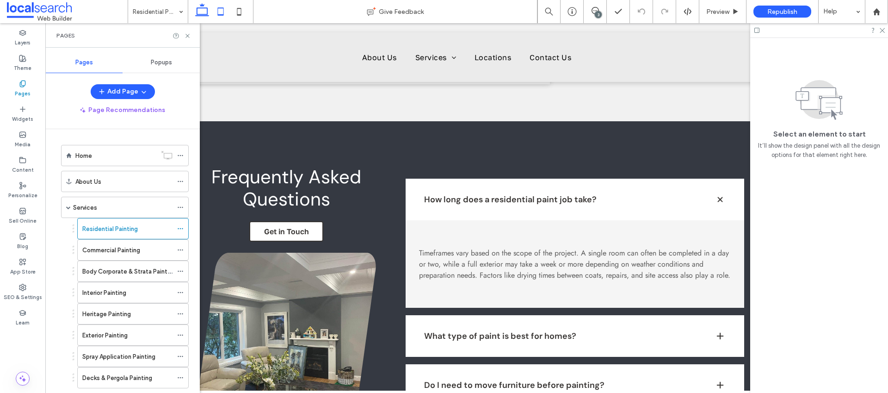
click at [217, 7] on icon at bounding box center [220, 11] width 19 height 19
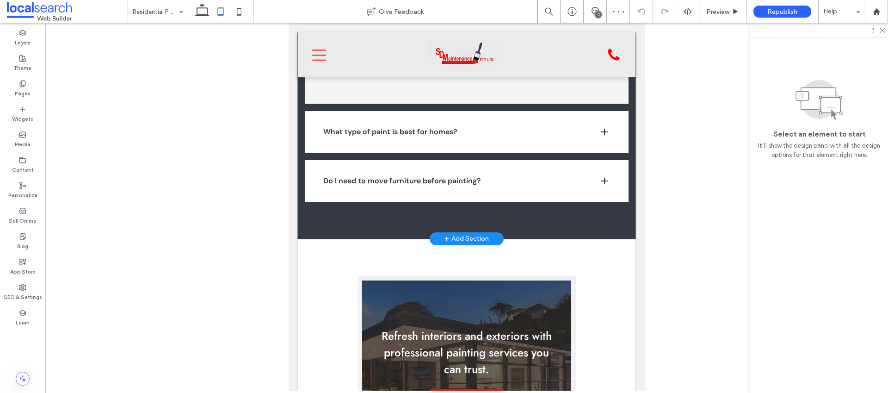
scroll to position [1465, 0]
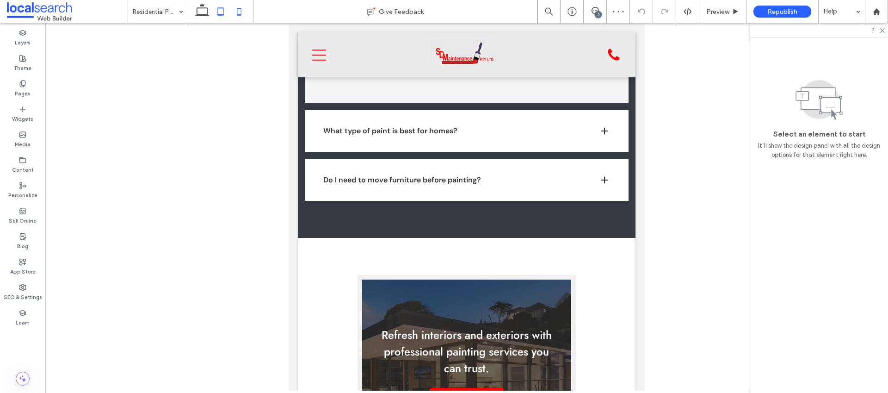
click at [241, 12] on use at bounding box center [239, 11] width 4 height 7
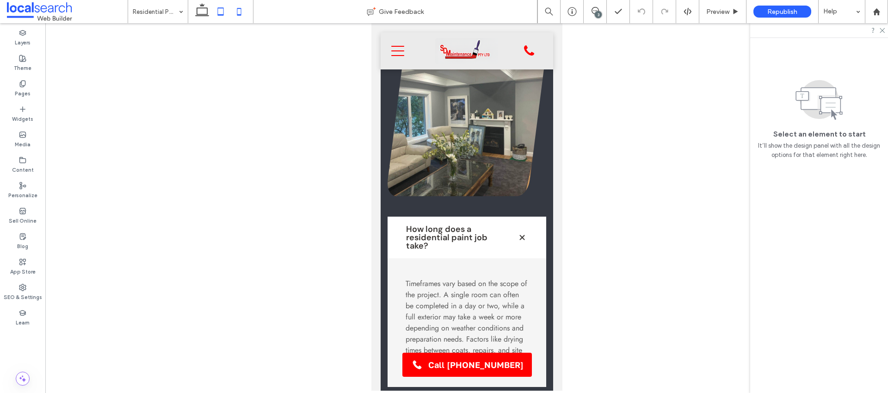
click at [220, 18] on icon at bounding box center [220, 11] width 19 height 19
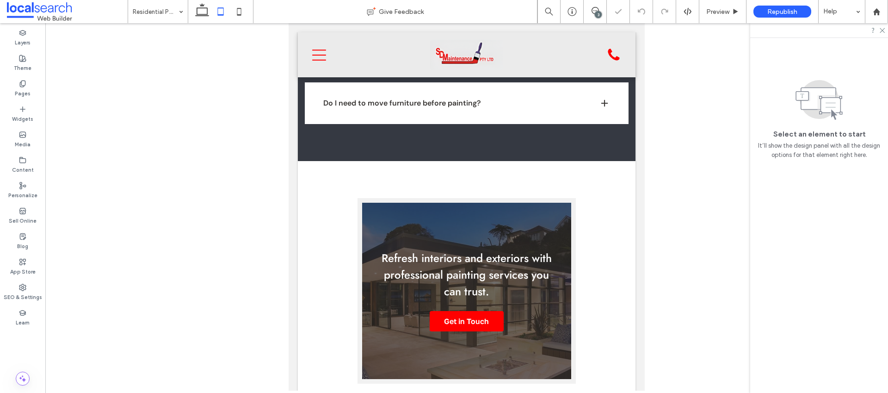
scroll to position [1140, 0]
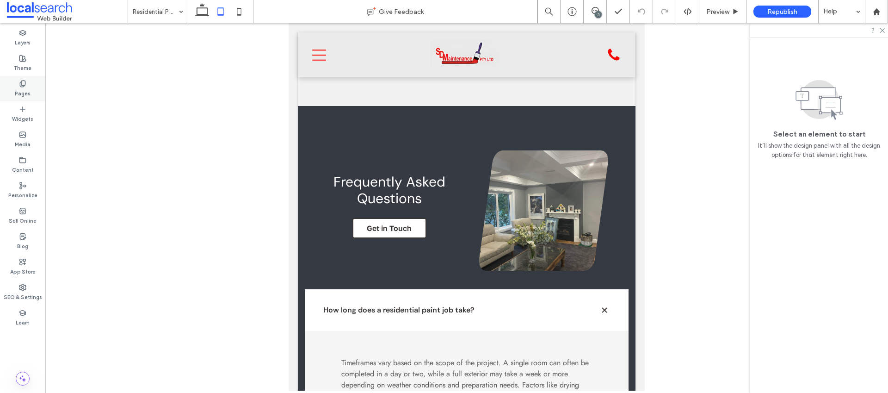
click at [25, 86] on icon at bounding box center [22, 83] width 7 height 7
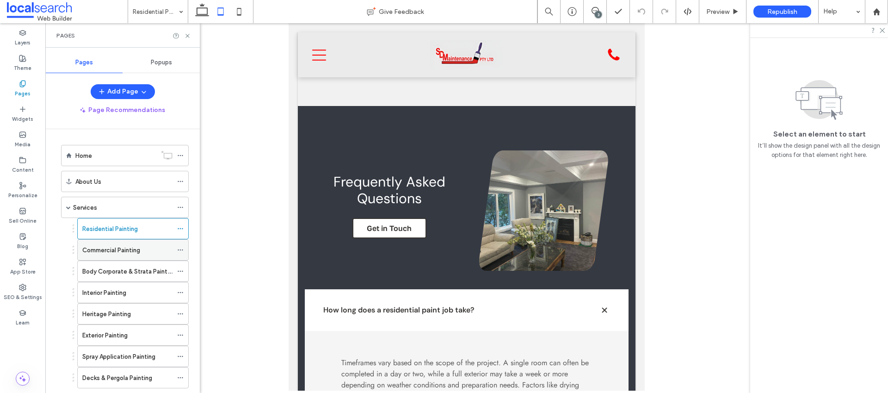
click at [112, 253] on label "Commercial Painting" at bounding box center [111, 250] width 58 height 16
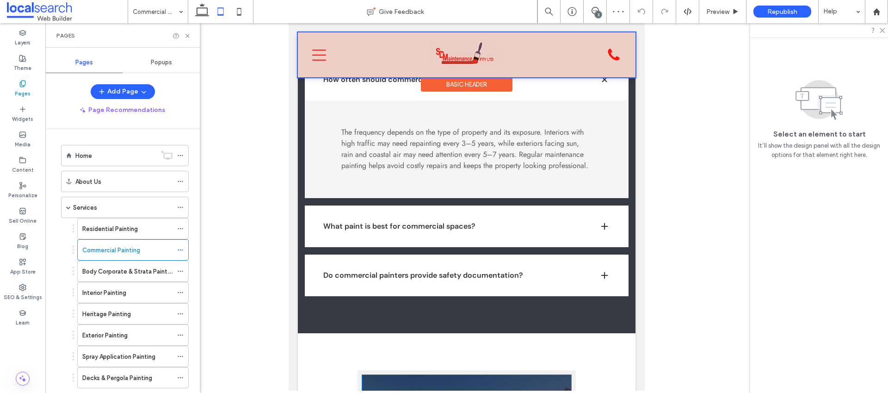
scroll to position [1579, 0]
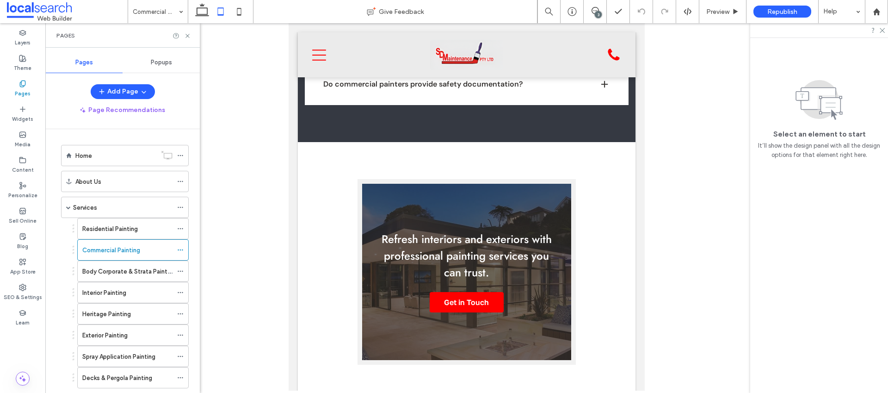
click at [594, 11] on icon at bounding box center [595, 10] width 7 height 7
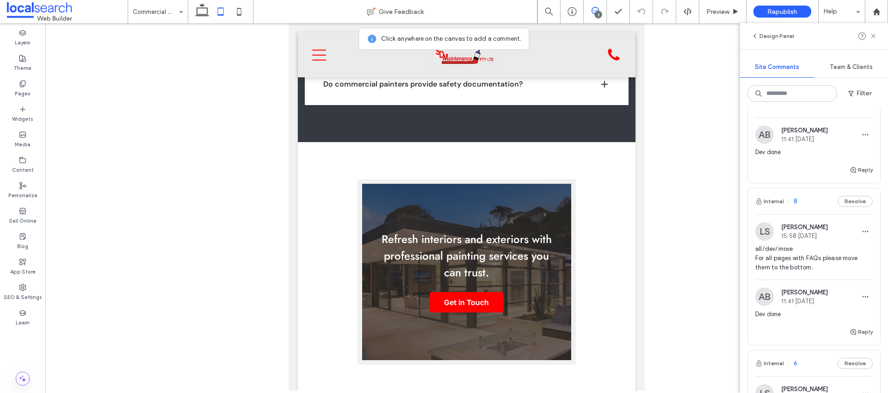
scroll to position [190, 0]
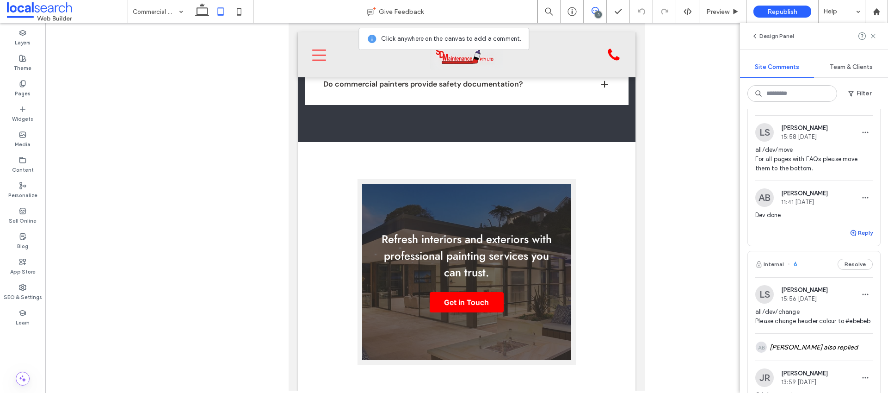
click at [851, 234] on button "Reply" at bounding box center [861, 232] width 23 height 11
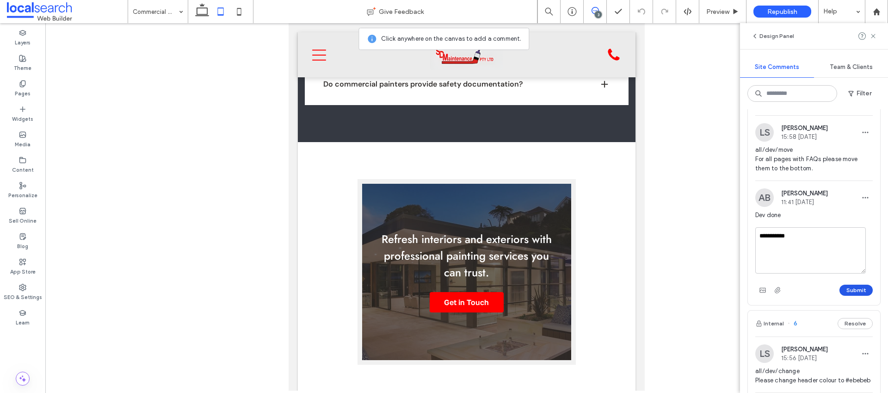
type textarea "**********"
click at [850, 294] on button "Submit" at bounding box center [855, 289] width 33 height 11
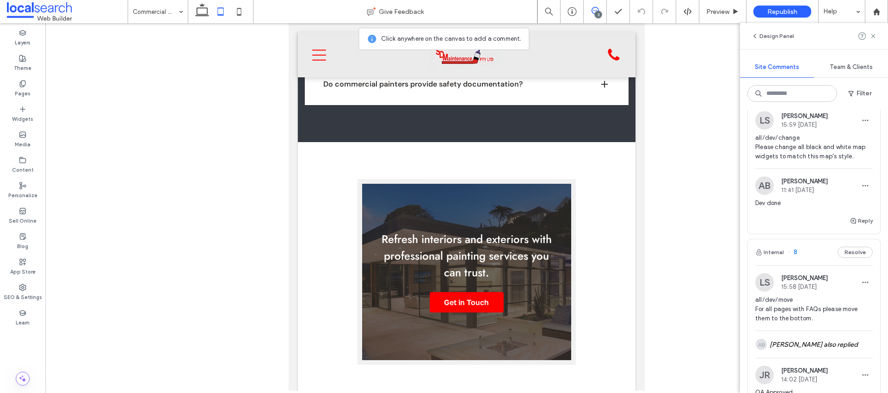
scroll to position [0, 0]
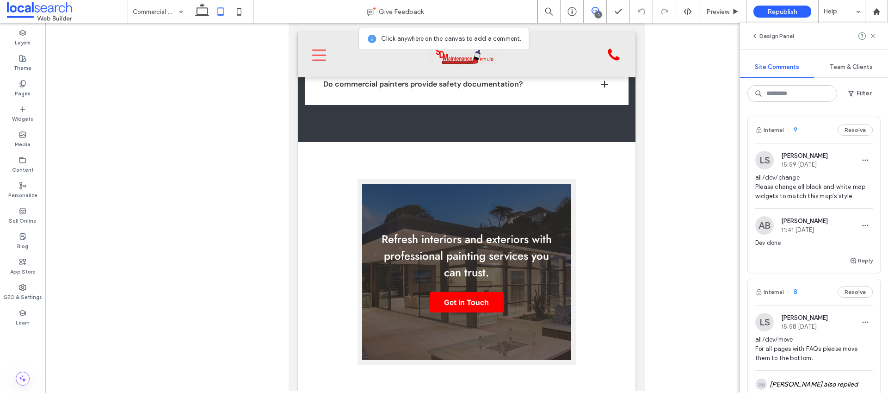
click at [827, 177] on span "all/dev/change Please change all black and white map widgets to match this map'…" at bounding box center [813, 187] width 117 height 28
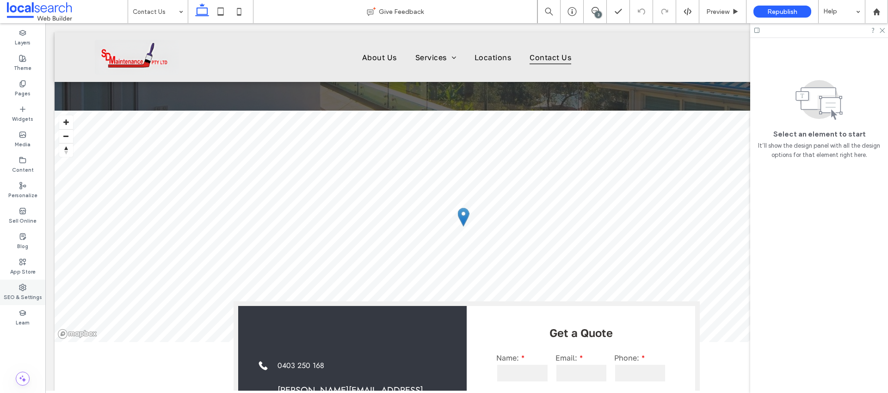
click at [21, 285] on icon at bounding box center [22, 287] width 7 height 7
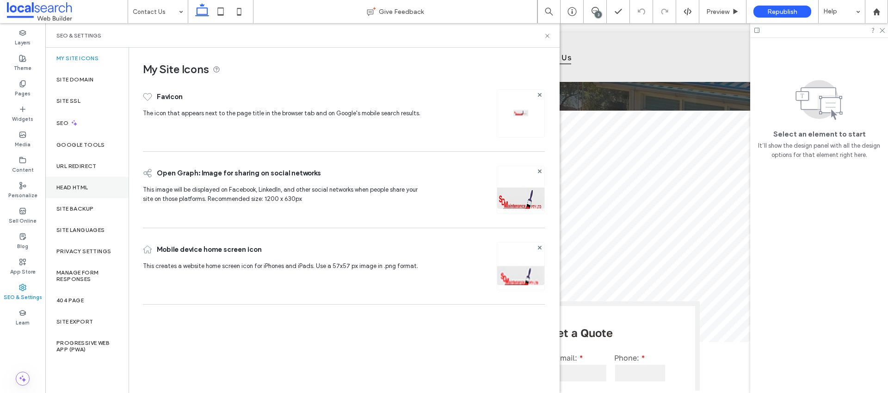
drag, startPoint x: 87, startPoint y: 201, endPoint x: 82, endPoint y: 189, distance: 13.1
click at [87, 200] on div "Site Backup" at bounding box center [86, 208] width 83 height 21
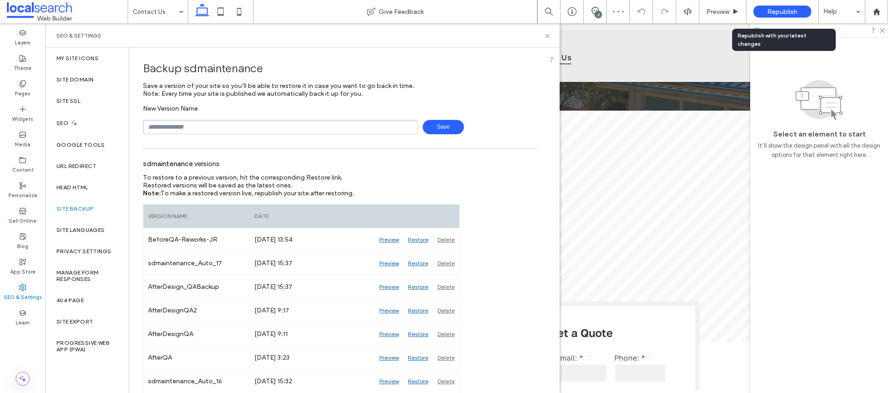
click at [790, 13] on span "Republish" at bounding box center [782, 12] width 30 height 8
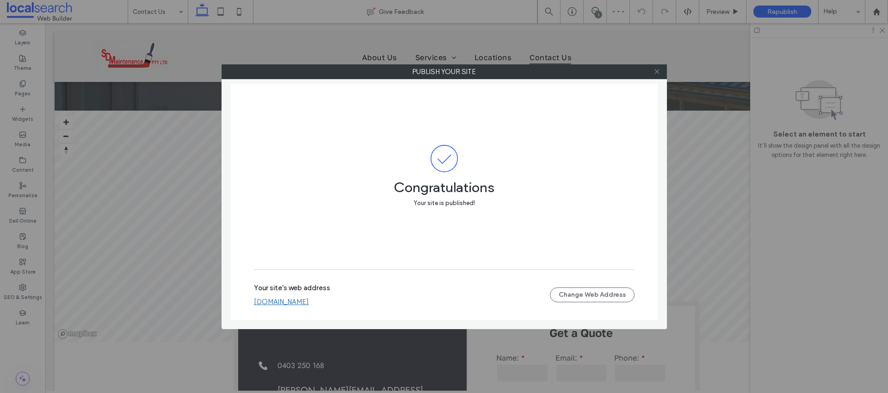
click at [658, 73] on icon at bounding box center [657, 71] width 7 height 7
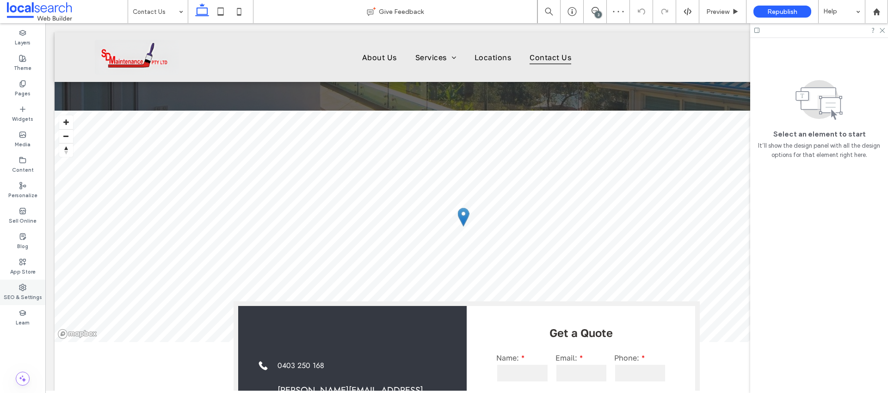
click at [23, 282] on div "SEO & Settings" at bounding box center [22, 291] width 45 height 25
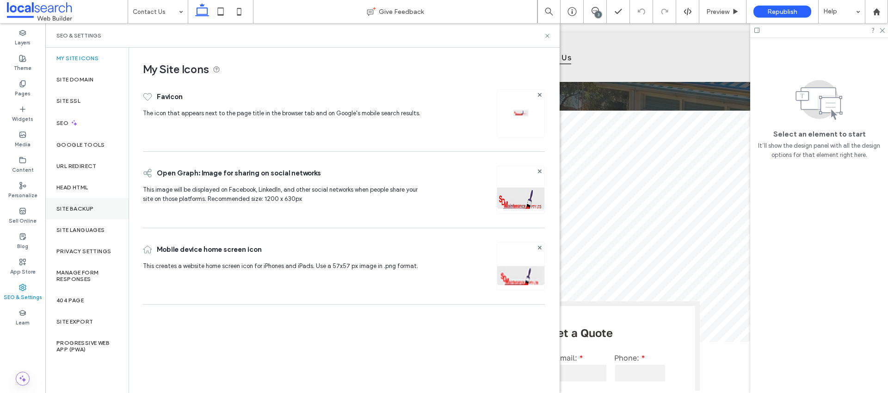
click at [94, 205] on div "Site Backup" at bounding box center [86, 208] width 83 height 21
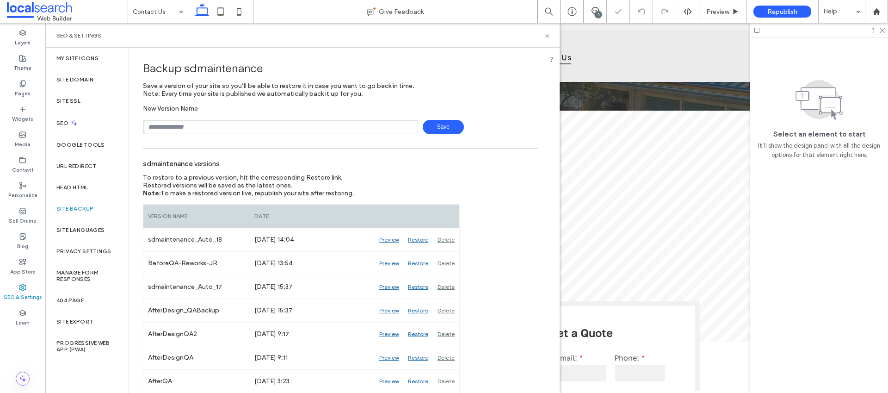
click at [196, 127] on input "text" at bounding box center [280, 127] width 275 height 14
type input "**********"
click at [437, 123] on span "Save" at bounding box center [443, 127] width 41 height 14
click at [550, 33] on icon at bounding box center [547, 35] width 7 height 7
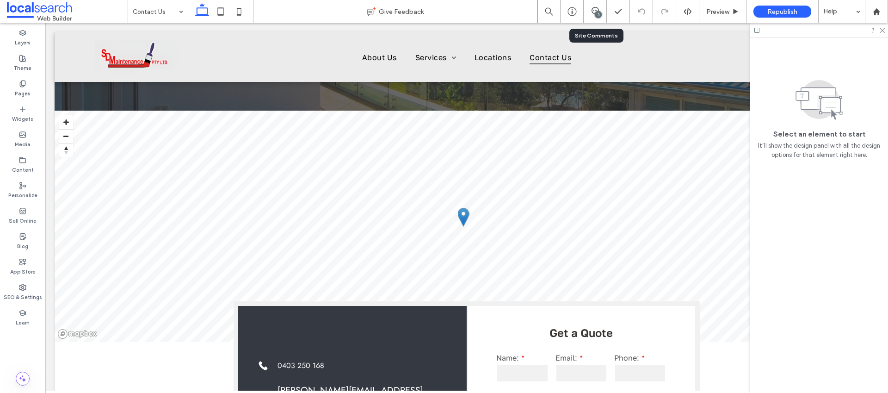
click at [597, 13] on div "3" at bounding box center [598, 14] width 7 height 7
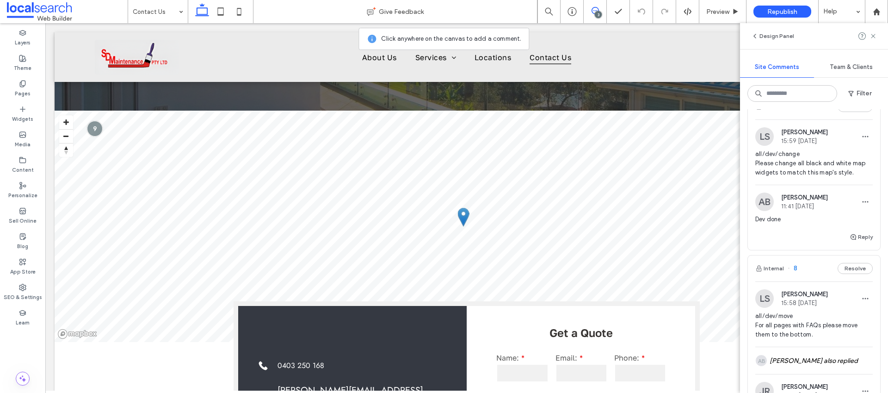
scroll to position [86, 0]
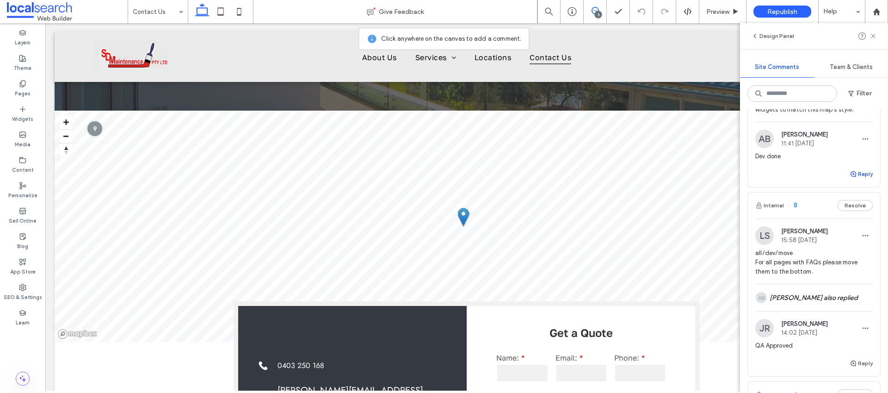
click at [853, 175] on button "Reply" at bounding box center [861, 173] width 23 height 11
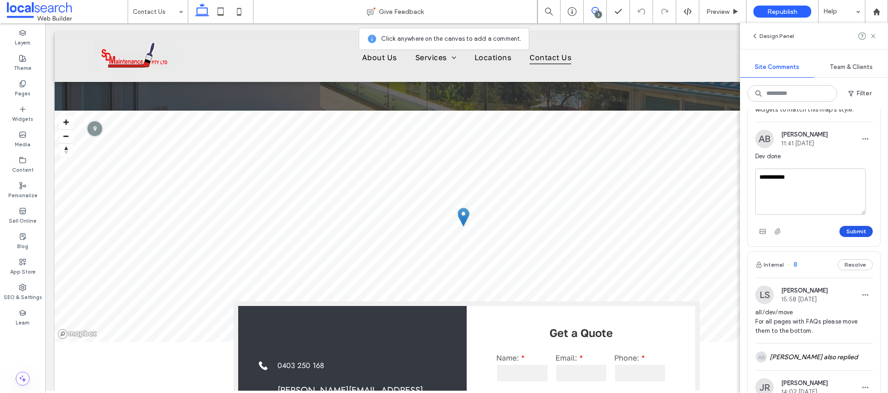
type textarea "**********"
click at [841, 230] on button "Submit" at bounding box center [855, 231] width 33 height 11
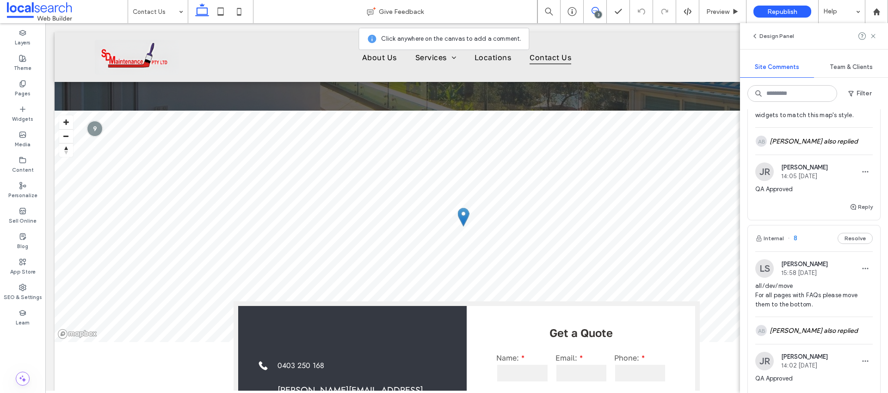
scroll to position [0, 0]
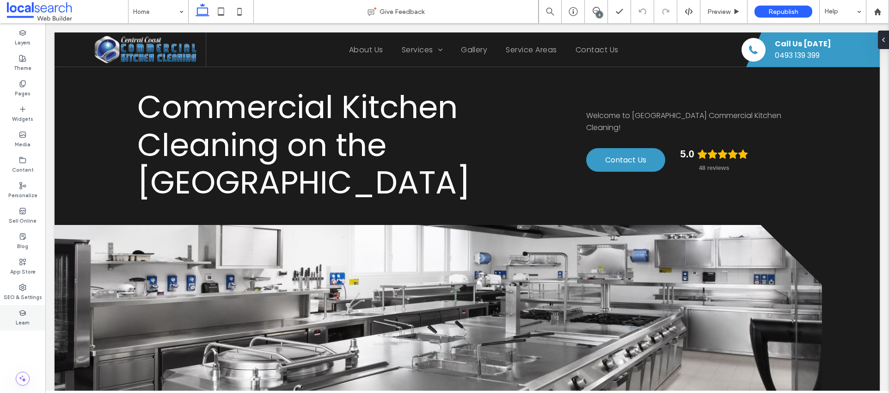
drag, startPoint x: 16, startPoint y: 287, endPoint x: 38, endPoint y: 311, distance: 33.1
click at [16, 287] on div "SEO & Settings" at bounding box center [22, 291] width 45 height 25
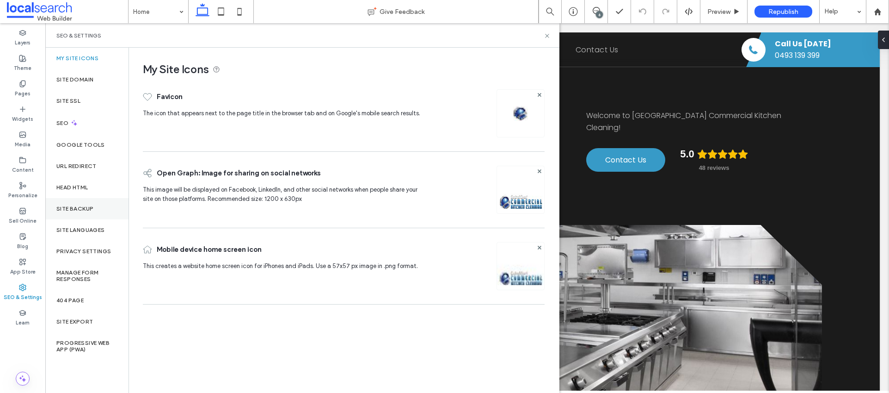
click at [92, 210] on label "Site Backup" at bounding box center [74, 208] width 37 height 6
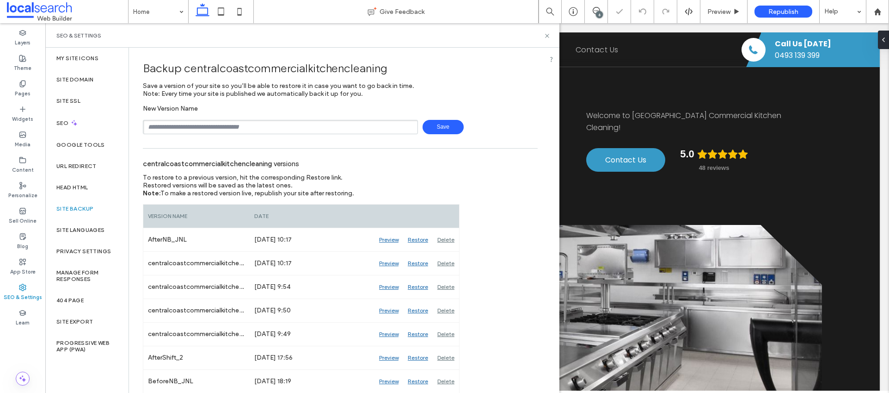
click at [202, 123] on input "text" at bounding box center [280, 127] width 275 height 14
type input "**********"
click at [434, 123] on span "Save" at bounding box center [443, 127] width 41 height 14
click at [71, 187] on label "Head HTML" at bounding box center [72, 187] width 32 height 6
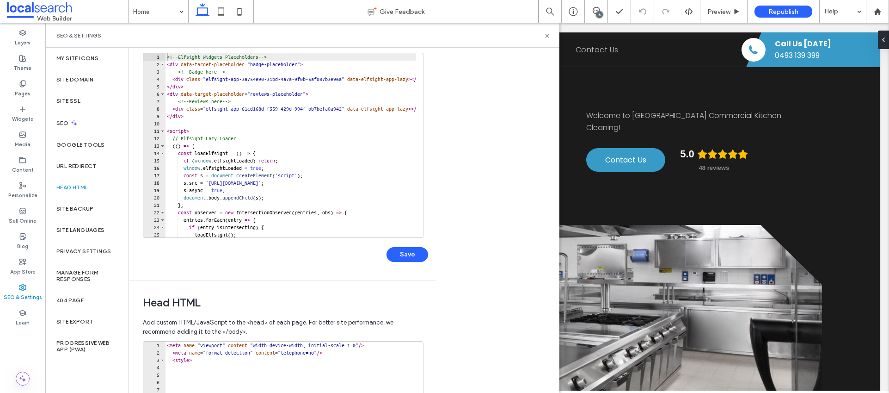
scroll to position [241, 0]
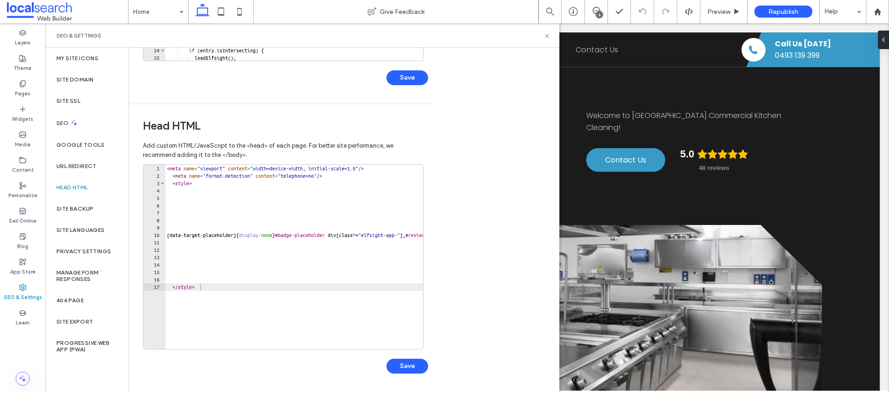
type textarea "********"
click at [222, 288] on div "< meta name = "viewport" content = "width=device-width, initial-scale=1.0" /> <…" at bounding box center [421, 261] width 513 height 192
paste textarea "**********"
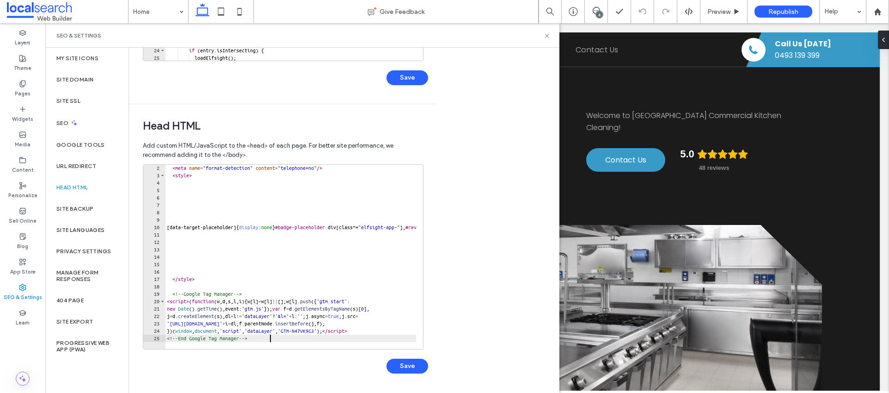
scroll to position [8, 0]
type textarea "**********"
click at [408, 366] on button "Save" at bounding box center [408, 365] width 42 height 15
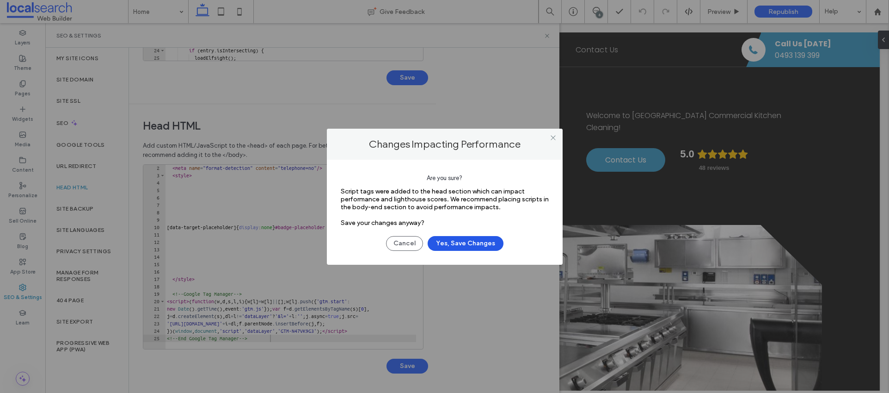
click at [468, 242] on button "Yes, Save Changes" at bounding box center [466, 243] width 76 height 15
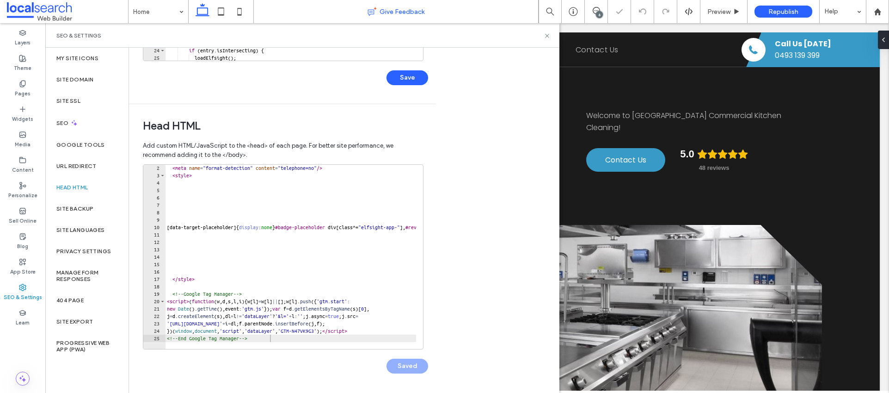
scroll to position [0, 0]
click at [780, 8] on span "Republish" at bounding box center [784, 12] width 30 height 8
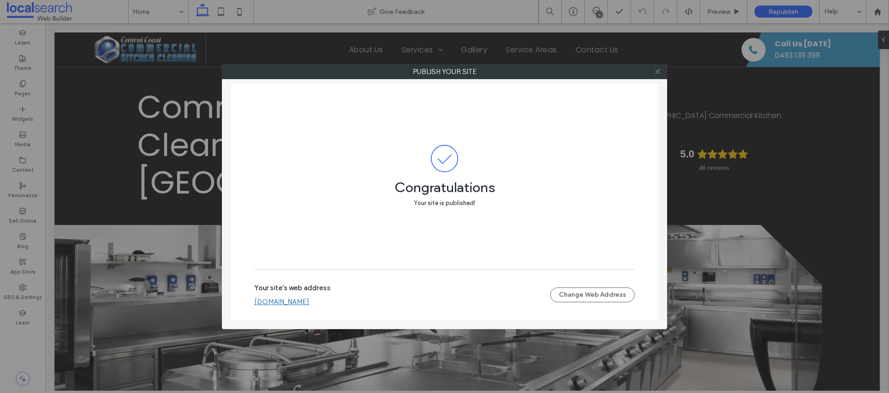
click at [659, 72] on icon at bounding box center [657, 71] width 7 height 7
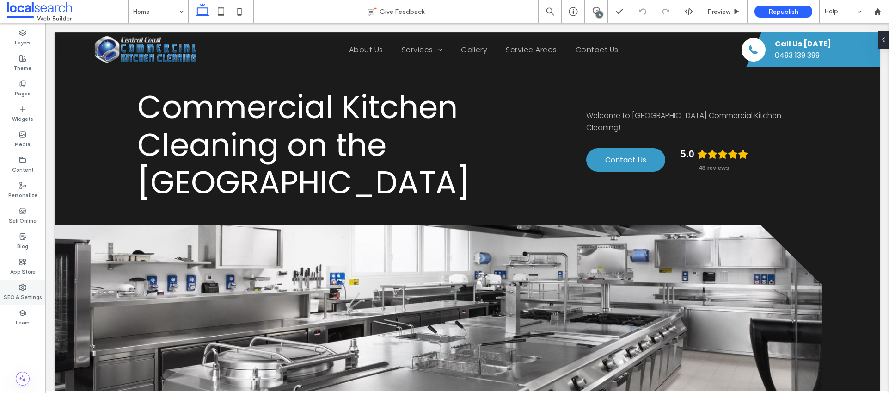
click at [37, 292] on label "SEO & Settings" at bounding box center [23, 296] width 38 height 10
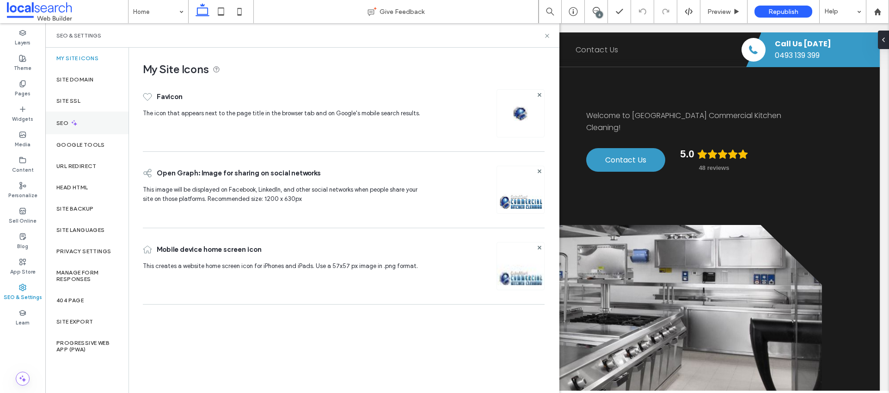
click at [85, 122] on div "SEO" at bounding box center [86, 122] width 83 height 23
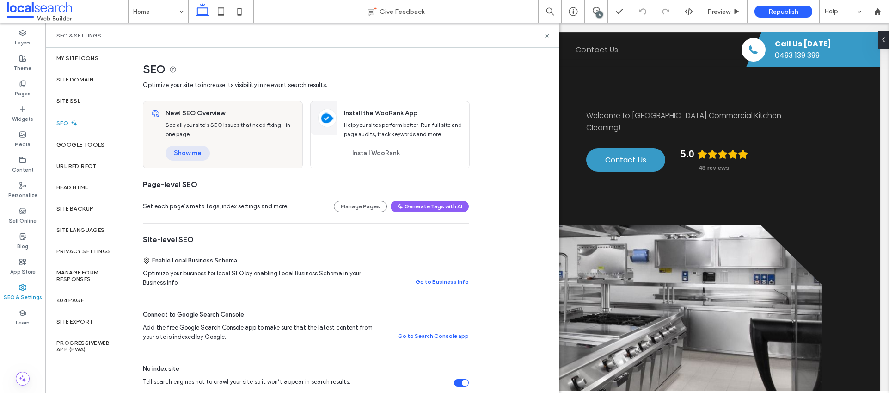
click at [186, 152] on button "Show me" at bounding box center [188, 153] width 44 height 15
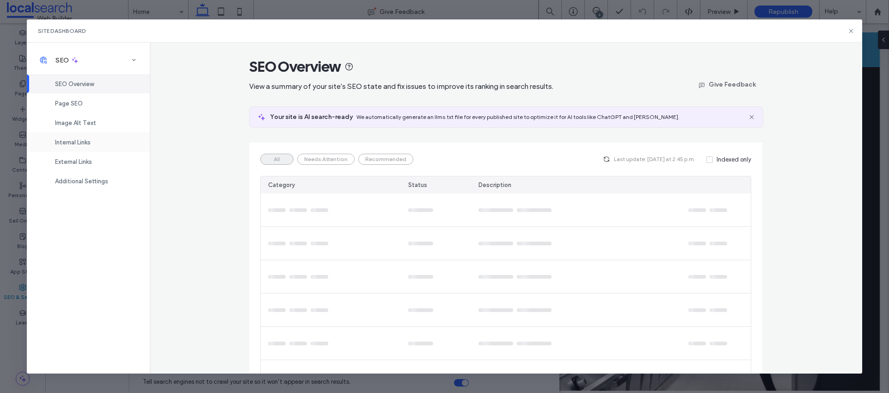
click at [77, 145] on span "Internal Links" at bounding box center [73, 142] width 36 height 7
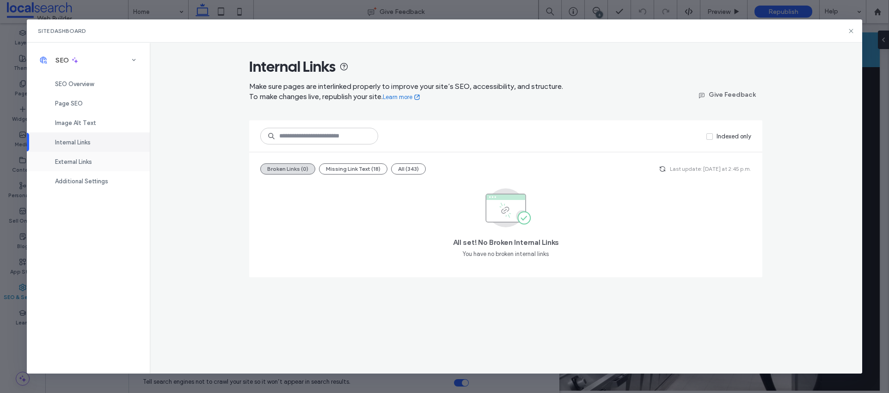
click at [49, 158] on div "External Links" at bounding box center [88, 161] width 123 height 19
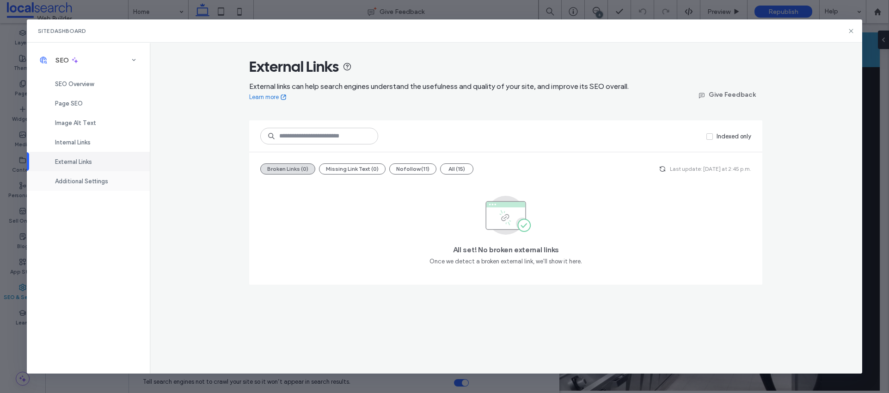
click at [90, 183] on span "Additional Settings" at bounding box center [81, 181] width 53 height 7
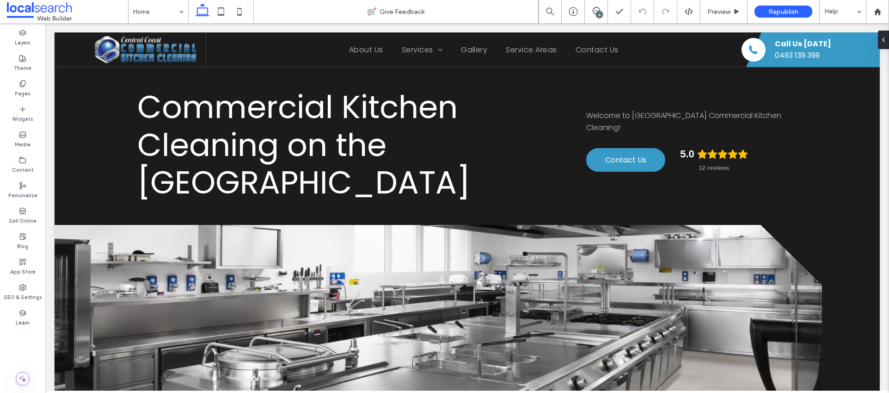
drag, startPoint x: 599, startPoint y: 12, endPoint x: 602, endPoint y: 18, distance: 6.6
click at [599, 12] on div "6" at bounding box center [599, 14] width 7 height 7
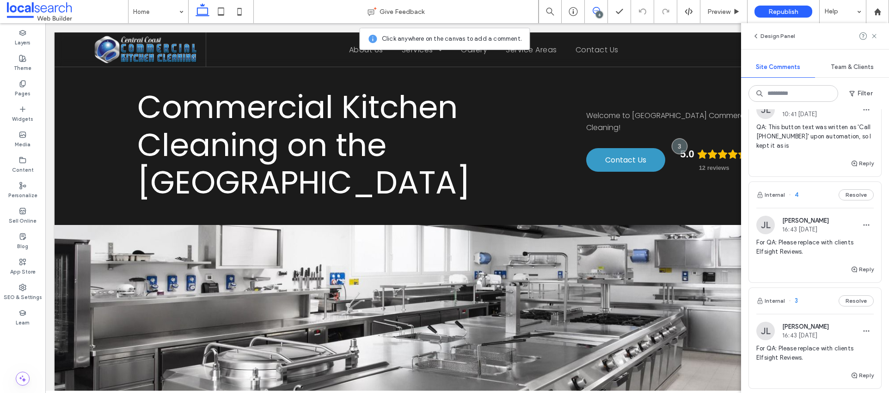
scroll to position [180, 0]
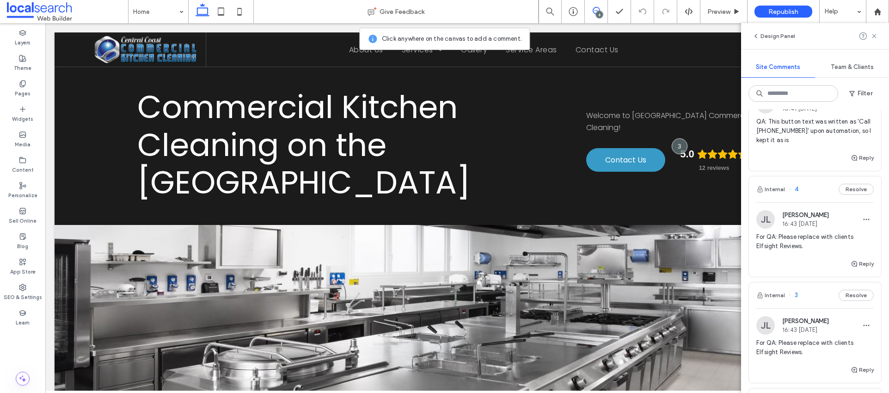
click at [823, 238] on span "For QA: Please replace with clients Elfsight Reviews." at bounding box center [815, 241] width 117 height 19
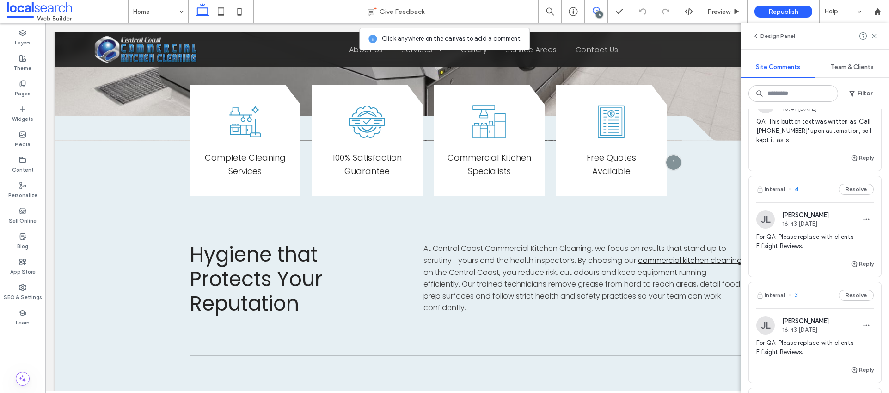
scroll to position [1927, 0]
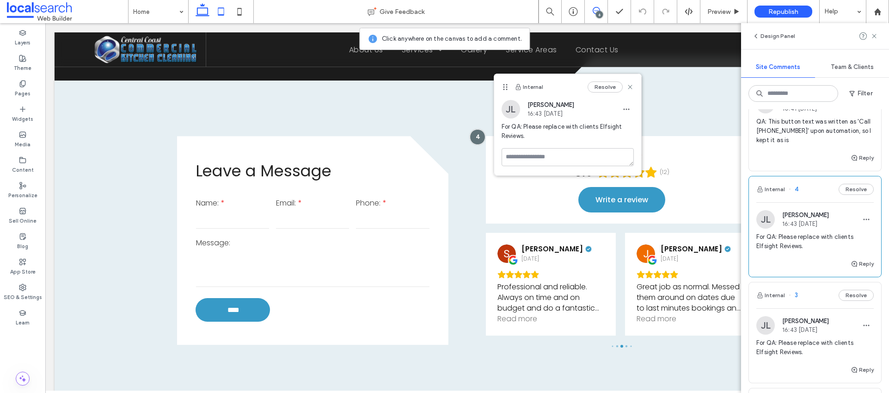
click at [220, 17] on icon at bounding box center [221, 11] width 19 height 19
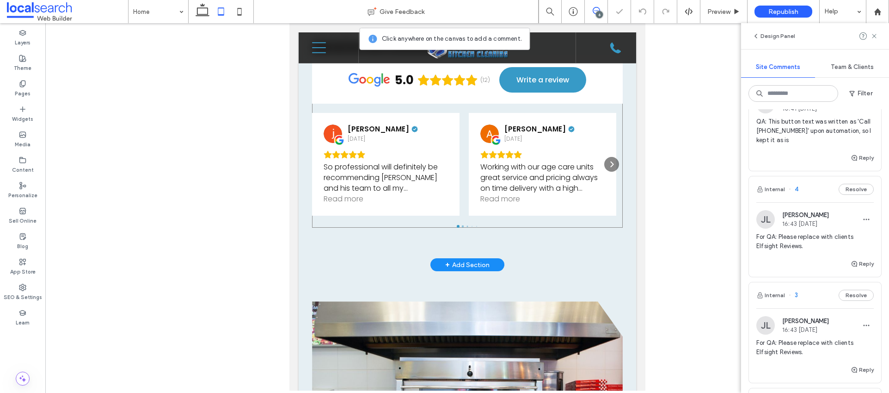
scroll to position [2145, 0]
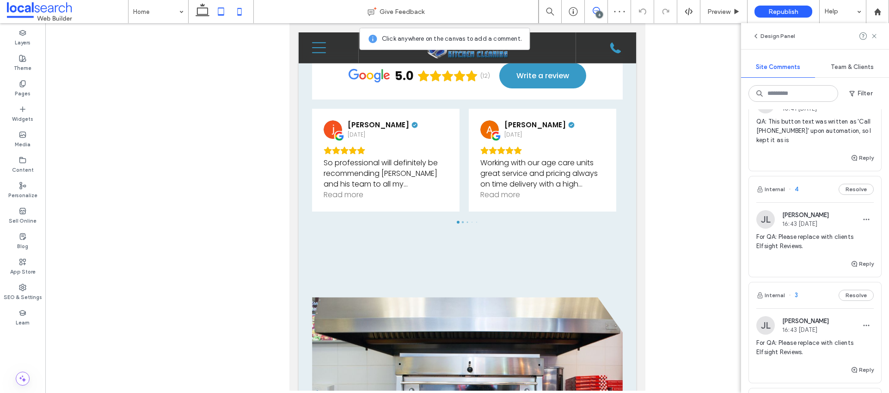
click at [241, 8] on use at bounding box center [239, 11] width 4 height 7
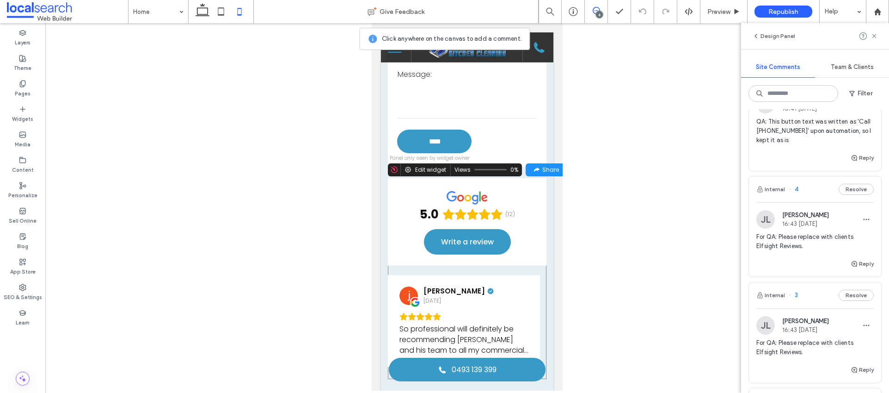
scroll to position [1897, 0]
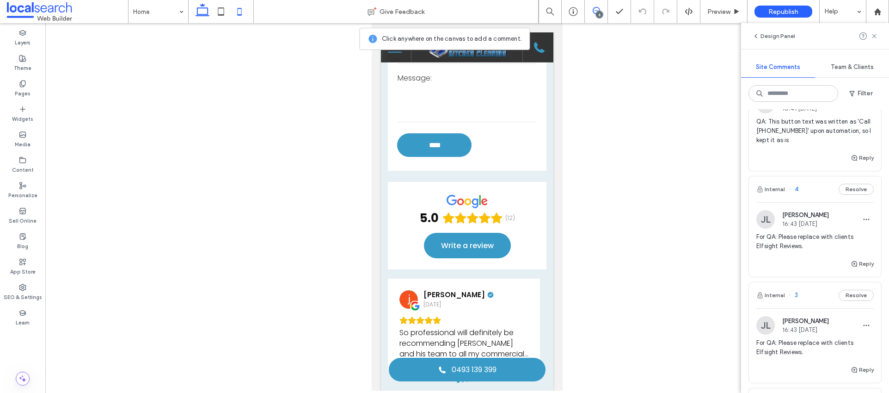
click at [202, 9] on icon at bounding box center [202, 11] width 19 height 19
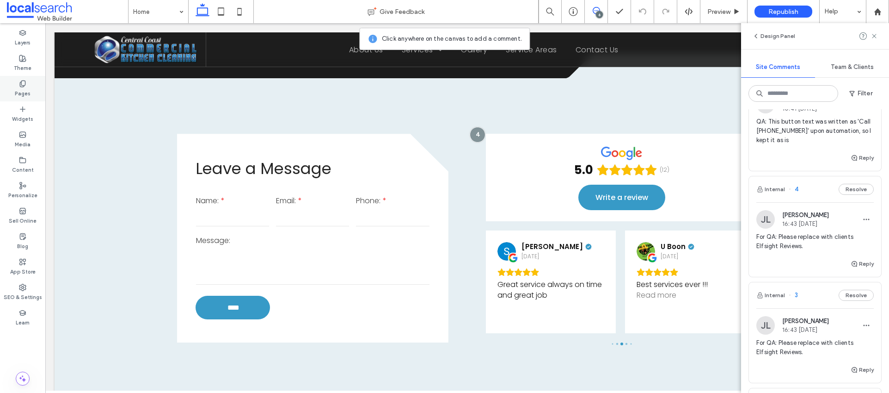
click at [23, 83] on icon at bounding box center [22, 83] width 7 height 7
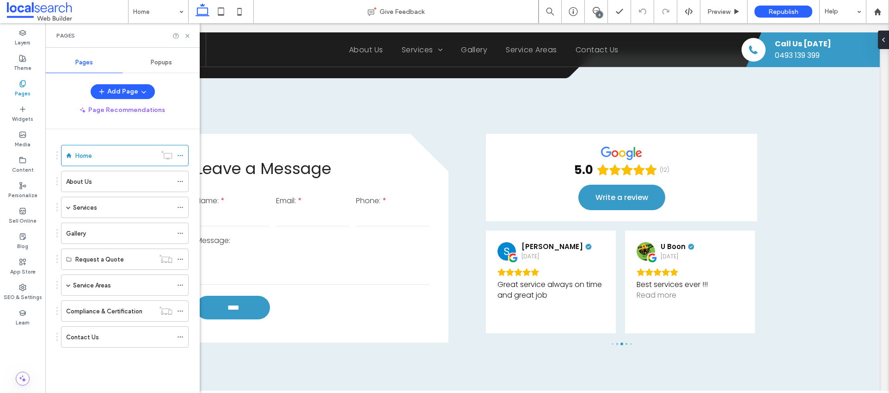
scroll to position [0, 0]
click at [68, 206] on span at bounding box center [68, 207] width 5 height 5
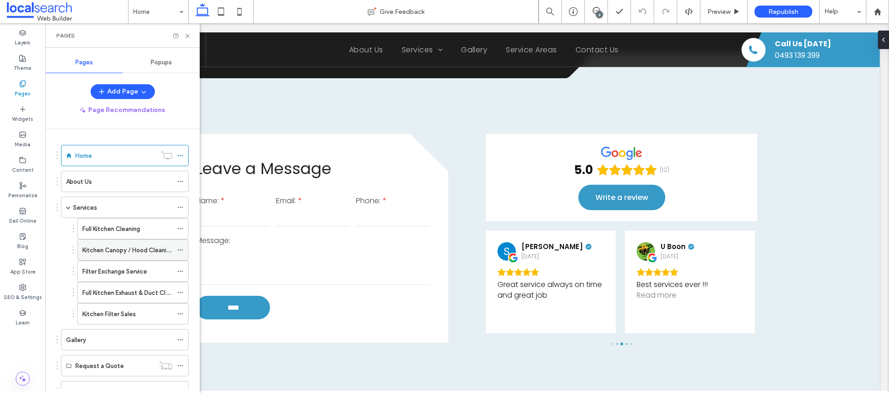
click at [107, 247] on label "Kitchen Canopy / Hood Cleaning" at bounding box center [127, 250] width 91 height 16
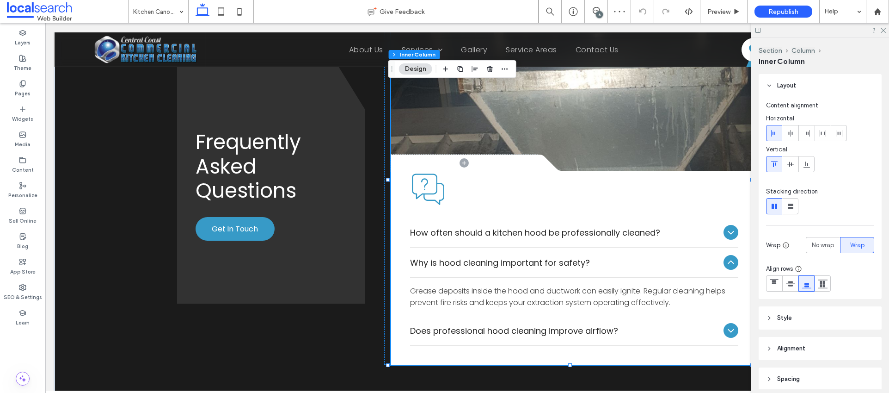
click at [457, 254] on div "Why is hood cleaning important for safety?" at bounding box center [574, 262] width 329 height 30
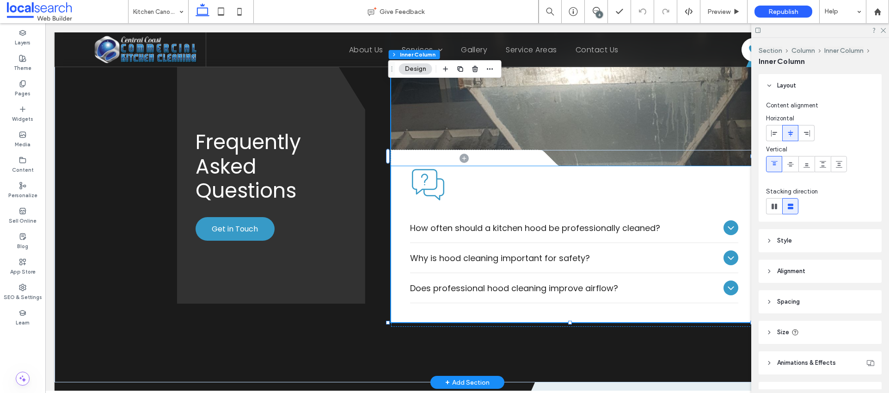
click at [457, 252] on span "Why is hood cleaning important for safety?" at bounding box center [565, 258] width 310 height 12
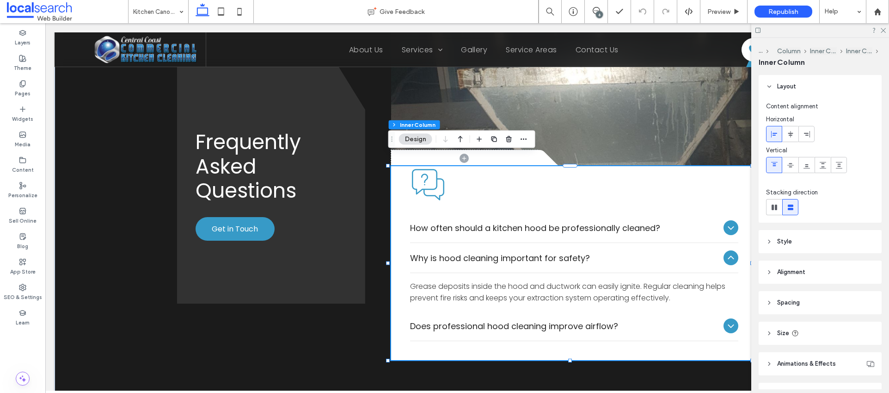
click at [457, 252] on span "Why is hood cleaning important for safety?" at bounding box center [565, 258] width 310 height 12
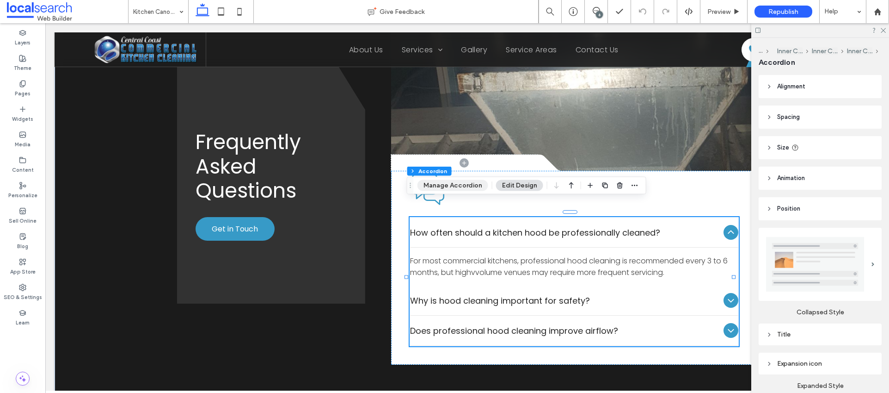
click at [445, 185] on button "Manage Accordion" at bounding box center [453, 185] width 71 height 11
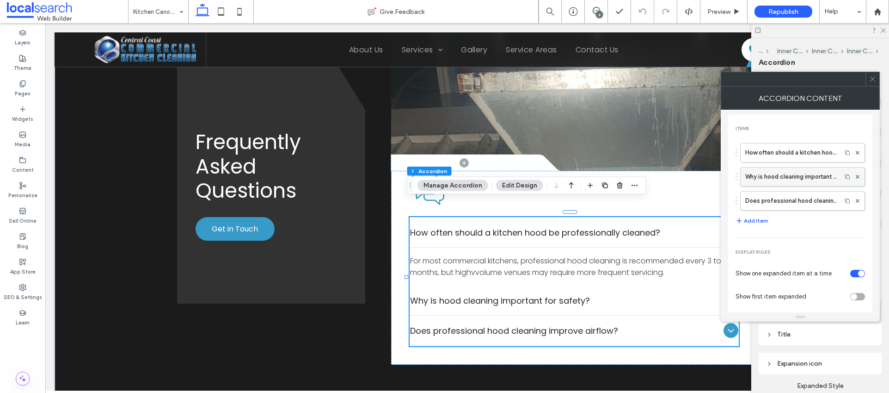
click at [767, 172] on label "Why is hood cleaning important for safety?" at bounding box center [792, 176] width 92 height 19
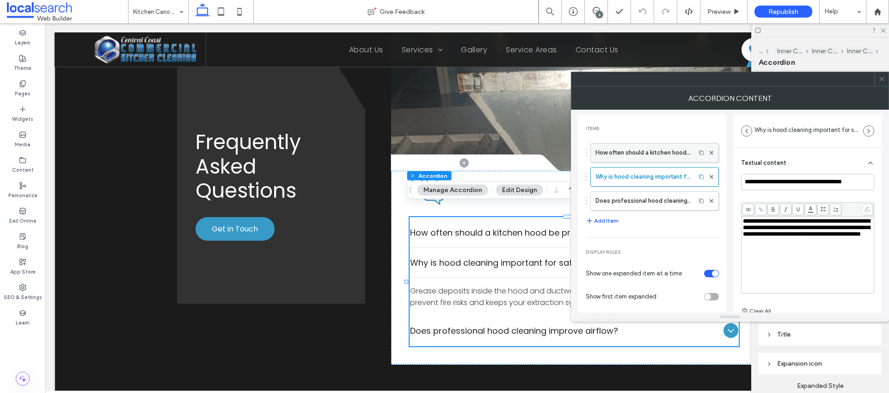
click at [611, 154] on label "How often should a kitchen hood be professionally cleaned?" at bounding box center [643, 152] width 95 height 19
type input "**********"
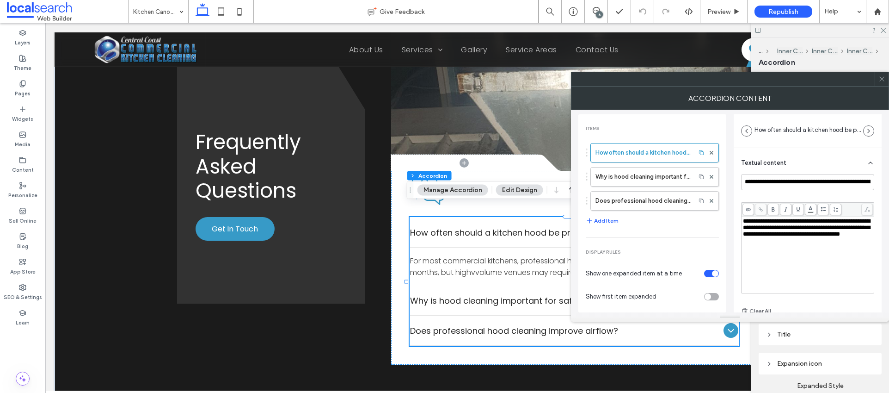
click at [757, 237] on span "**********" at bounding box center [806, 227] width 127 height 19
click at [755, 237] on span "**********" at bounding box center [806, 227] width 127 height 19
click at [883, 80] on use at bounding box center [882, 79] width 5 height 5
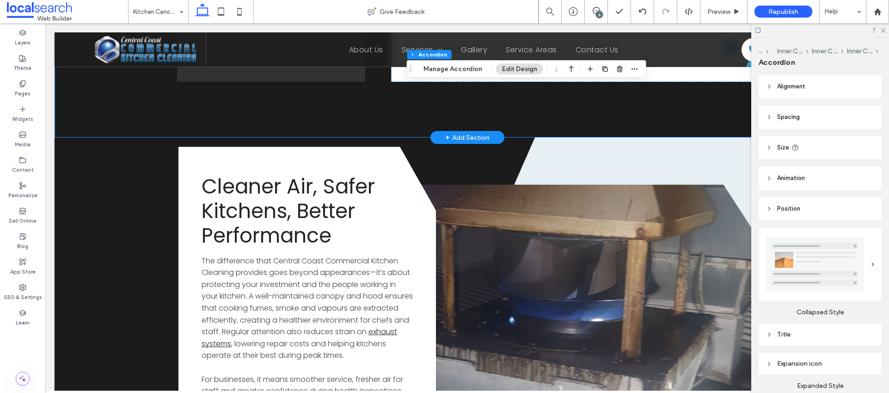
scroll to position [1448, 0]
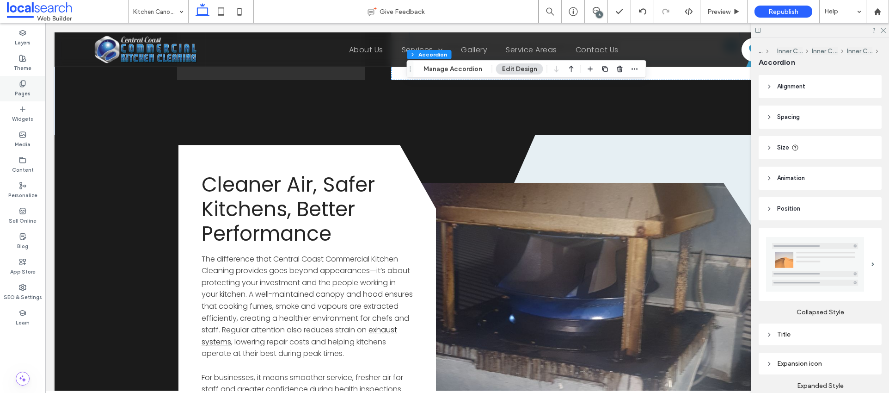
click at [27, 83] on div "Pages" at bounding box center [22, 88] width 45 height 25
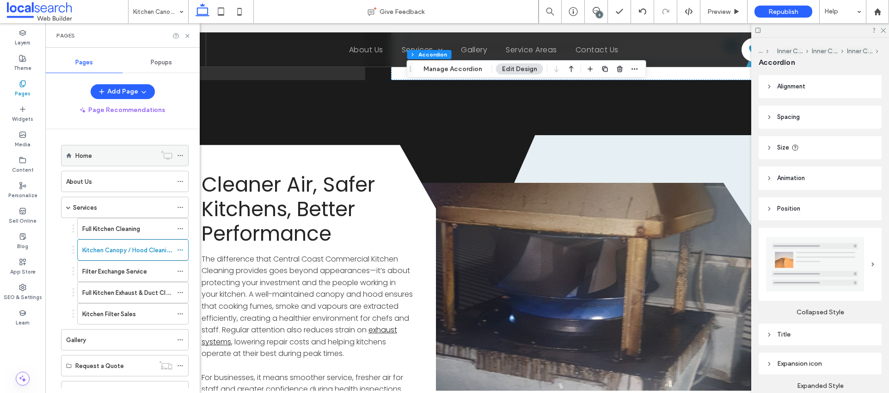
click at [100, 152] on div "Home" at bounding box center [115, 156] width 81 height 10
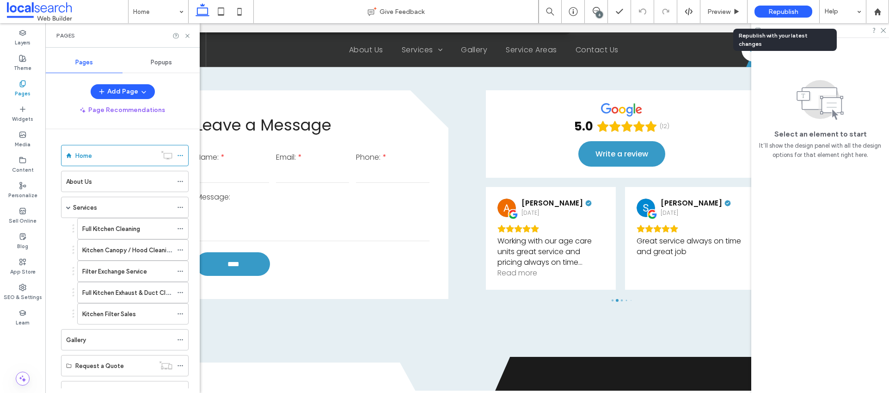
click at [798, 12] on span "Republish" at bounding box center [784, 12] width 30 height 8
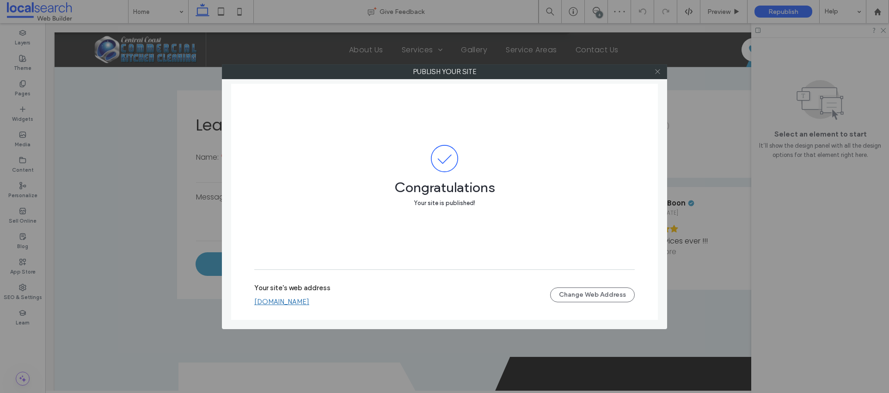
click at [658, 68] on icon at bounding box center [657, 71] width 7 height 7
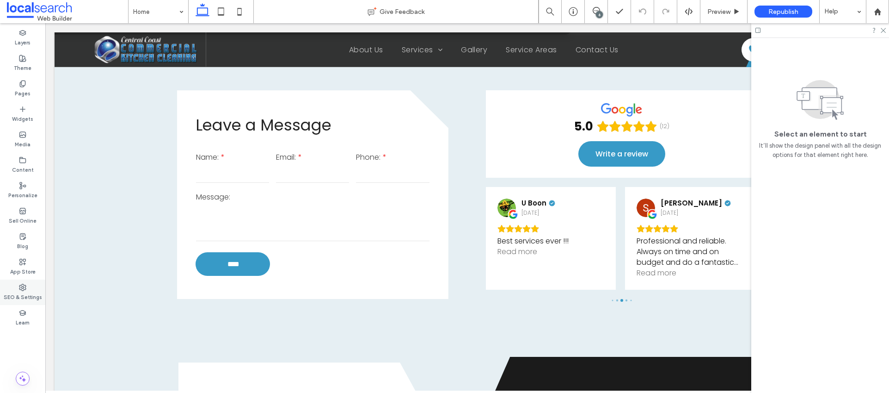
click at [21, 299] on label "SEO & Settings" at bounding box center [23, 296] width 38 height 10
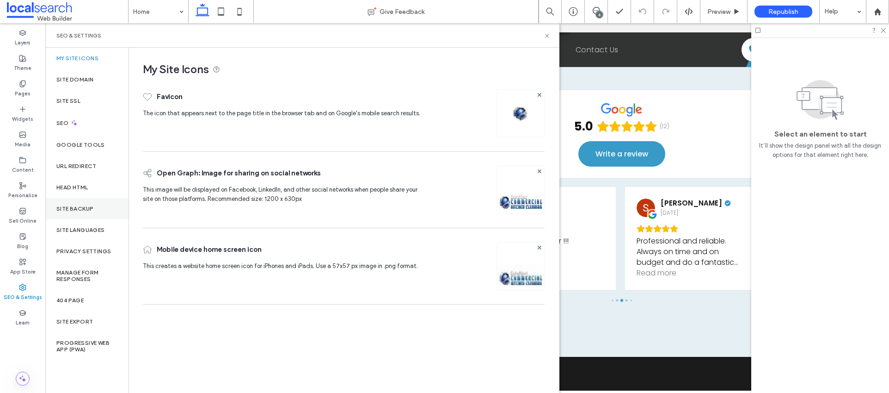
click at [80, 204] on div "Site Backup" at bounding box center [86, 208] width 83 height 21
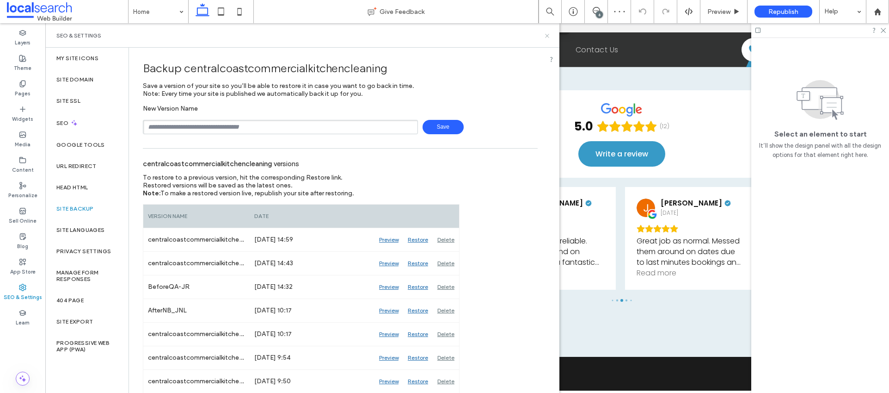
click at [546, 35] on use at bounding box center [547, 36] width 4 height 4
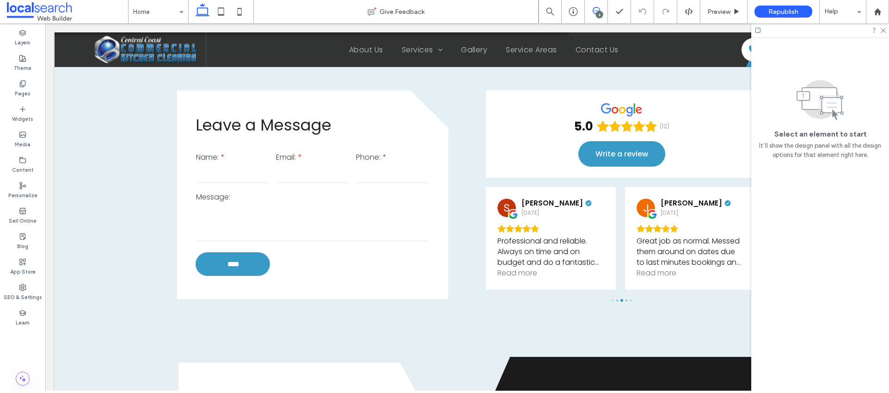
click at [602, 11] on span at bounding box center [596, 10] width 23 height 7
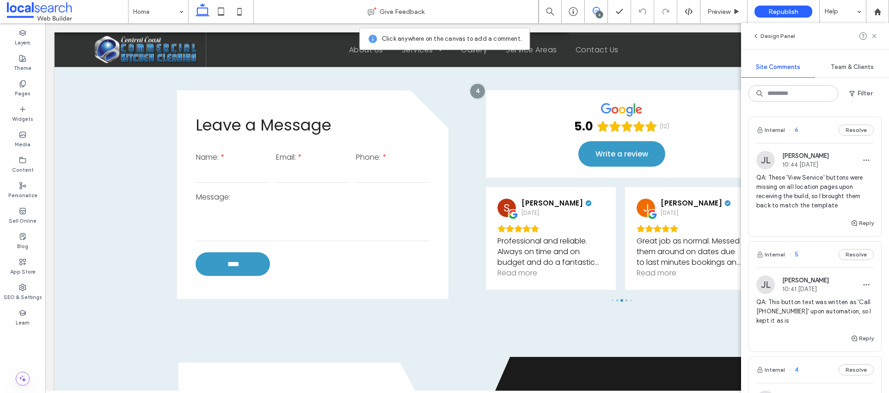
scroll to position [297, 0]
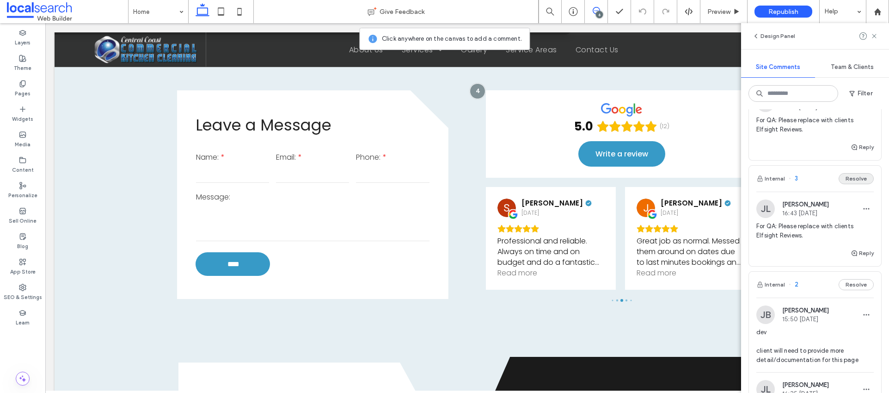
click at [849, 178] on button "Resolve" at bounding box center [856, 178] width 35 height 11
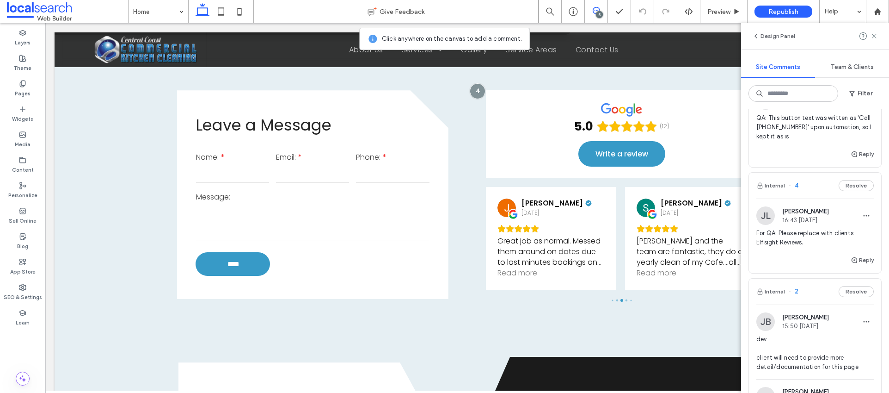
scroll to position [183, 0]
click at [847, 186] on button "Resolve" at bounding box center [856, 186] width 35 height 11
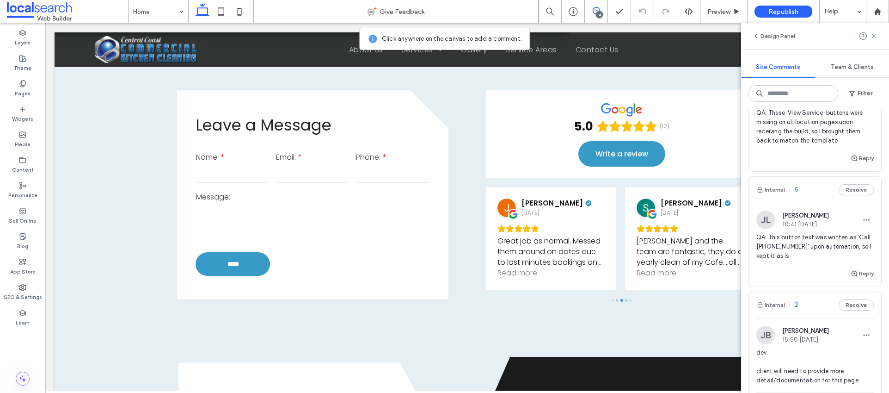
scroll to position [0, 0]
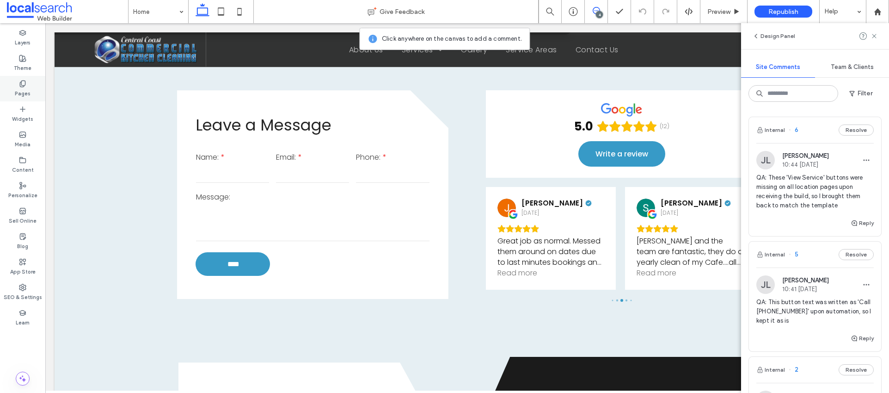
click at [23, 90] on label "Pages" at bounding box center [23, 92] width 16 height 10
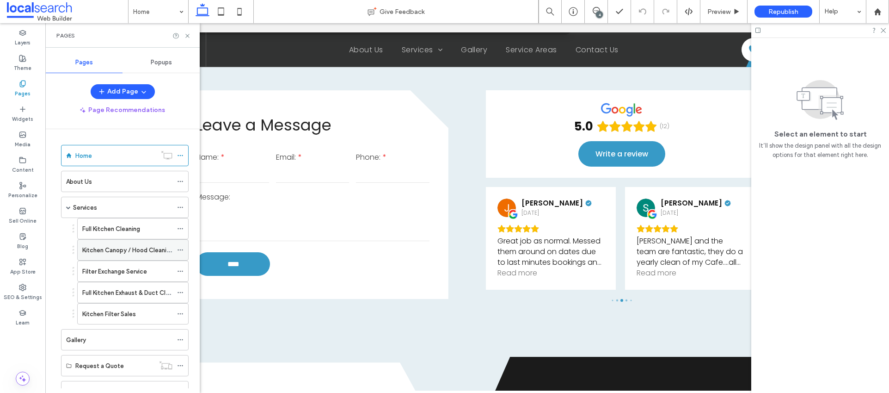
click at [94, 242] on div "Kitchen Canopy / Hood Cleaning" at bounding box center [127, 250] width 90 height 20
click at [884, 31] on icon at bounding box center [883, 30] width 6 height 6
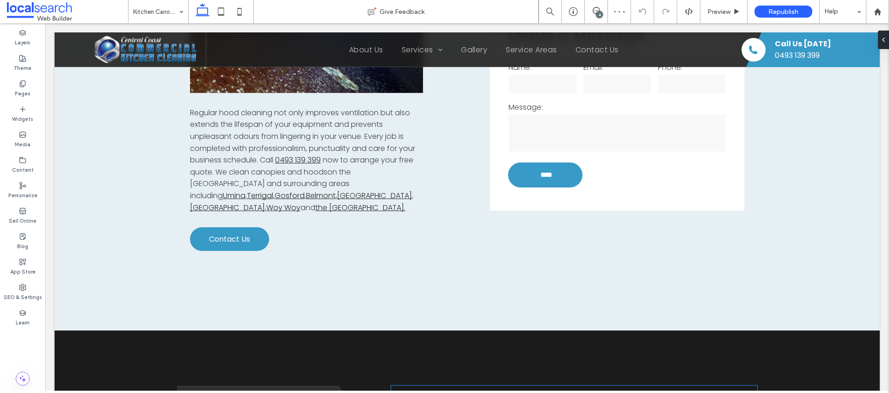
scroll to position [1297, 0]
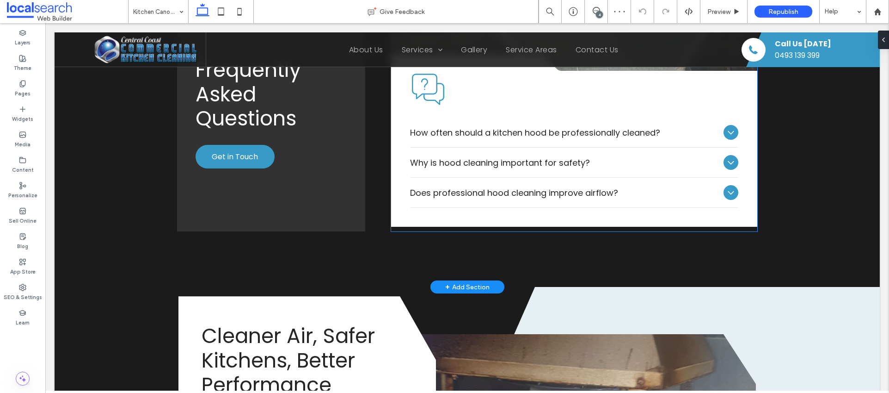
click at [474, 148] on div "Why is hood cleaning important for safety?" at bounding box center [574, 163] width 329 height 30
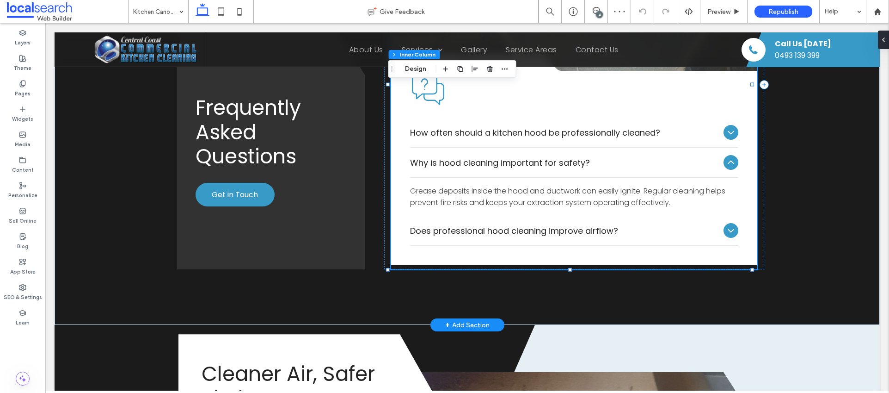
click at [474, 148] on div "Why is hood cleaning important for safety?" at bounding box center [574, 163] width 329 height 30
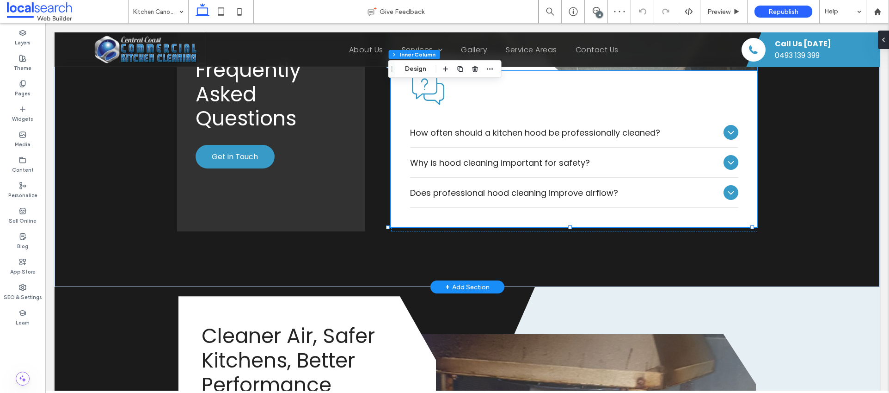
click at [452, 126] on span "How often should a kitchen hood be professionally cleaned?" at bounding box center [565, 132] width 310 height 12
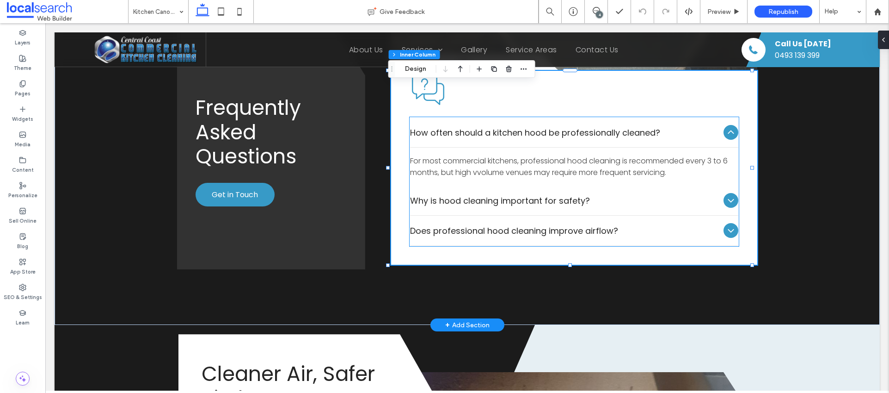
click at [576, 155] on p "For most commercial kitchens, professional hood cleaning is recommended every 3…" at bounding box center [574, 166] width 329 height 23
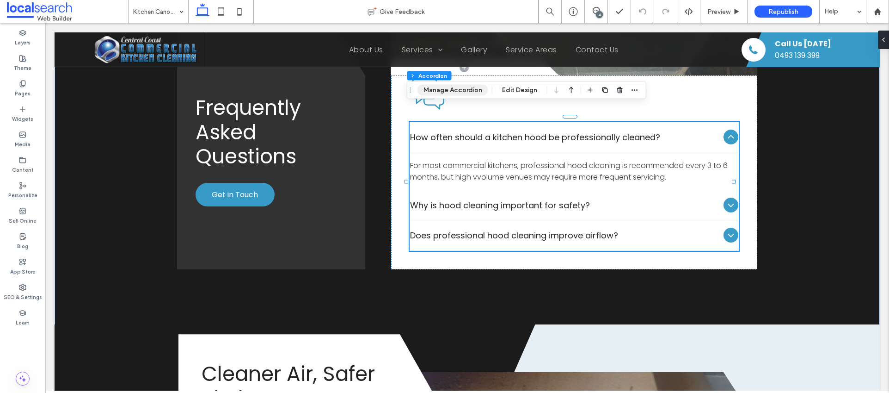
drag, startPoint x: 472, startPoint y: 87, endPoint x: 654, endPoint y: 182, distance: 205.2
click at [472, 87] on button "Manage Accordion" at bounding box center [453, 90] width 71 height 11
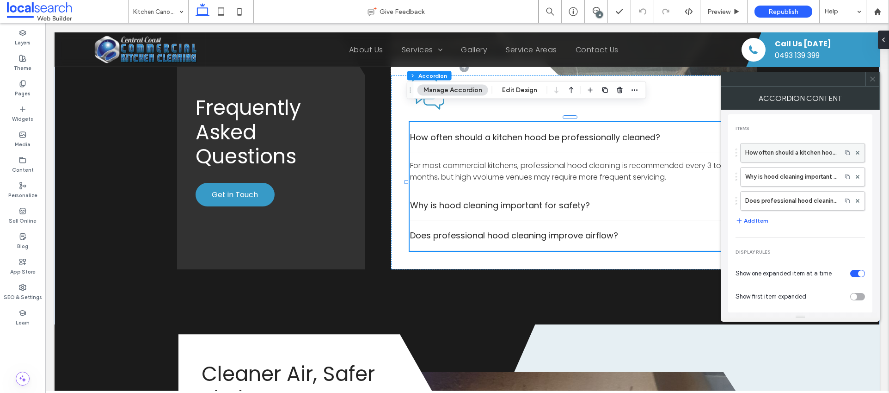
click at [765, 153] on label "How often should a kitchen hood be professionally cleaned?" at bounding box center [792, 152] width 92 height 19
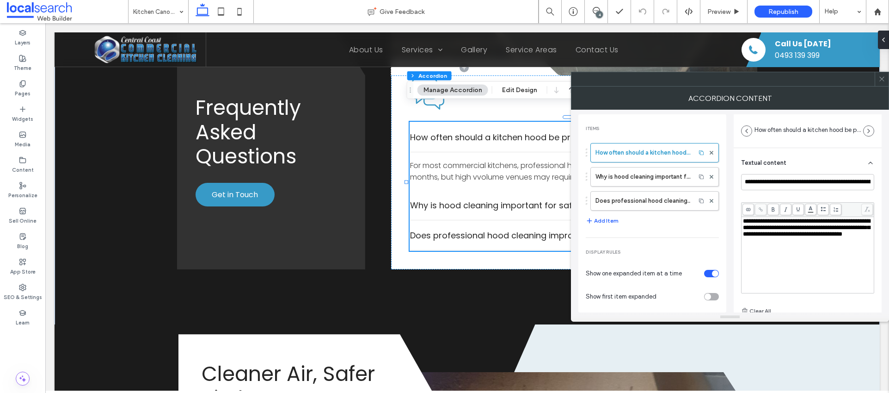
click at [758, 237] on span "**********" at bounding box center [806, 227] width 127 height 19
click at [882, 79] on icon at bounding box center [882, 78] width 7 height 7
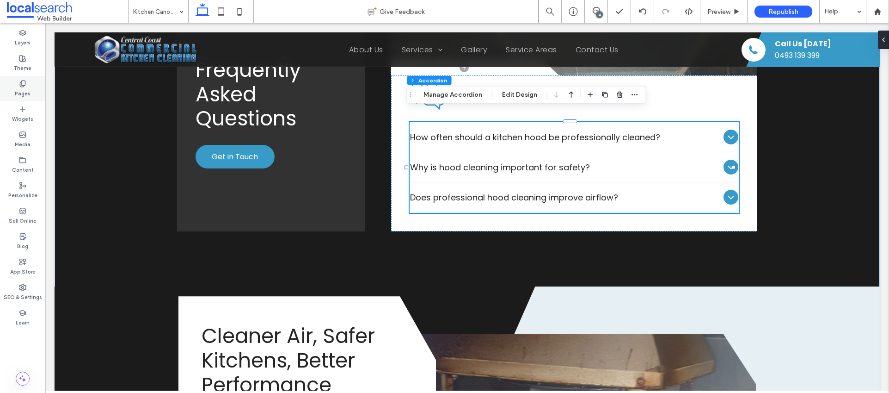
click at [37, 77] on div "Pages" at bounding box center [22, 88] width 45 height 25
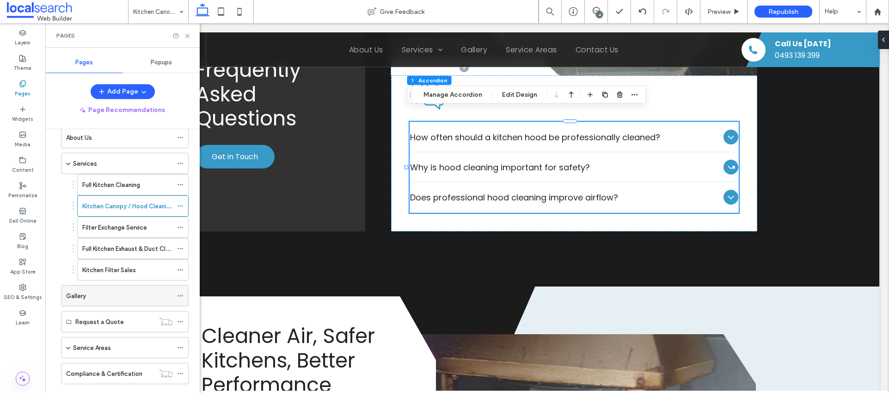
scroll to position [85, 0]
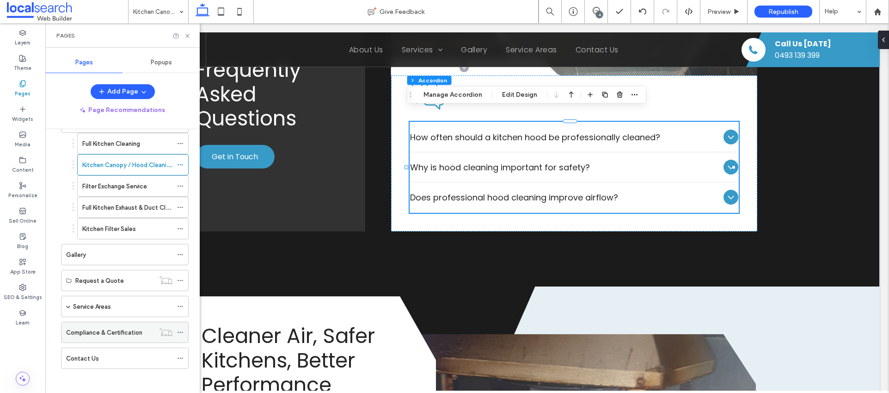
click at [97, 329] on label "Compliance & Certification" at bounding box center [104, 332] width 76 height 16
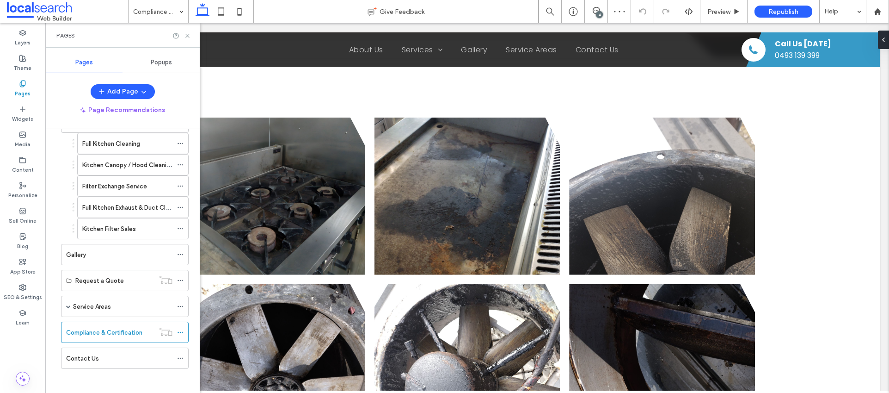
scroll to position [266, 0]
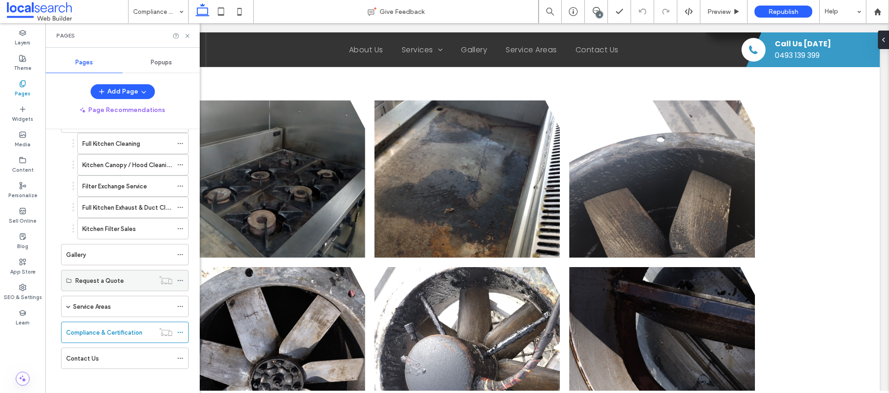
click at [93, 285] on div "Request a Quote" at bounding box center [114, 280] width 79 height 20
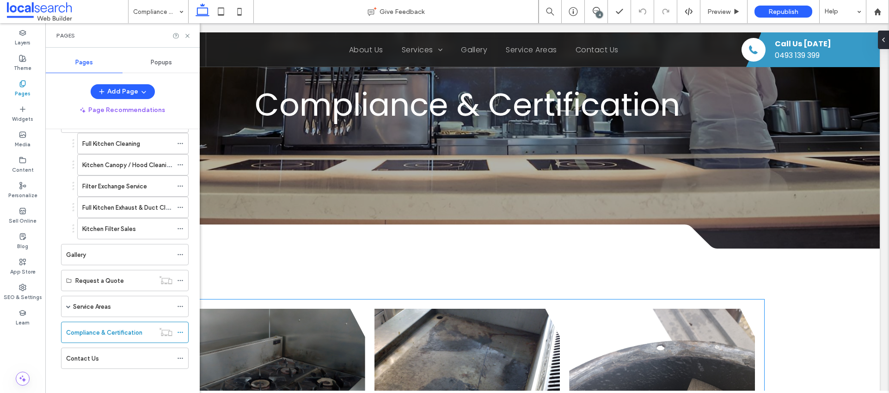
scroll to position [0, 0]
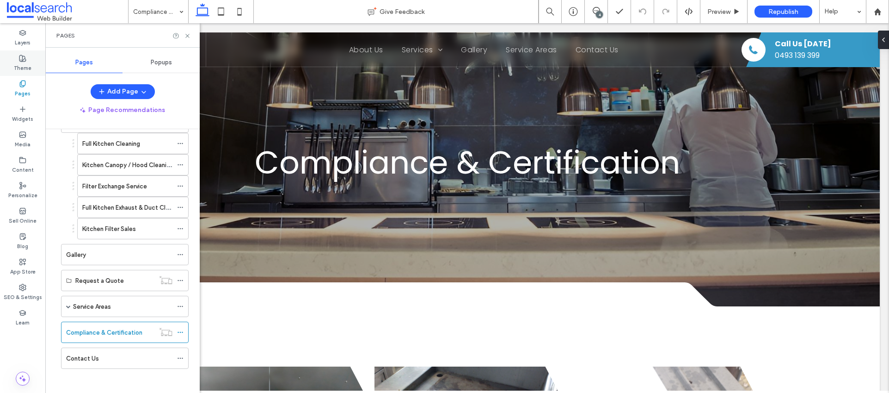
click at [26, 58] on icon at bounding box center [22, 58] width 7 height 7
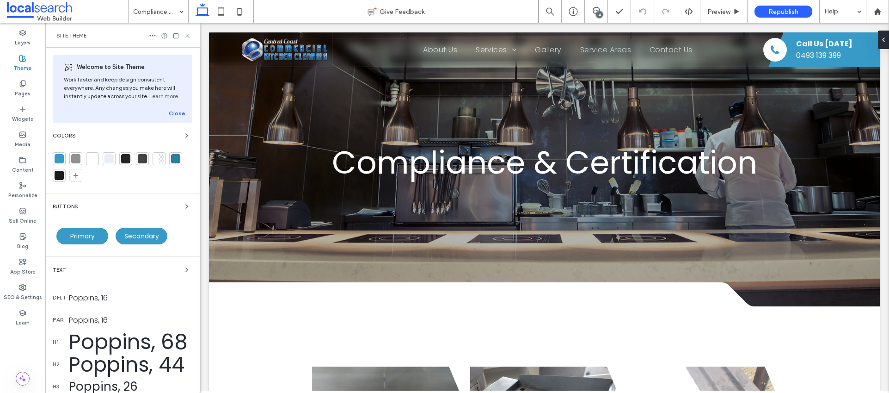
click at [60, 155] on div at bounding box center [59, 158] width 9 height 9
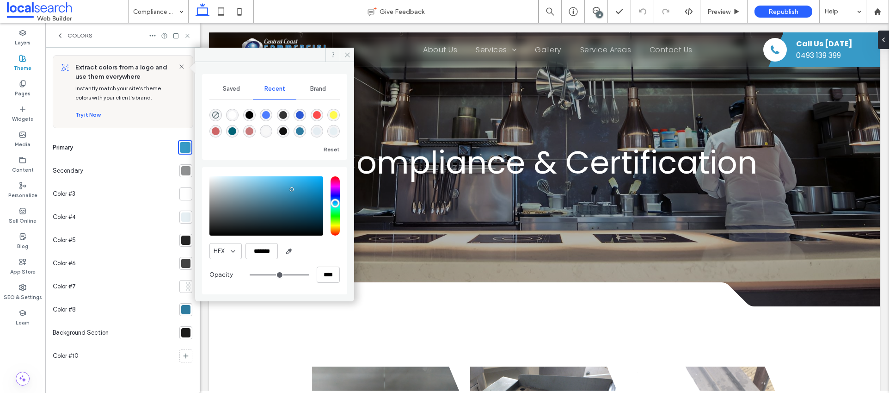
click at [181, 167] on div at bounding box center [185, 170] width 9 height 9
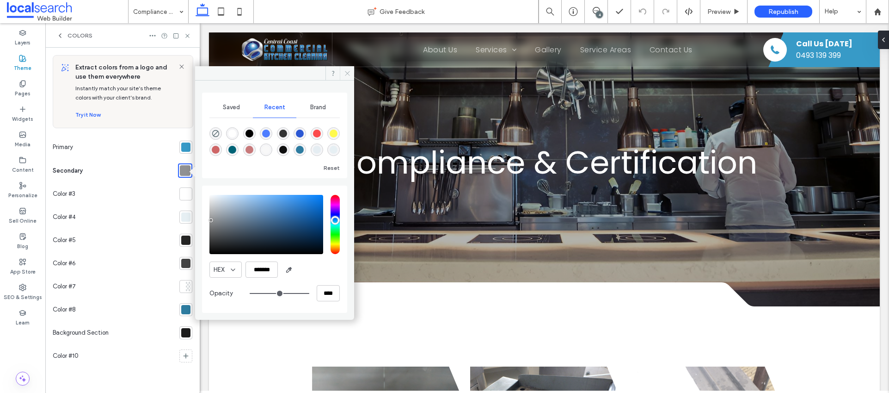
click at [347, 74] on icon at bounding box center [347, 73] width 7 height 7
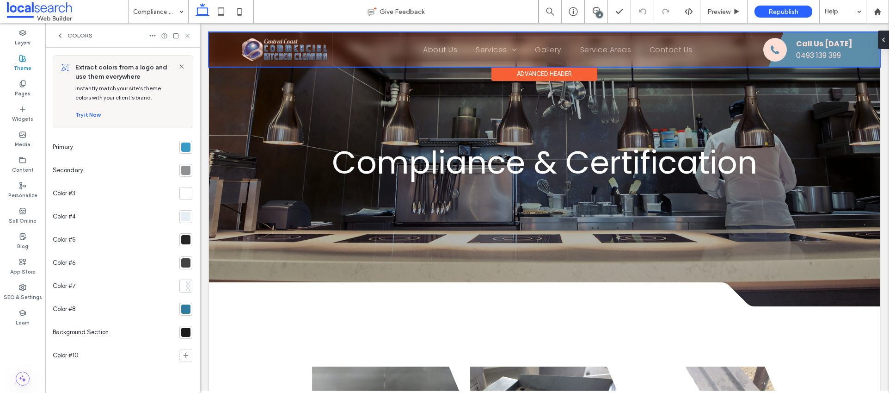
click at [796, 56] on div at bounding box center [544, 49] width 671 height 34
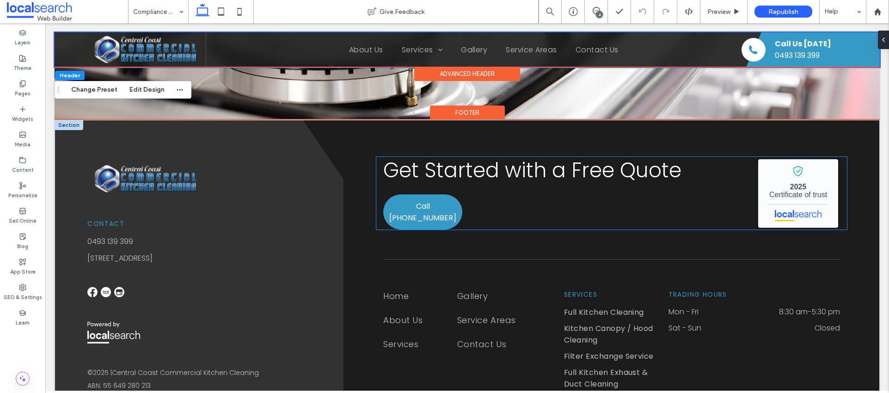
scroll to position [1193, 0]
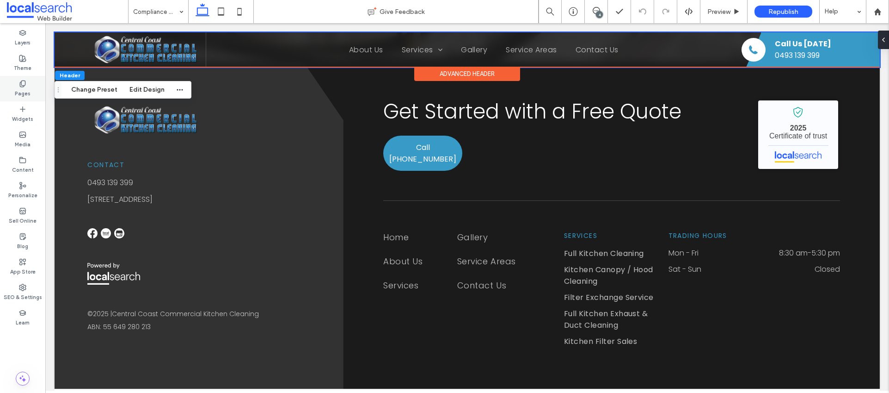
click at [20, 86] on icon at bounding box center [22, 83] width 7 height 7
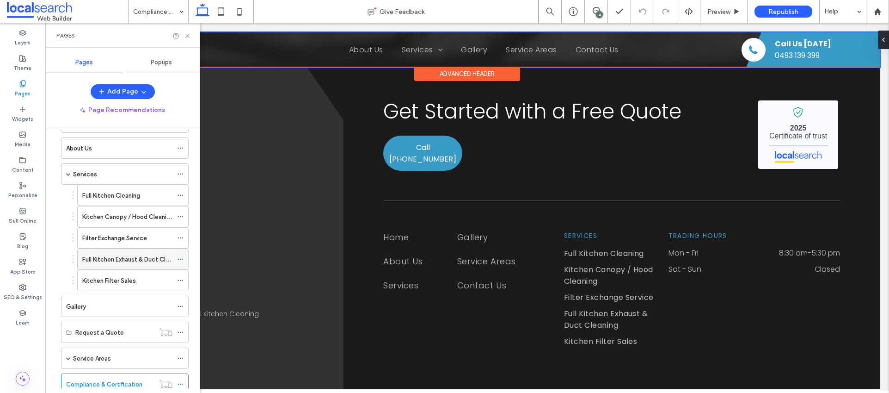
scroll to position [89, 0]
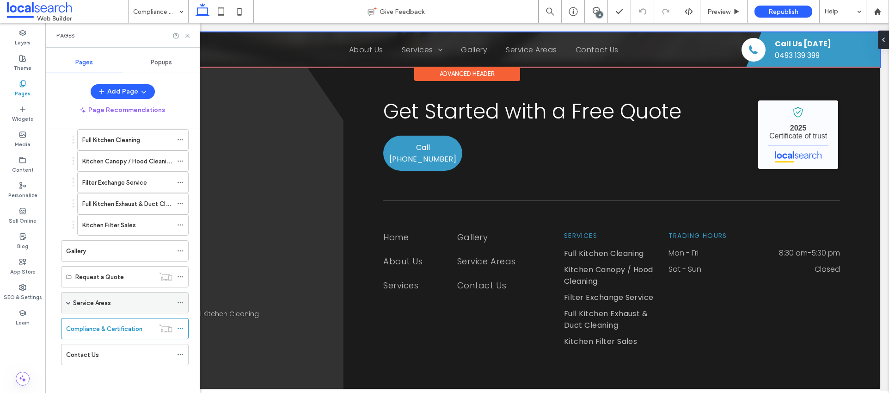
click at [69, 303] on span at bounding box center [68, 302] width 5 height 5
click at [97, 321] on label "Umina" at bounding box center [90, 324] width 17 height 16
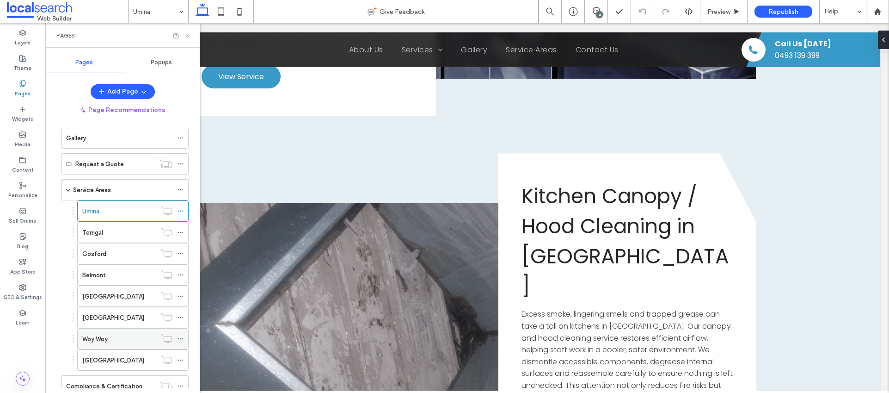
scroll to position [259, 0]
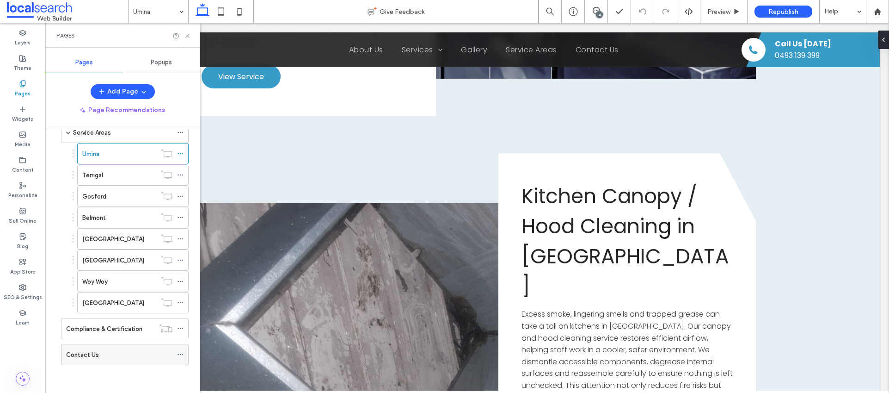
click at [94, 347] on div "Contact Us" at bounding box center [119, 354] width 106 height 20
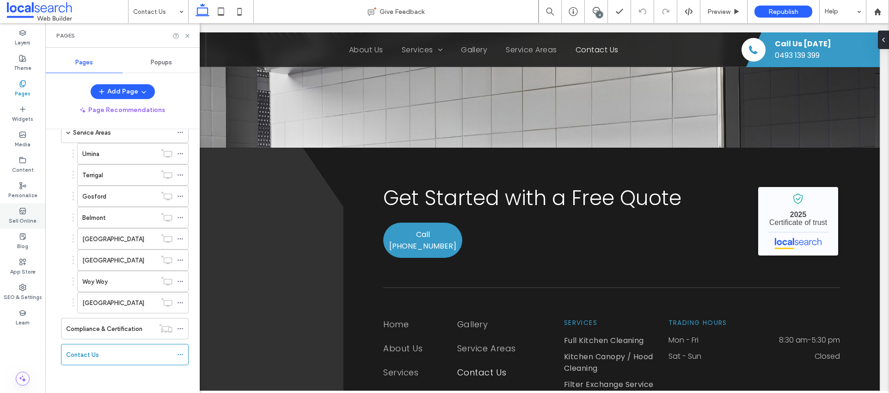
scroll to position [1265, 0]
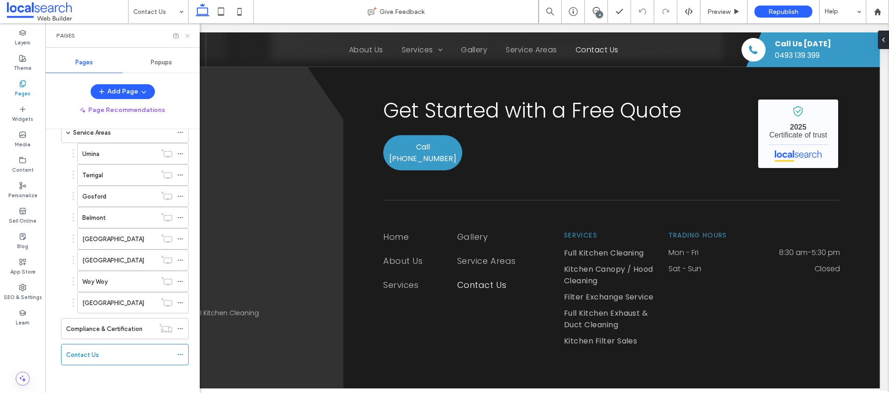
drag, startPoint x: 189, startPoint y: 35, endPoint x: 147, endPoint y: 19, distance: 45.1
click at [189, 35] on icon at bounding box center [187, 35] width 7 height 7
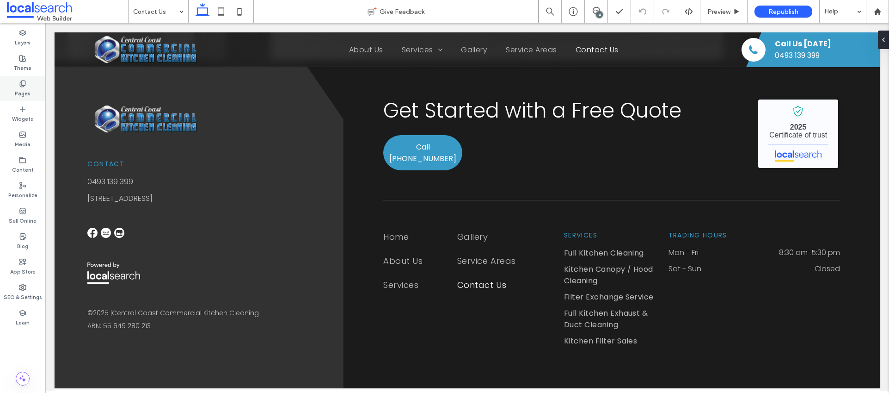
click at [33, 86] on div "Pages" at bounding box center [22, 88] width 45 height 25
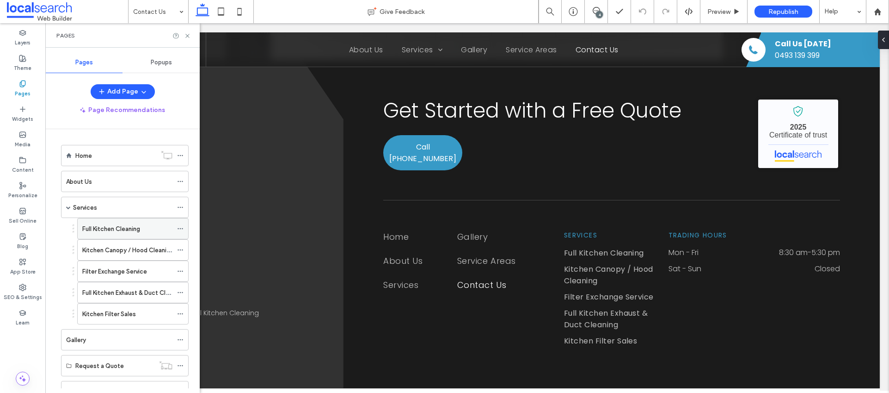
click at [114, 227] on label "Full Kitchen Cleaning" at bounding box center [111, 229] width 58 height 16
